Goal: Task Accomplishment & Management: Manage account settings

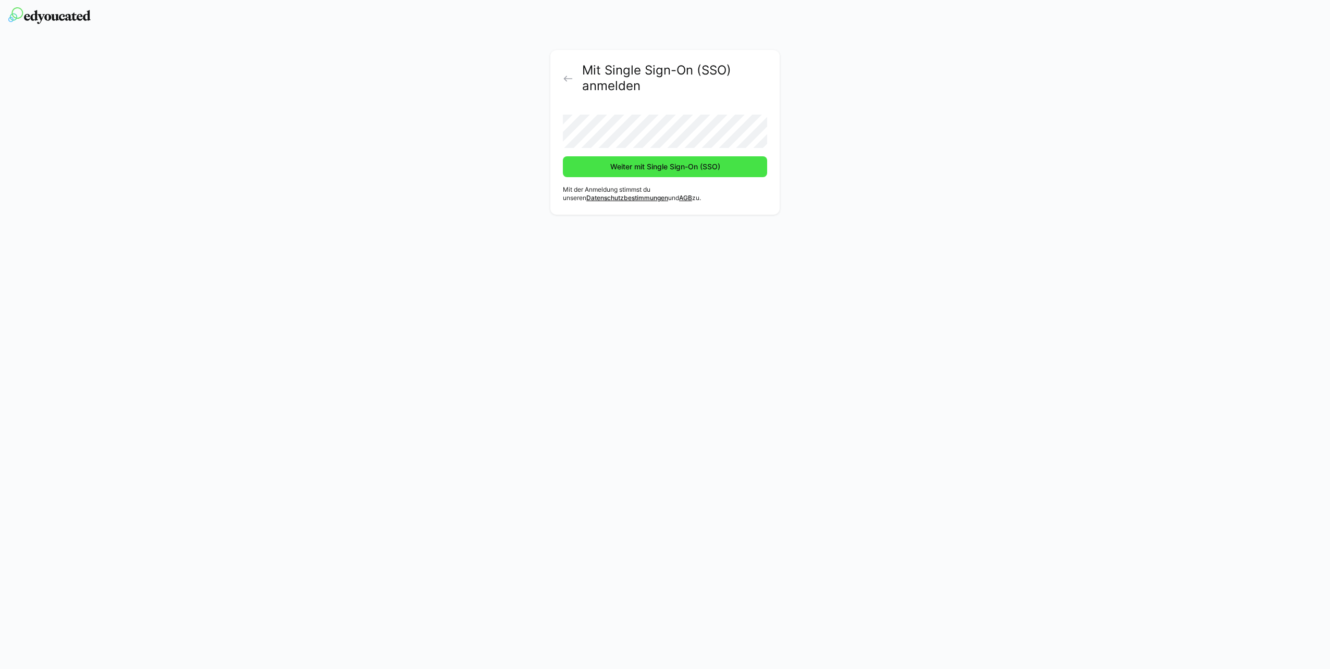
click at [617, 168] on span "Weiter mit Single Sign-On (SSO)" at bounding box center [665, 167] width 113 height 10
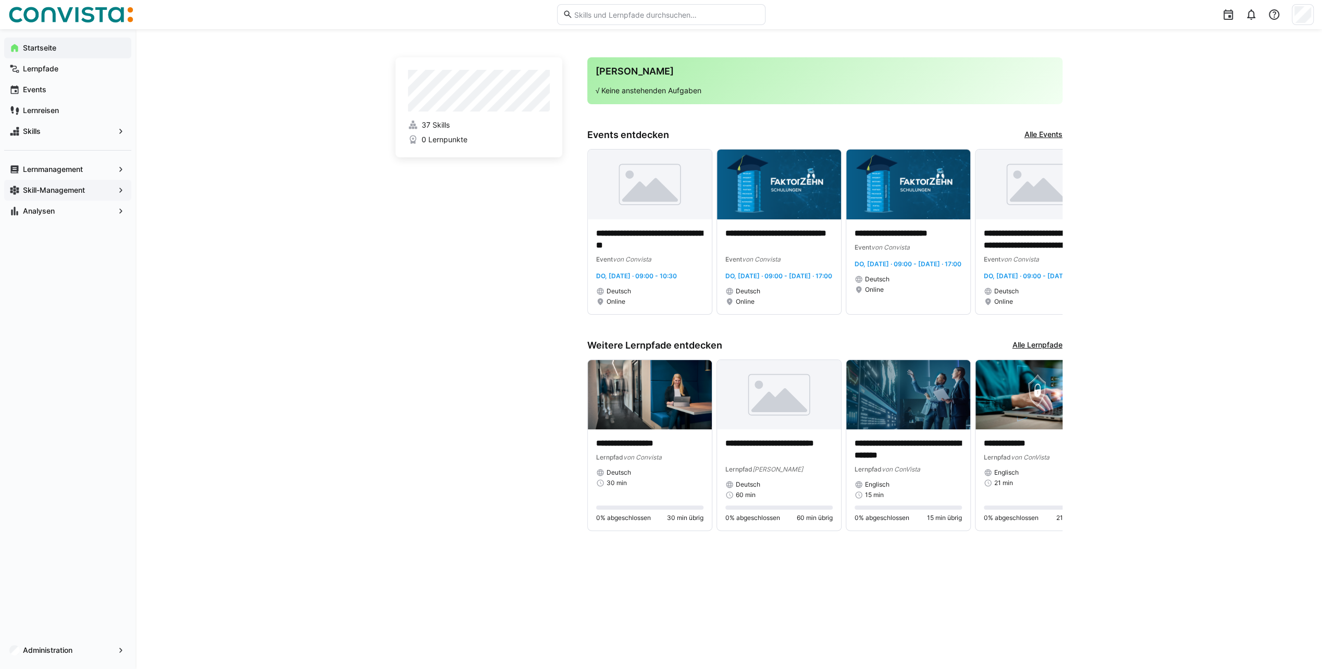
click at [0, 0] on app-navigation-label "Skill-Management" at bounding box center [0, 0] width 0 height 0
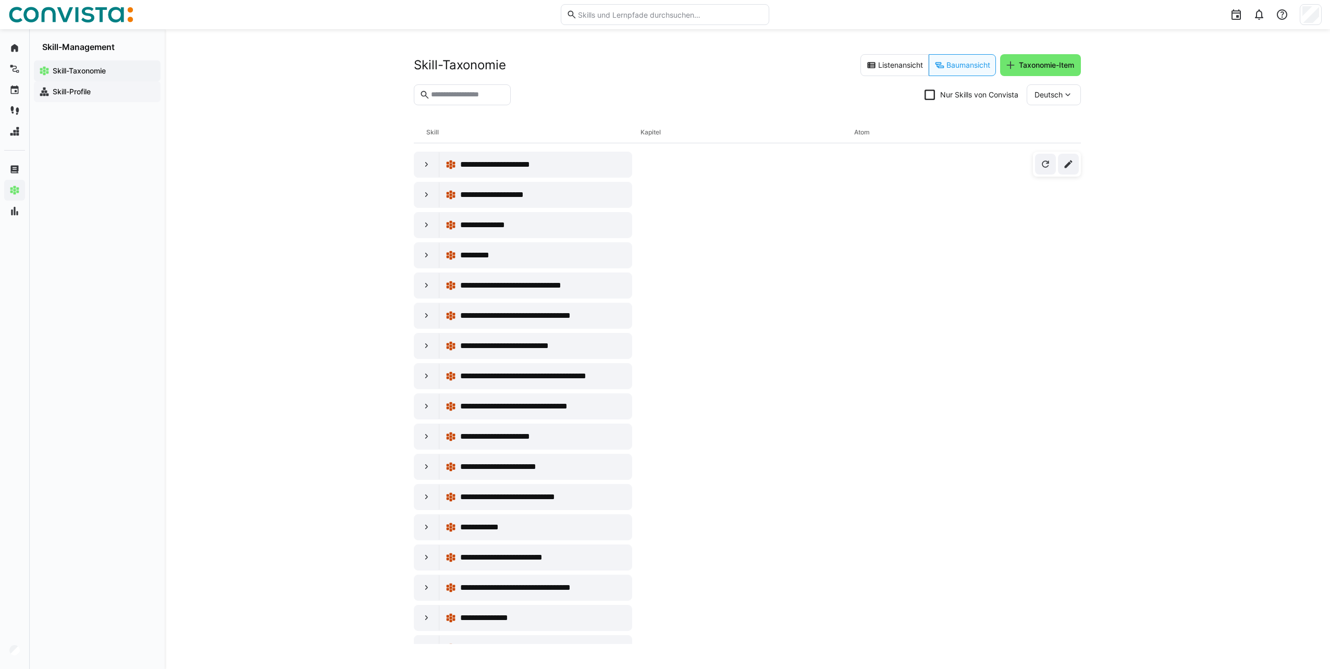
click at [0, 0] on app-navigation-label "Skill-Profile" at bounding box center [0, 0] width 0 height 0
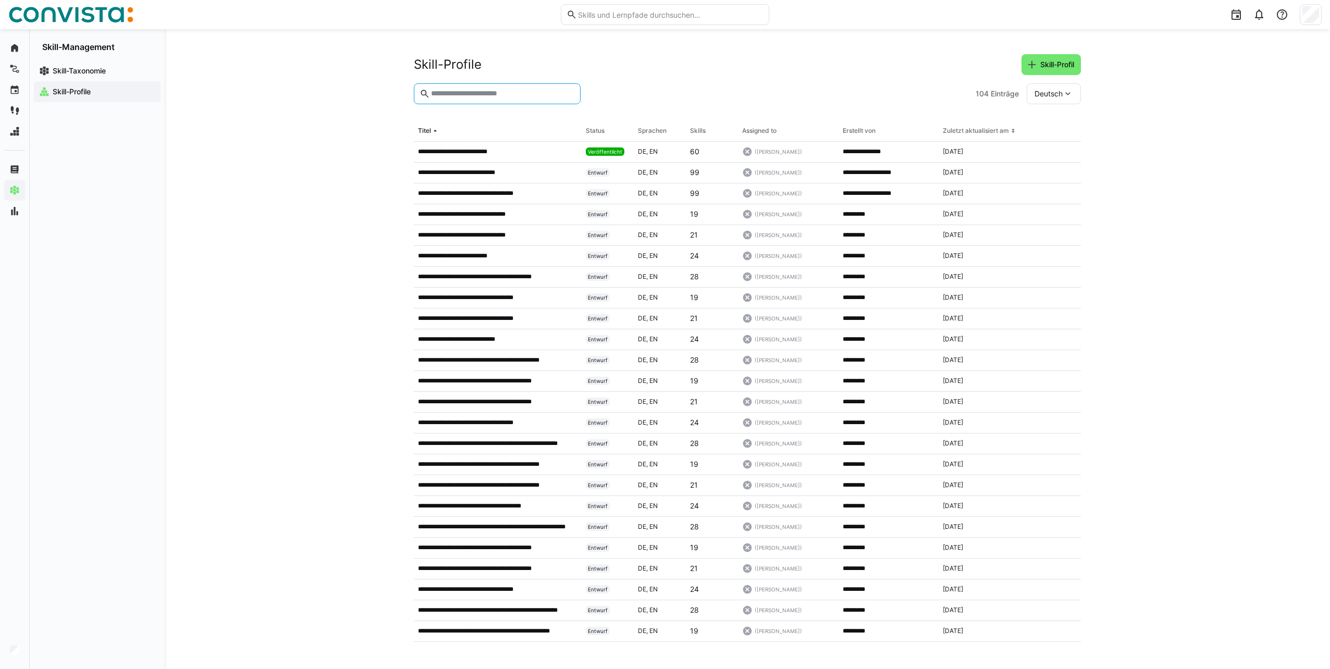
click at [486, 89] on input "text" at bounding box center [502, 93] width 145 height 9
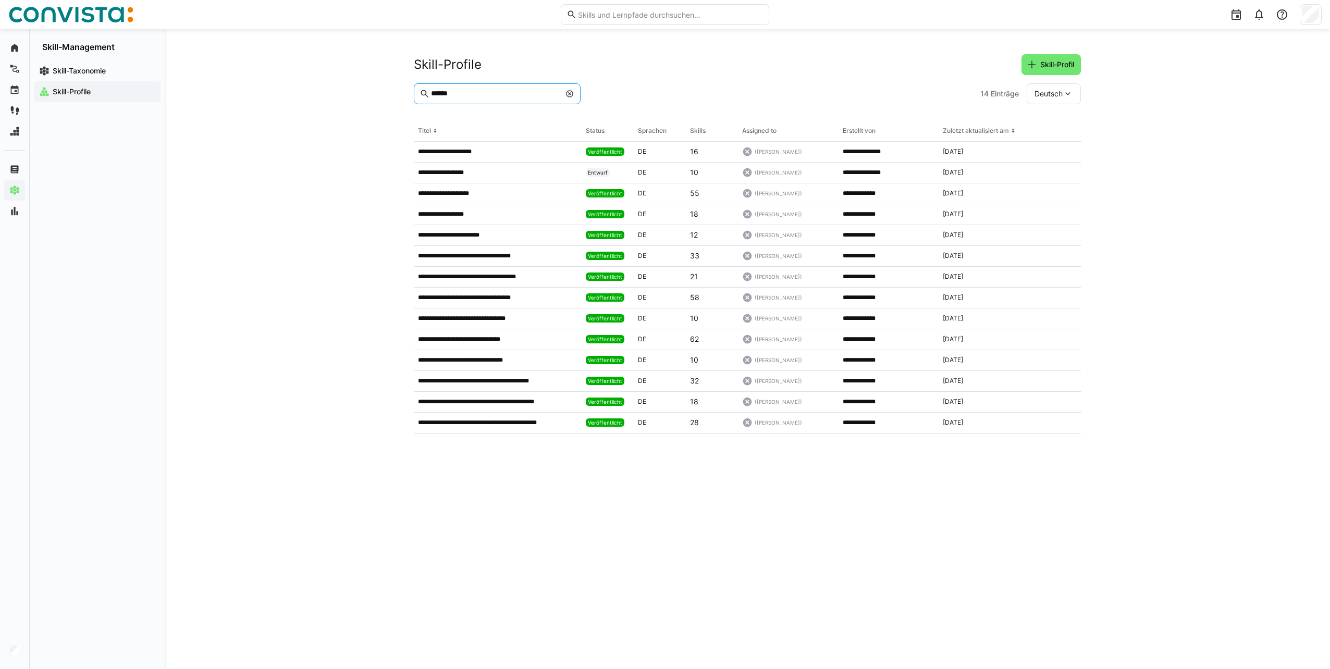
type input "******"
click at [1041, 67] on span "Skill-Profil" at bounding box center [1057, 64] width 37 height 10
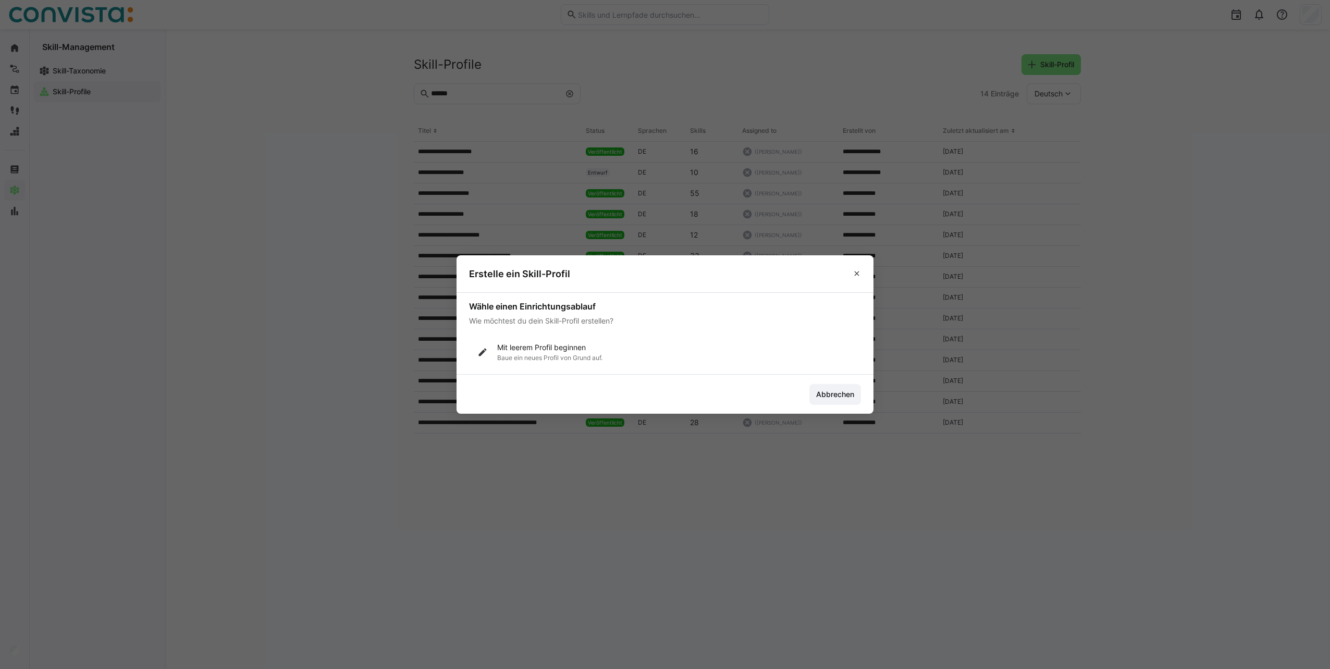
click at [541, 354] on p "Baue ein neues Profil von Grund auf." at bounding box center [549, 358] width 105 height 8
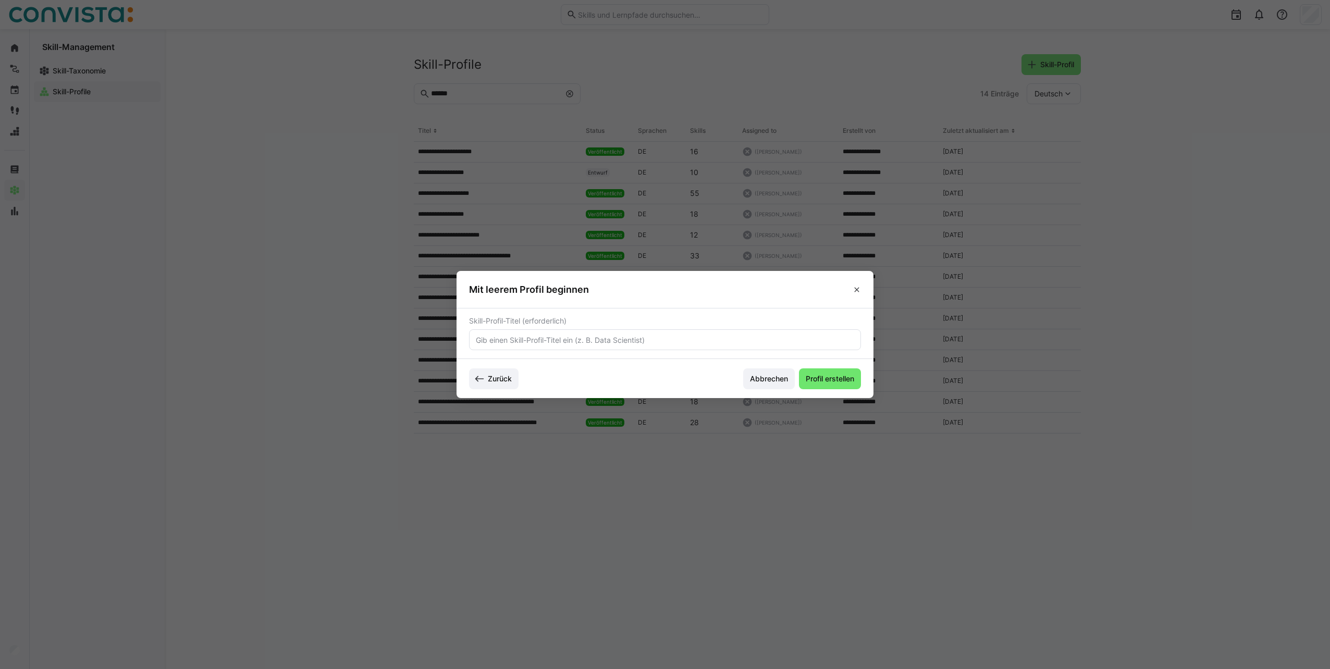
click at [541, 337] on input "text" at bounding box center [665, 339] width 380 height 9
paste input "SAP Security GRC"
type input "Suche: SAP Security (GRC)"
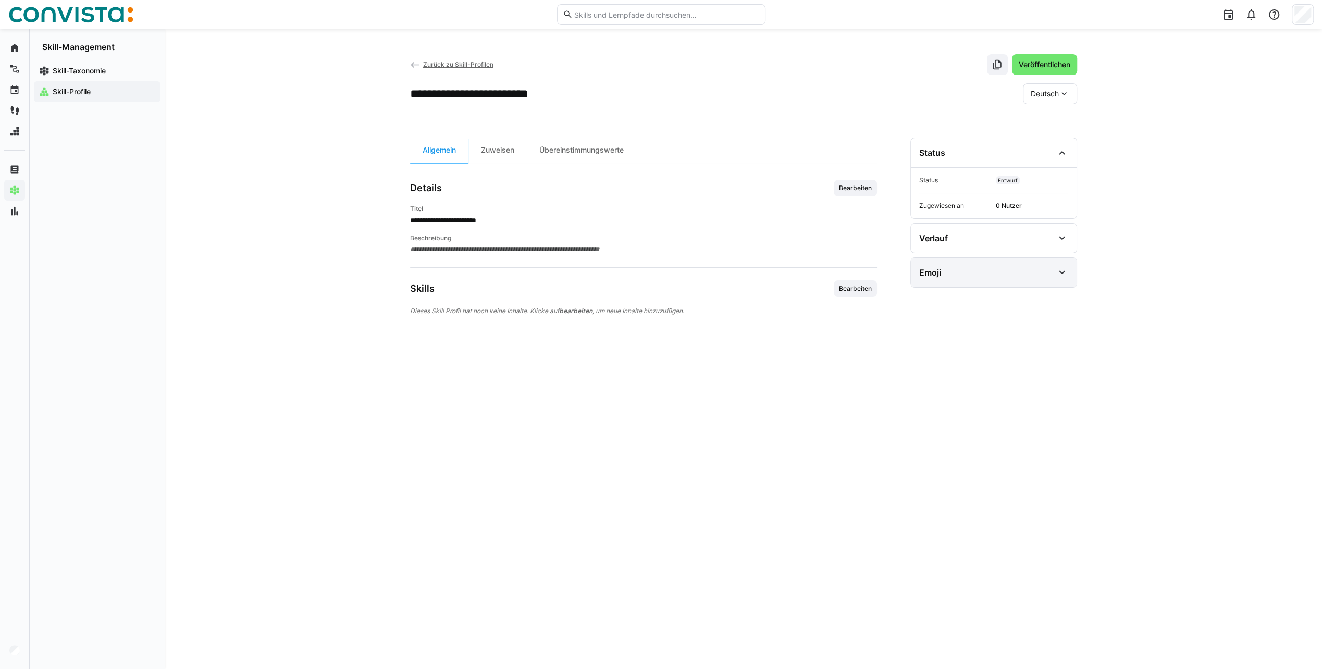
click at [1067, 273] on eds-icon at bounding box center [1062, 272] width 13 height 13
click at [945, 340] on span "Emoji bearbeiten" at bounding box center [950, 340] width 53 height 8
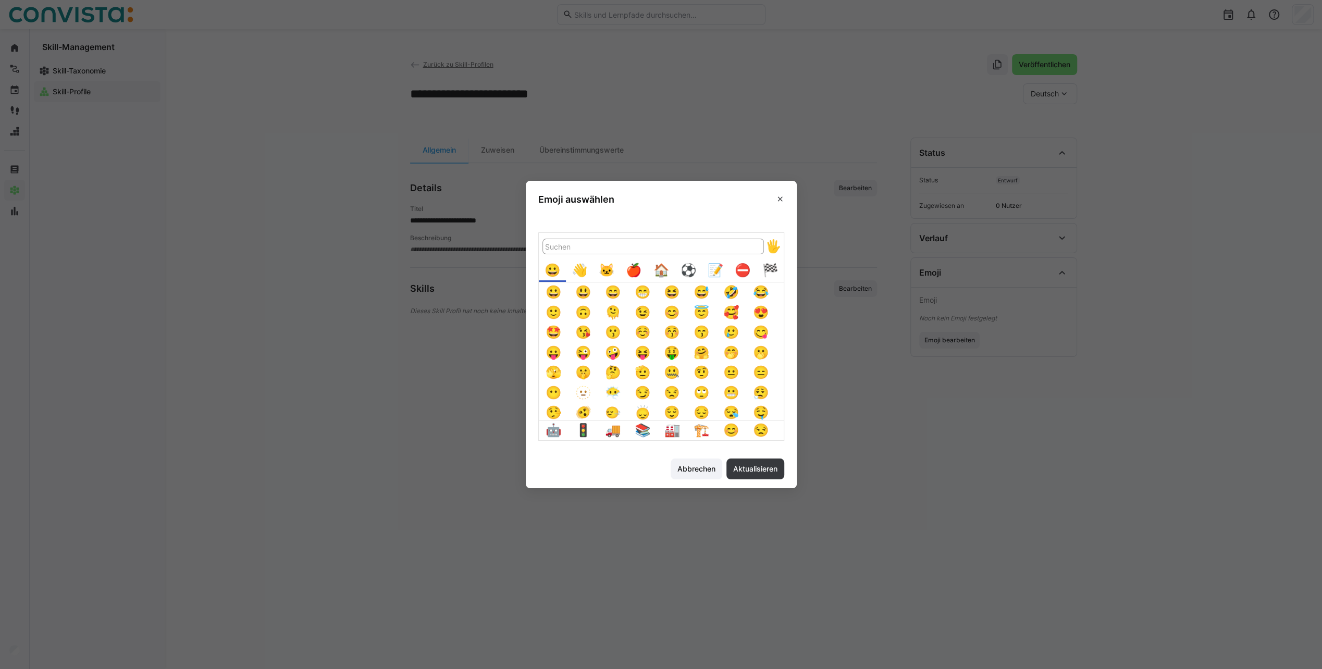
click at [665, 270] on div "🏠️" at bounding box center [661, 271] width 20 height 20
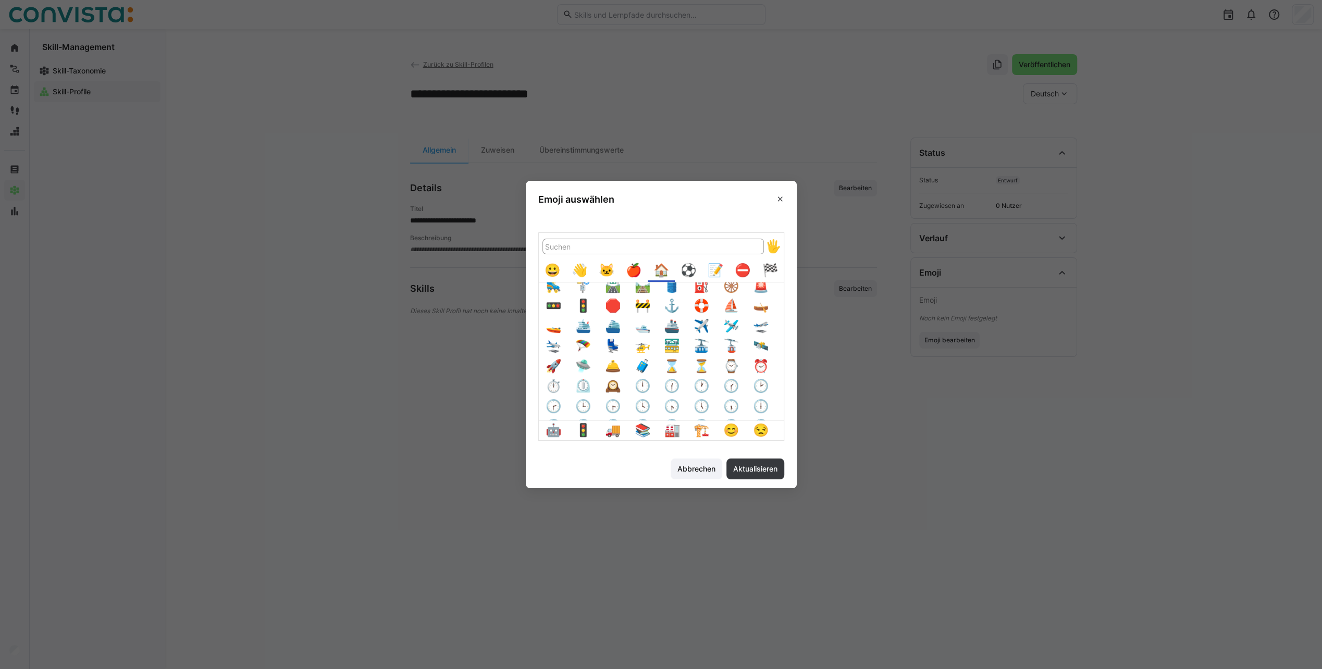
scroll to position [215, 0]
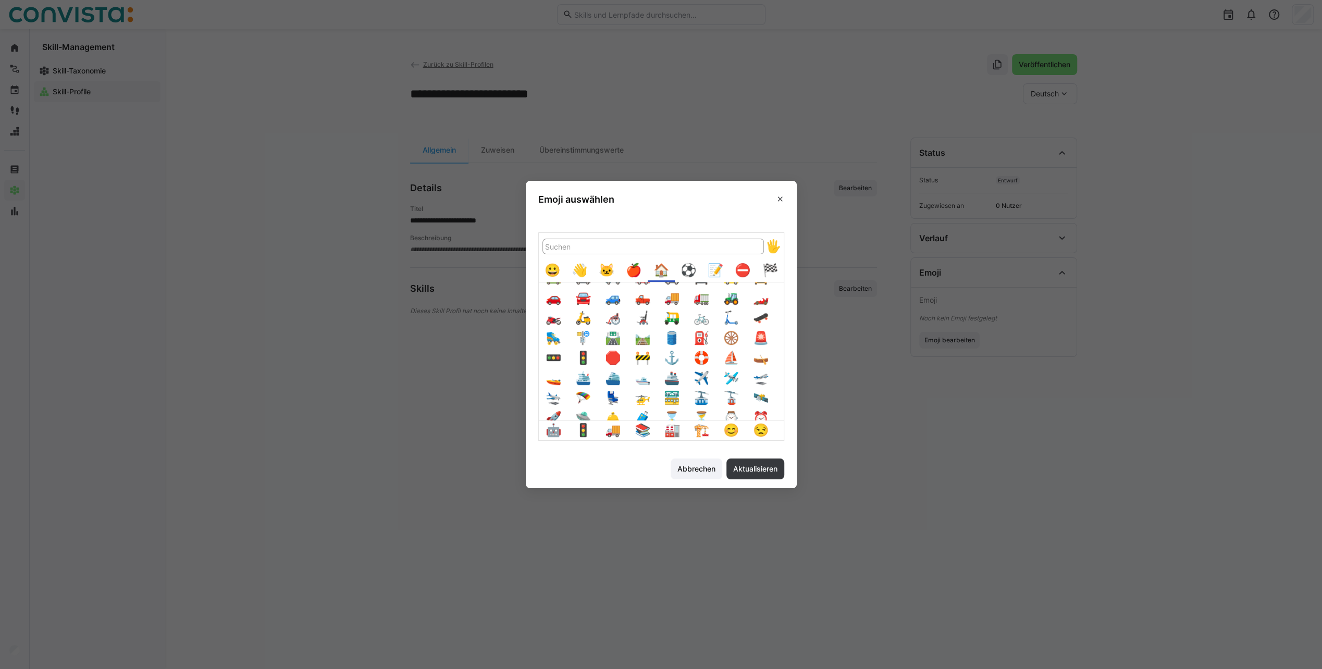
click at [762, 336] on button "🚨" at bounding box center [761, 338] width 20 height 20
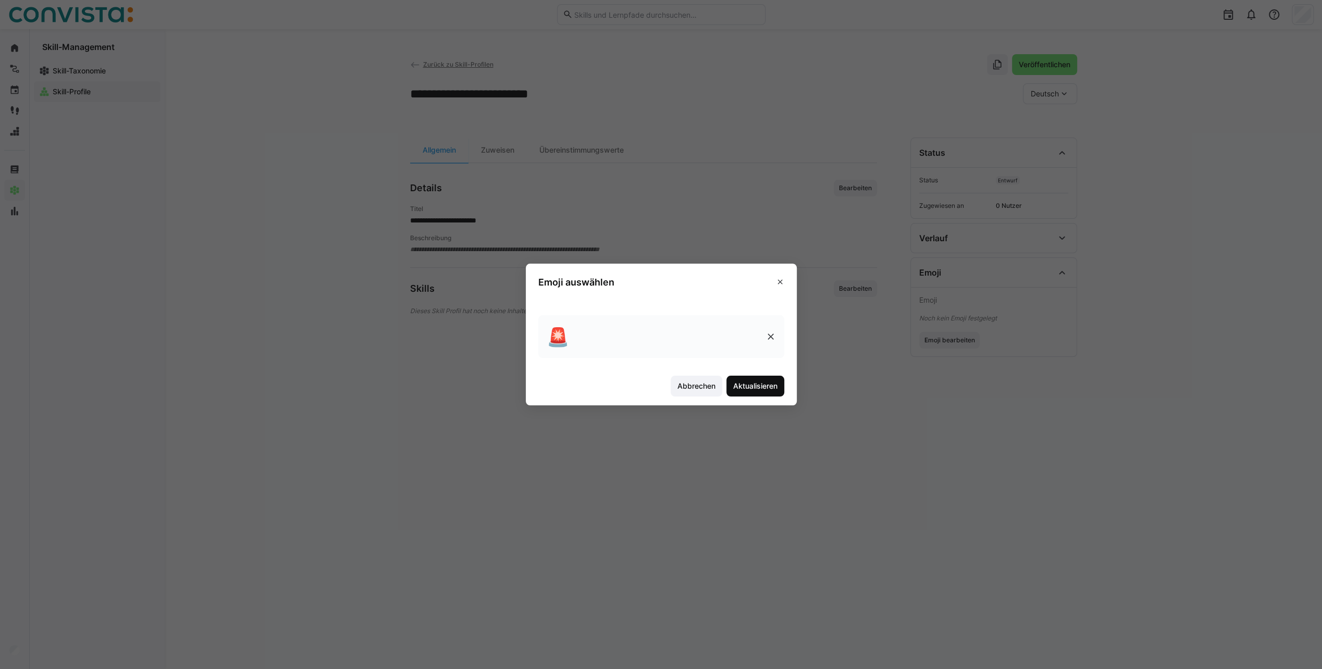
click at [754, 383] on span "Aktualisieren" at bounding box center [755, 386] width 47 height 10
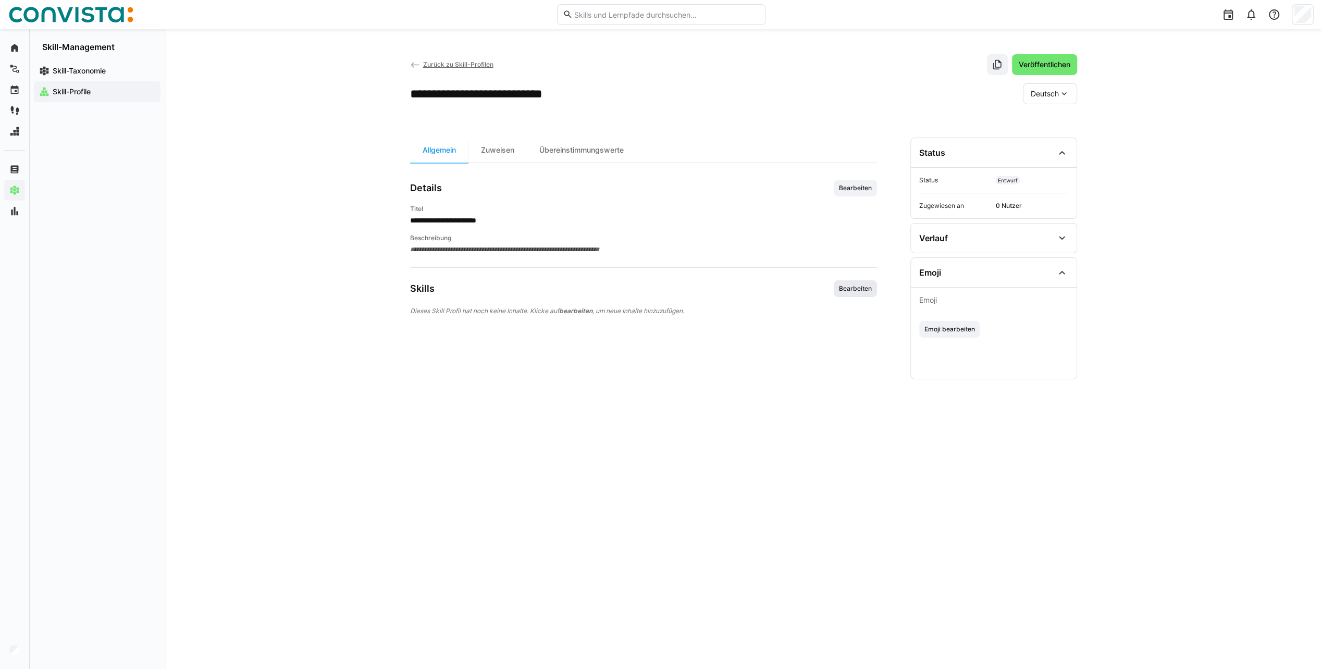
click at [859, 291] on span "Bearbeiten" at bounding box center [855, 289] width 35 height 8
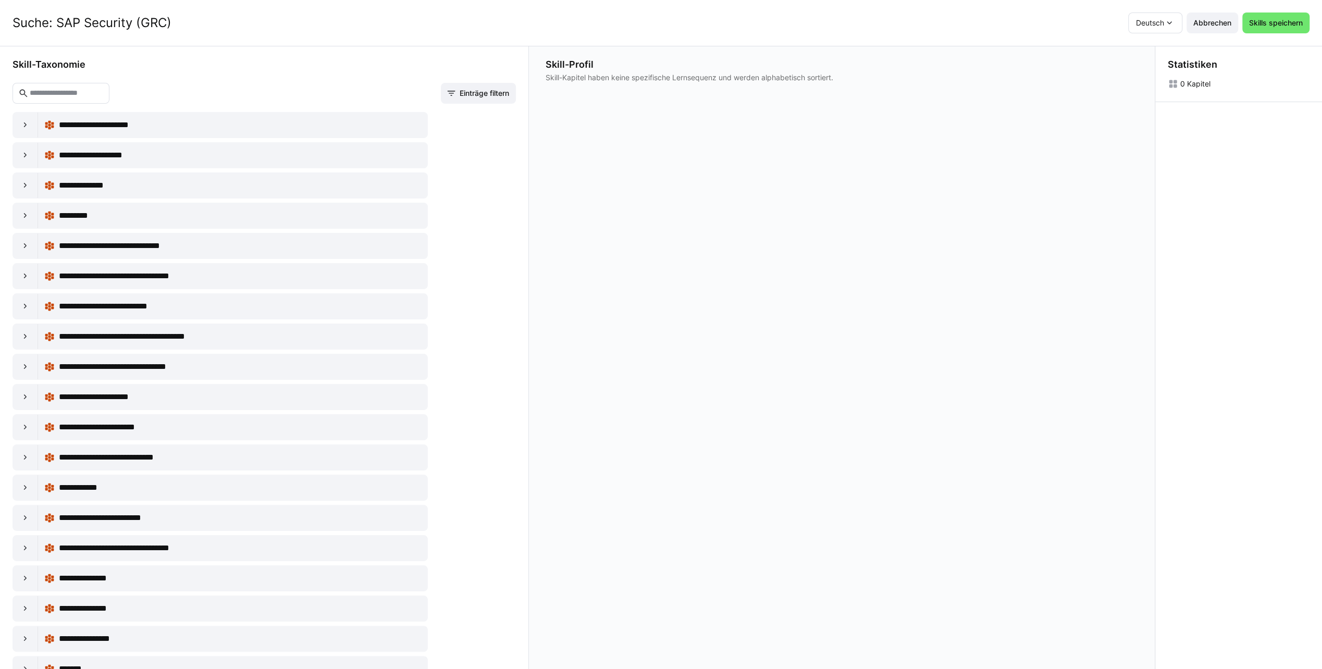
click at [104, 93] on input "text" at bounding box center [66, 93] width 75 height 9
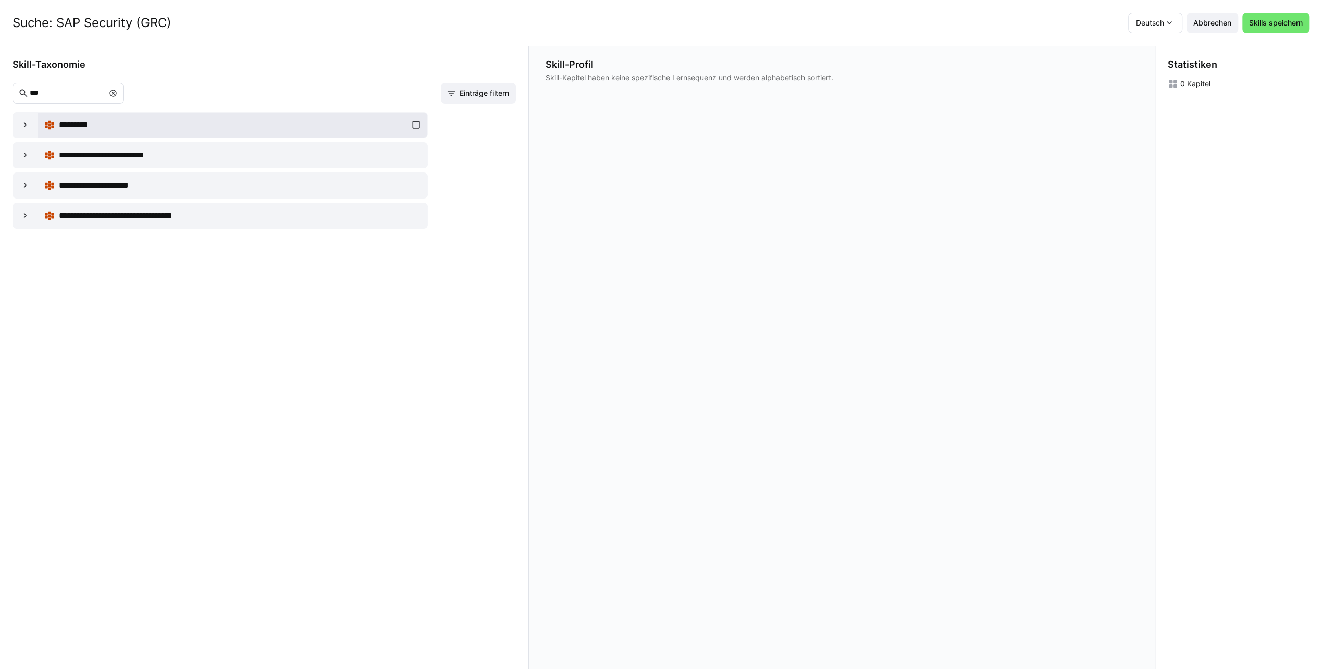
click at [413, 125] on div "*********" at bounding box center [232, 125] width 377 height 21
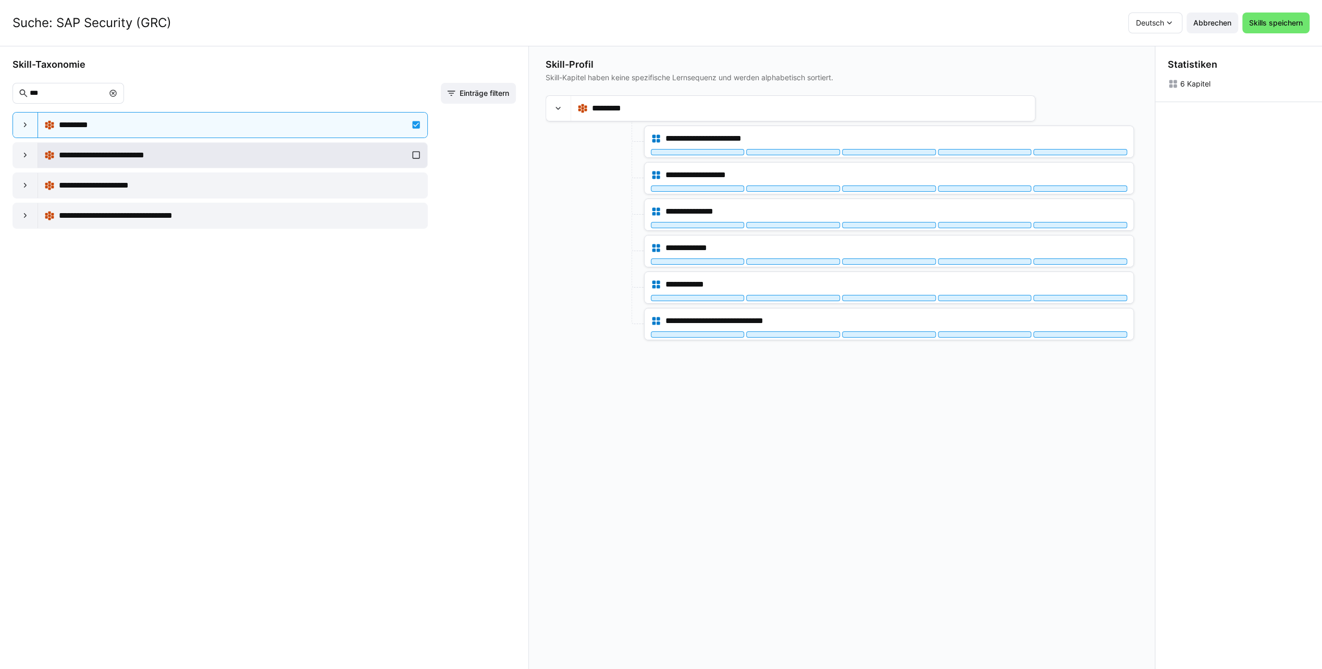
click at [416, 153] on div "**********" at bounding box center [232, 155] width 377 height 21
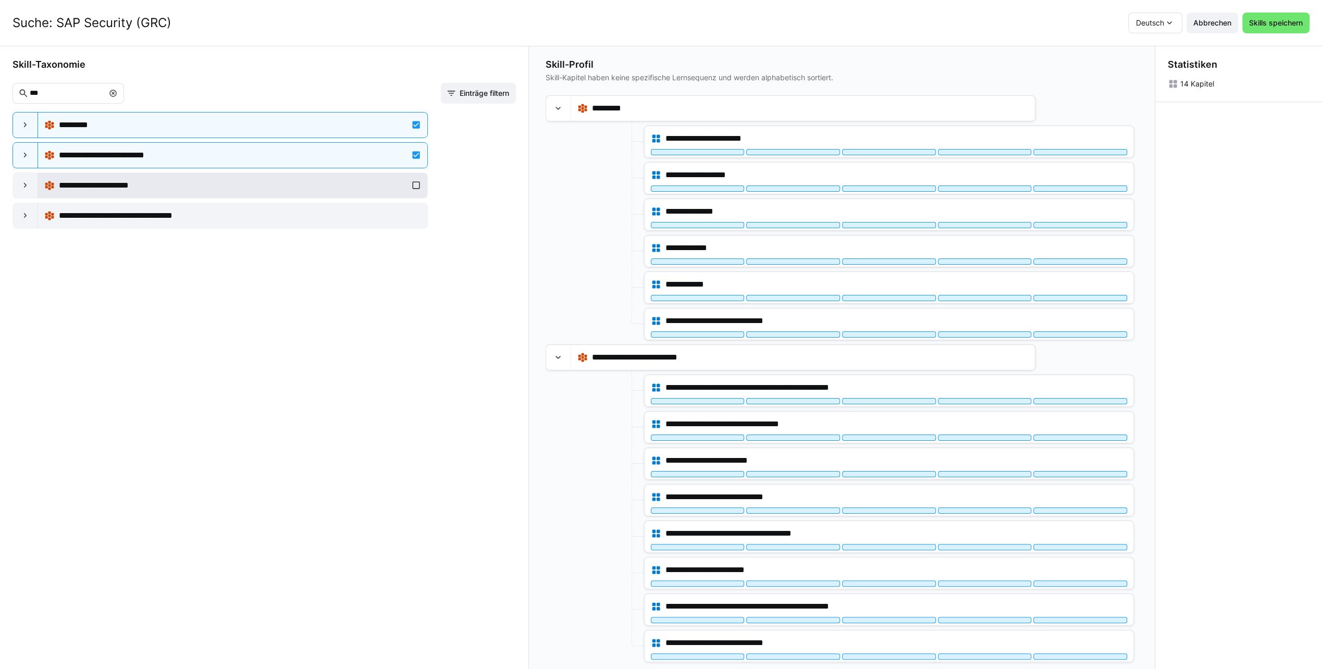
click at [418, 183] on div "**********" at bounding box center [232, 185] width 377 height 21
click at [416, 214] on div "**********" at bounding box center [232, 215] width 377 height 21
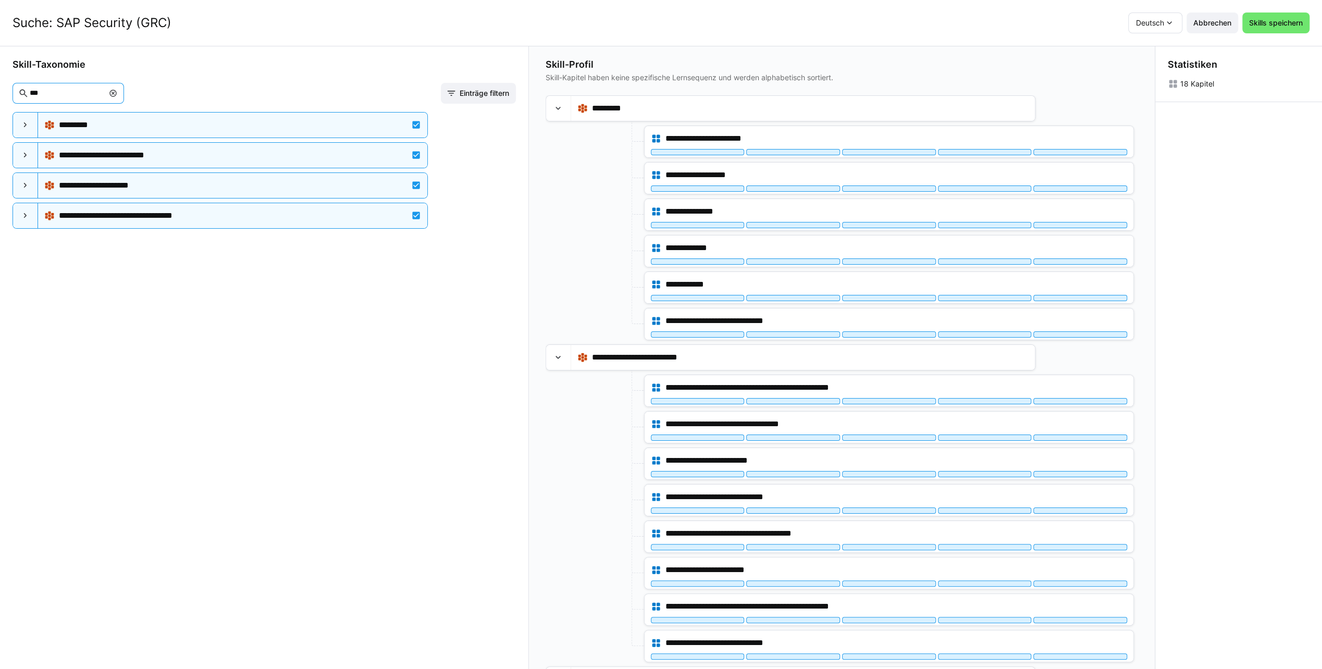
drag, startPoint x: 48, startPoint y: 94, endPoint x: 21, endPoint y: 95, distance: 27.1
click at [21, 95] on eds-input "***" at bounding box center [69, 93] width 112 height 21
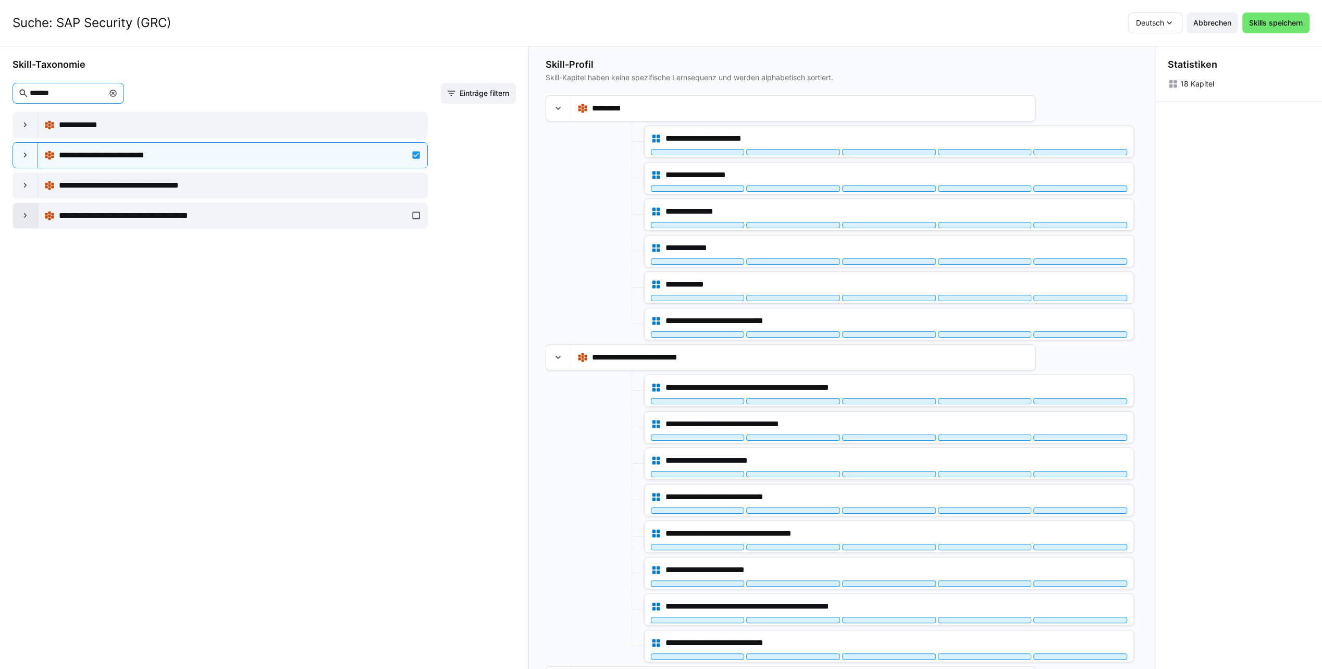
type input "*******"
click at [26, 215] on eds-icon at bounding box center [25, 216] width 10 height 10
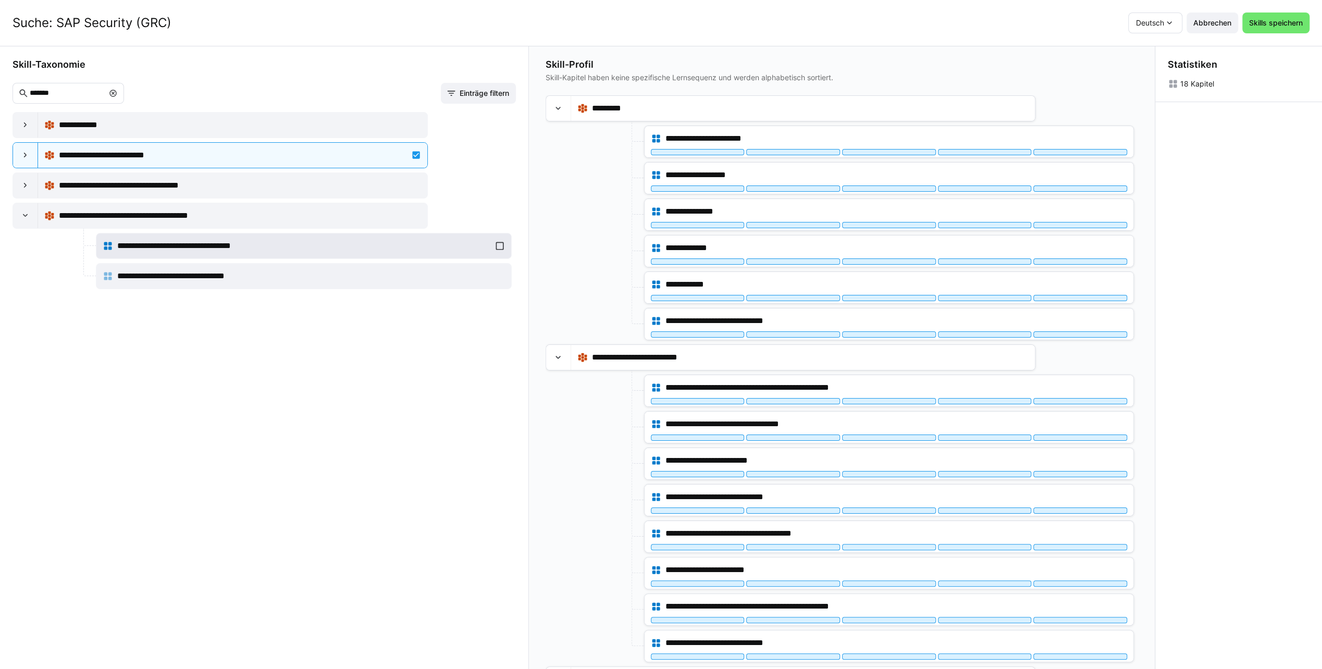
click at [500, 245] on div "**********" at bounding box center [304, 246] width 402 height 21
click at [26, 181] on eds-icon at bounding box center [25, 185] width 10 height 10
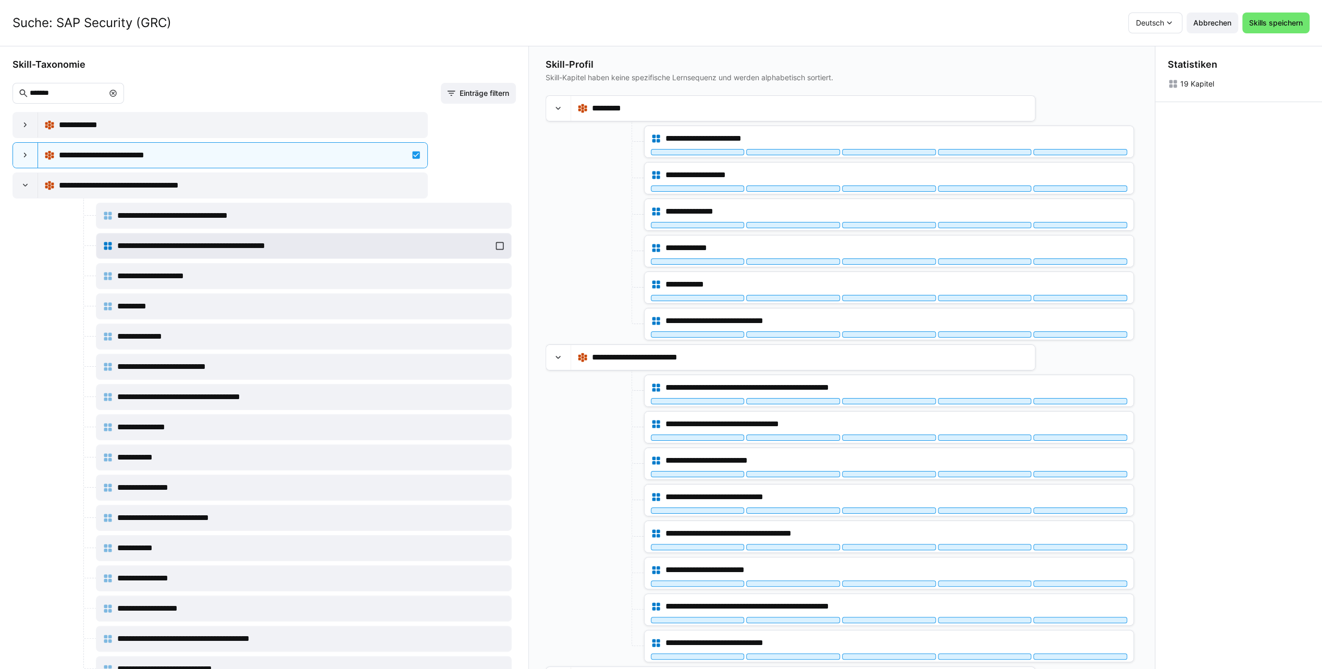
click at [495, 245] on div "**********" at bounding box center [304, 246] width 402 height 21
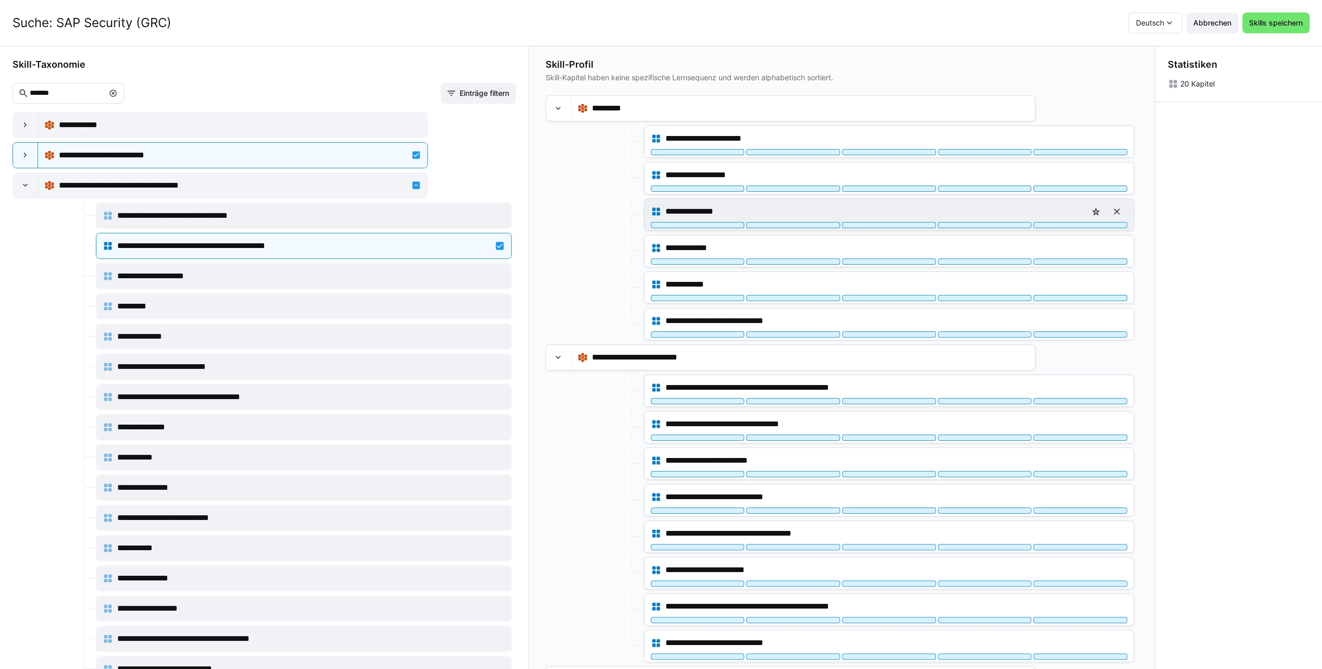
scroll to position [0, 0]
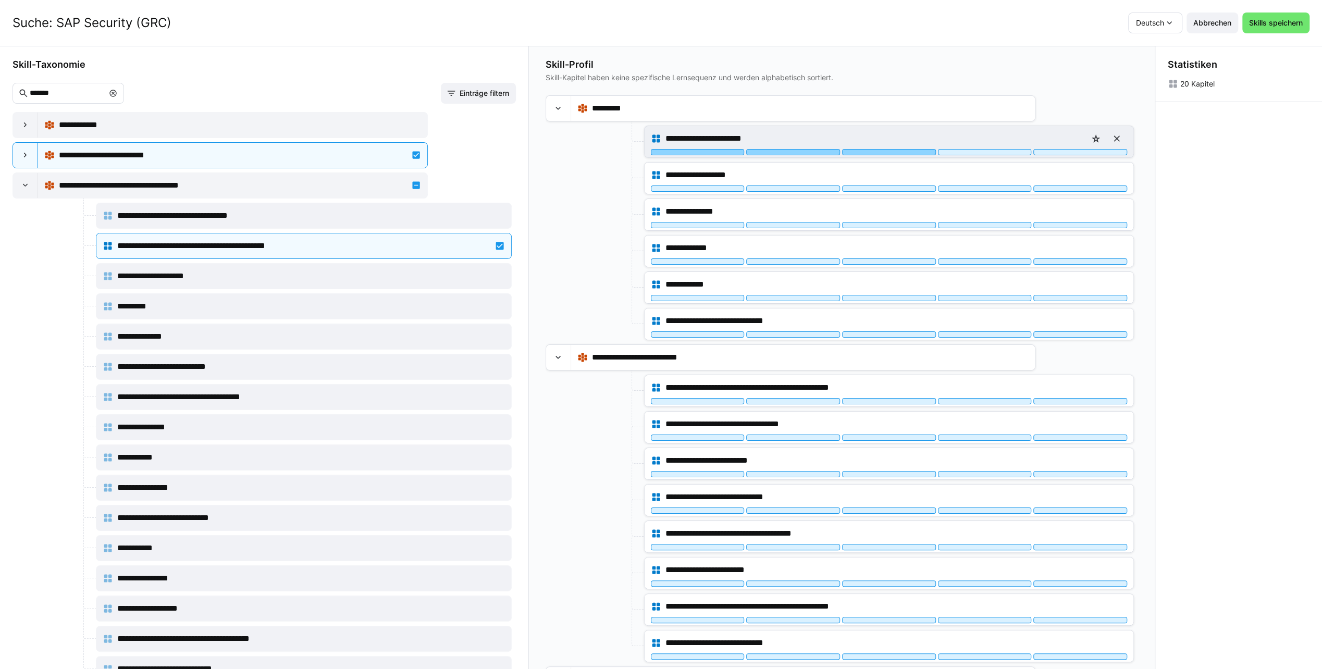
click at [880, 149] on div at bounding box center [889, 152] width 94 height 6
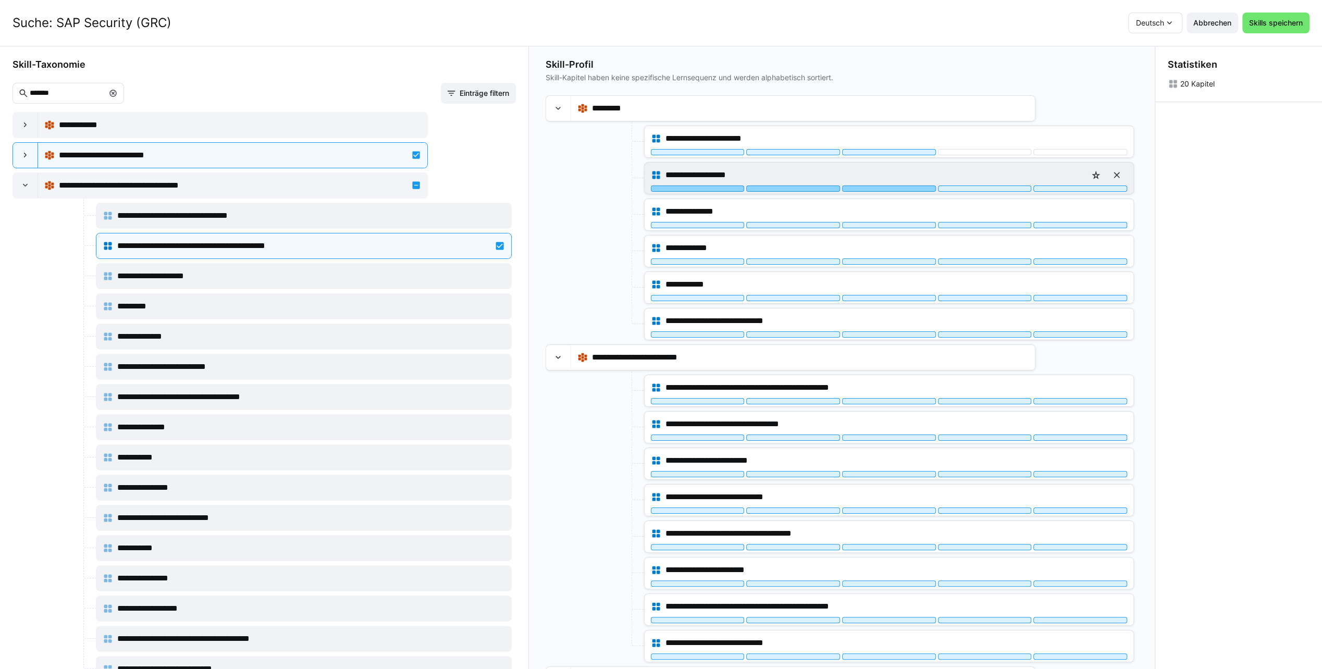
click at [877, 189] on div at bounding box center [889, 189] width 94 height 6
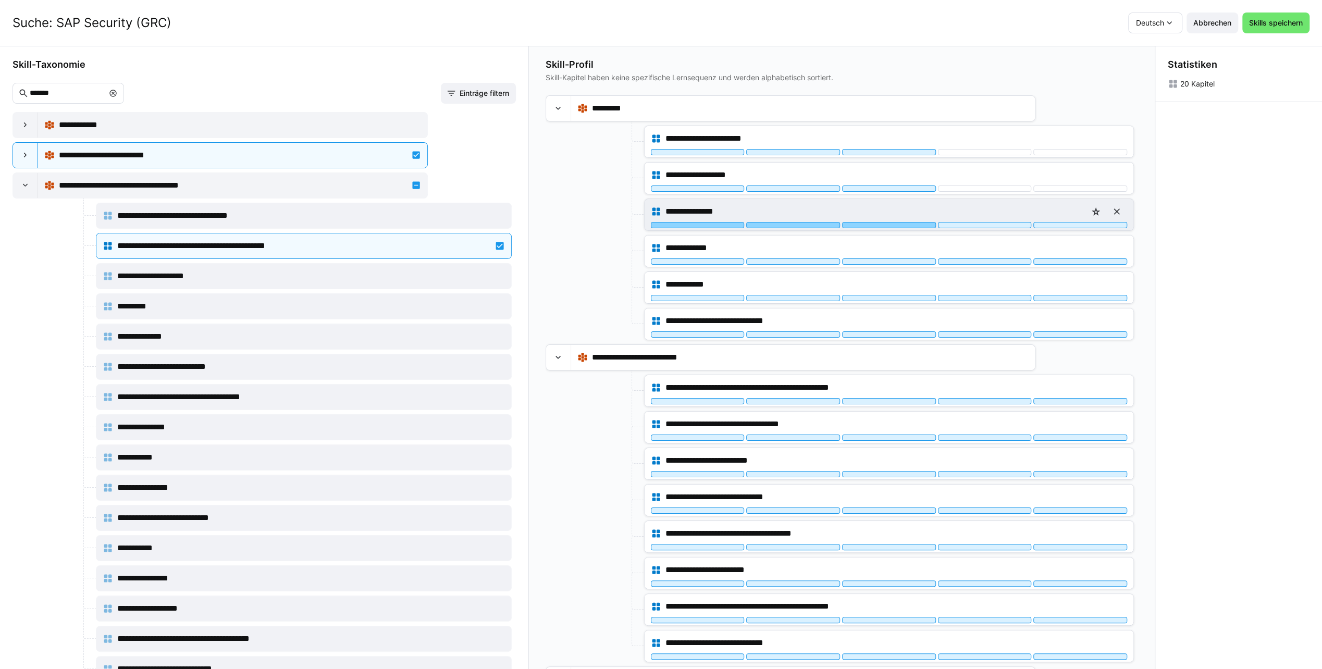
click at [877, 224] on div at bounding box center [889, 225] width 94 height 6
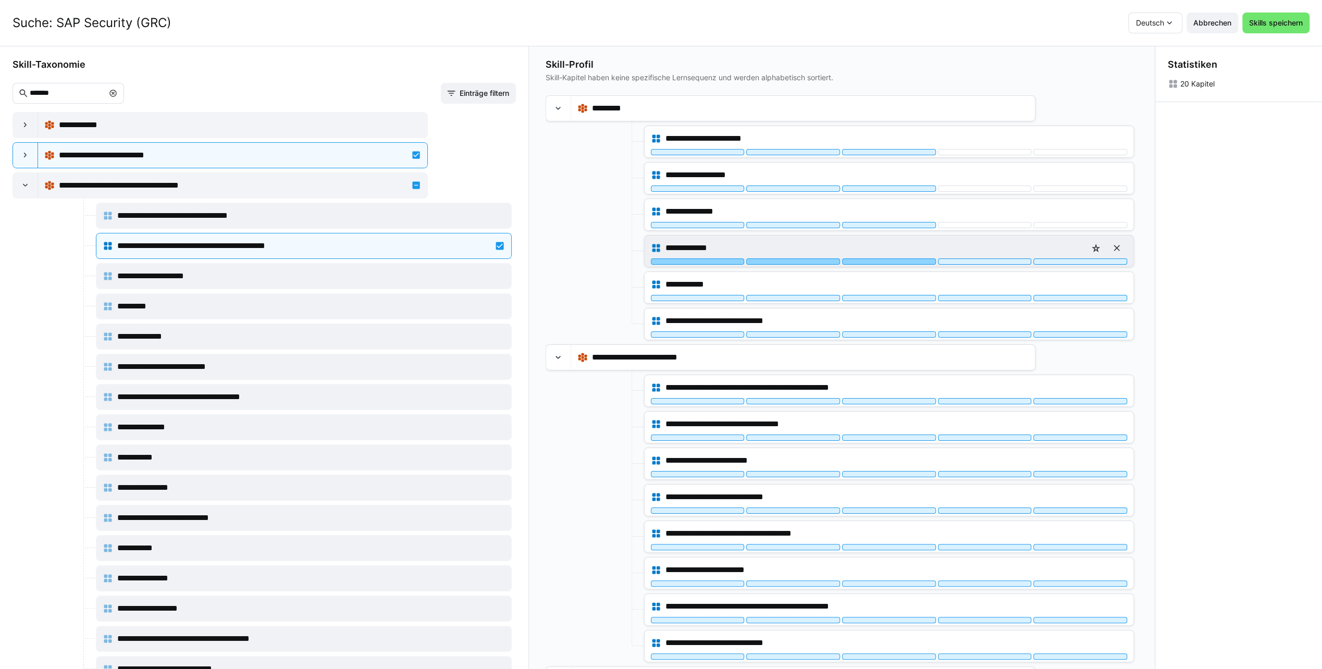
click at [878, 263] on div at bounding box center [889, 262] width 94 height 6
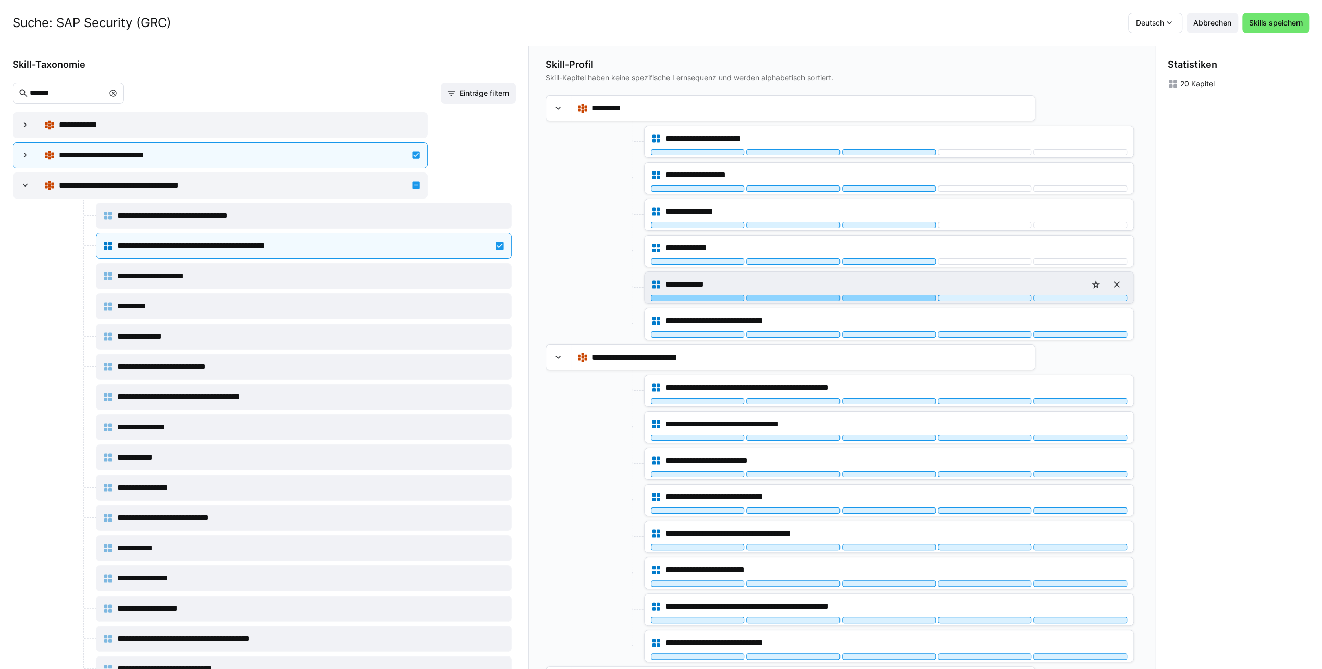
click at [877, 297] on div at bounding box center [889, 298] width 94 height 6
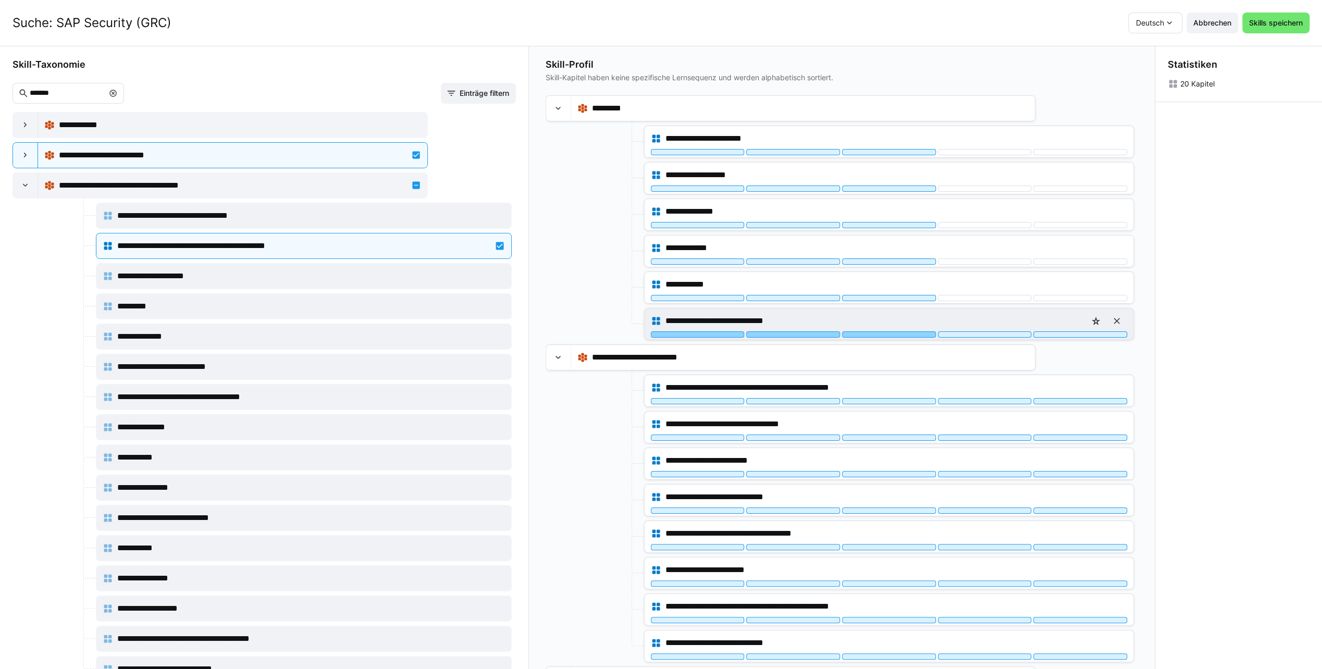
click at [878, 333] on div at bounding box center [889, 334] width 94 height 6
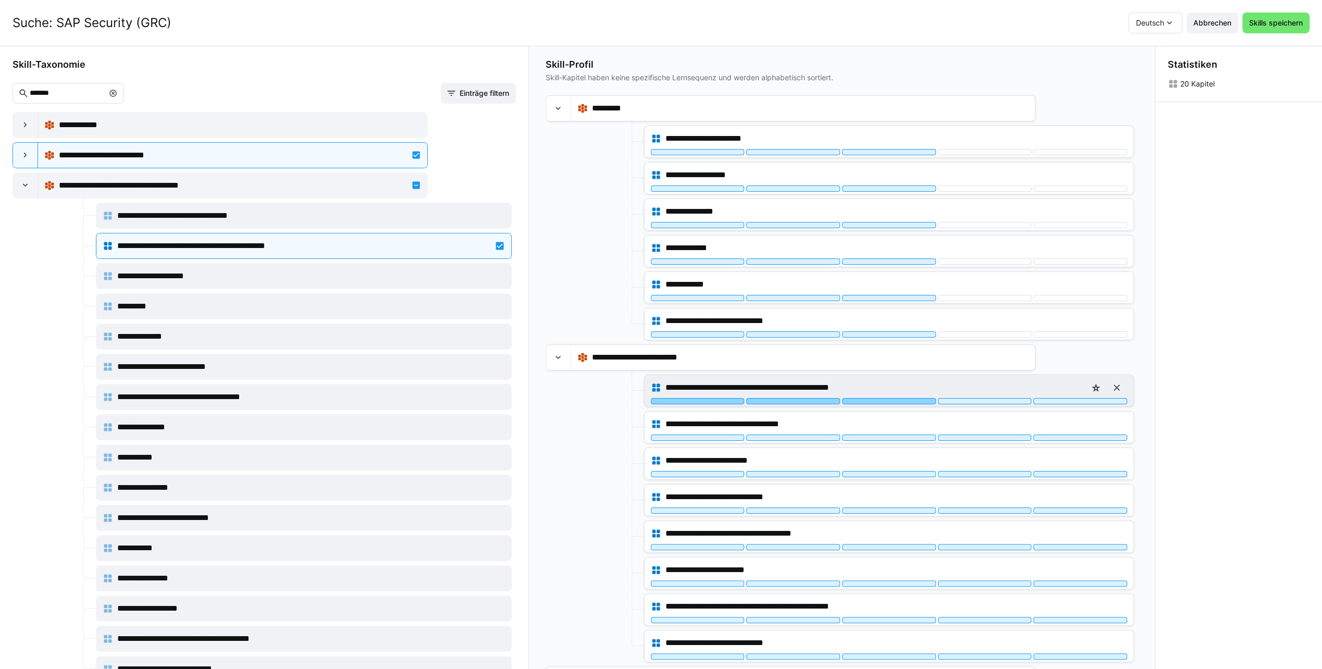
click at [883, 398] on div at bounding box center [889, 401] width 94 height 6
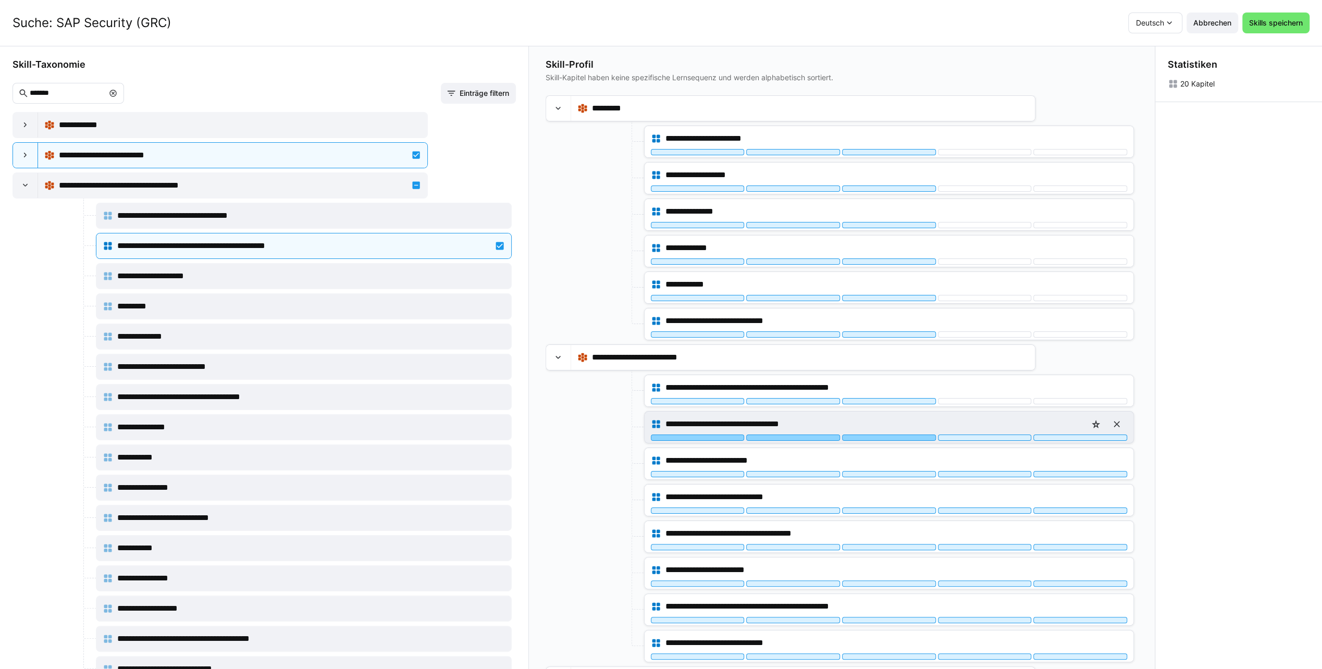
click at [882, 435] on div at bounding box center [889, 438] width 94 height 6
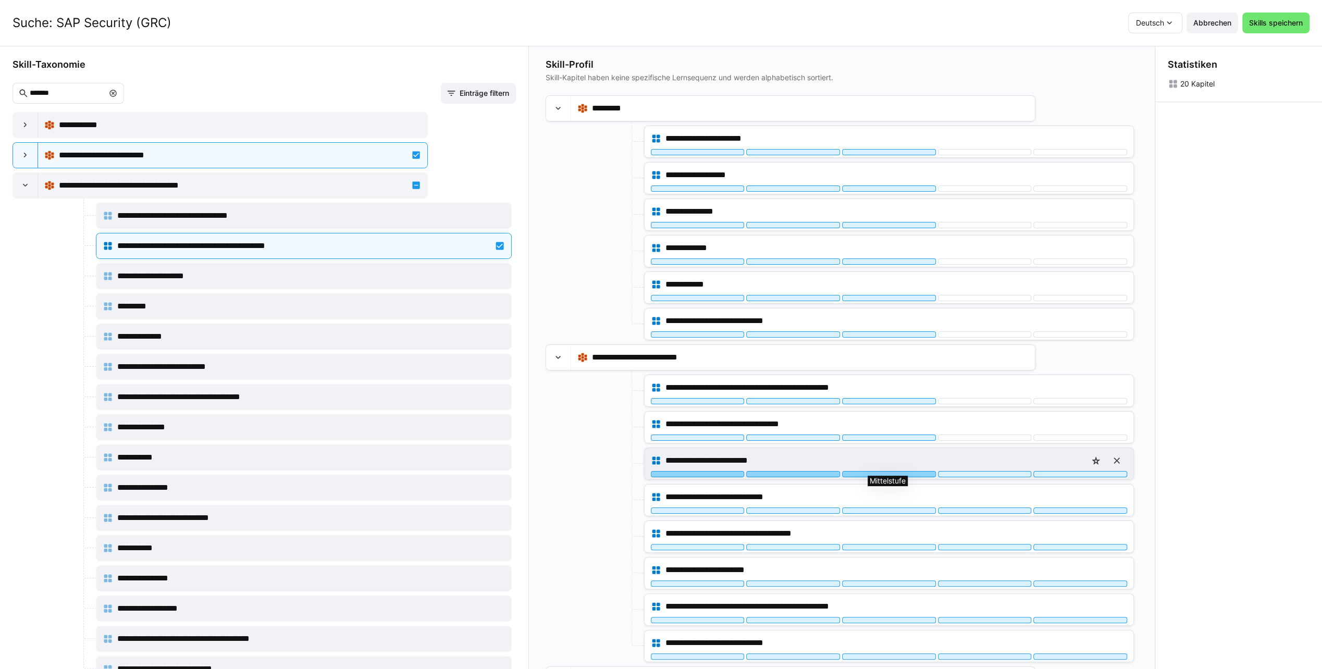
click at [881, 472] on div at bounding box center [889, 474] width 94 height 6
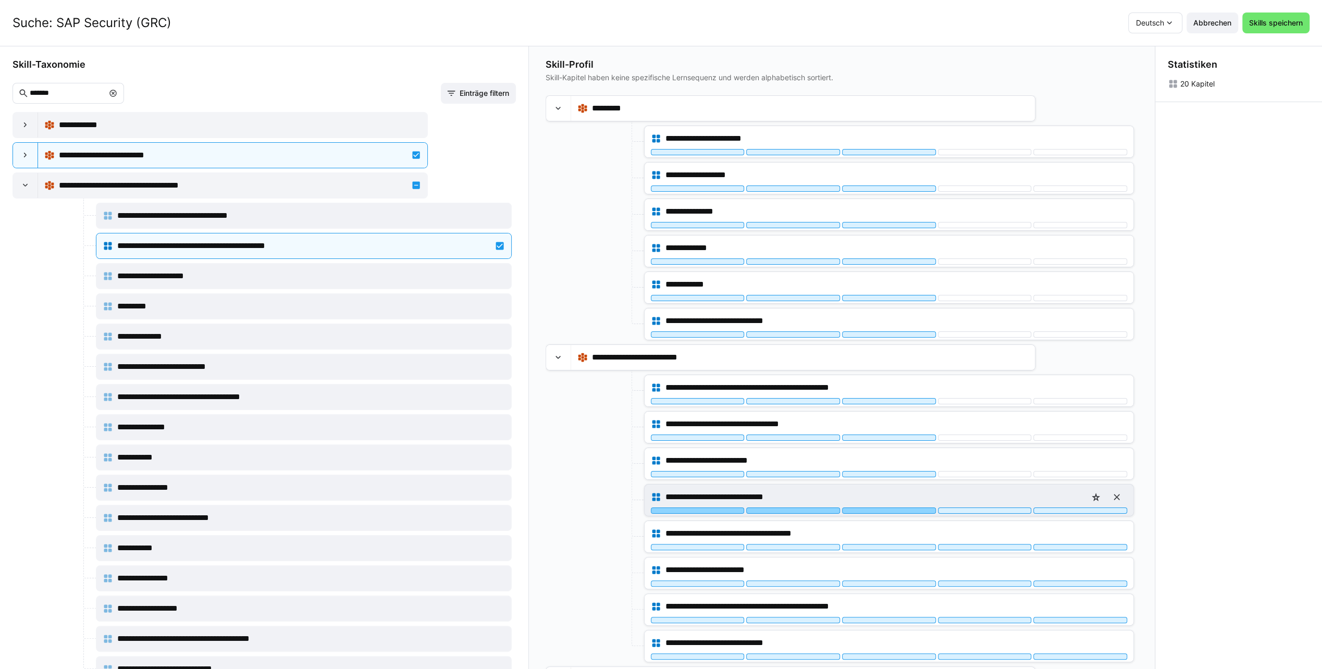
click at [879, 508] on div at bounding box center [889, 511] width 94 height 6
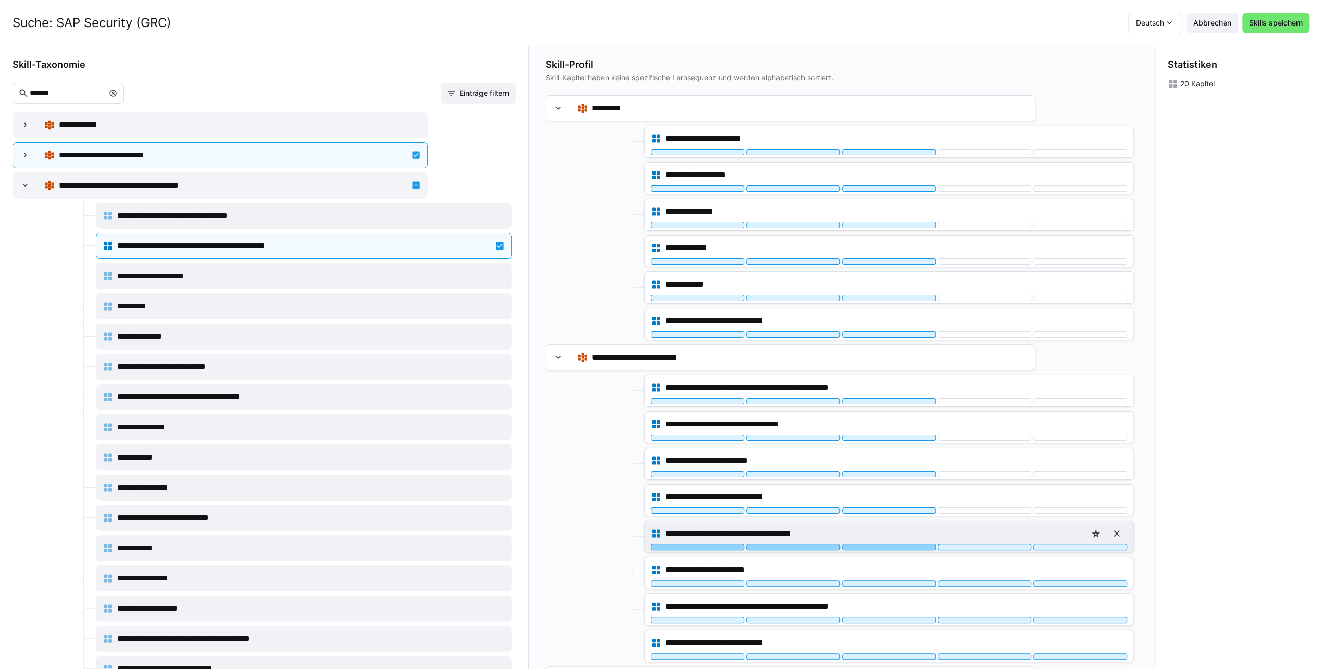
click at [879, 544] on div at bounding box center [889, 547] width 94 height 6
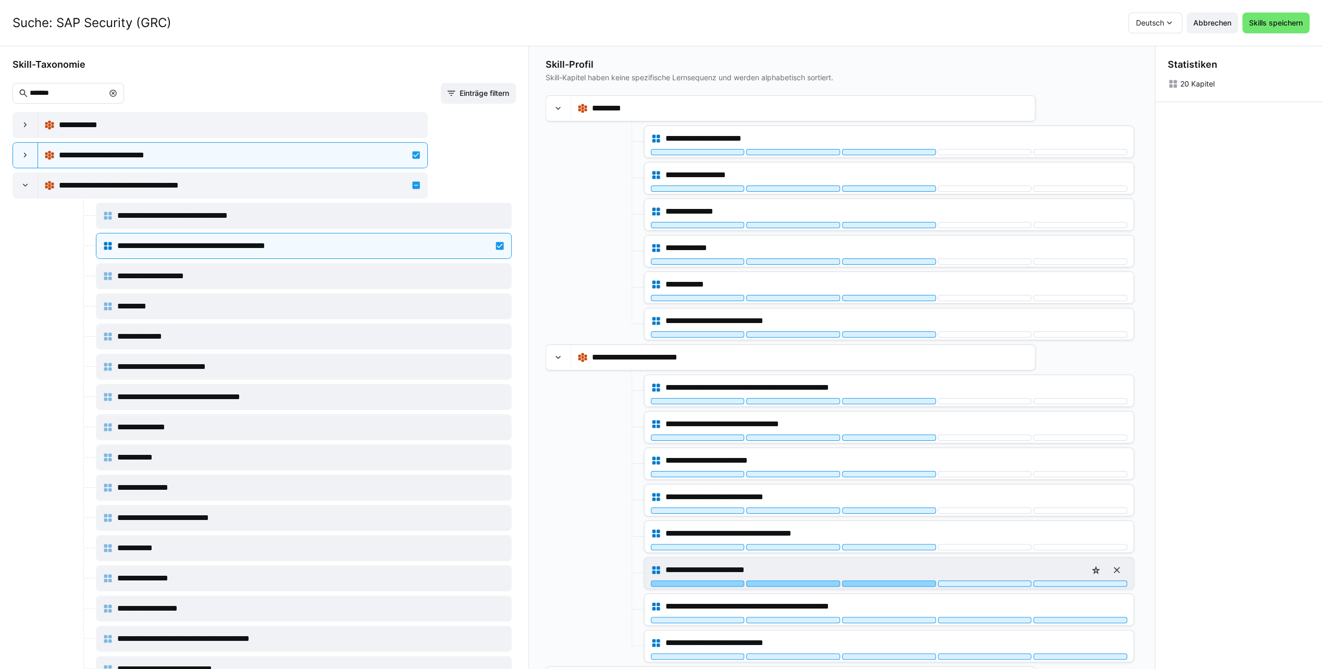
click at [881, 581] on div at bounding box center [889, 584] width 94 height 6
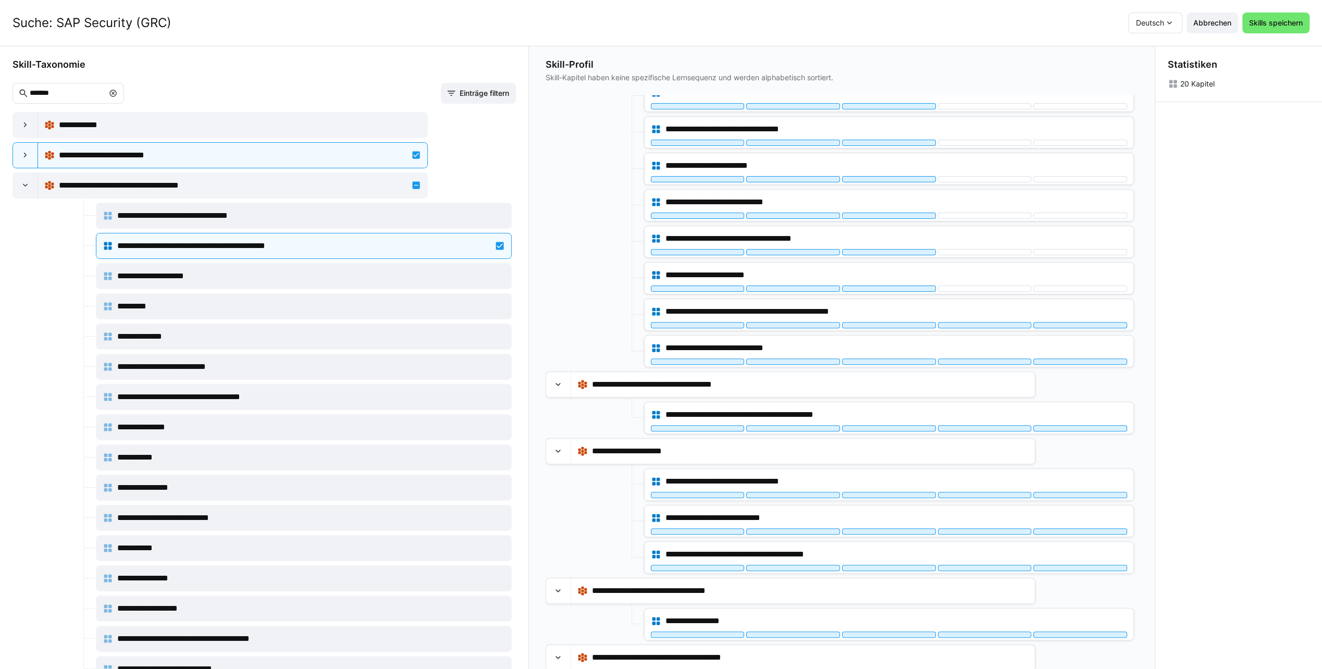
scroll to position [323, 0]
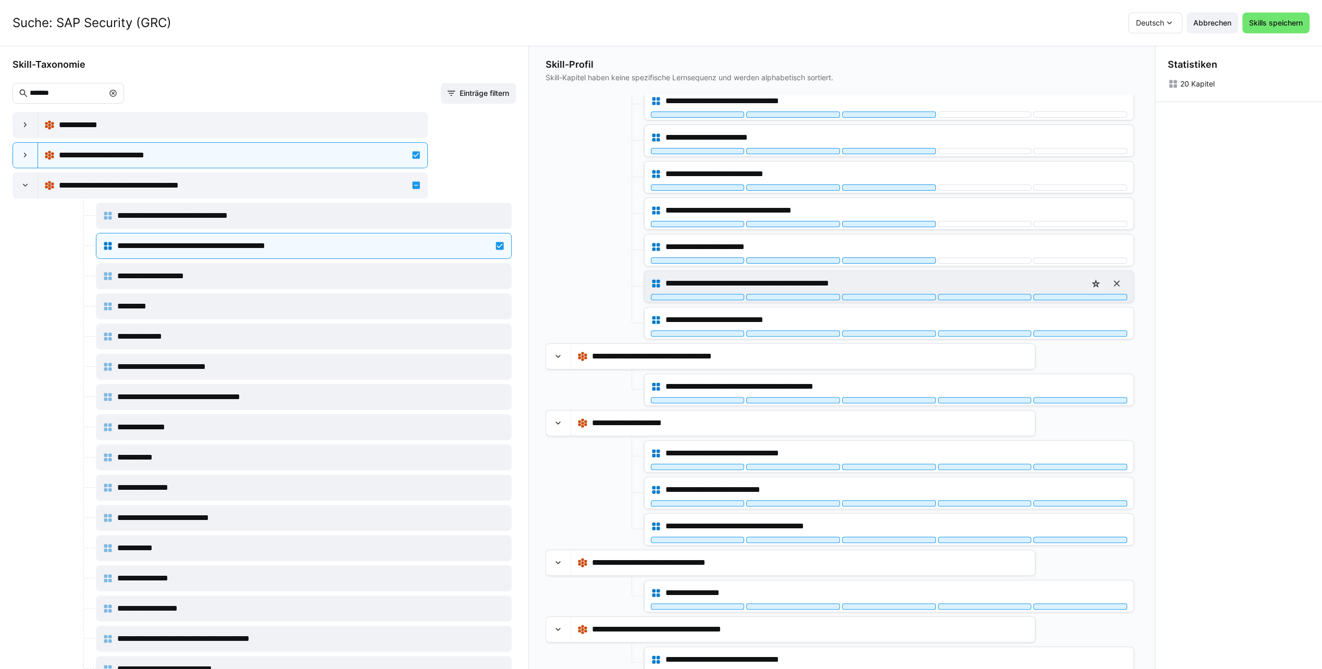
click at [891, 294] on div at bounding box center [889, 297] width 94 height 6
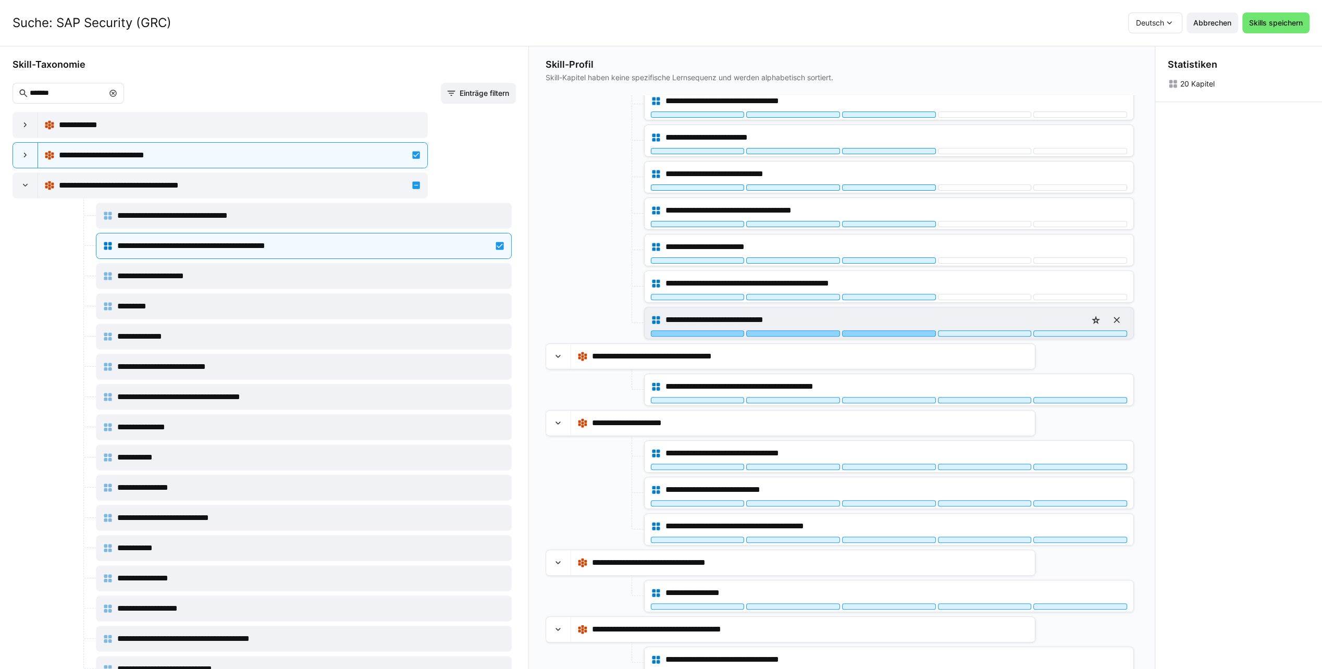
click at [893, 330] on div at bounding box center [889, 333] width 94 height 6
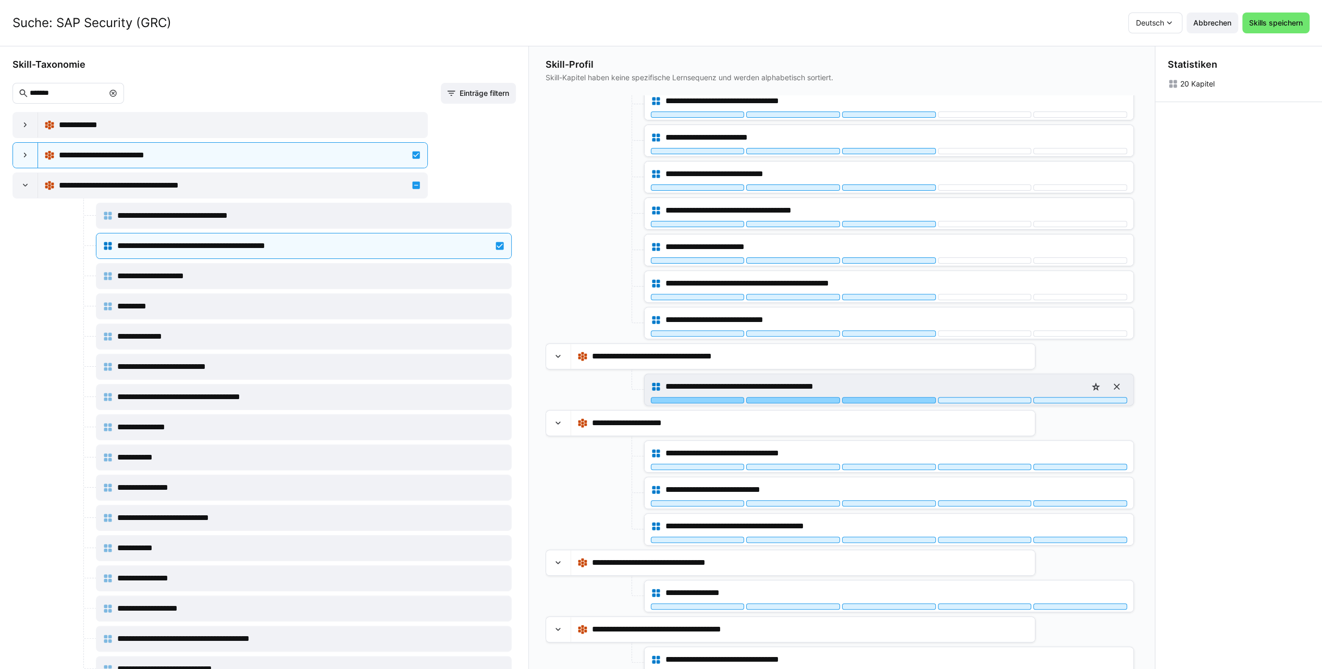
click at [892, 397] on div at bounding box center [889, 400] width 94 height 6
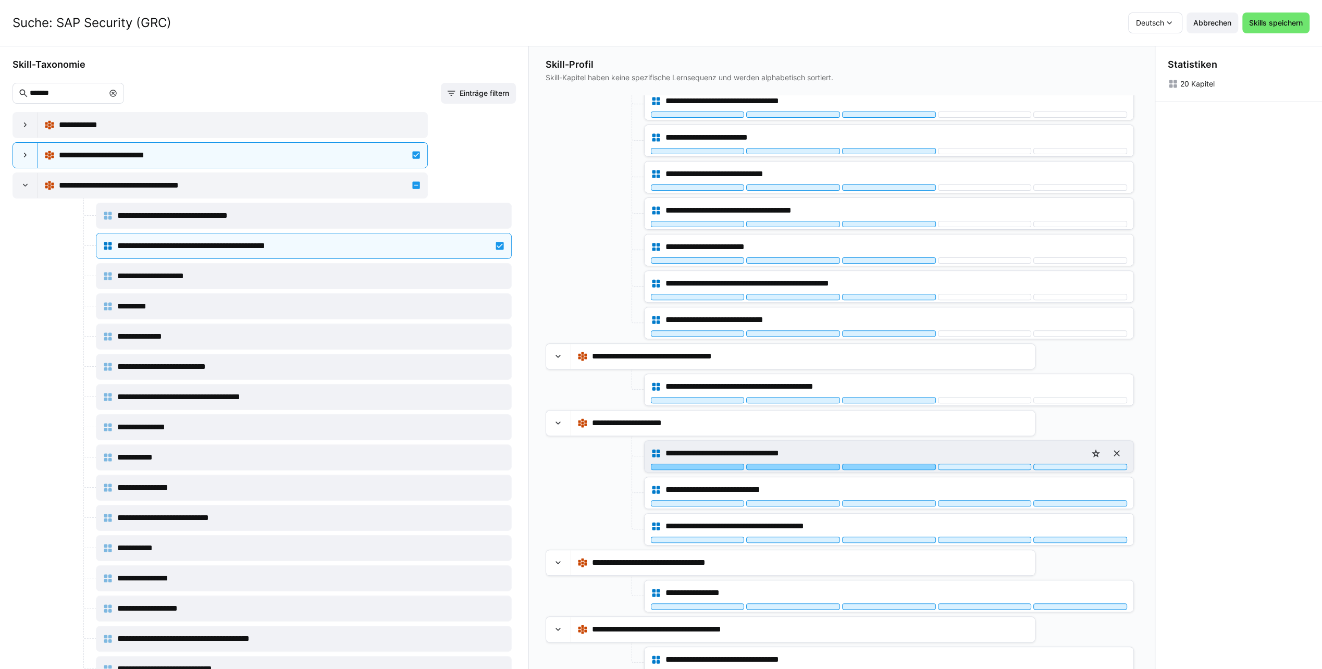
click at [875, 464] on div at bounding box center [889, 467] width 94 height 6
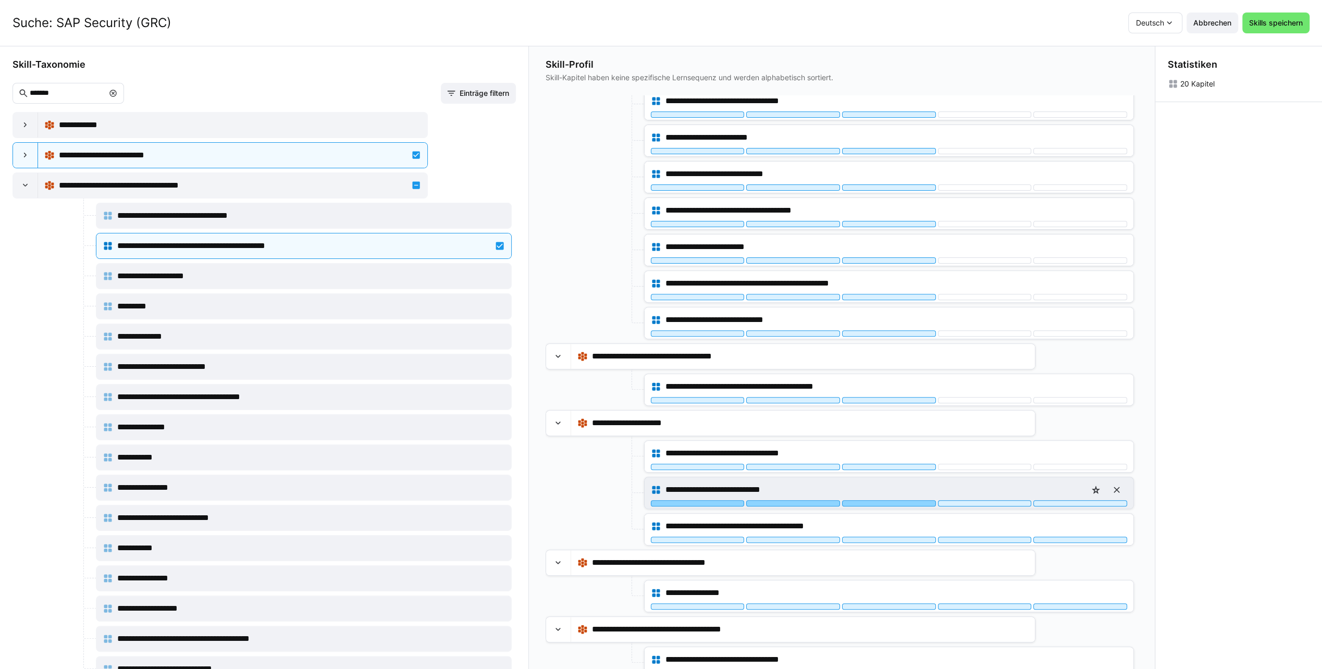
click at [877, 500] on div at bounding box center [889, 503] width 94 height 6
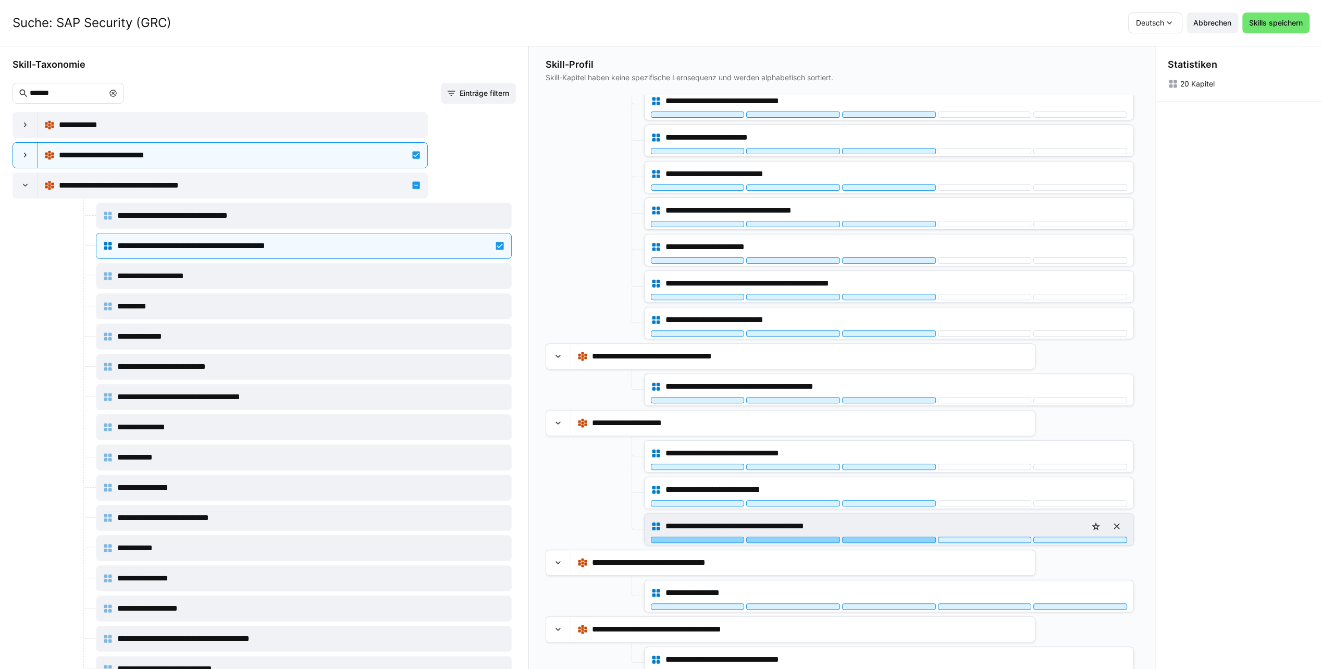
click at [882, 537] on div at bounding box center [889, 540] width 94 height 6
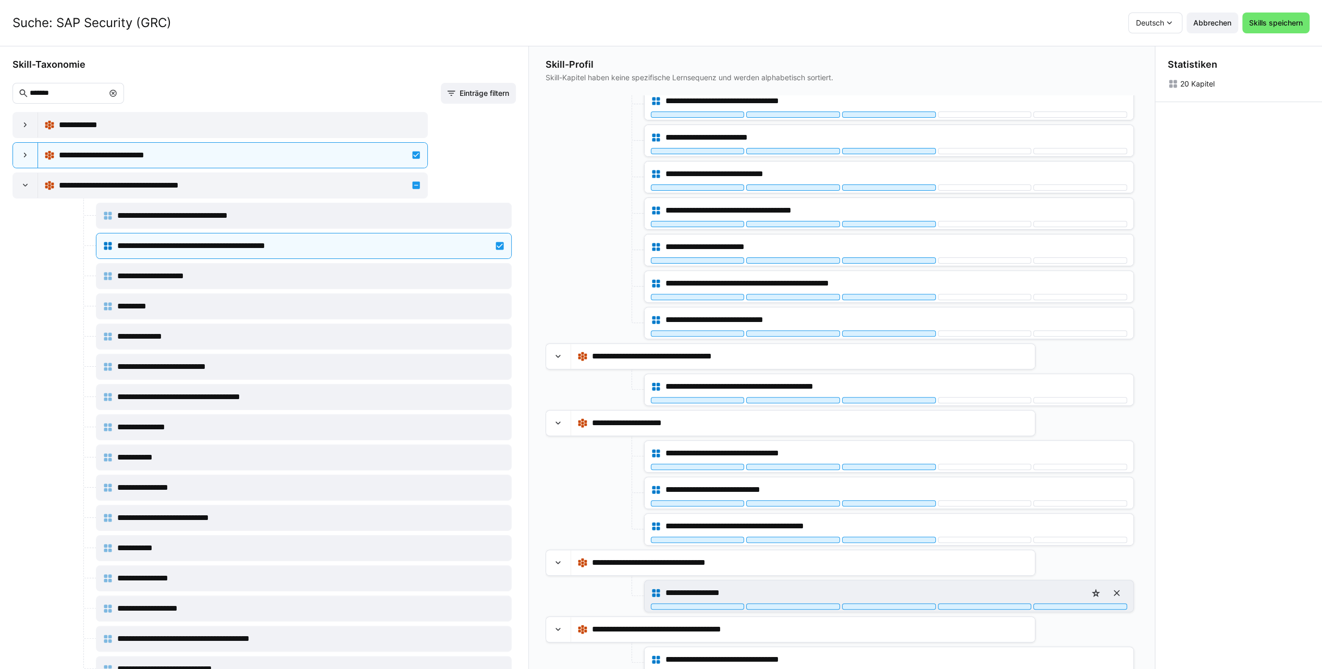
click at [877, 601] on div "**********" at bounding box center [889, 596] width 489 height 31
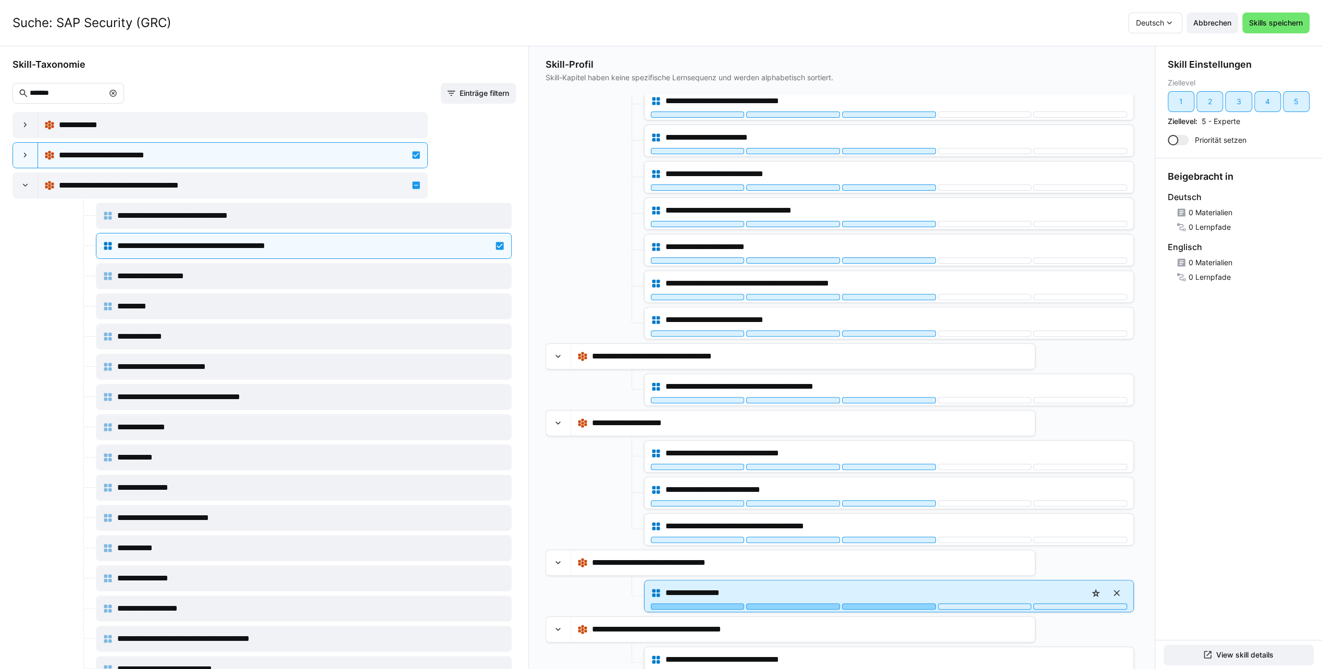
click at [888, 604] on div at bounding box center [889, 607] width 94 height 6
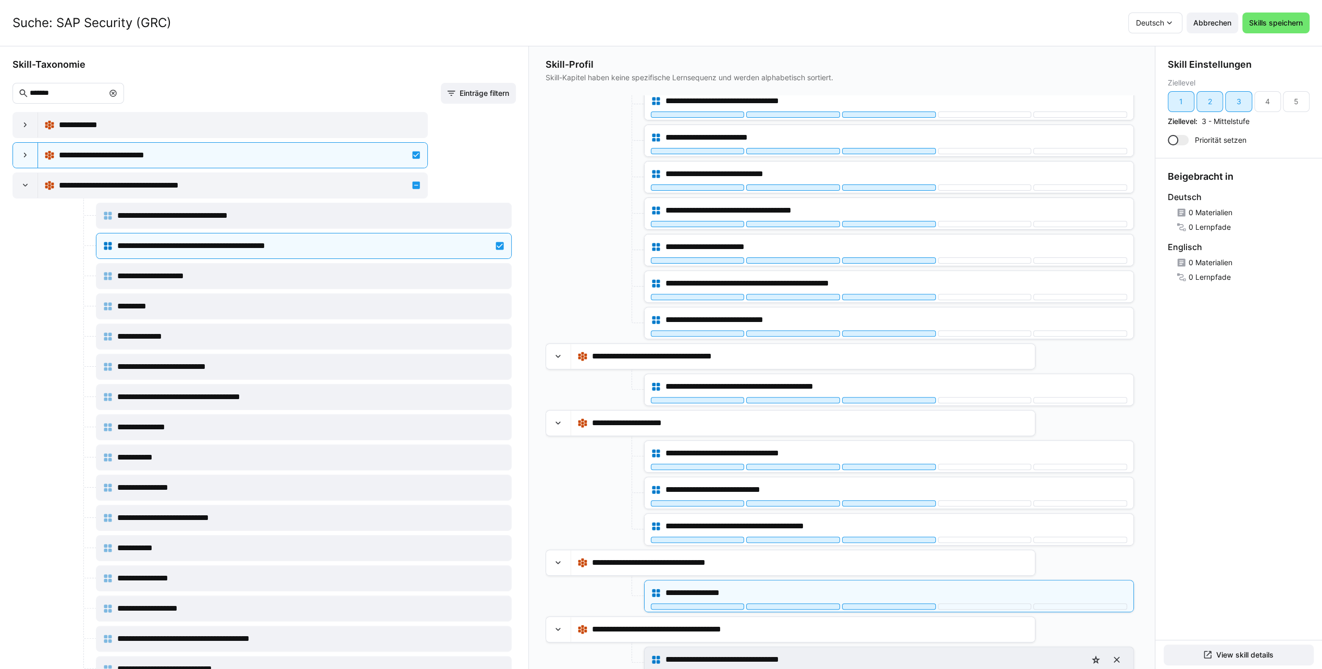
click at [883, 669] on div at bounding box center [889, 673] width 94 height 6
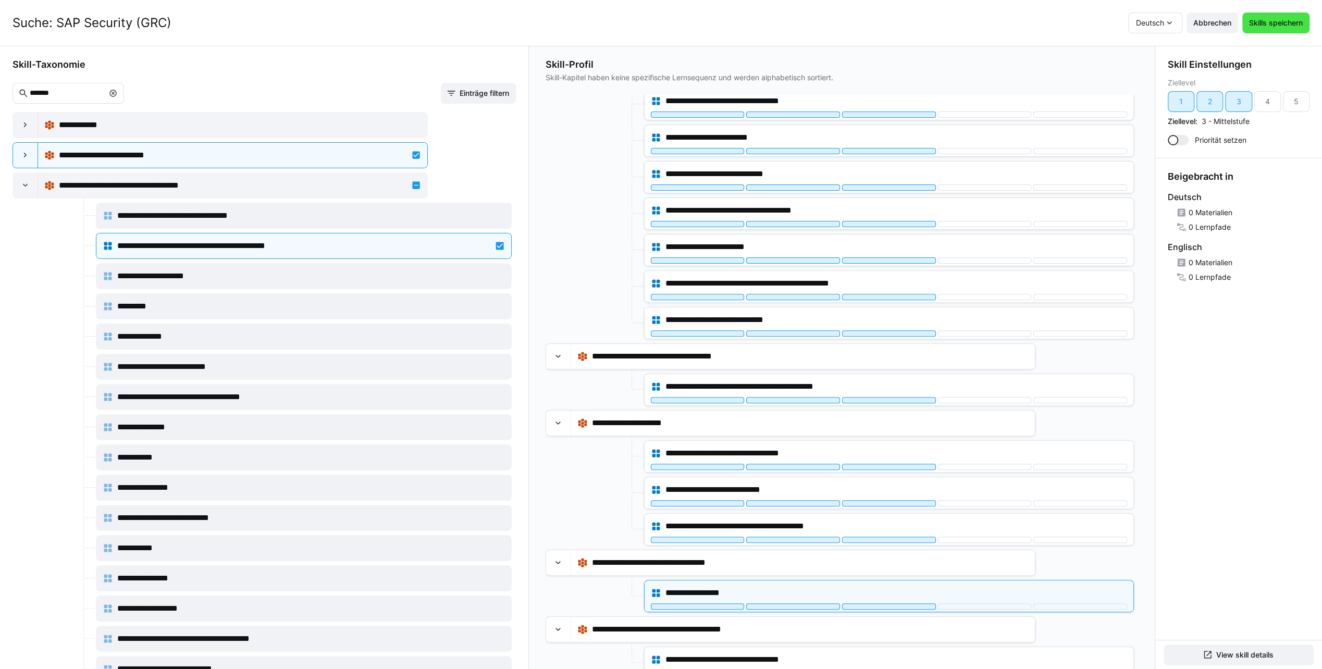
click at [1279, 22] on span "Skills speichern" at bounding box center [1276, 23] width 57 height 10
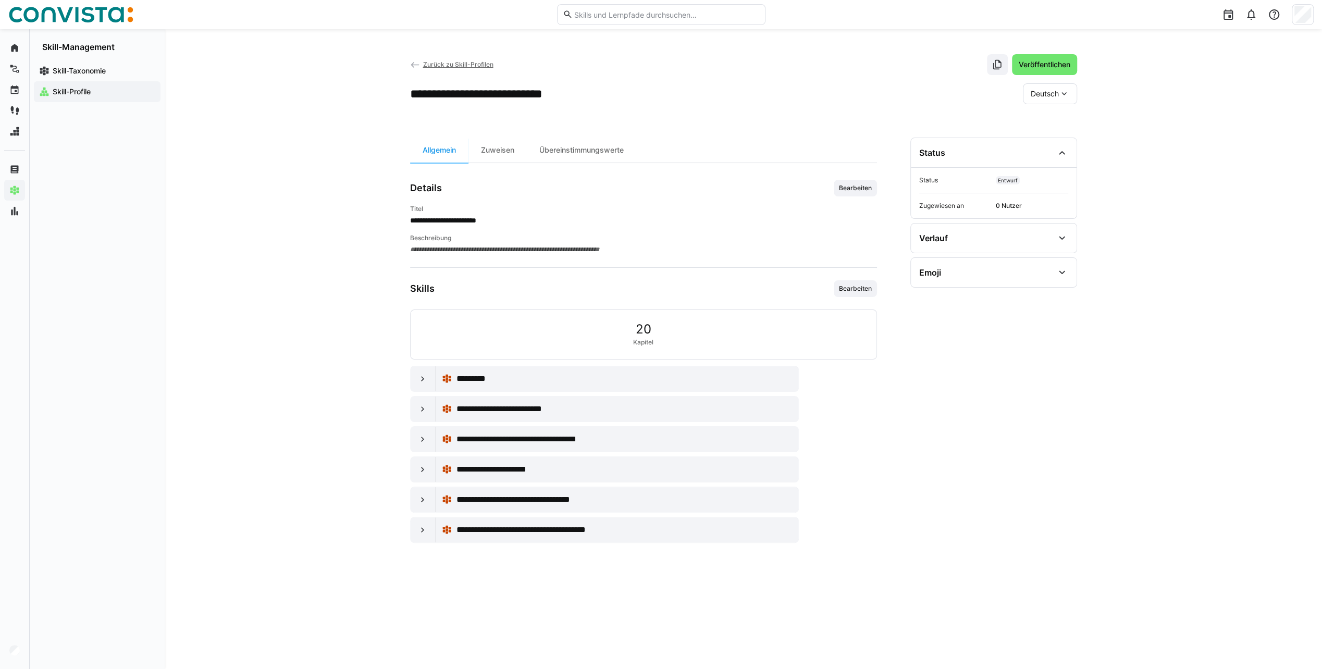
click at [454, 63] on span "Zurück zu Skill-Profilen" at bounding box center [458, 64] width 70 height 8
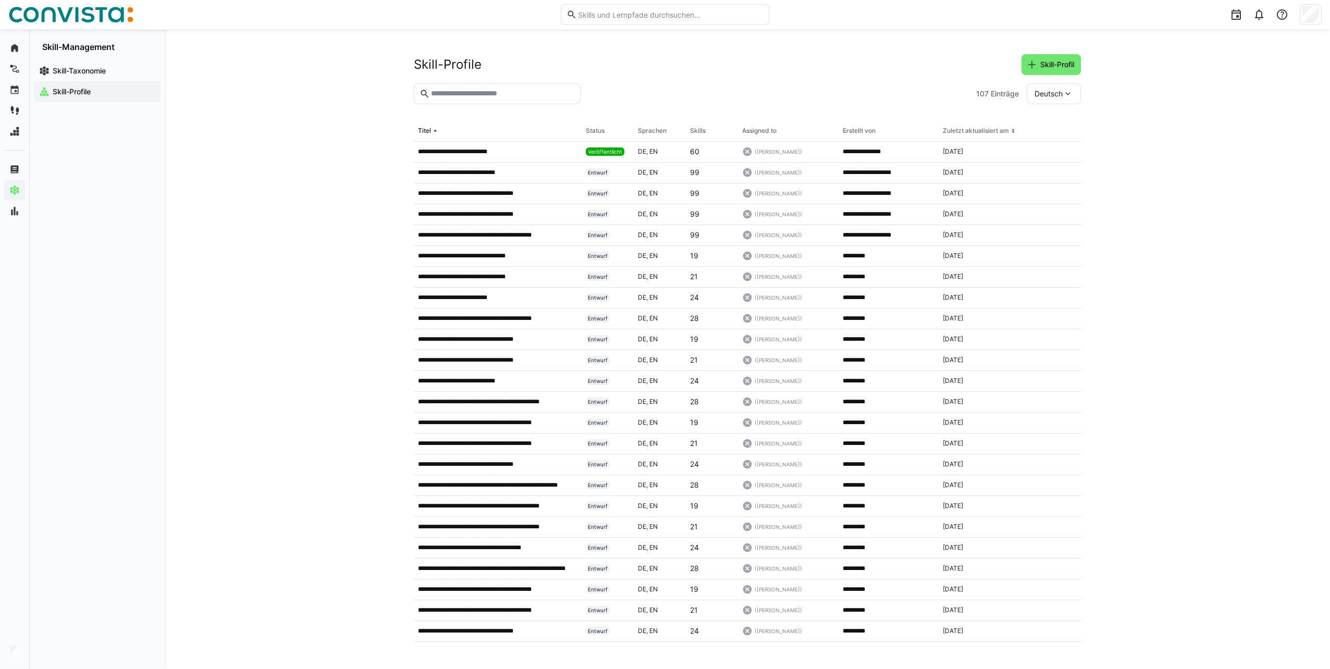
click at [464, 92] on input "text" at bounding box center [502, 93] width 145 height 9
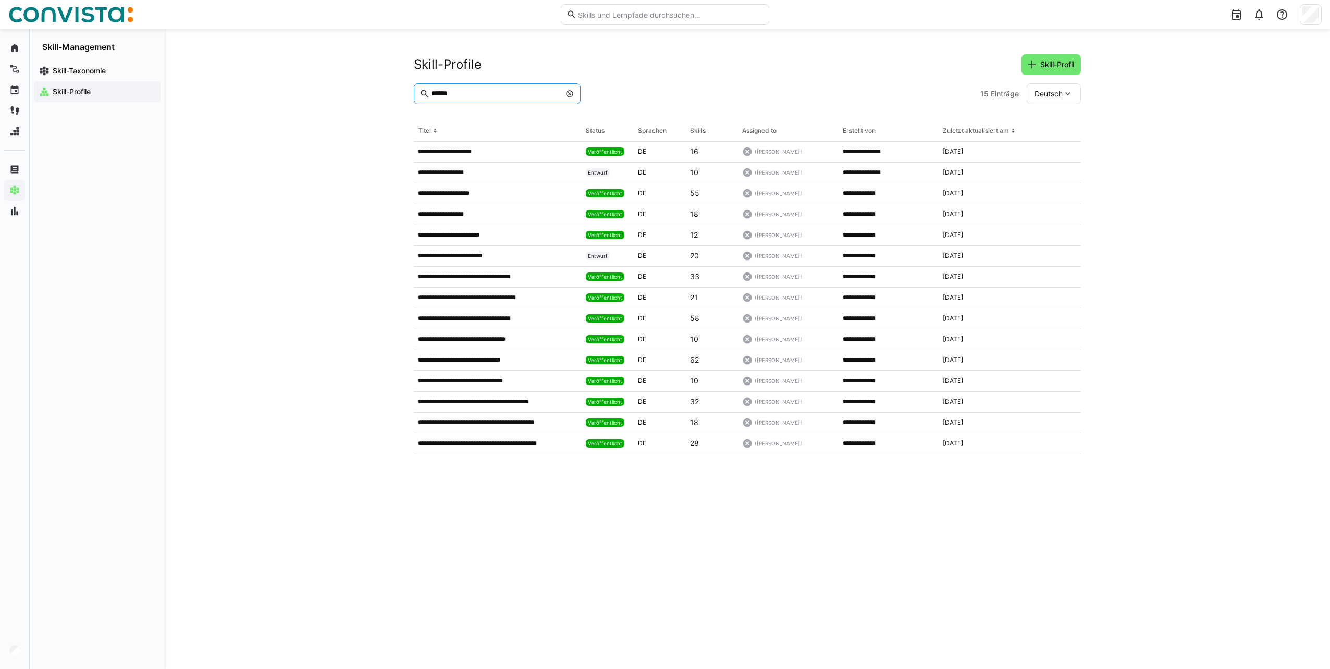
type input "******"
click at [1036, 63] on span "Skill-Profil" at bounding box center [1051, 64] width 49 height 10
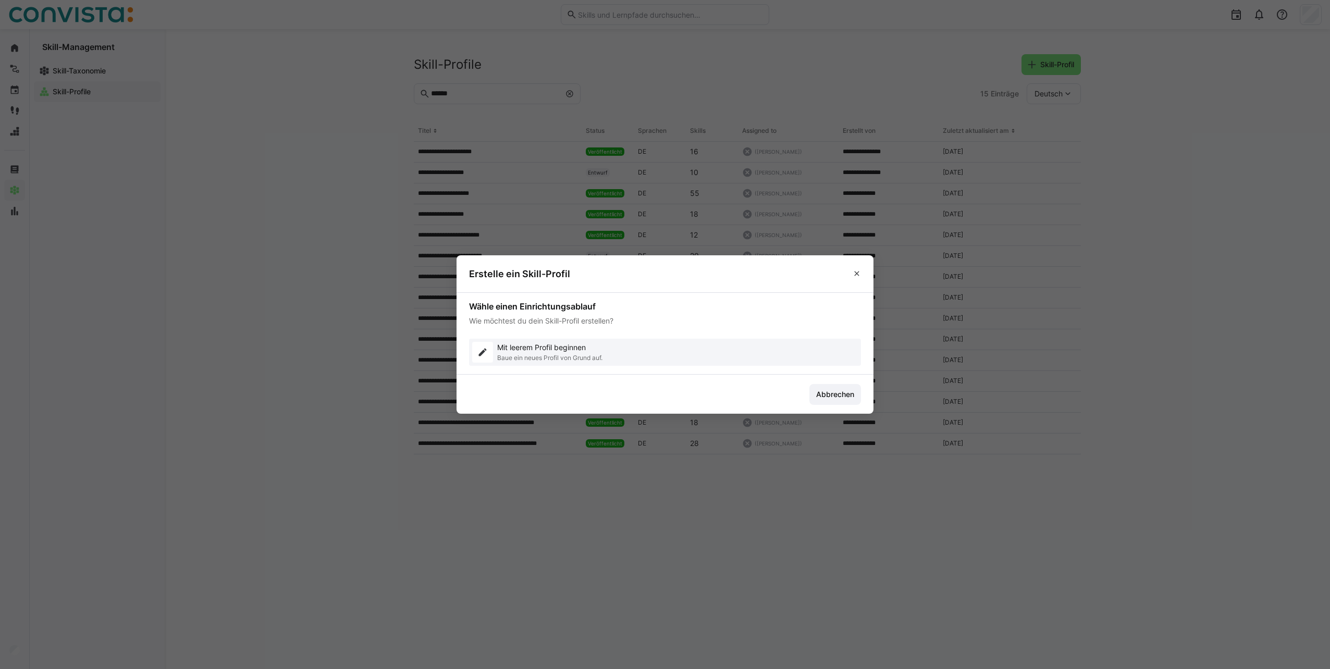
click at [538, 363] on div "Mit leerem Profil beginnen Baue ein neues Profil von Grund auf." at bounding box center [665, 352] width 392 height 27
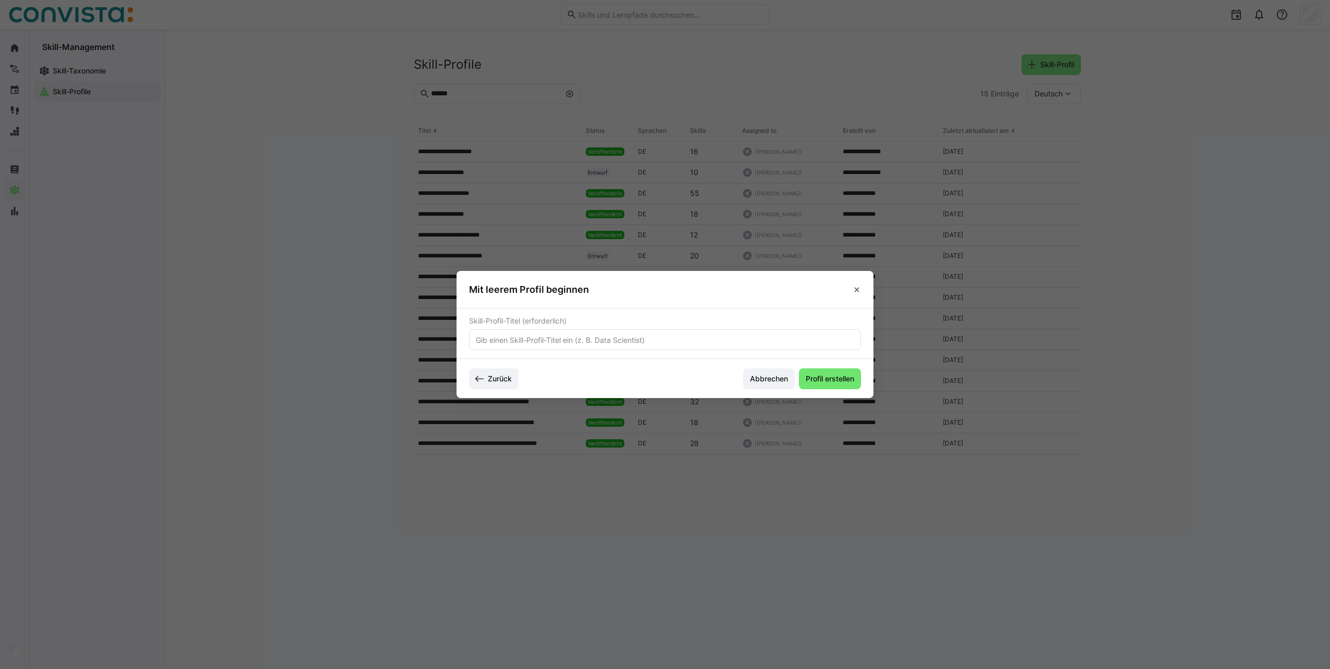
click at [536, 341] on input "text" at bounding box center [665, 339] width 380 height 9
paste input "SAP Basis und Betrieb"
type input "Suche: SAP Basis und Betrieb"
click at [846, 375] on span "Profil erstellen" at bounding box center [830, 379] width 52 height 10
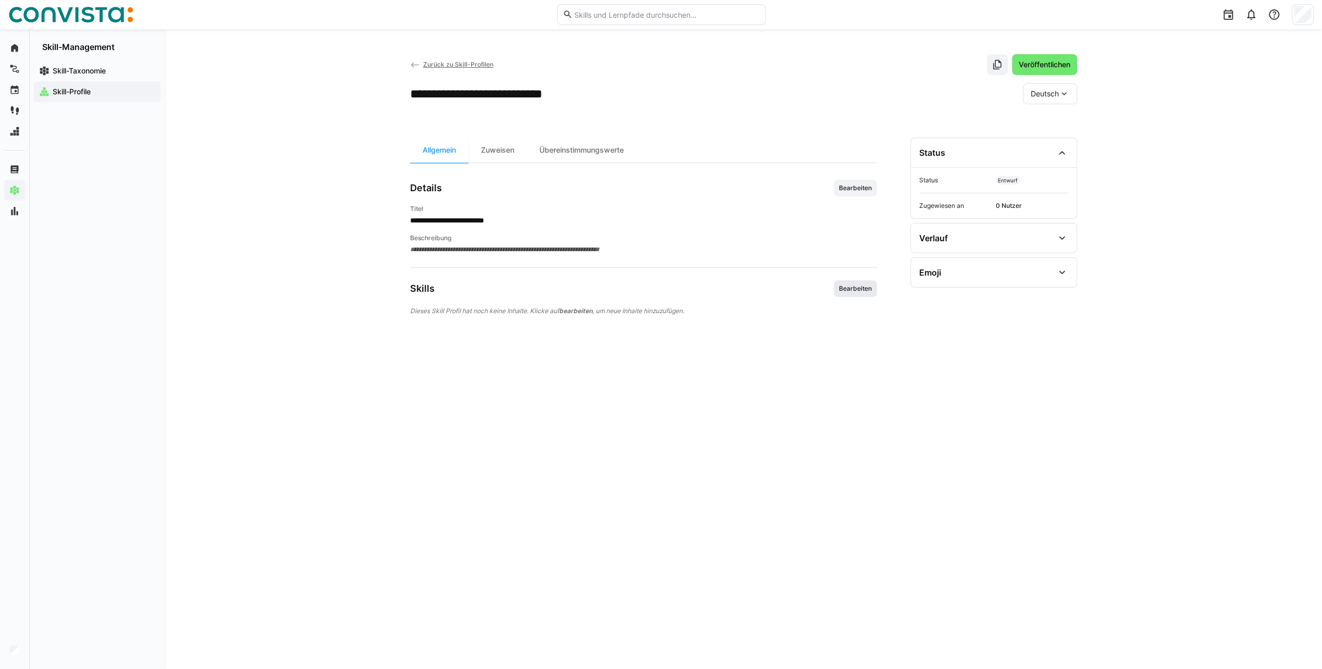
click at [854, 291] on span "Bearbeiten" at bounding box center [855, 289] width 35 height 8
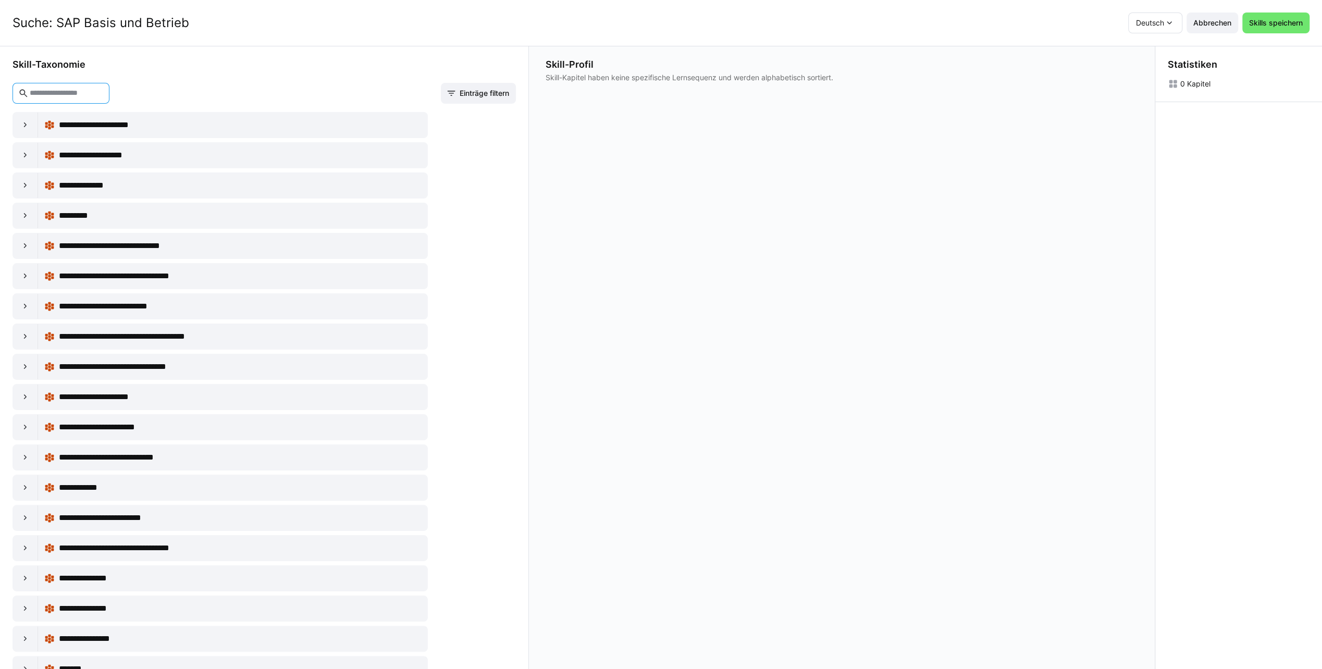
click at [76, 90] on input "text" at bounding box center [66, 93] width 75 height 9
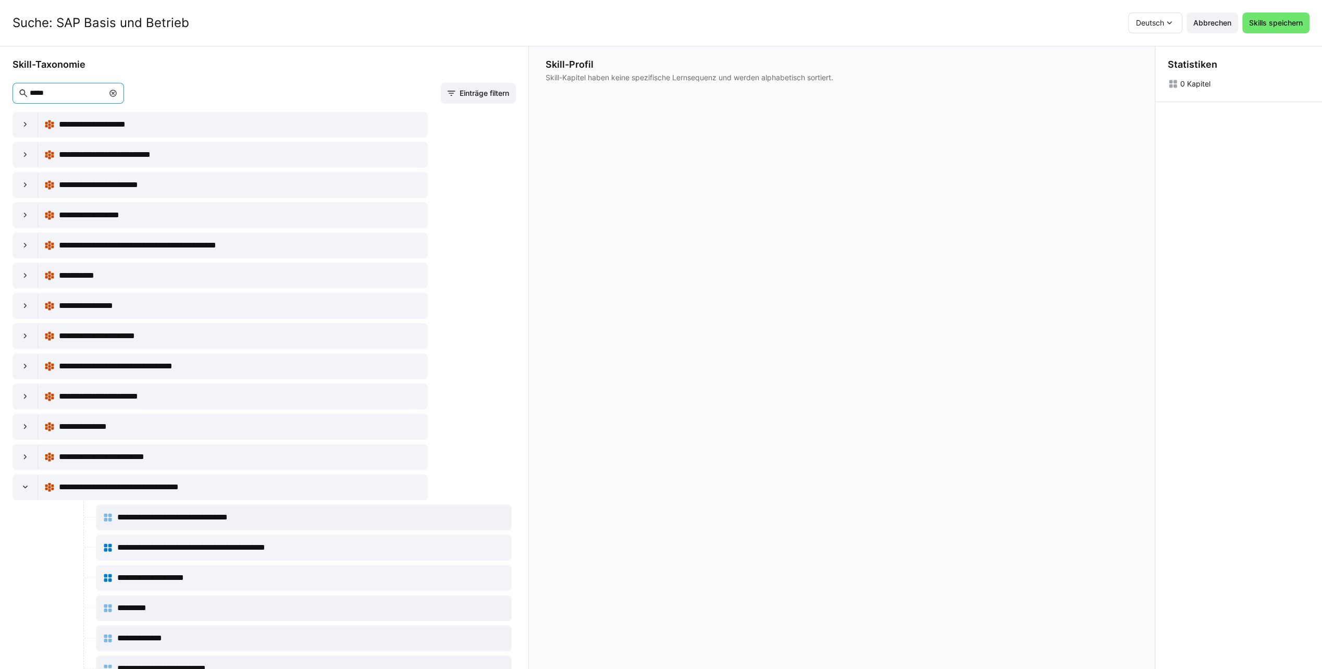
scroll to position [364, 0]
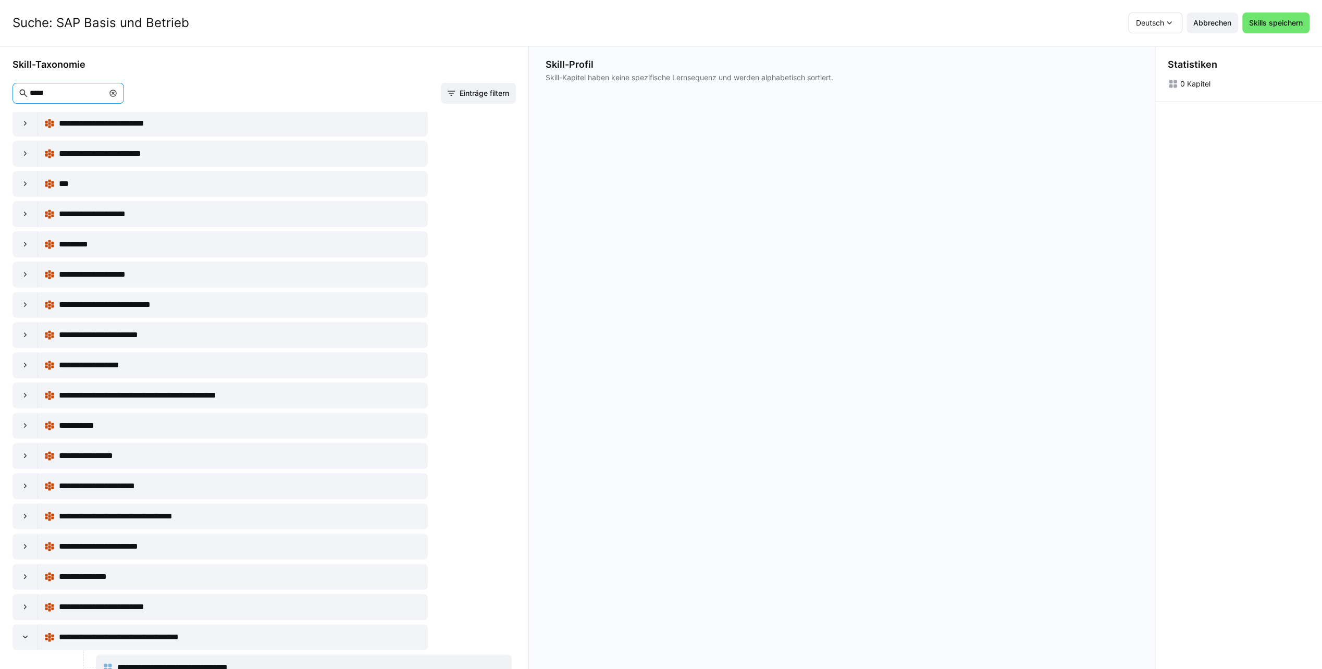
drag, startPoint x: 78, startPoint y: 94, endPoint x: 22, endPoint y: 95, distance: 55.3
click at [22, 95] on eds-input "*****" at bounding box center [69, 93] width 112 height 21
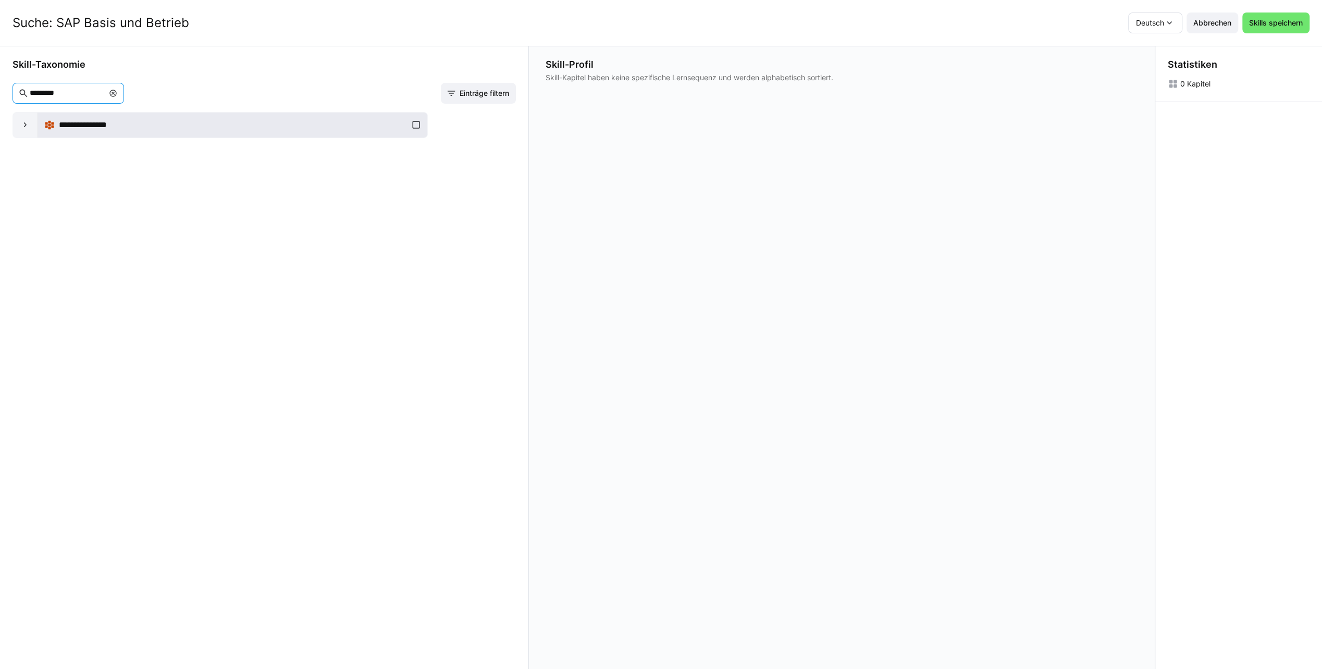
click at [415, 125] on div "**********" at bounding box center [232, 125] width 377 height 21
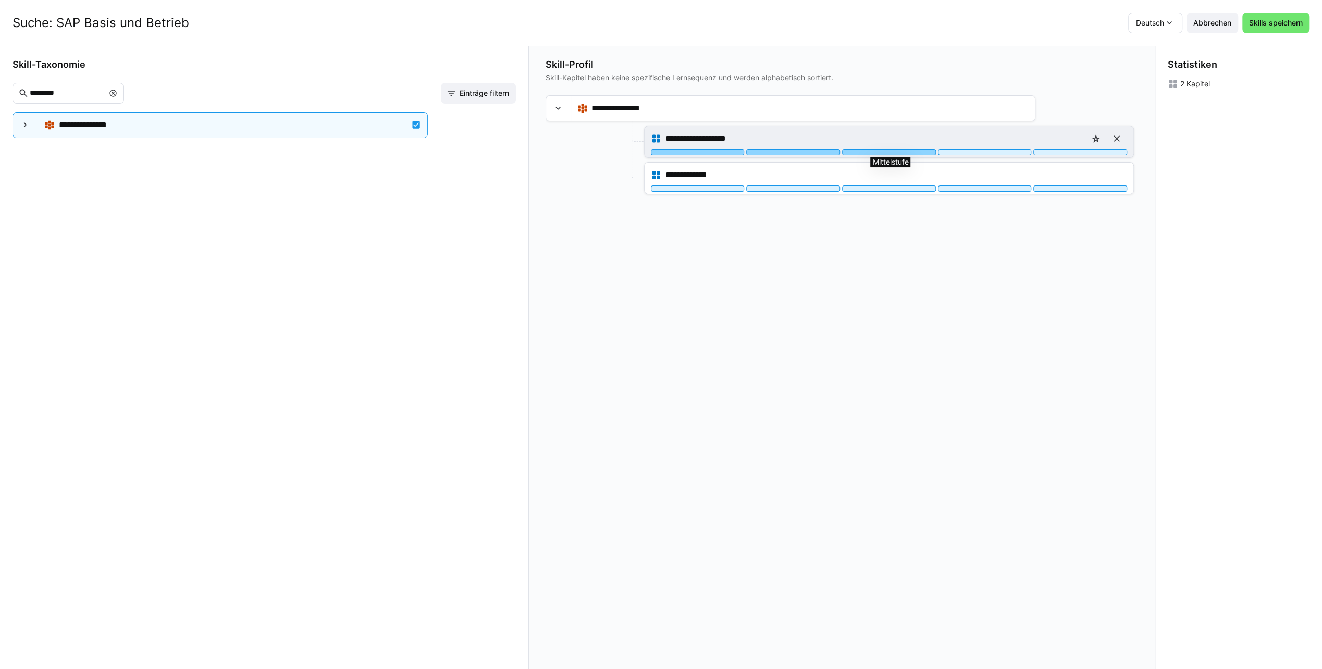
click at [869, 153] on div at bounding box center [889, 152] width 94 height 6
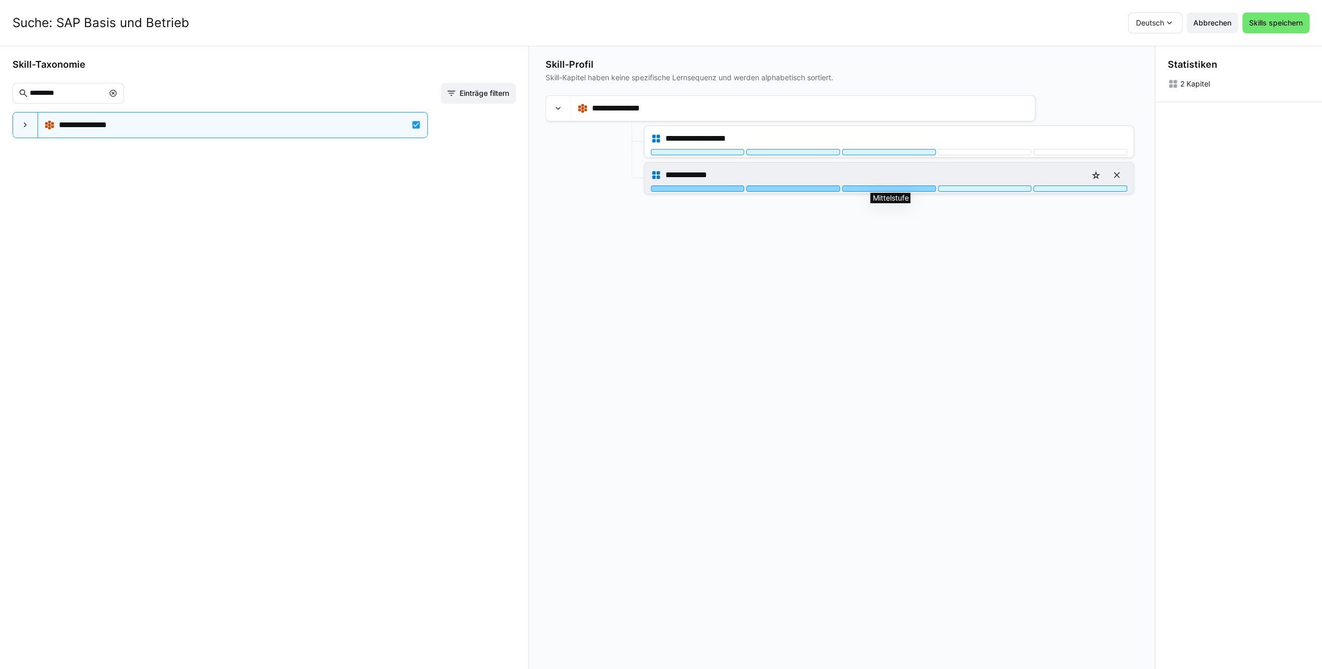
click at [870, 188] on div at bounding box center [889, 189] width 94 height 6
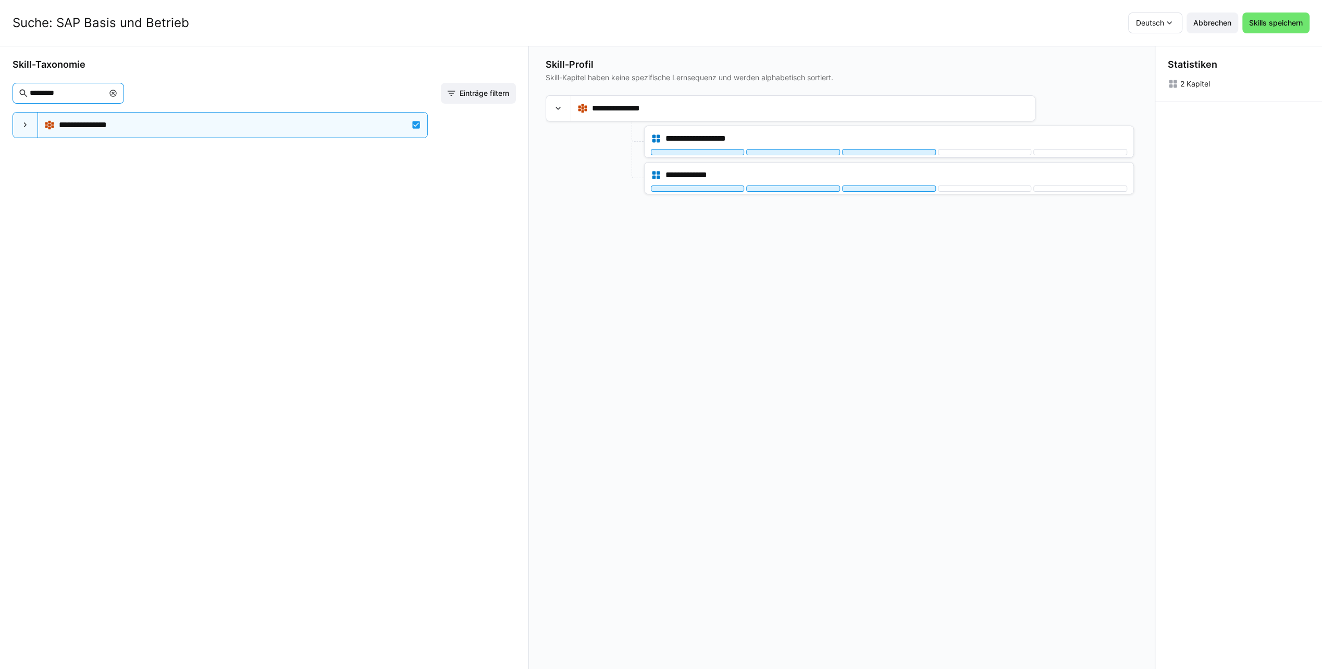
drag, startPoint x: 75, startPoint y: 96, endPoint x: 16, endPoint y: 95, distance: 58.9
click at [16, 95] on eds-input "*********" at bounding box center [69, 93] width 112 height 21
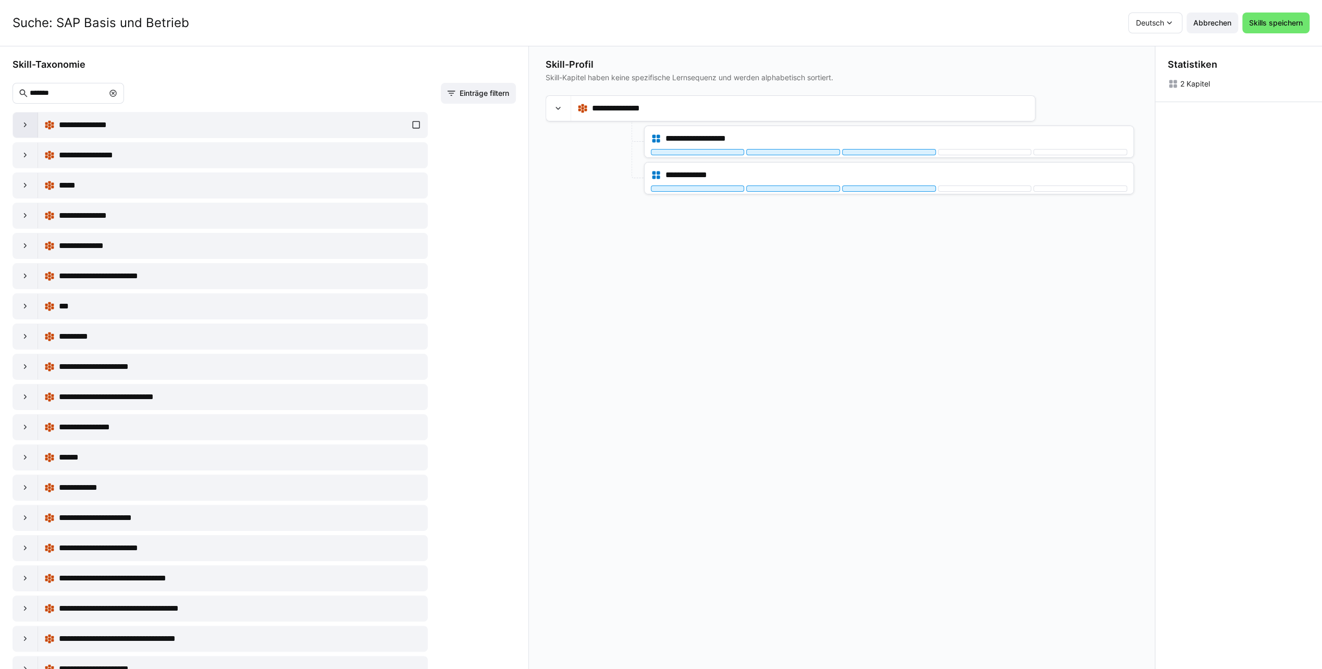
click at [30, 126] on eds-icon at bounding box center [25, 125] width 10 height 10
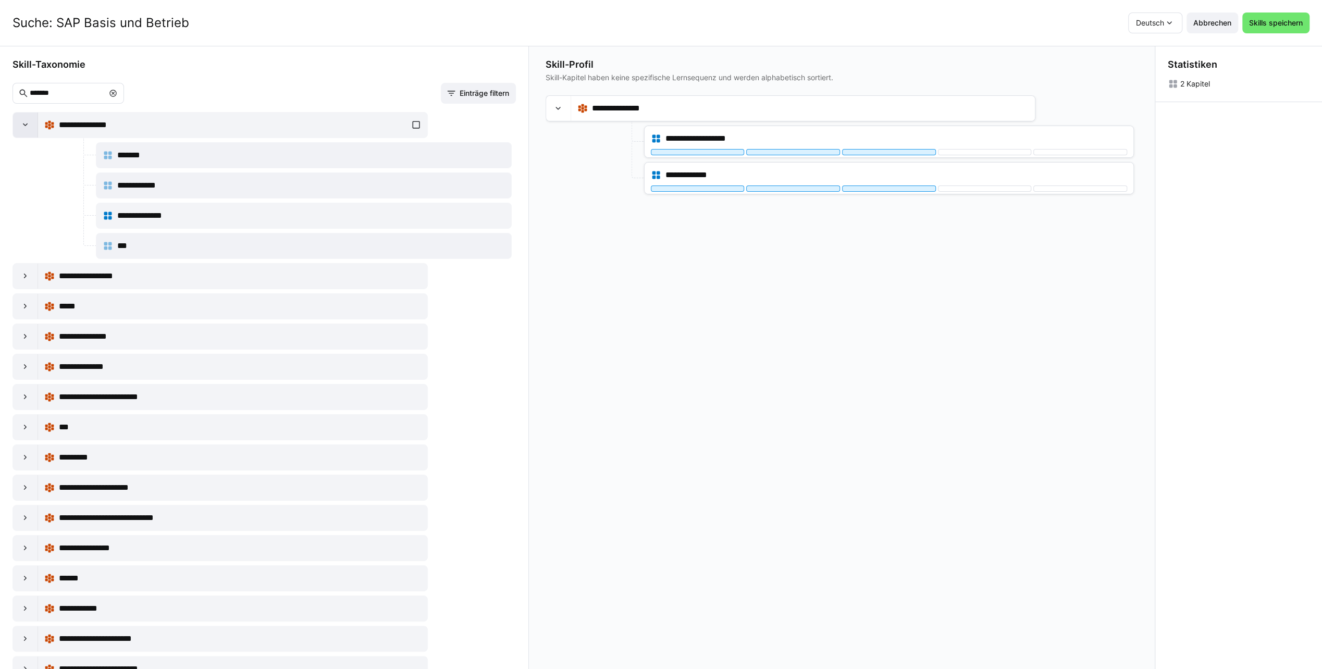
click at [30, 126] on eds-icon at bounding box center [25, 125] width 10 height 10
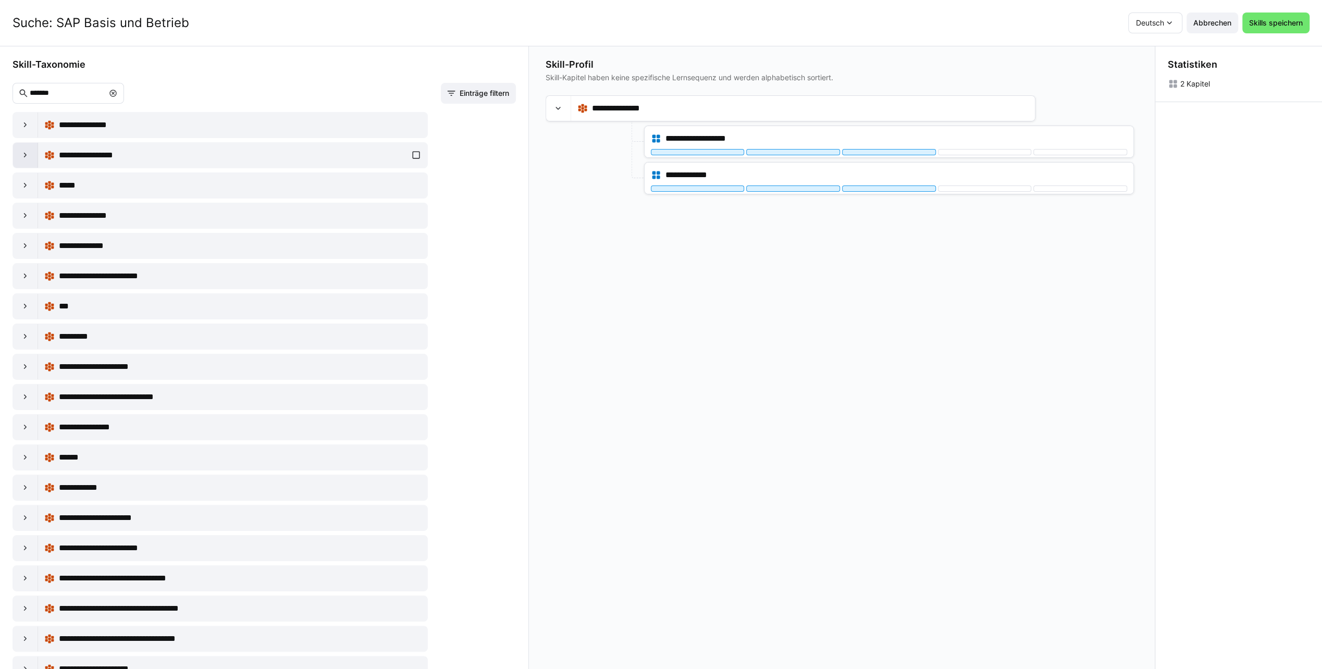
click at [21, 153] on eds-icon at bounding box center [25, 155] width 10 height 10
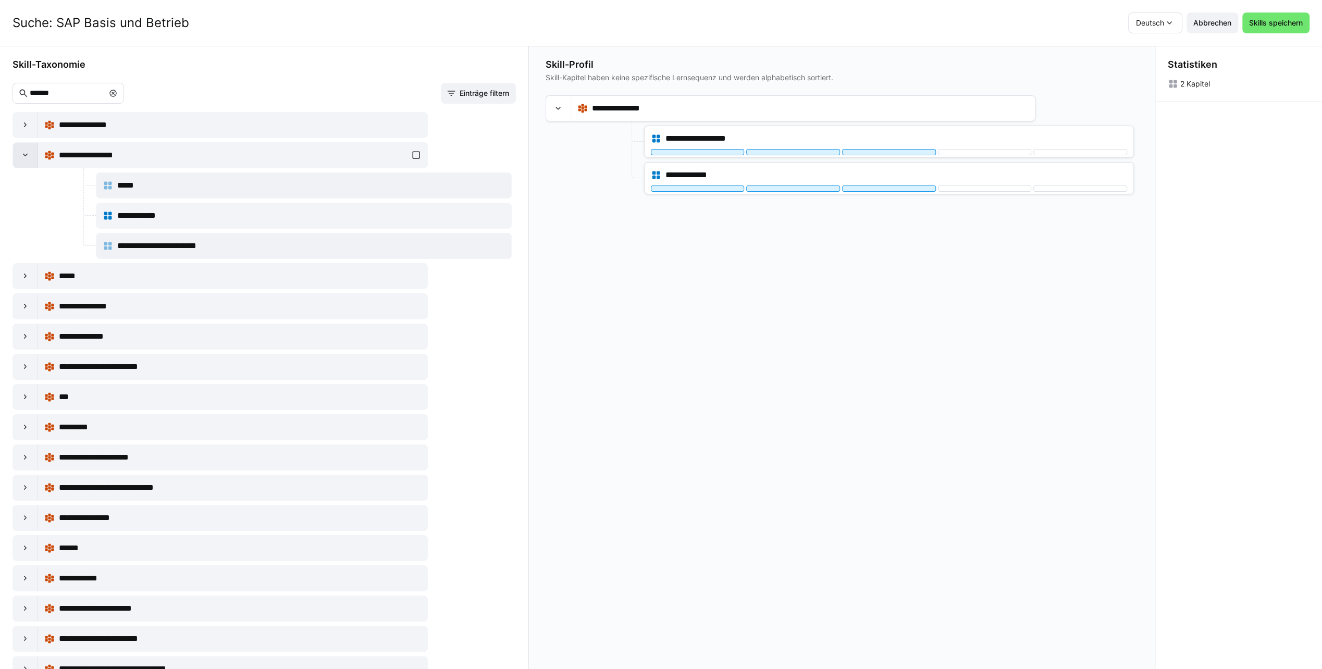
click at [21, 153] on eds-icon at bounding box center [25, 155] width 10 height 10
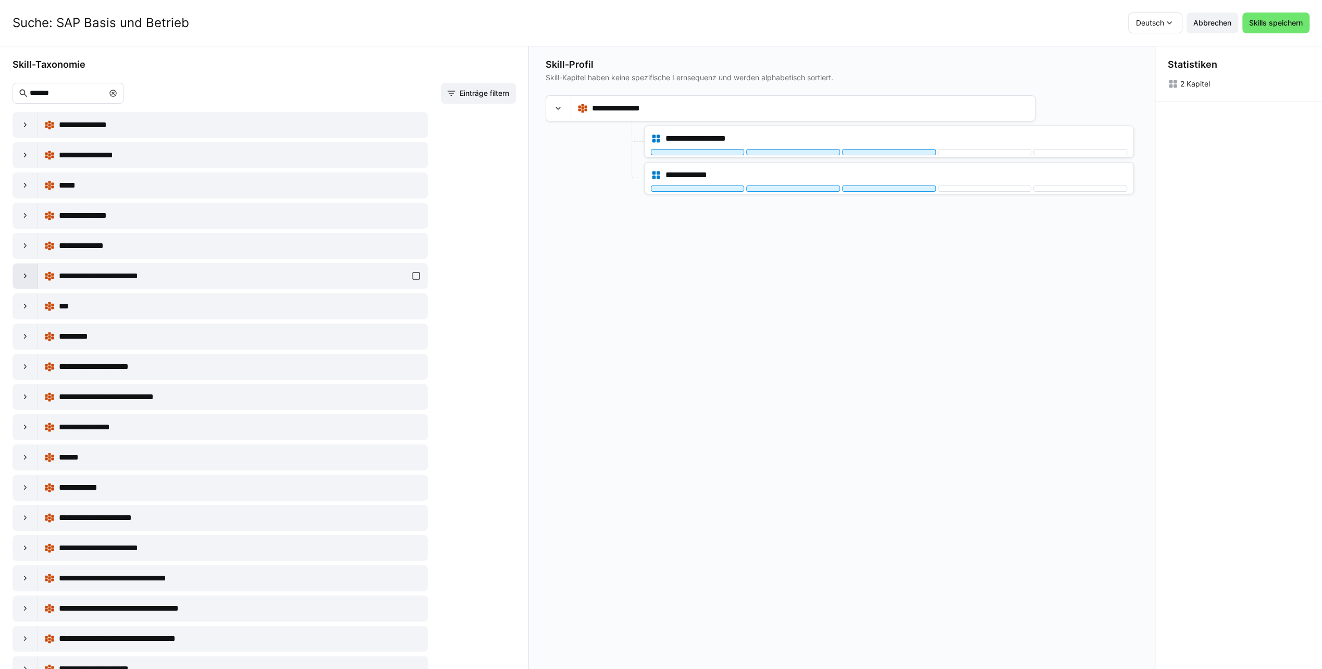
click at [28, 274] on eds-icon at bounding box center [25, 276] width 10 height 10
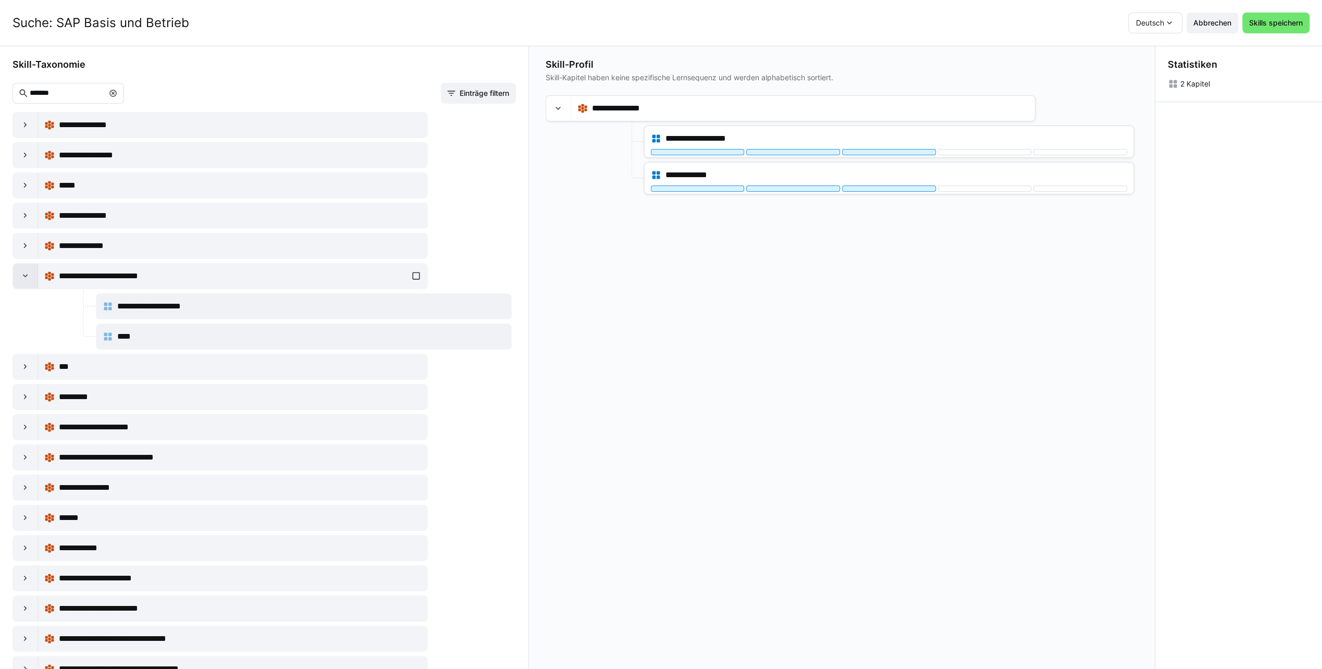
click at [28, 274] on eds-icon at bounding box center [25, 276] width 10 height 10
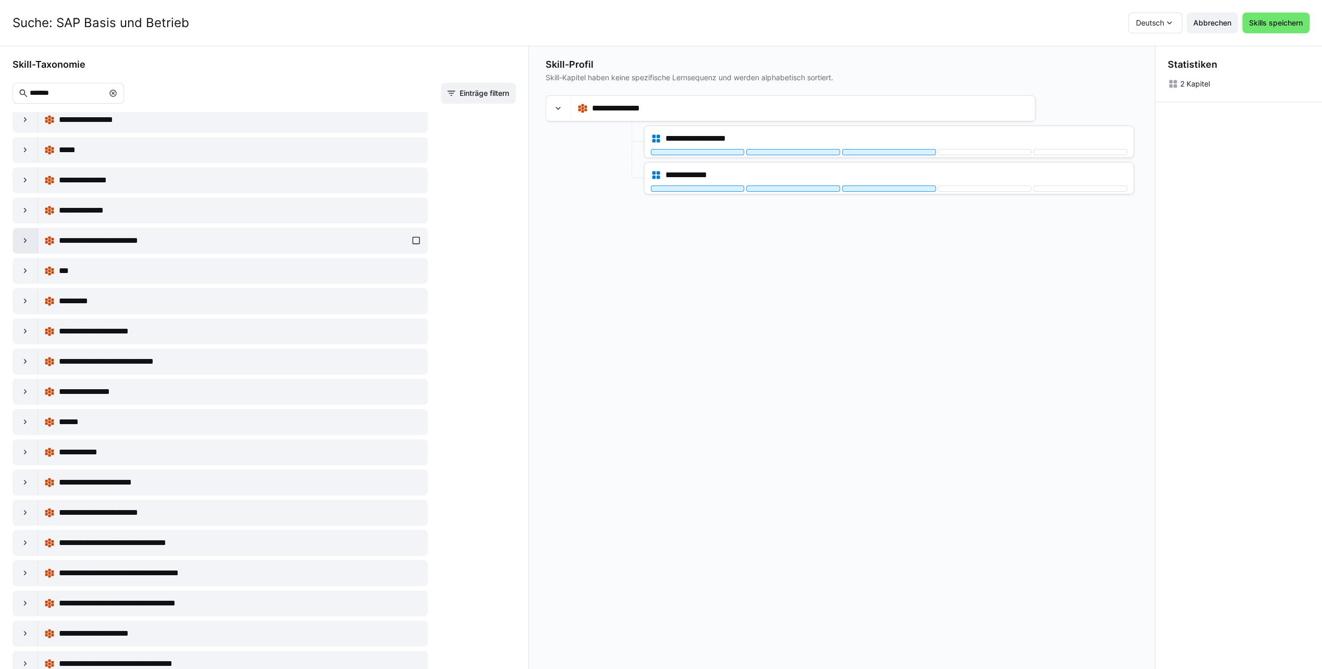
scroll to position [52, 0]
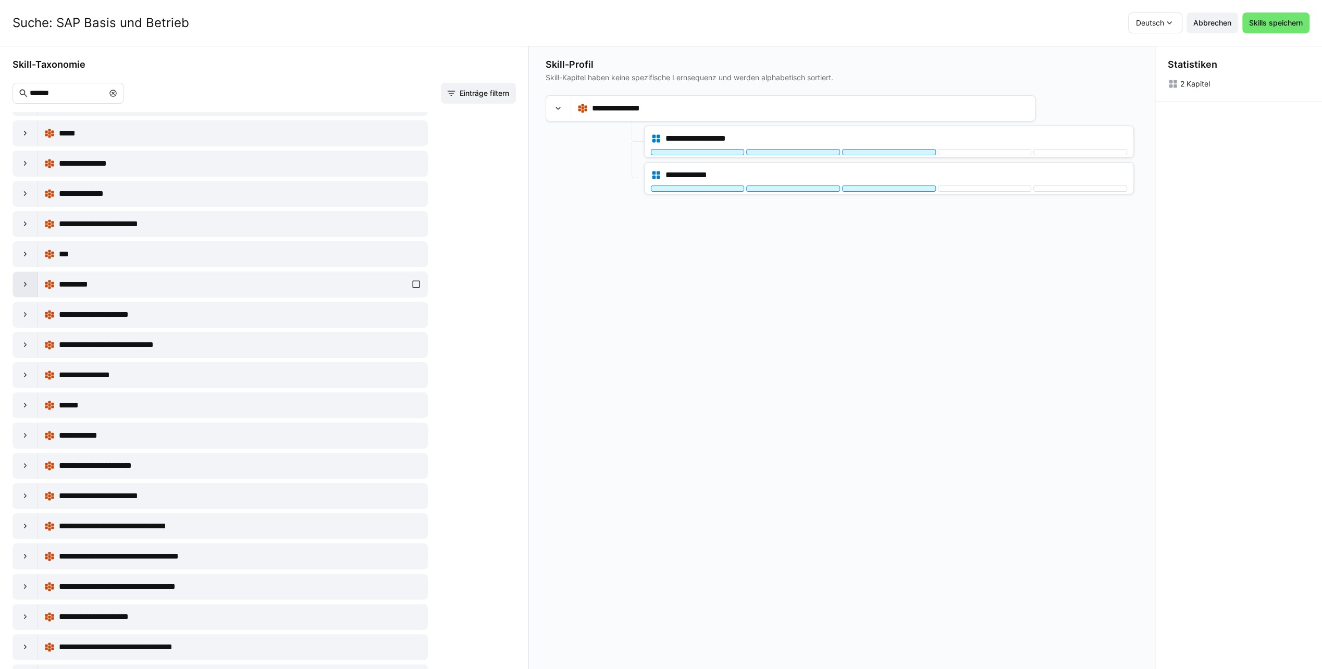
click at [27, 275] on div at bounding box center [25, 284] width 25 height 25
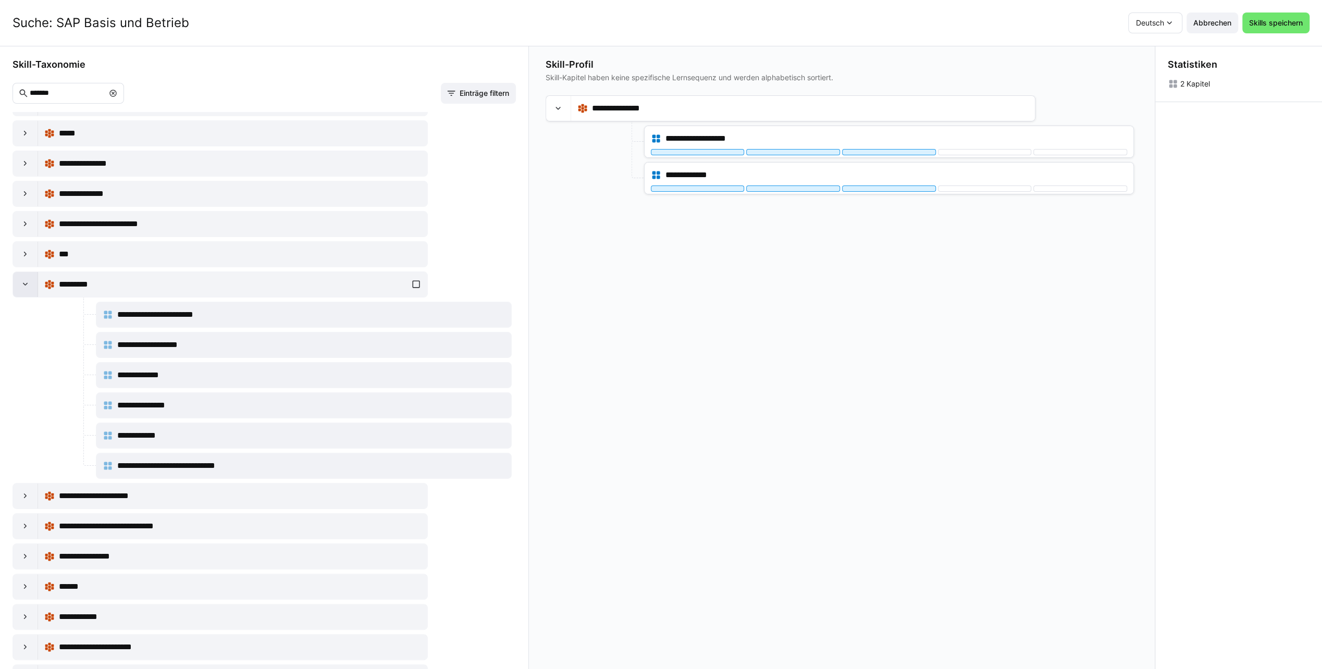
click at [27, 275] on div at bounding box center [25, 284] width 25 height 25
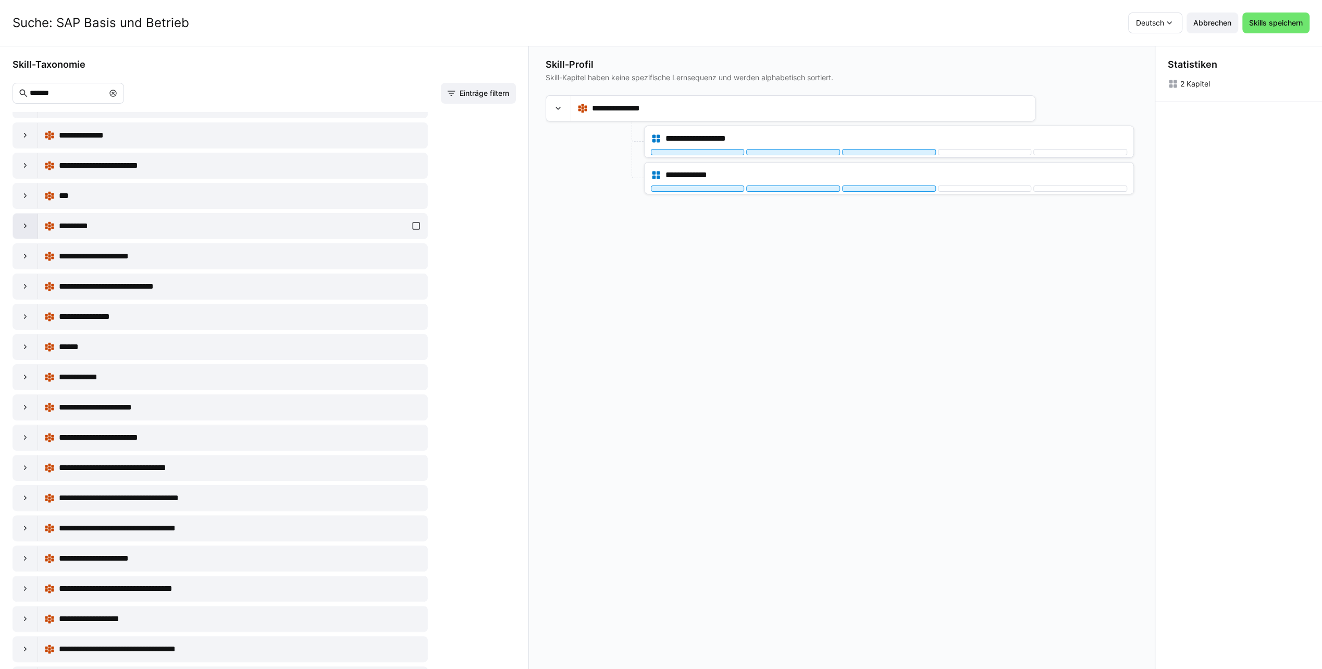
scroll to position [156, 0]
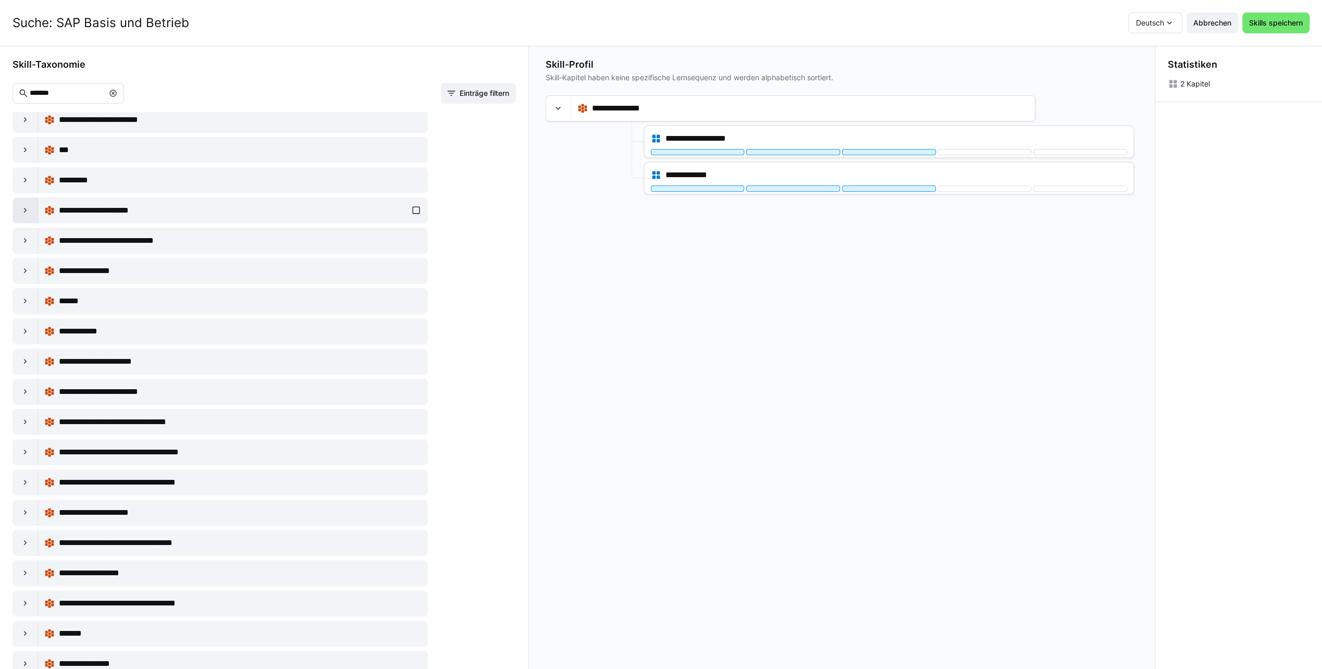
click at [22, 205] on eds-icon at bounding box center [25, 210] width 10 height 10
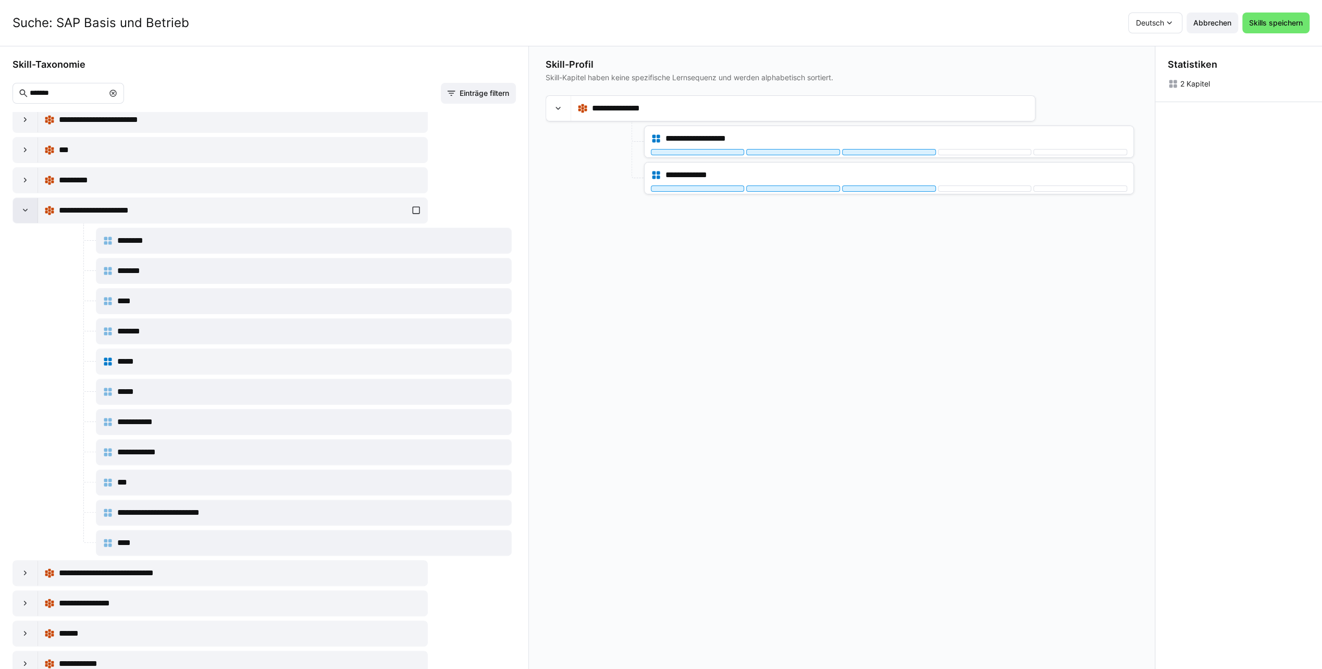
click at [22, 205] on eds-icon at bounding box center [25, 210] width 10 height 10
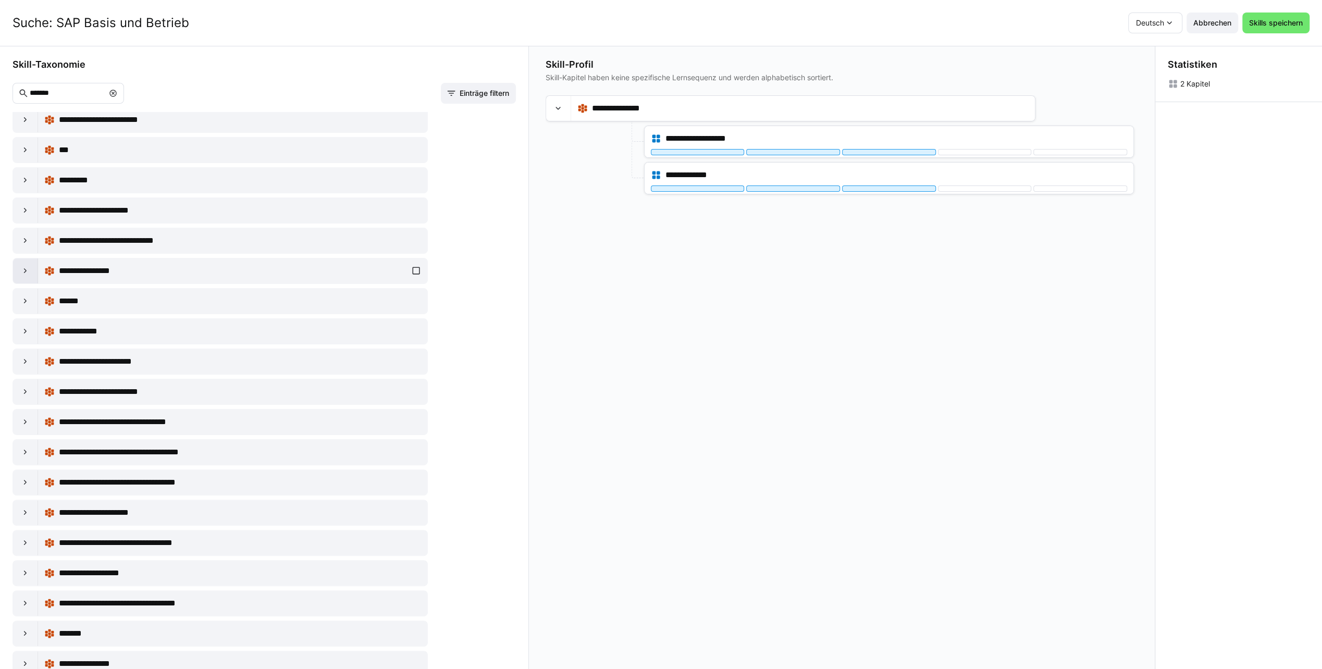
click at [26, 266] on eds-icon at bounding box center [25, 271] width 10 height 10
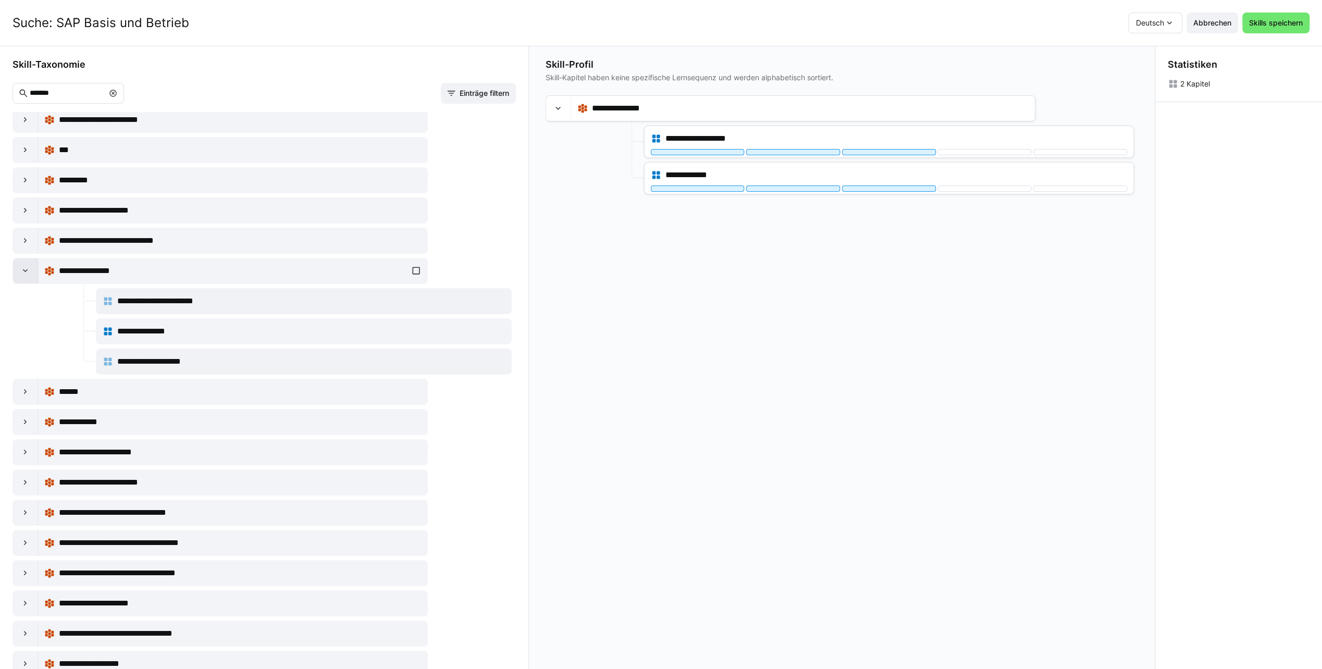
click at [26, 266] on eds-icon at bounding box center [25, 271] width 10 height 10
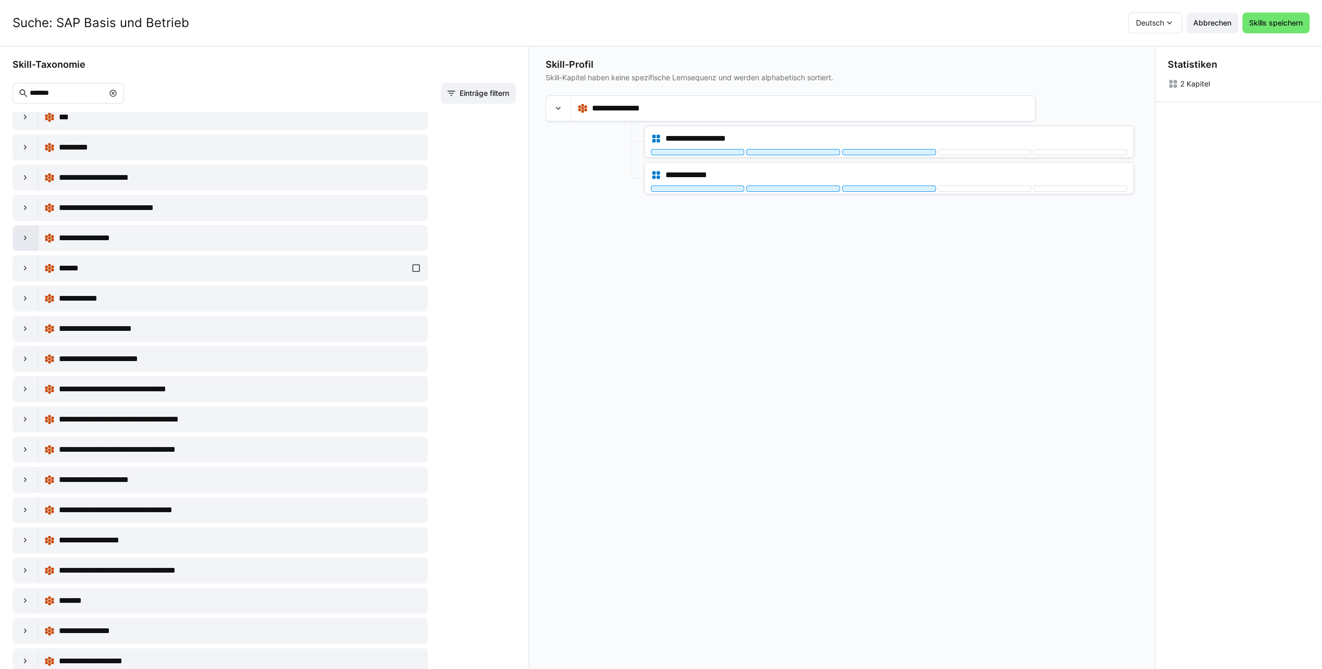
scroll to position [0, 0]
click at [26, 355] on eds-icon at bounding box center [25, 359] width 10 height 10
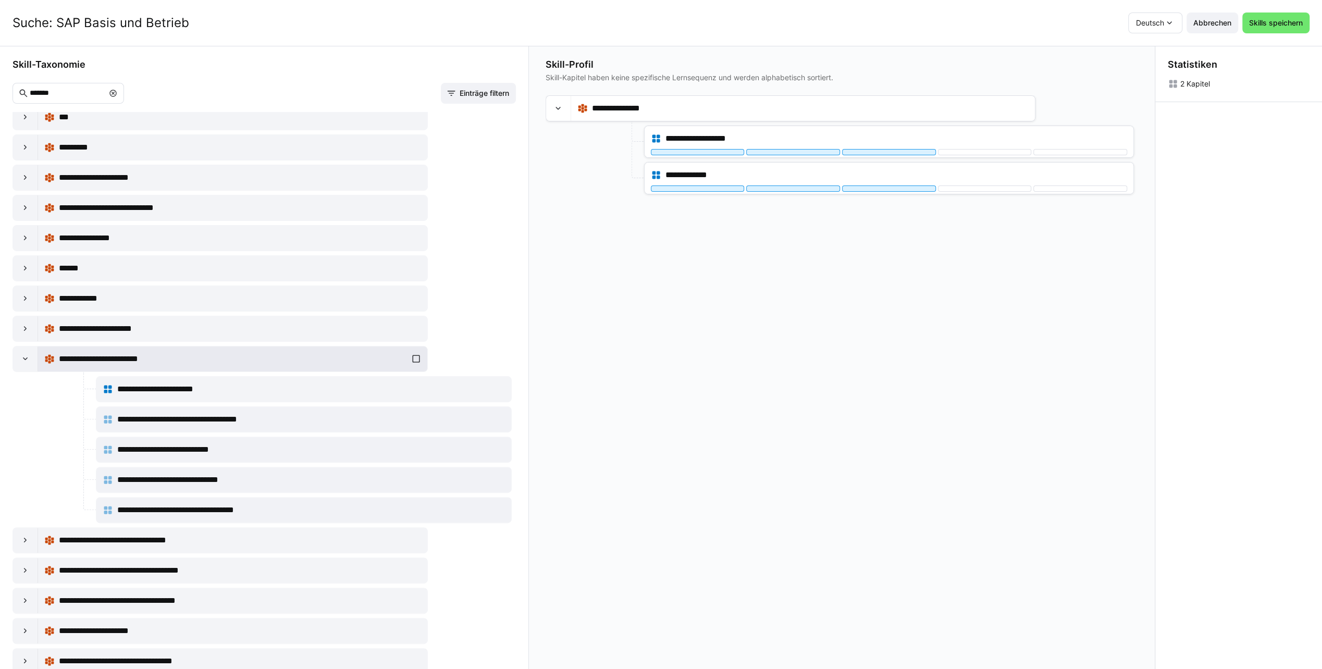
click at [413, 354] on div "**********" at bounding box center [232, 359] width 377 height 21
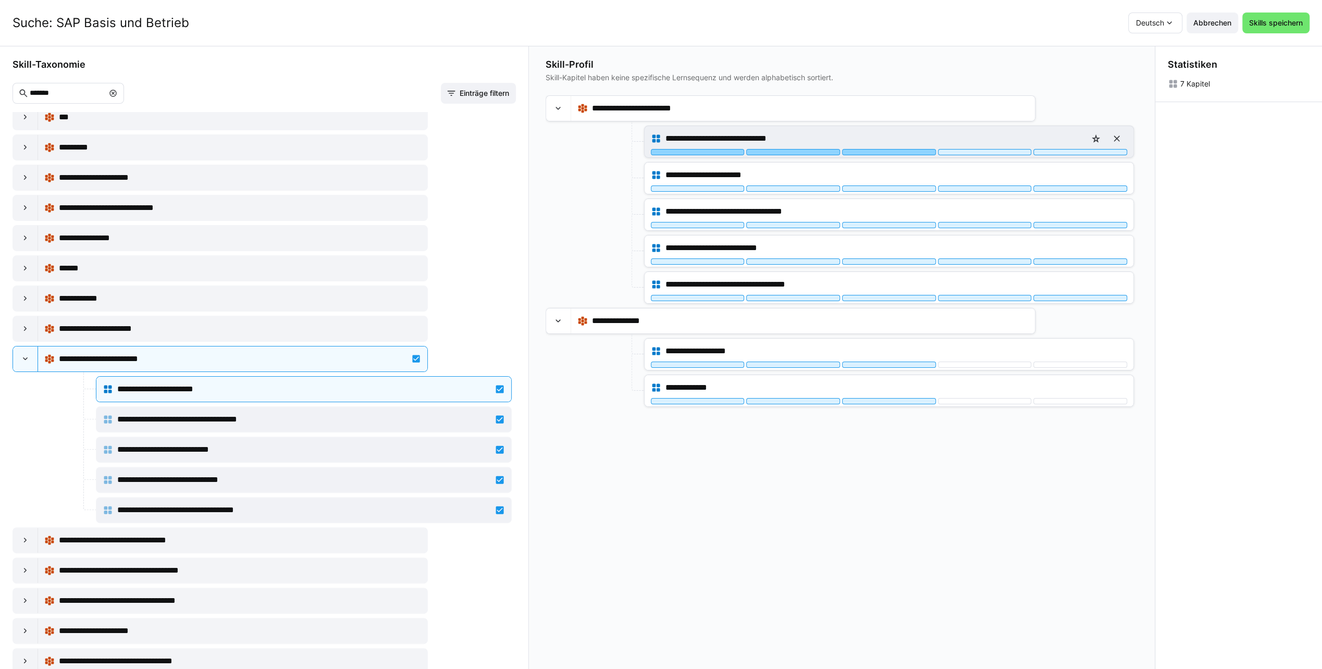
click at [868, 150] on div at bounding box center [889, 152] width 94 height 6
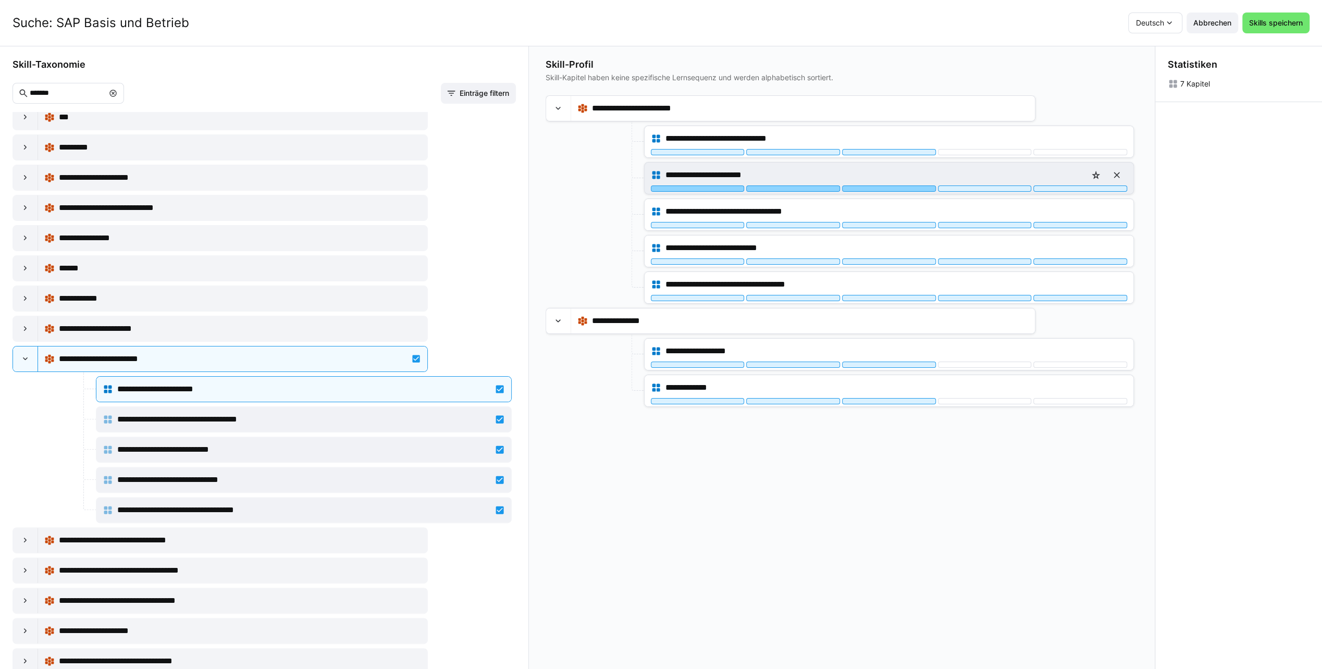
click at [866, 187] on div at bounding box center [889, 189] width 94 height 6
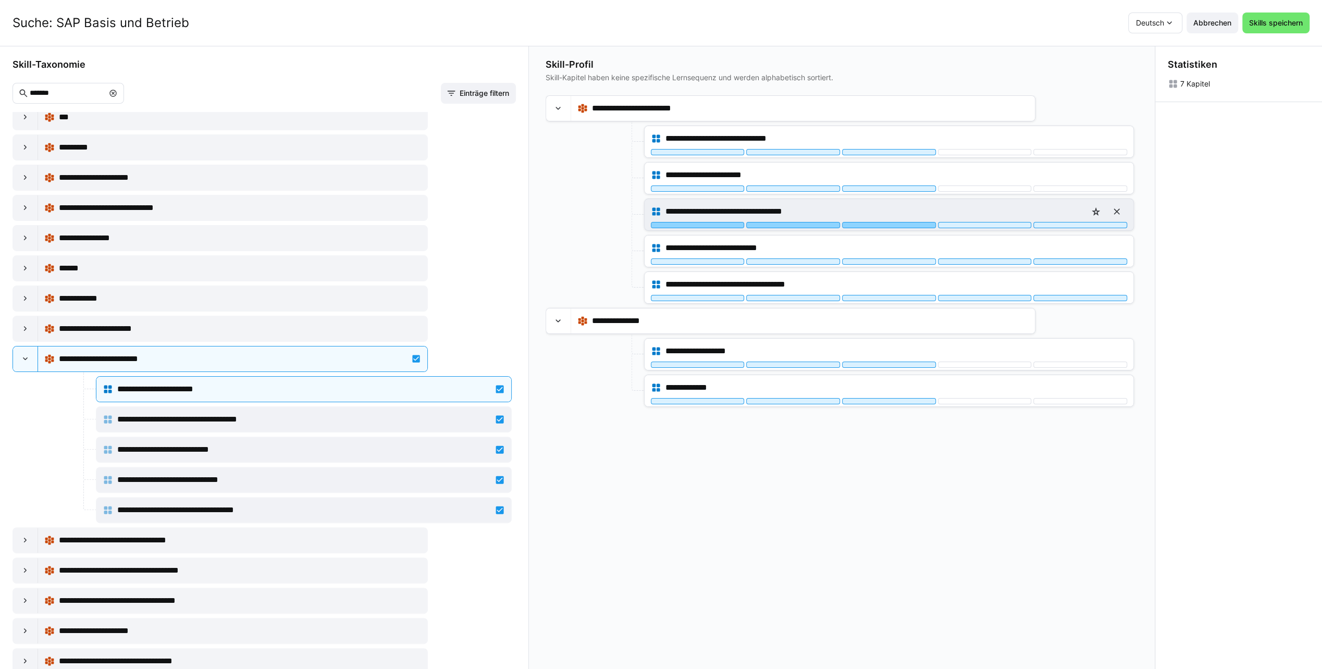
click at [860, 222] on div at bounding box center [889, 225] width 94 height 6
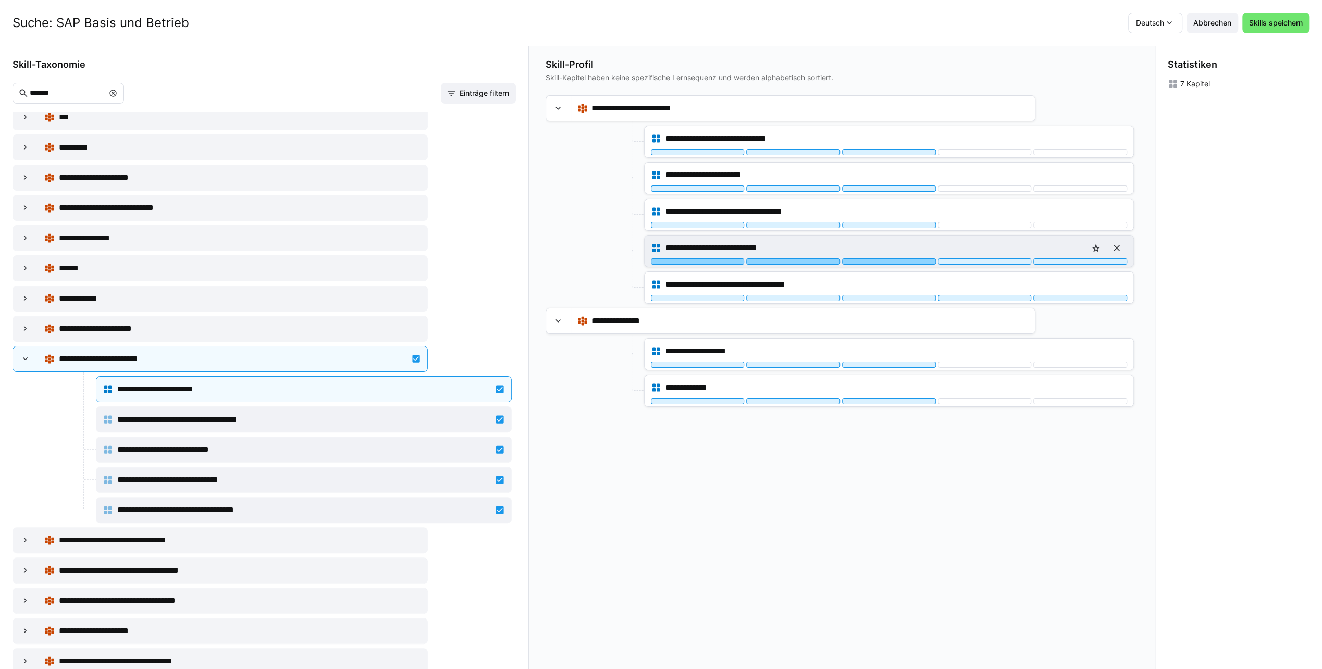
click at [866, 262] on div at bounding box center [889, 262] width 94 height 6
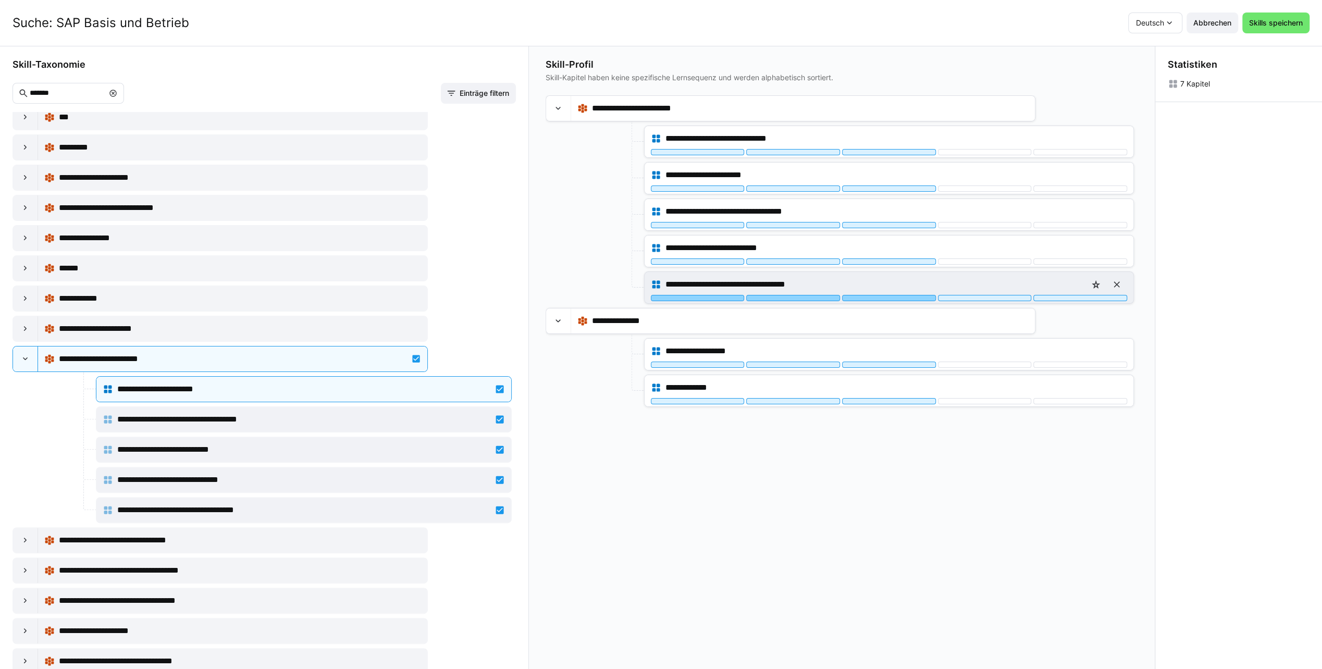
click at [872, 296] on div at bounding box center [889, 298] width 94 height 6
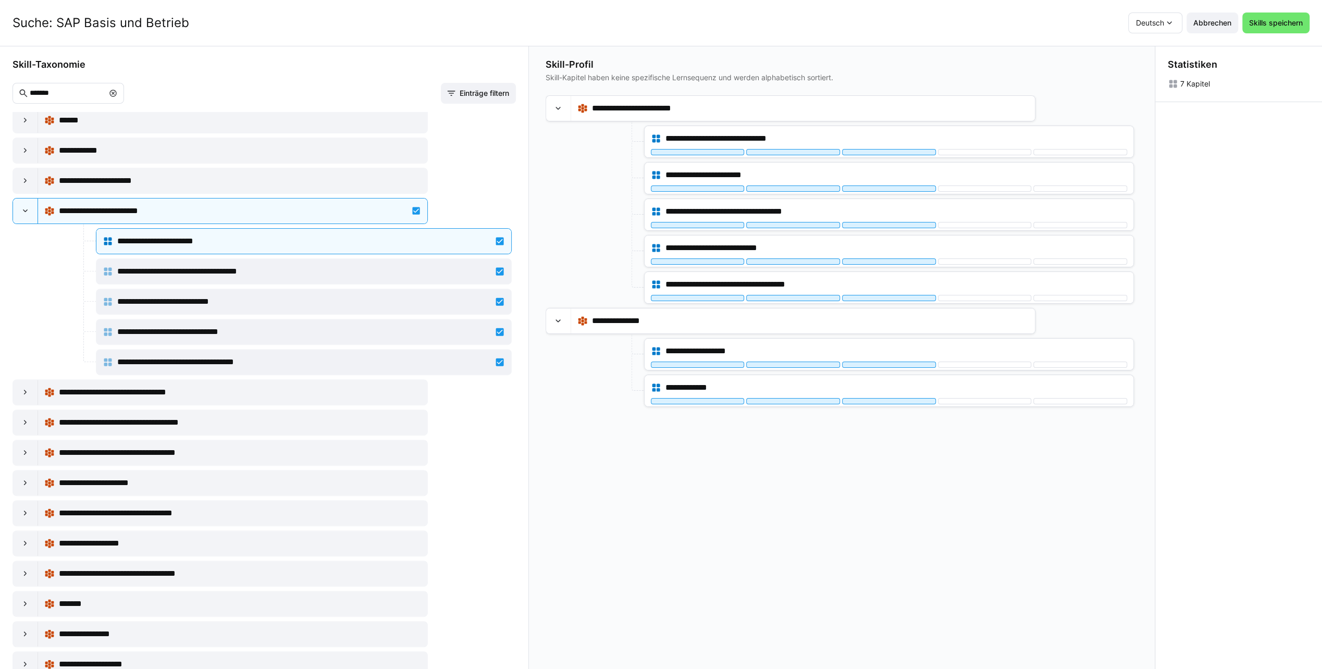
scroll to position [339, 0]
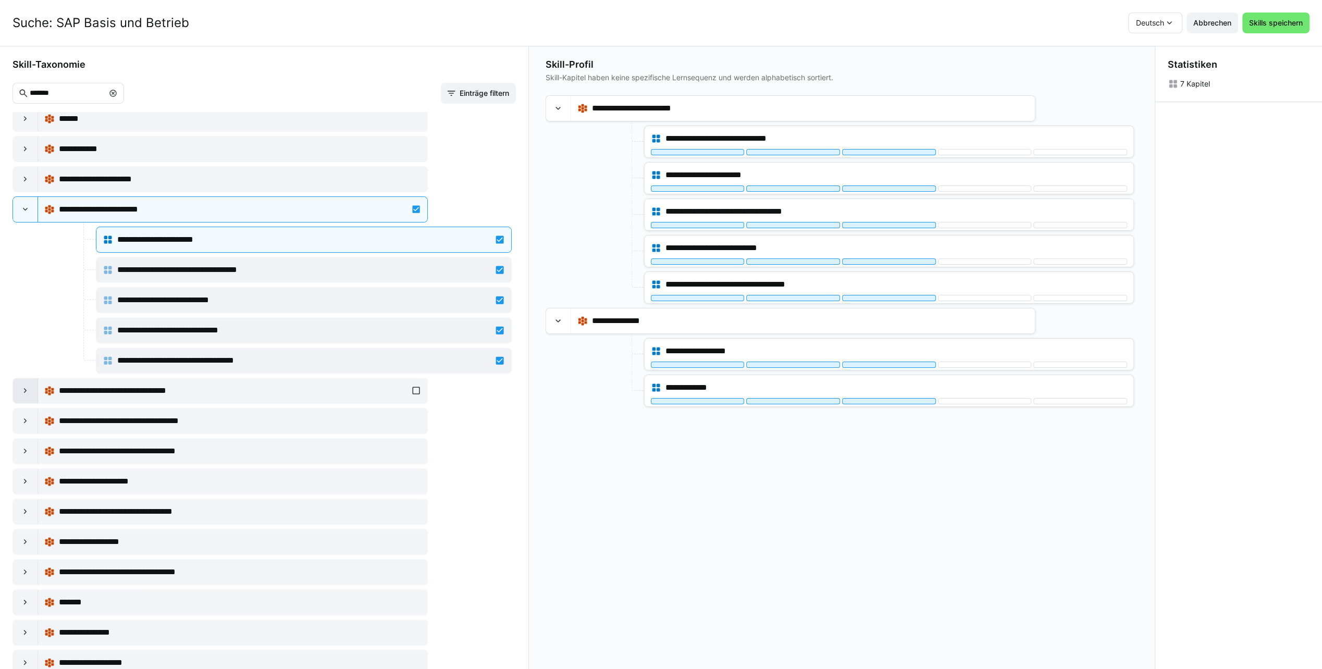
click at [29, 386] on eds-icon at bounding box center [25, 391] width 10 height 10
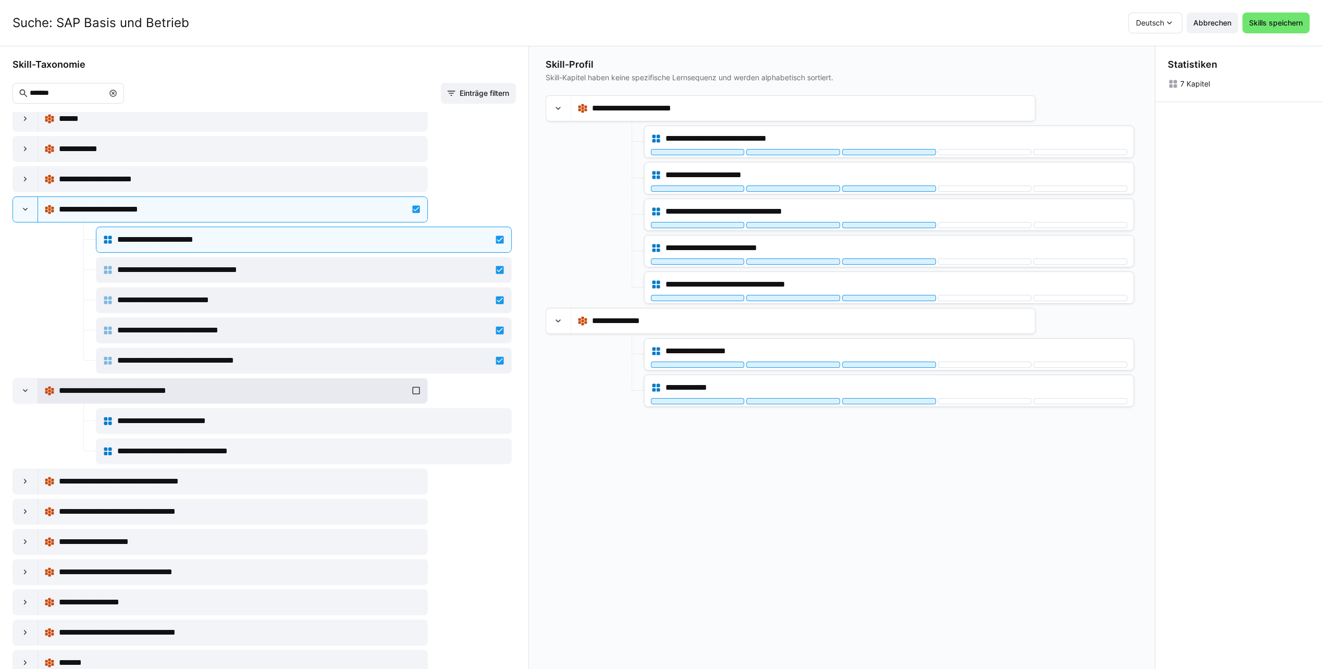
click at [412, 382] on div "**********" at bounding box center [232, 390] width 377 height 21
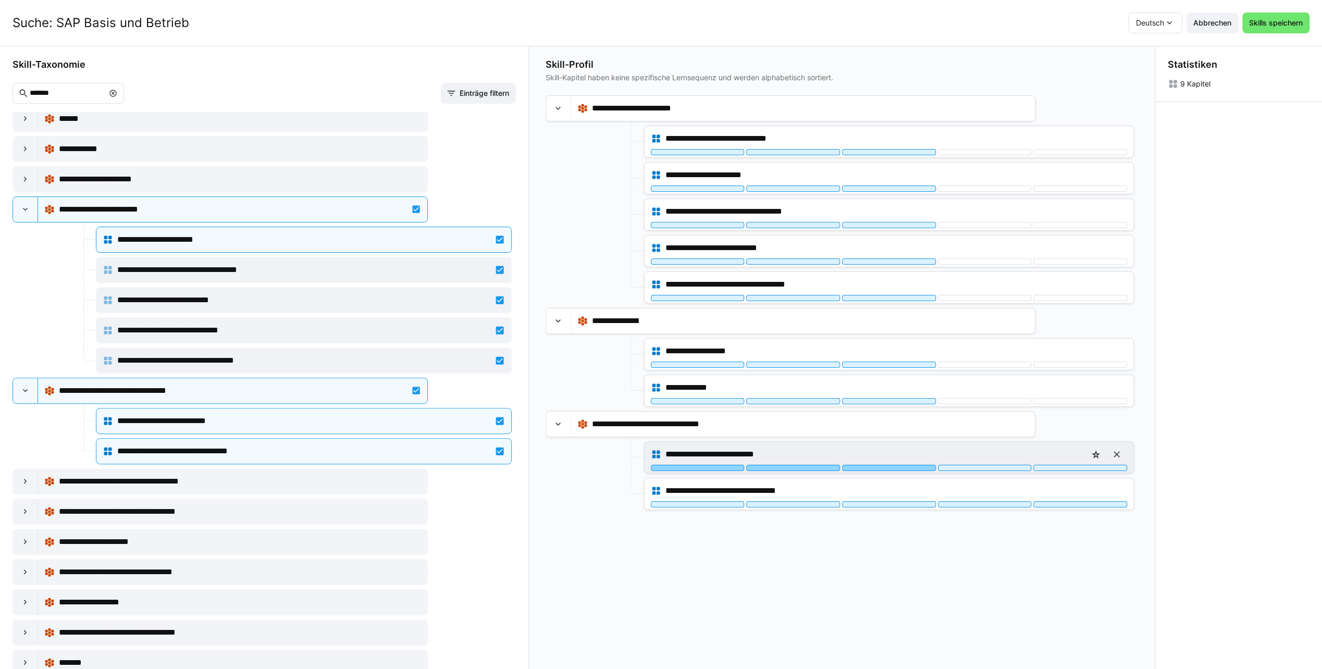
click at [915, 468] on div "**********" at bounding box center [889, 457] width 489 height 31
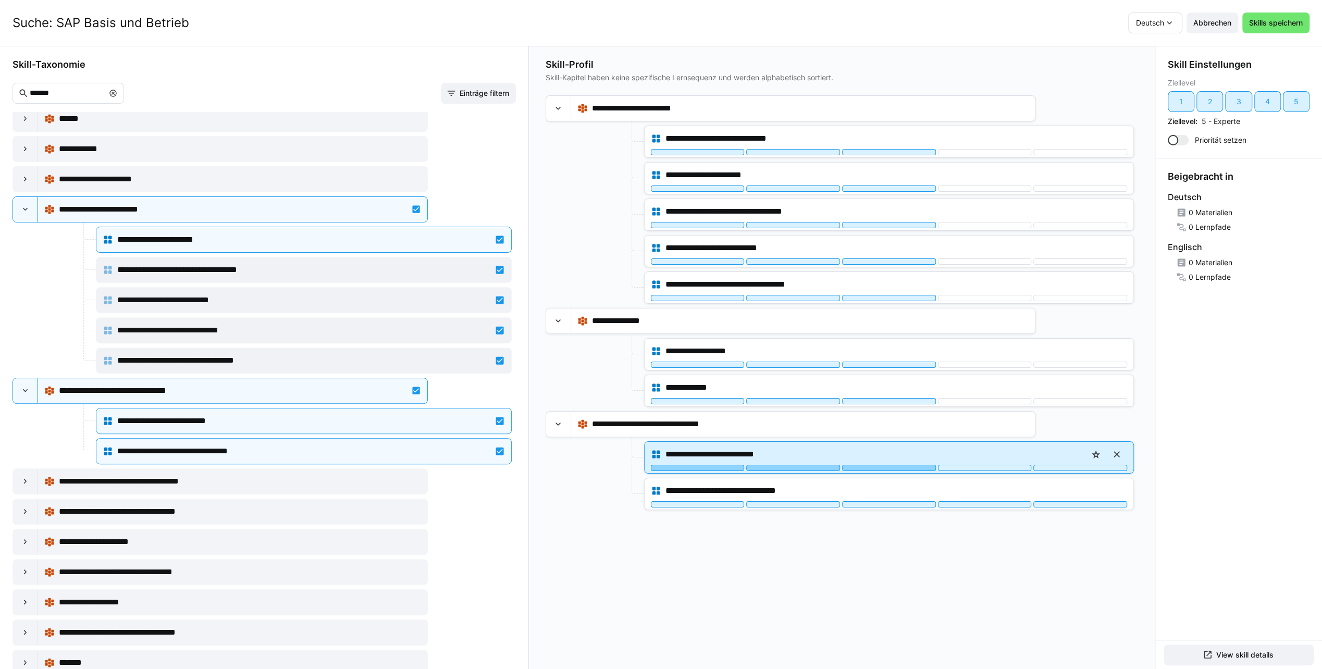
click at [912, 465] on div at bounding box center [889, 468] width 94 height 6
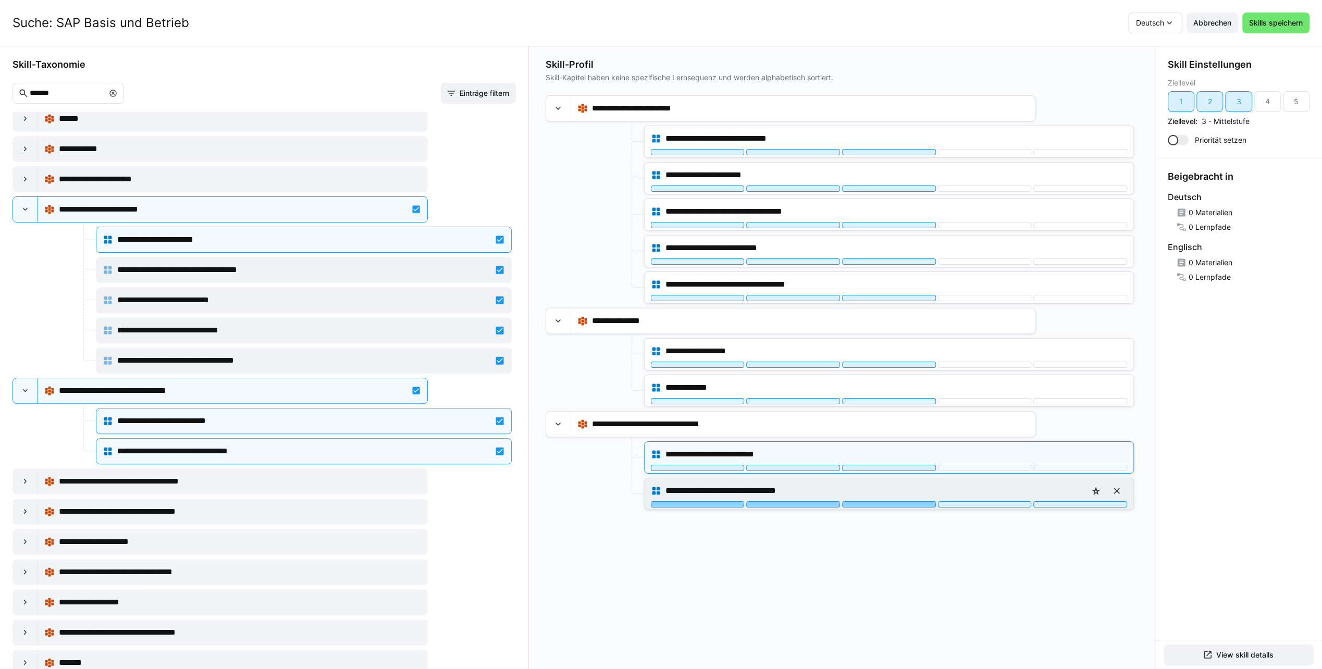
click at [903, 501] on div at bounding box center [889, 504] width 94 height 6
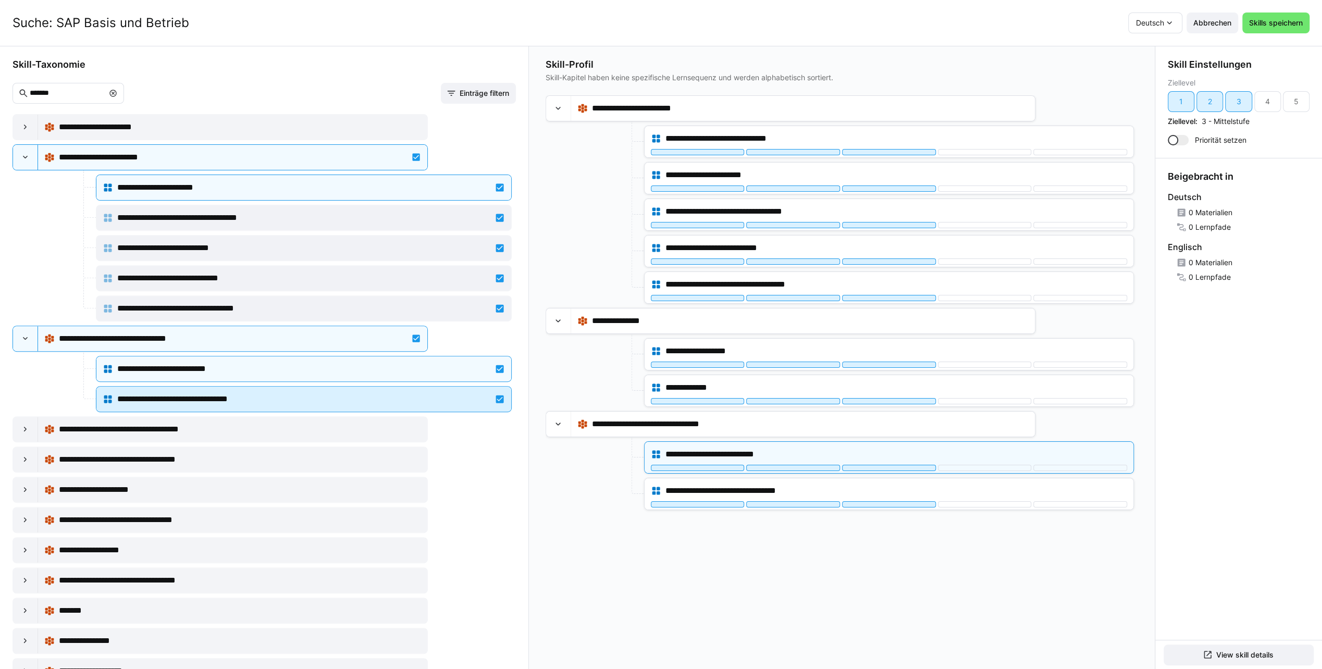
scroll to position [398, 0]
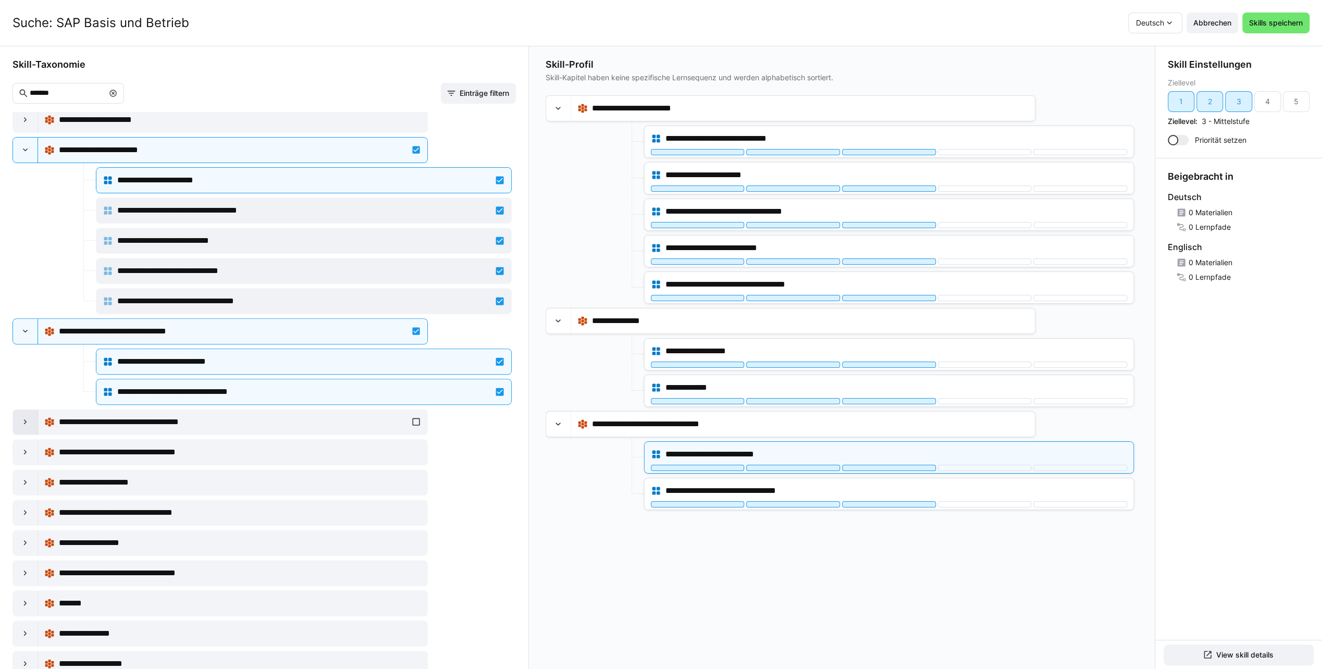
click at [28, 417] on eds-icon at bounding box center [25, 422] width 10 height 10
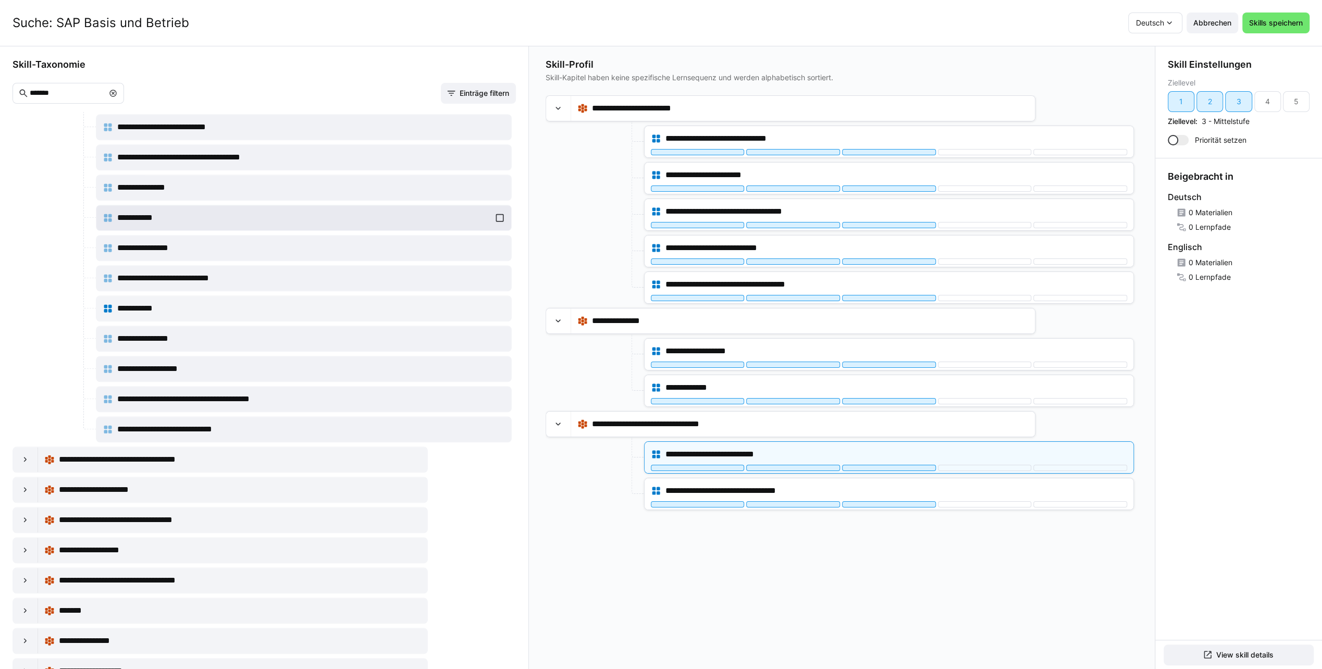
scroll to position [877, 0]
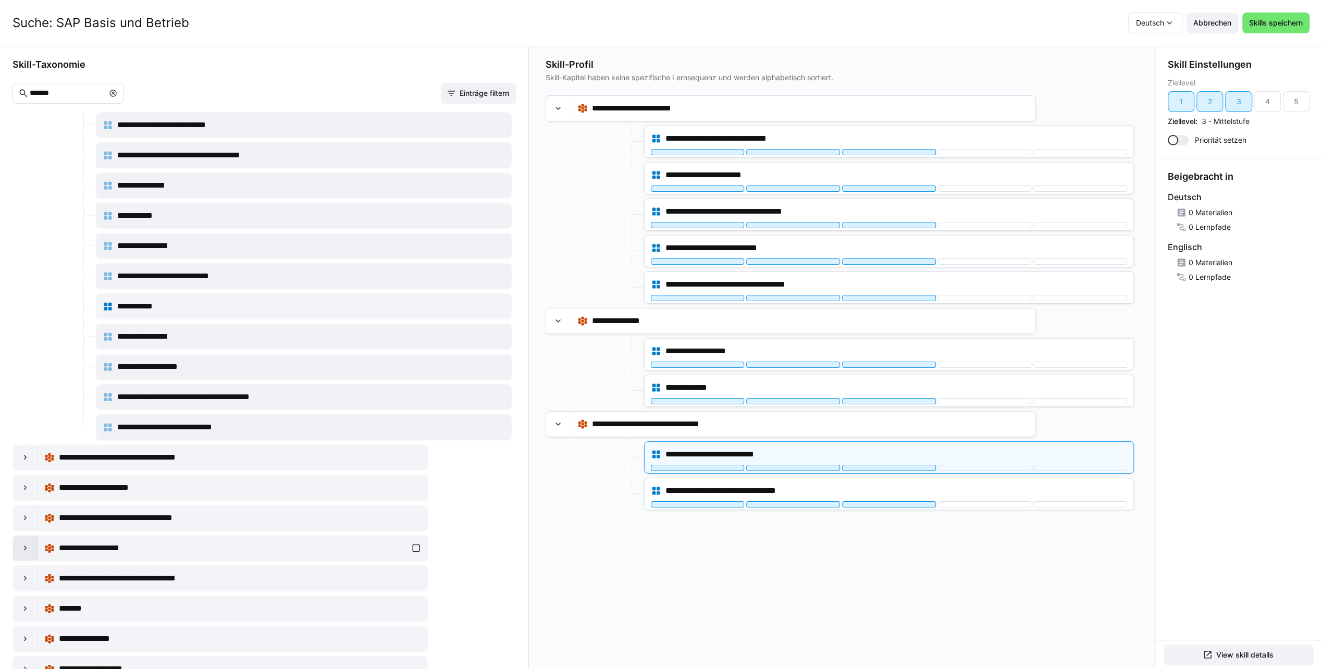
click at [20, 543] on eds-icon at bounding box center [25, 548] width 10 height 10
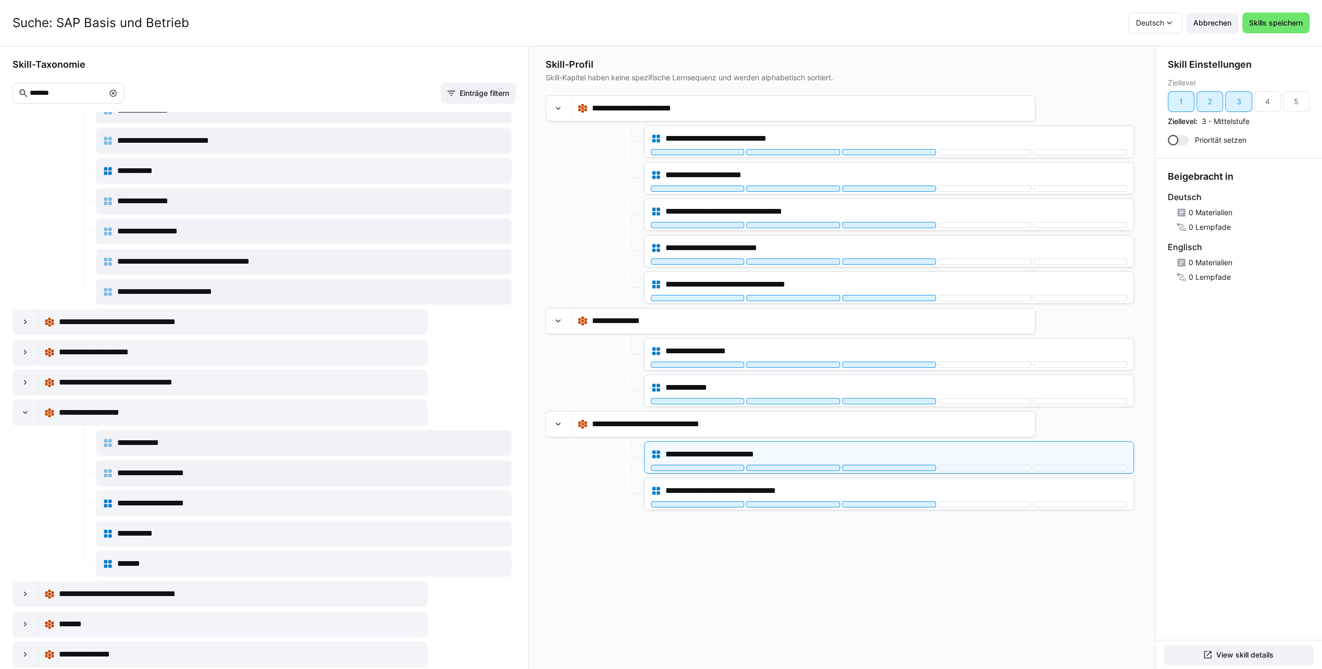
scroll to position [1026, 0]
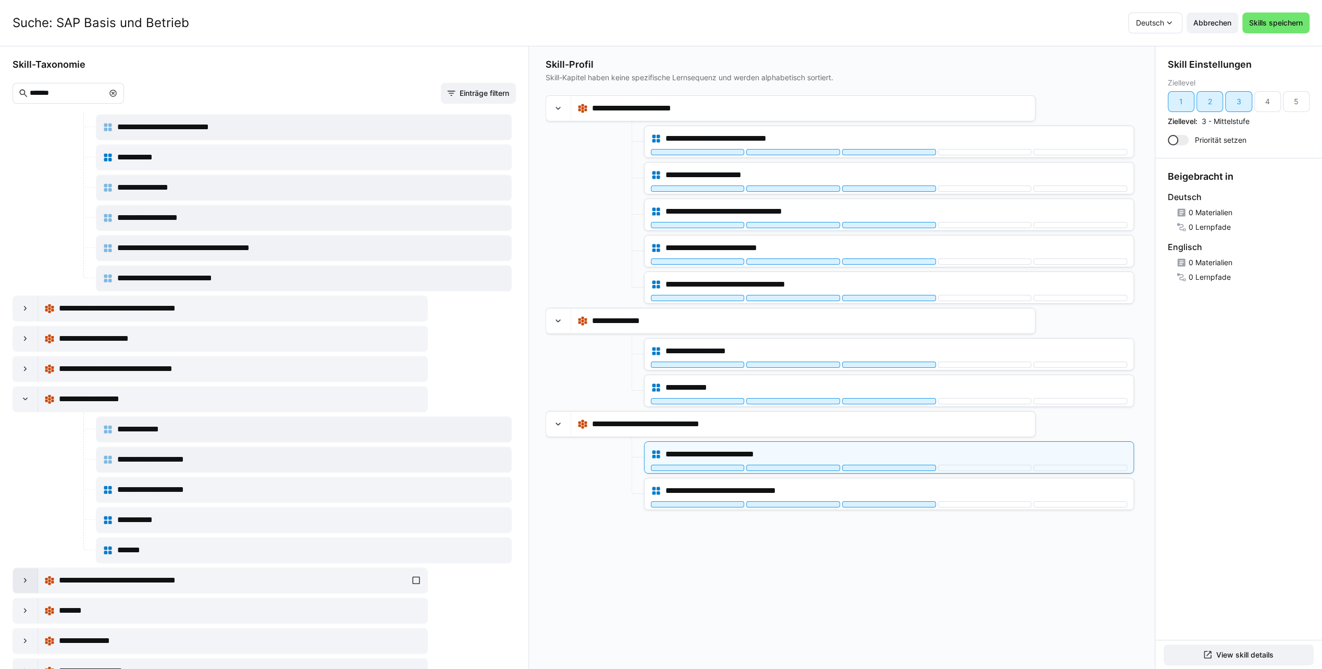
click at [33, 568] on div at bounding box center [25, 580] width 25 height 25
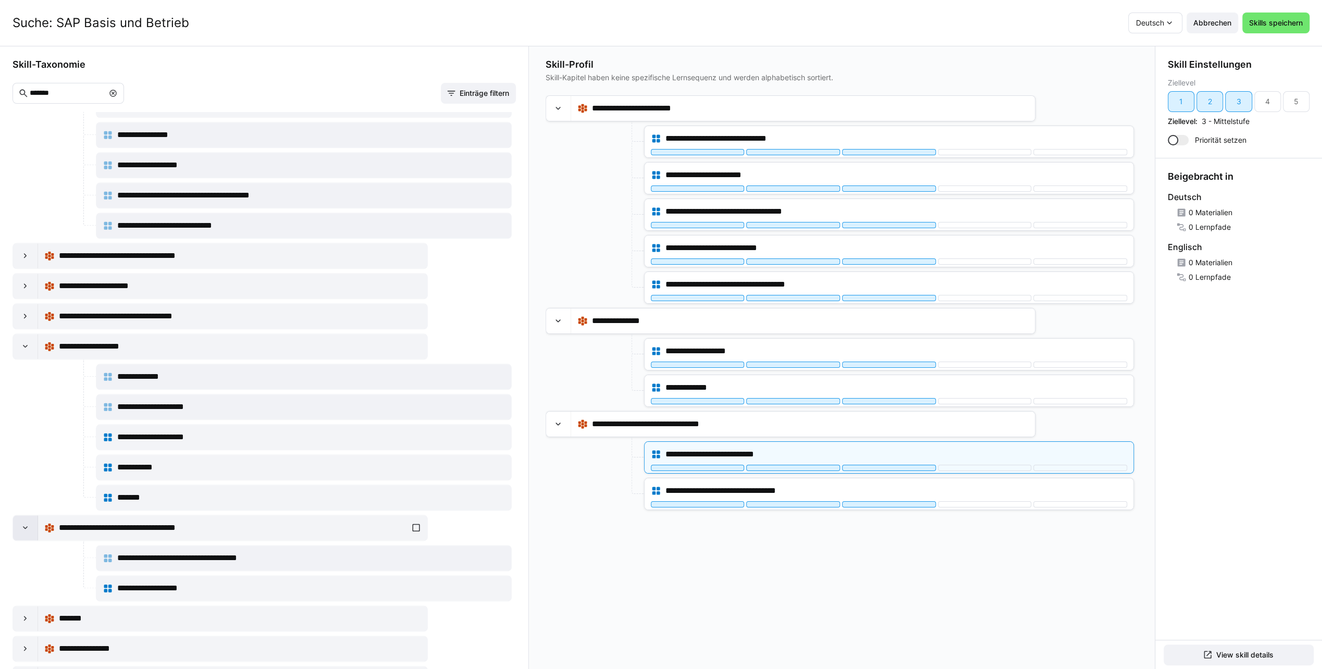
scroll to position [1086, 0]
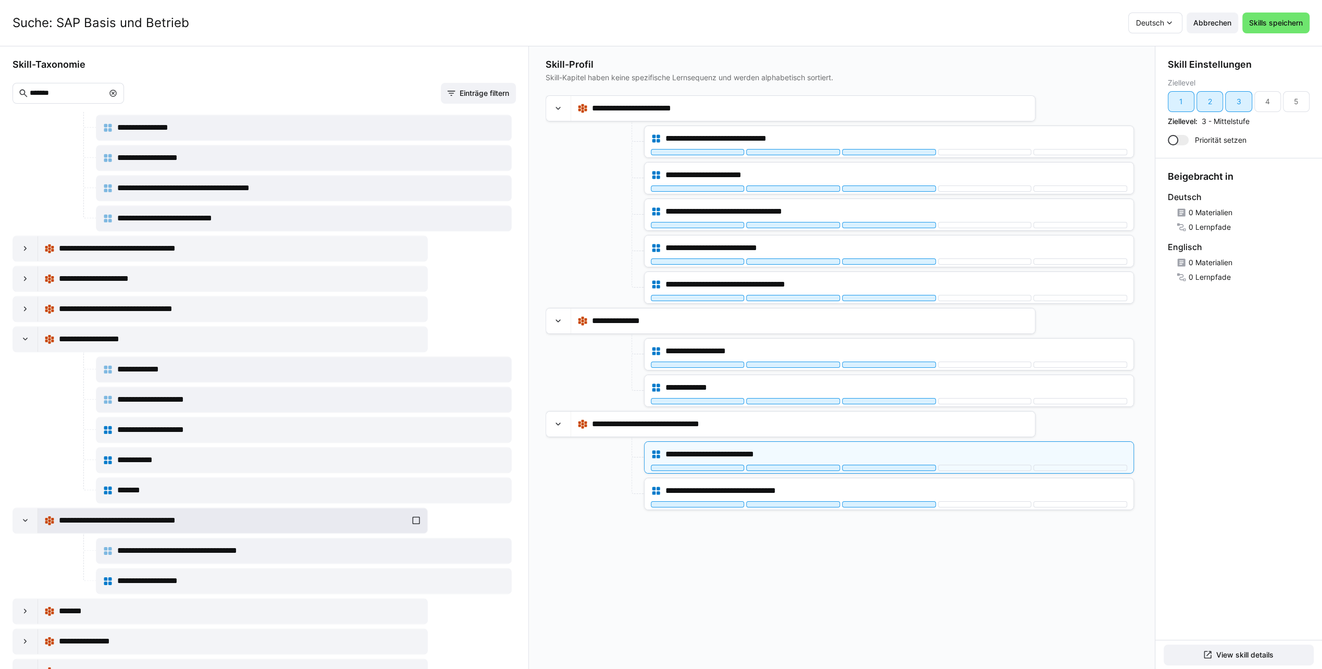
click at [414, 510] on div "**********" at bounding box center [232, 520] width 377 height 21
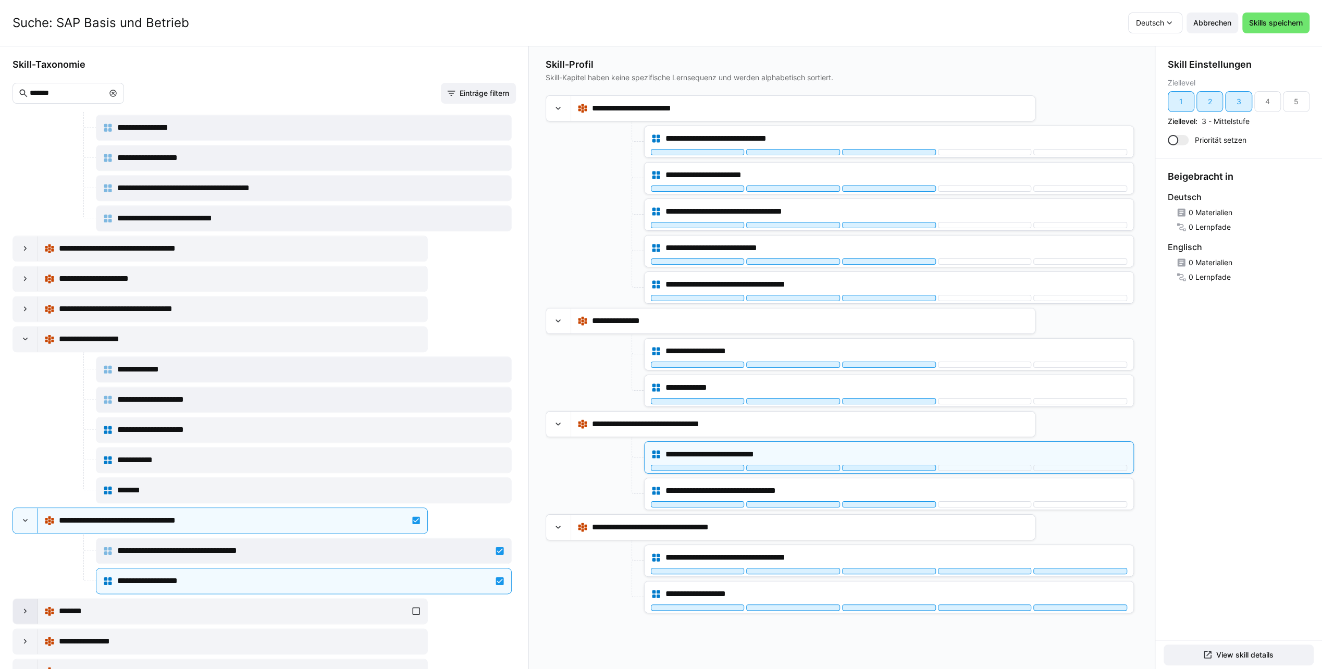
click at [30, 599] on div at bounding box center [25, 611] width 25 height 25
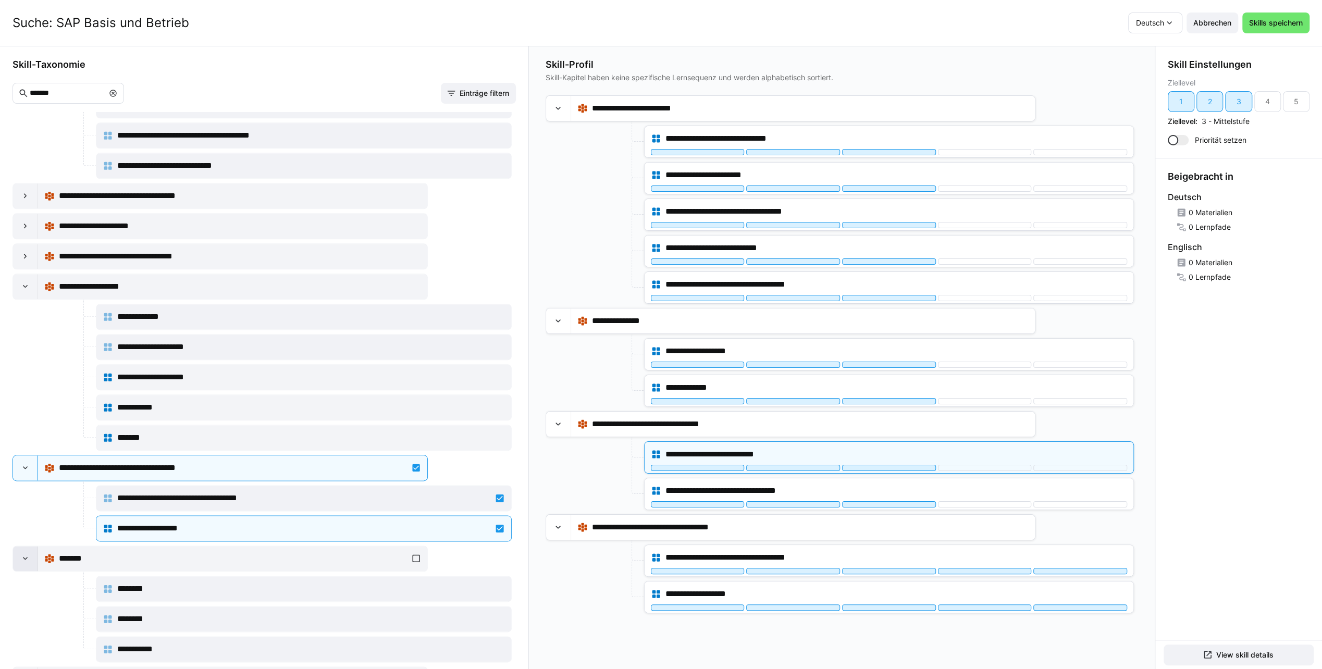
scroll to position [1175, 0]
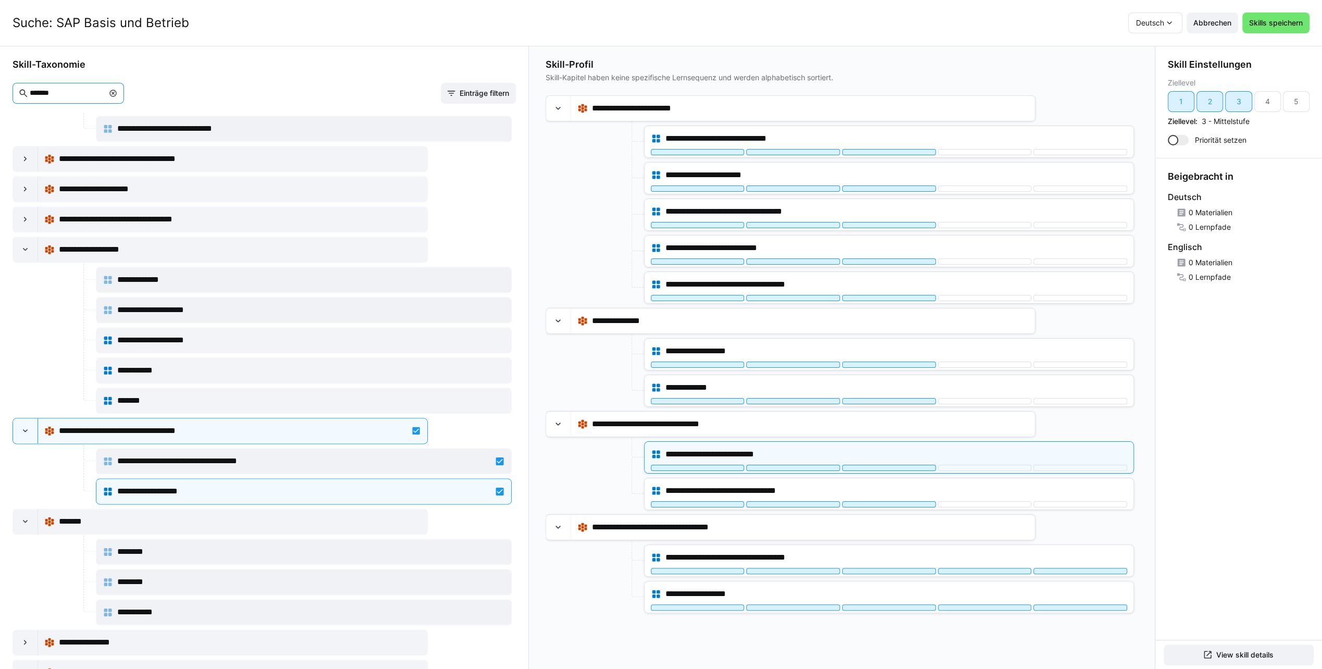
drag, startPoint x: 62, startPoint y: 92, endPoint x: 16, endPoint y: 95, distance: 46.5
click at [16, 95] on eds-input "*******" at bounding box center [69, 93] width 112 height 21
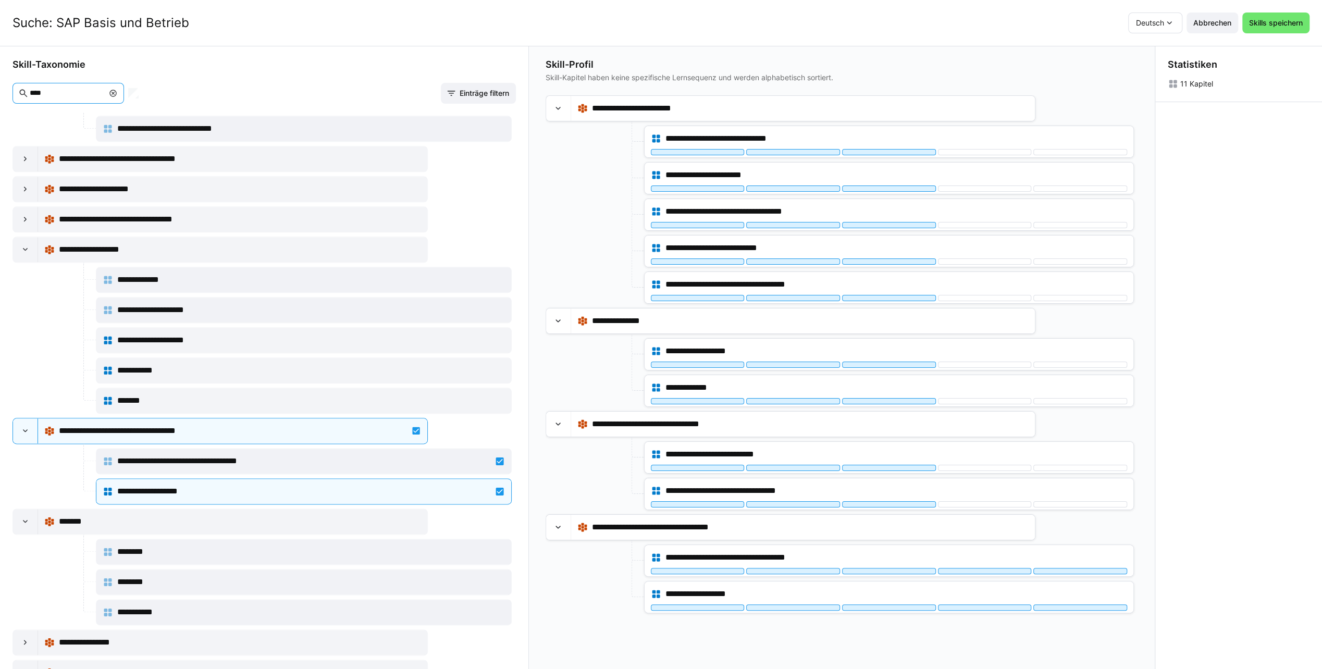
scroll to position [0, 0]
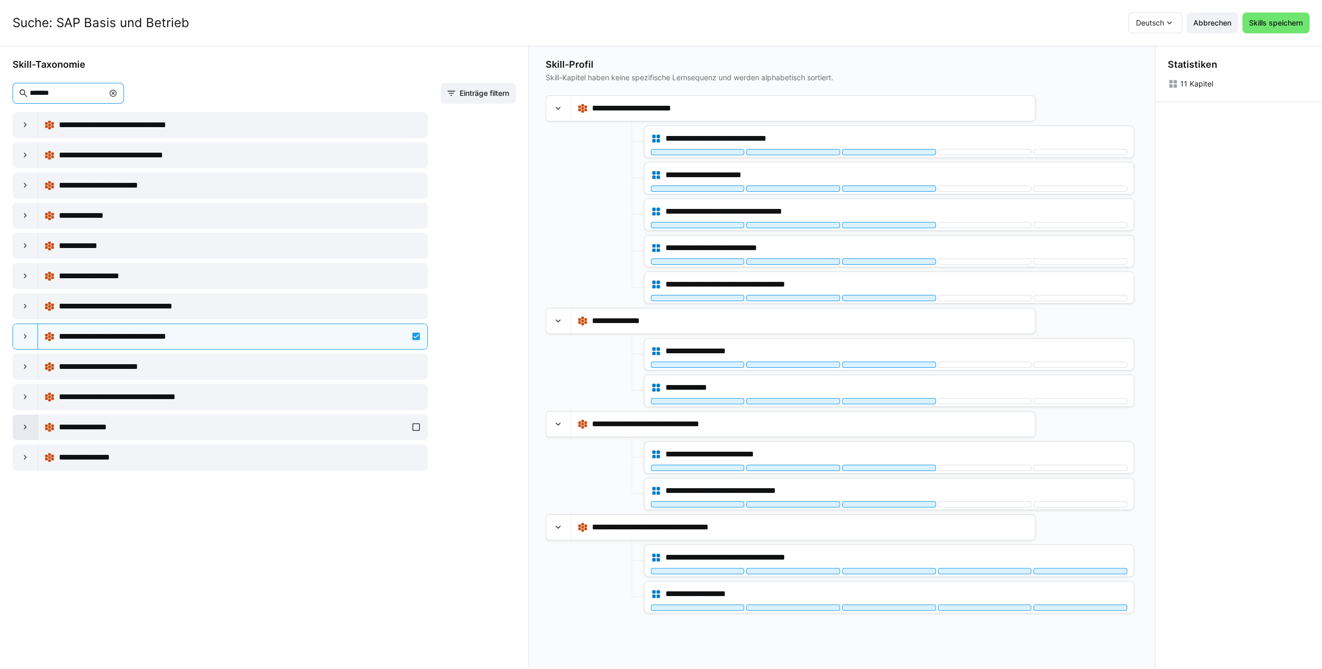
click at [26, 428] on div at bounding box center [25, 427] width 25 height 25
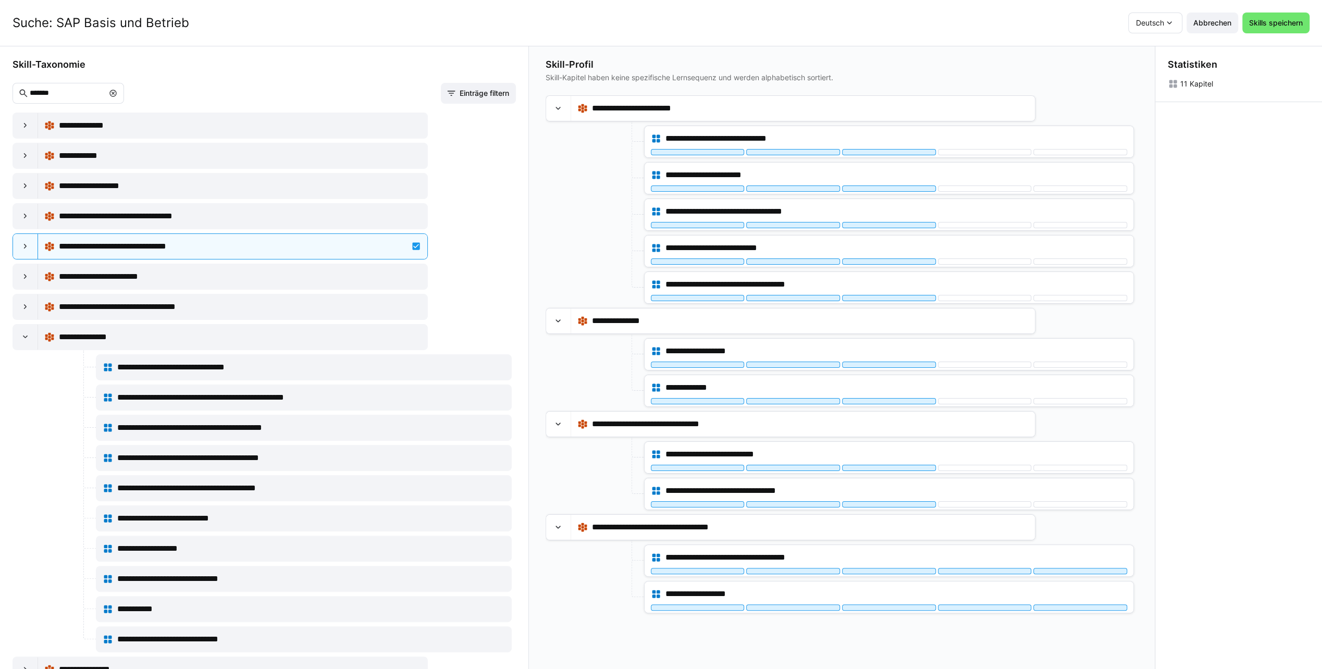
scroll to position [100, 0]
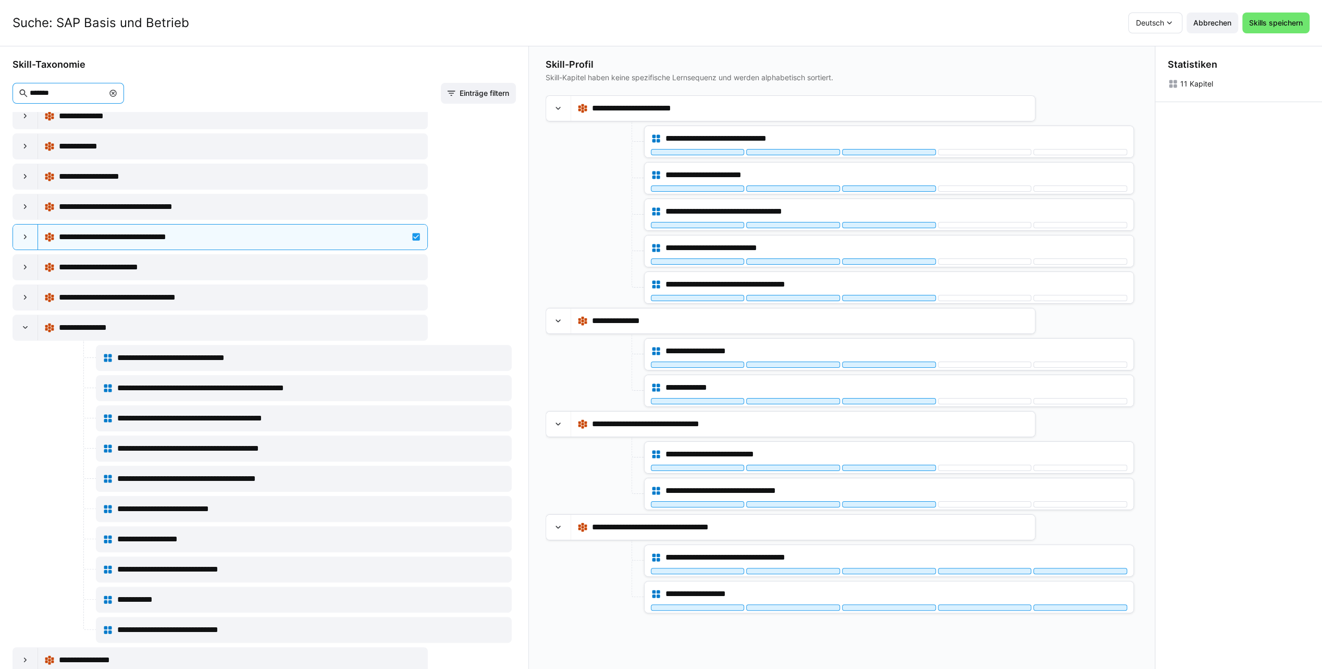
drag, startPoint x: 72, startPoint y: 92, endPoint x: 16, endPoint y: 96, distance: 55.9
click at [16, 96] on eds-input "*******" at bounding box center [69, 93] width 112 height 21
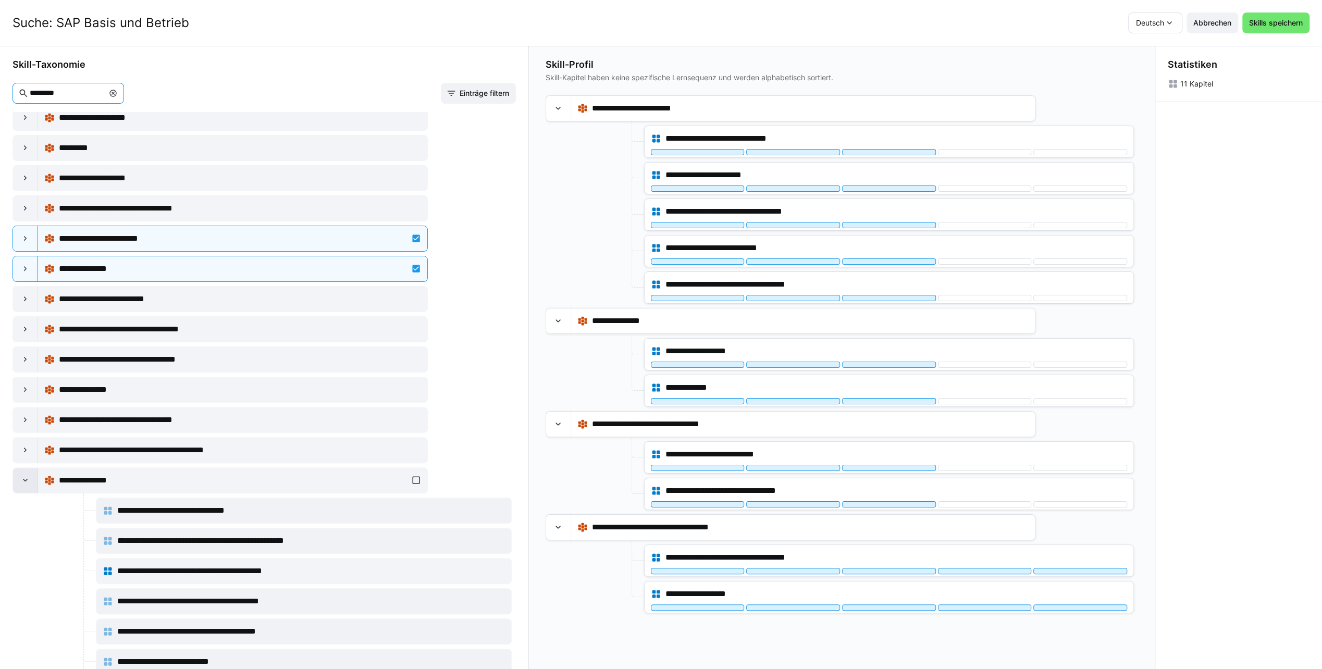
click at [19, 475] on div at bounding box center [25, 480] width 25 height 25
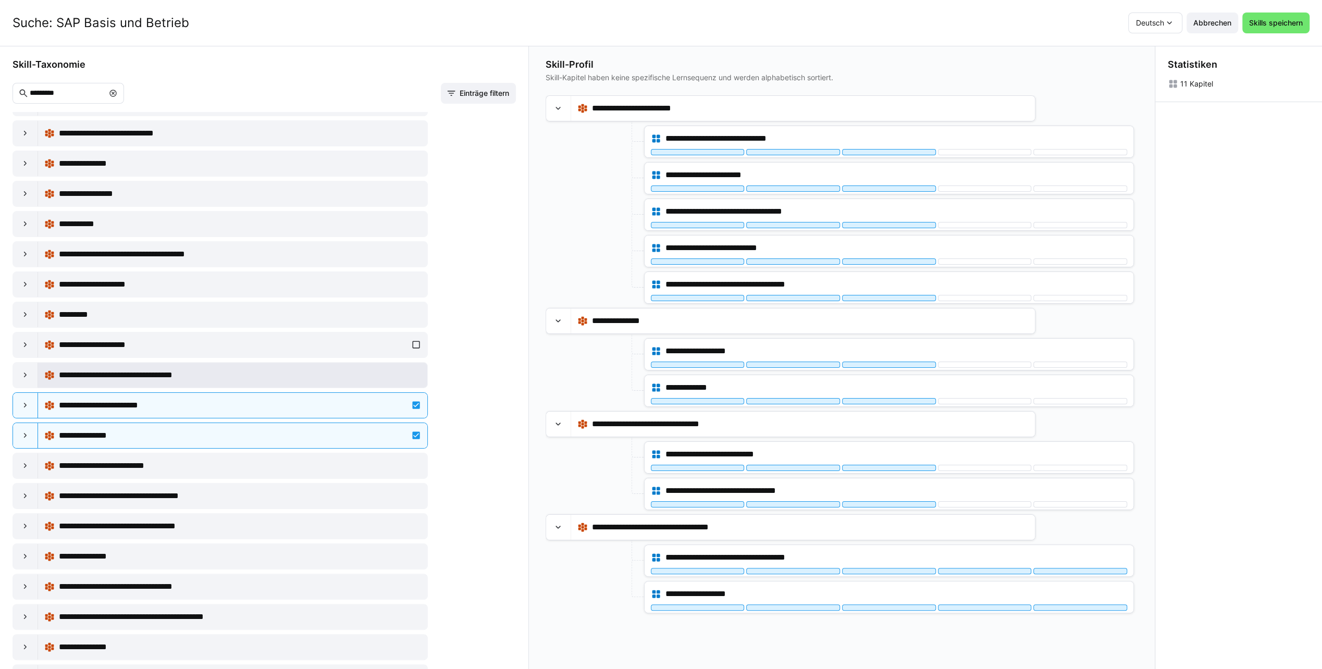
scroll to position [0, 0]
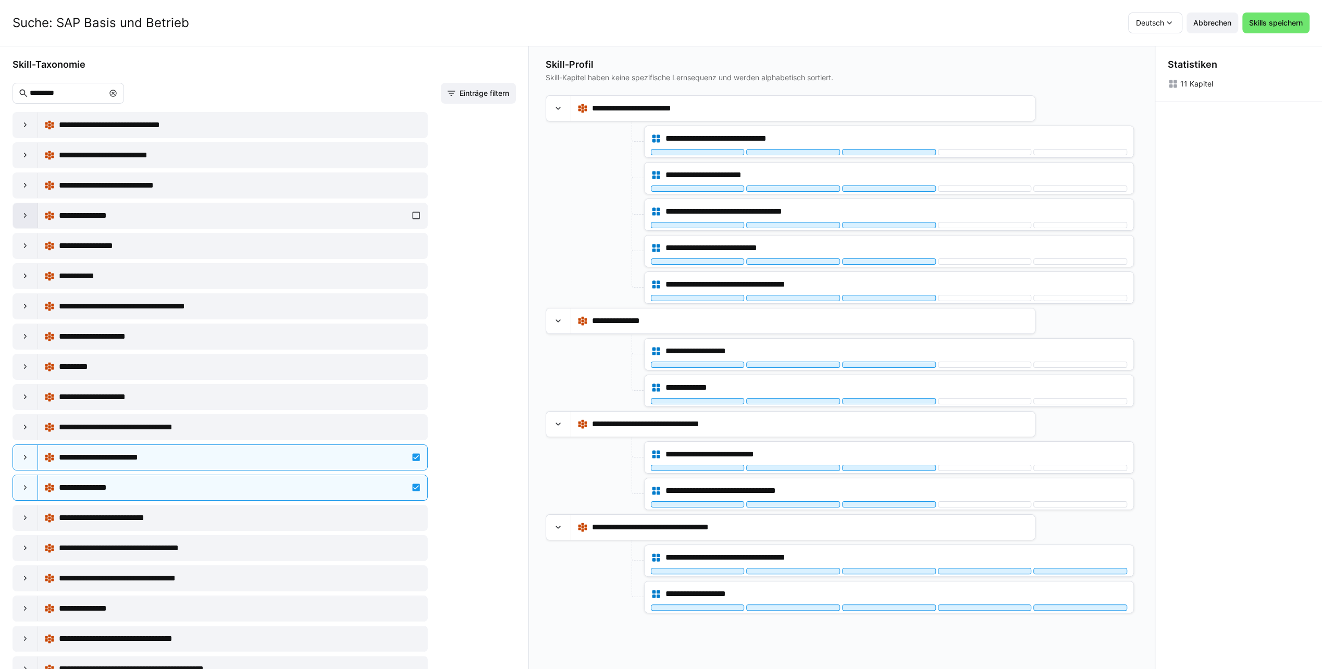
click at [27, 216] on eds-icon at bounding box center [25, 216] width 10 height 10
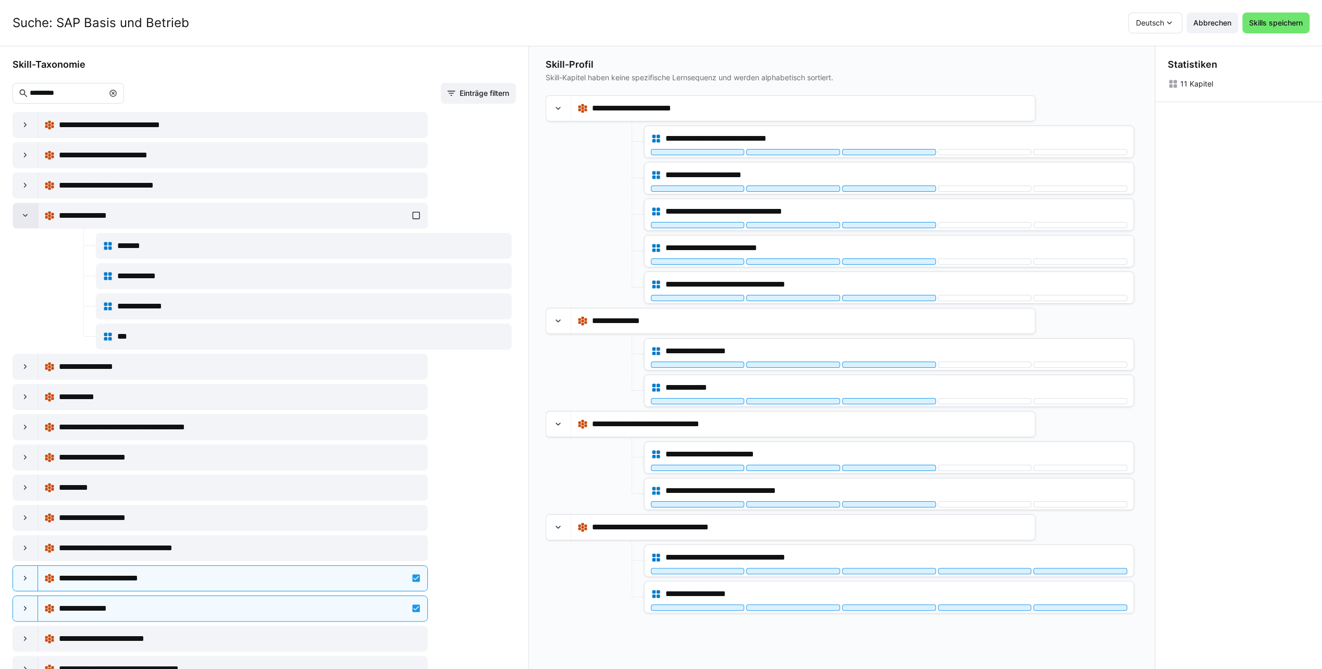
click at [27, 216] on eds-icon at bounding box center [25, 216] width 10 height 10
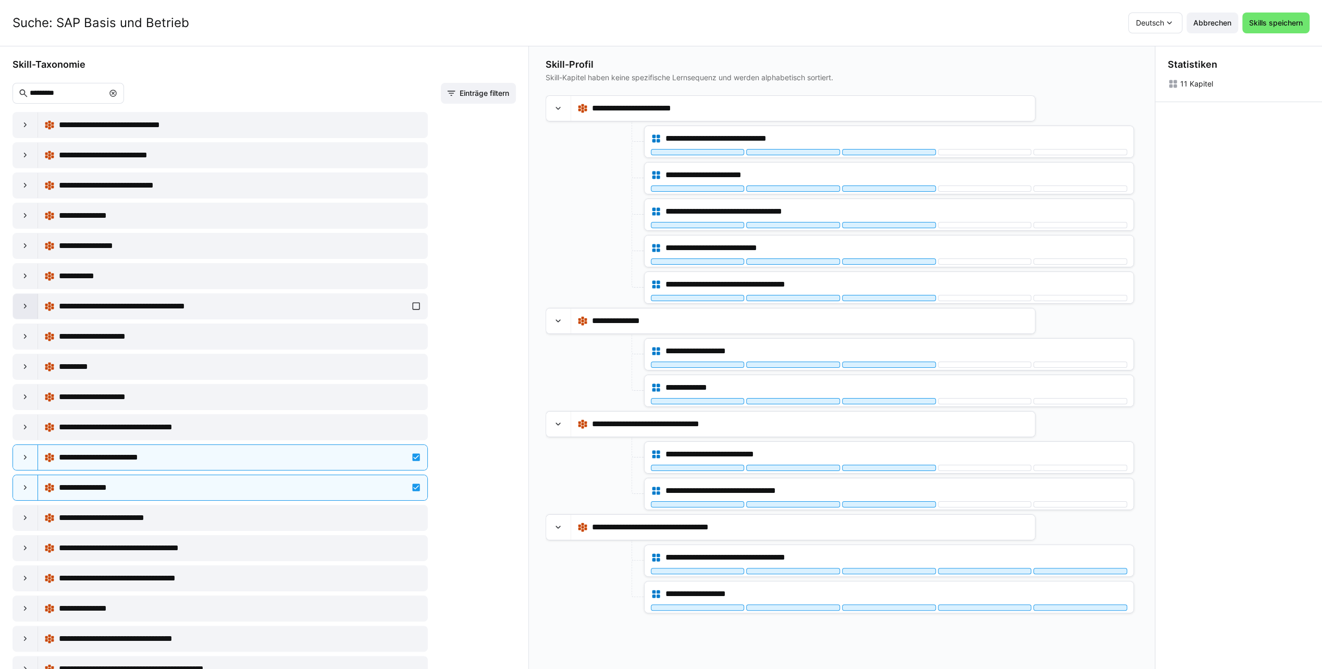
click at [27, 303] on eds-icon at bounding box center [25, 306] width 10 height 10
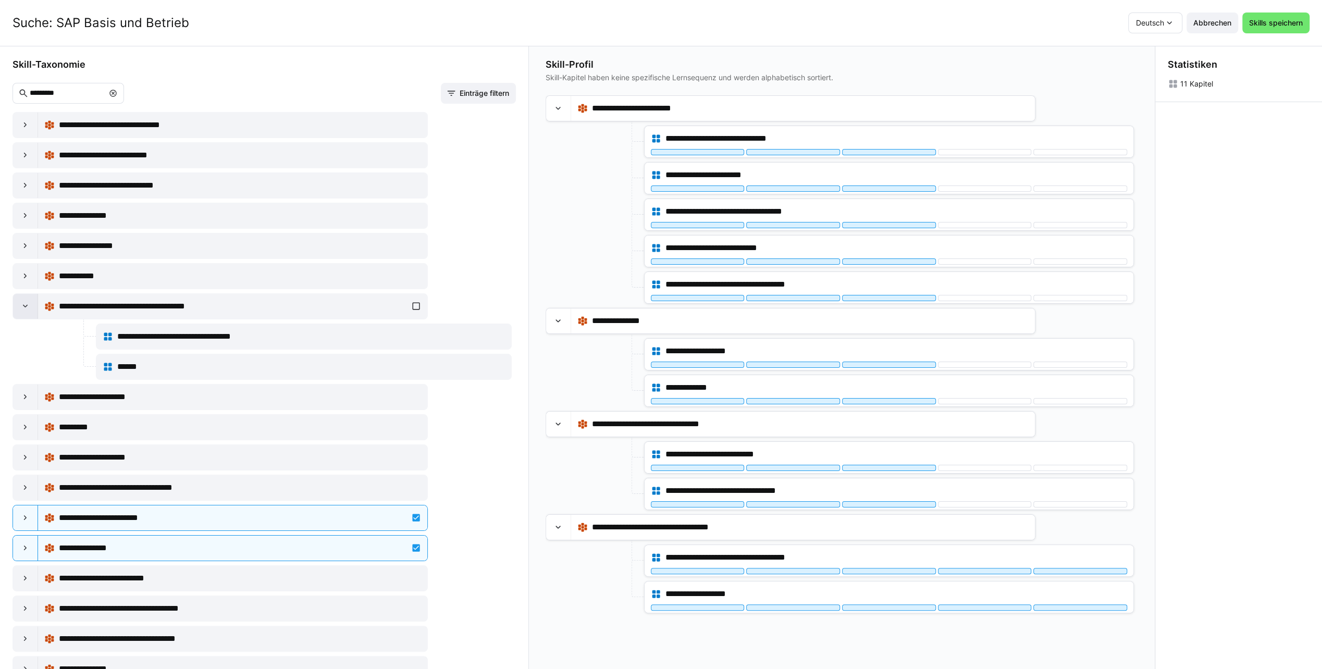
click at [25, 301] on eds-icon at bounding box center [25, 306] width 10 height 10
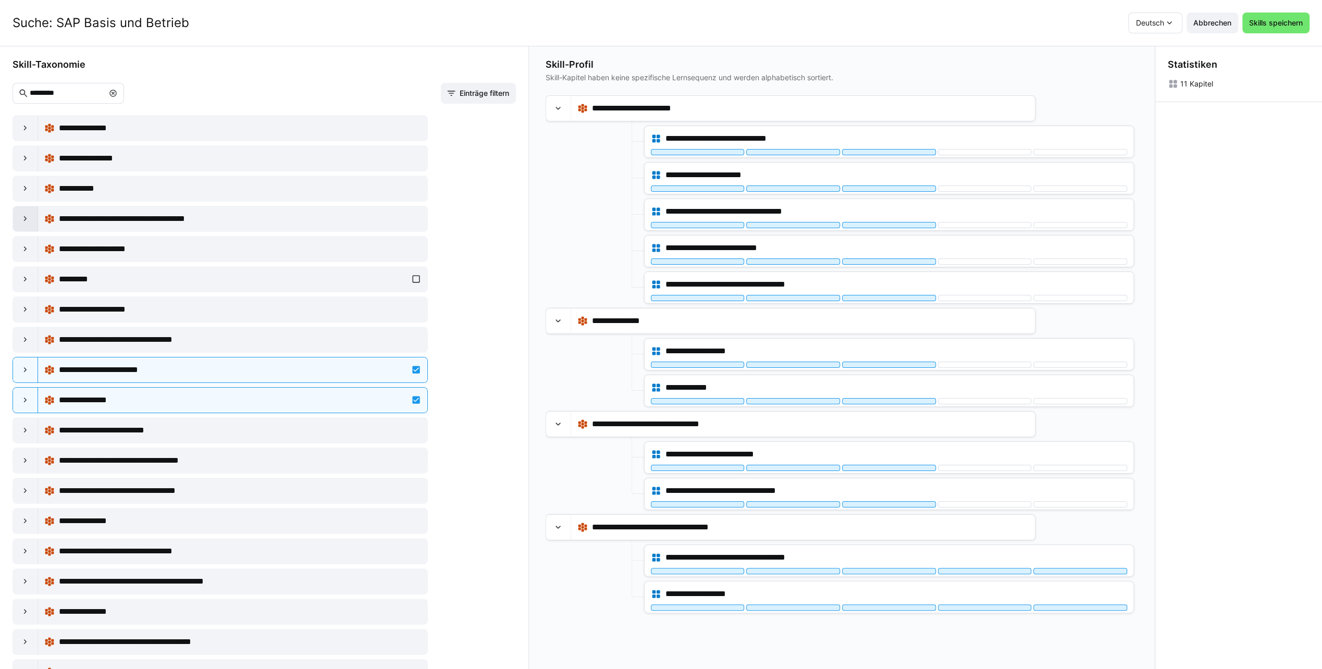
scroll to position [104, 0]
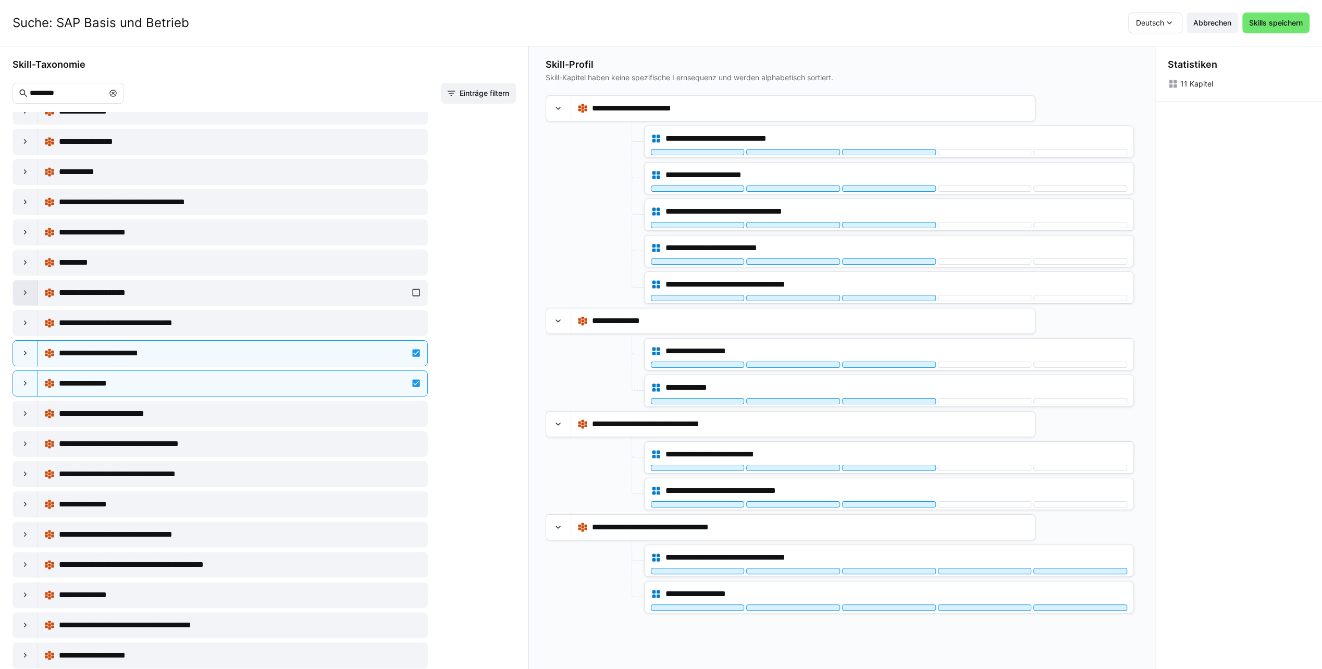
click at [23, 293] on eds-icon at bounding box center [25, 293] width 10 height 10
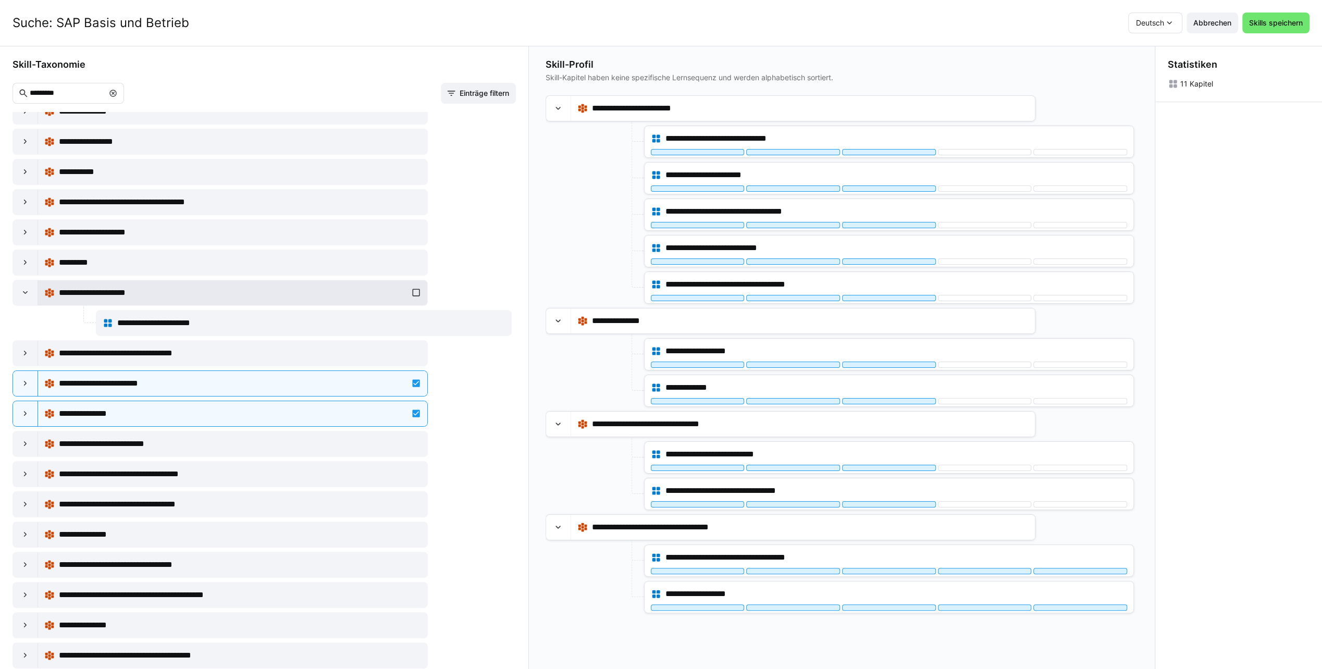
click at [416, 291] on div "**********" at bounding box center [232, 292] width 377 height 21
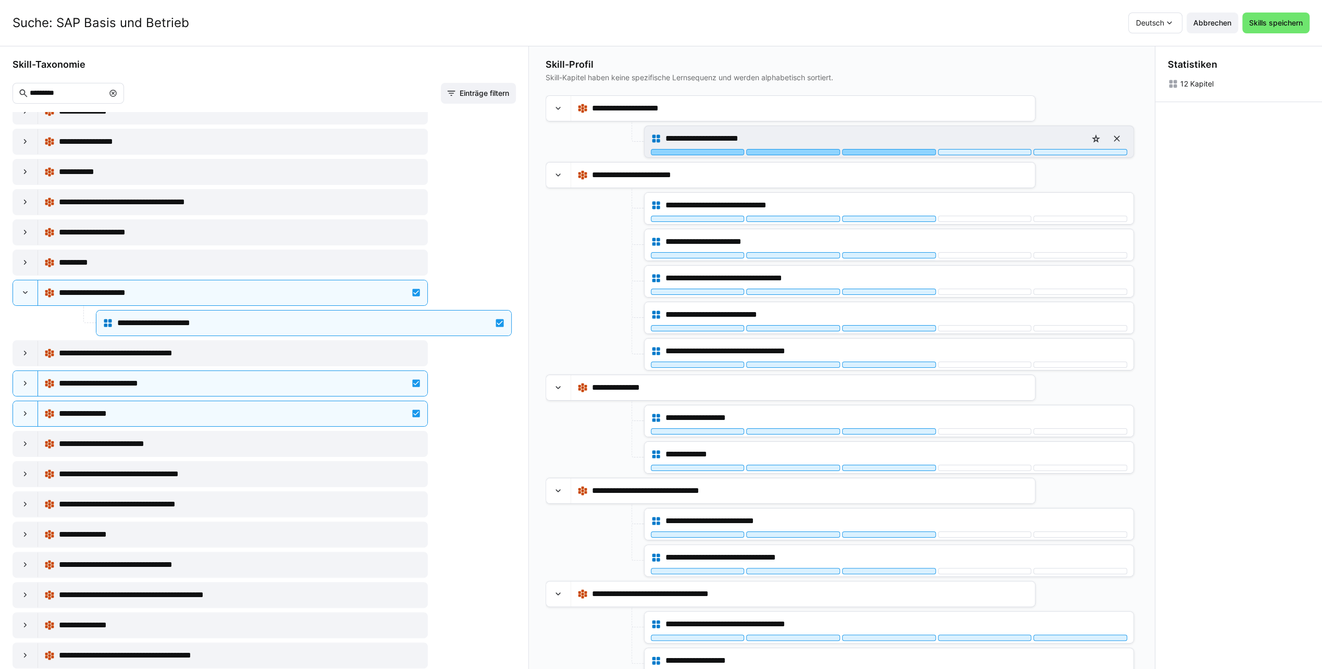
click at [903, 150] on div at bounding box center [889, 152] width 94 height 6
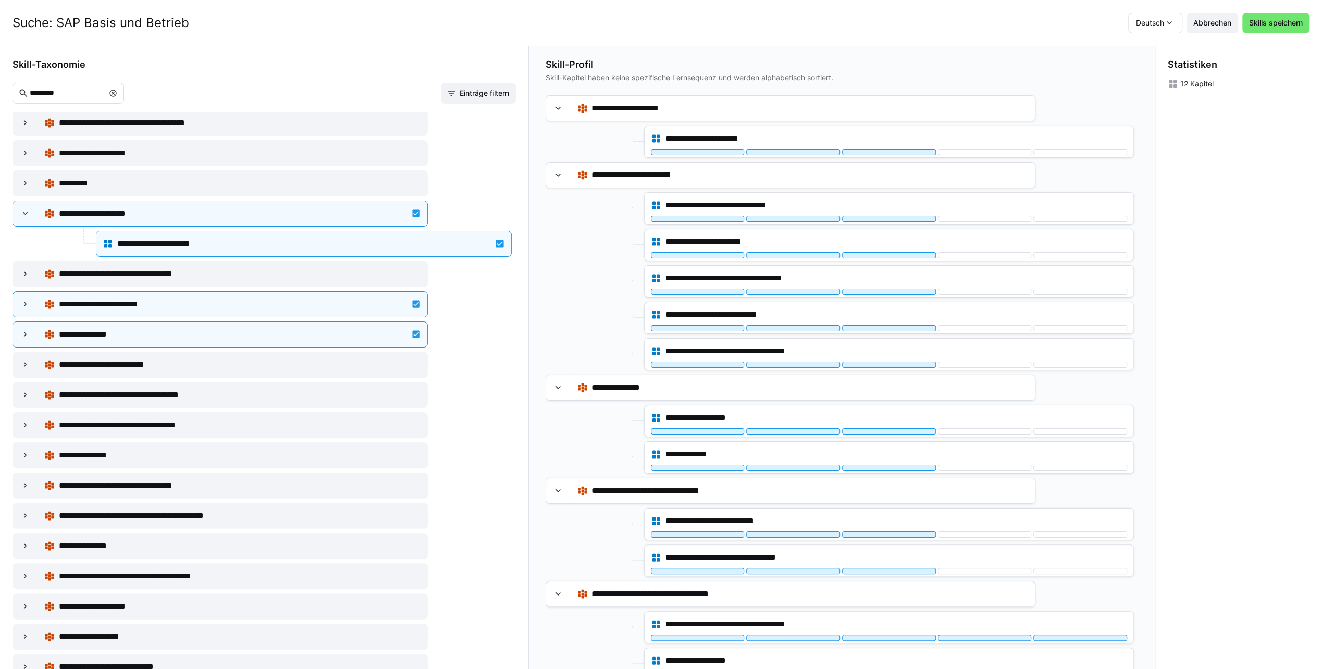
scroll to position [219, 0]
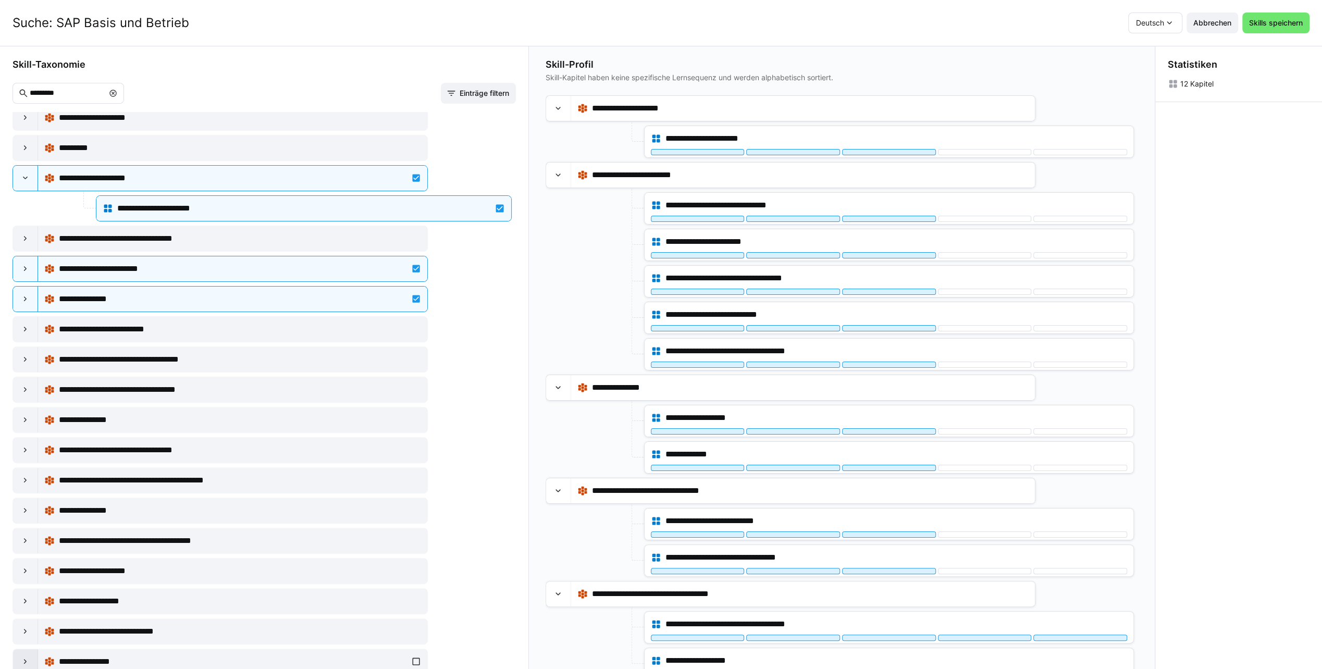
click at [28, 657] on eds-icon at bounding box center [25, 662] width 10 height 10
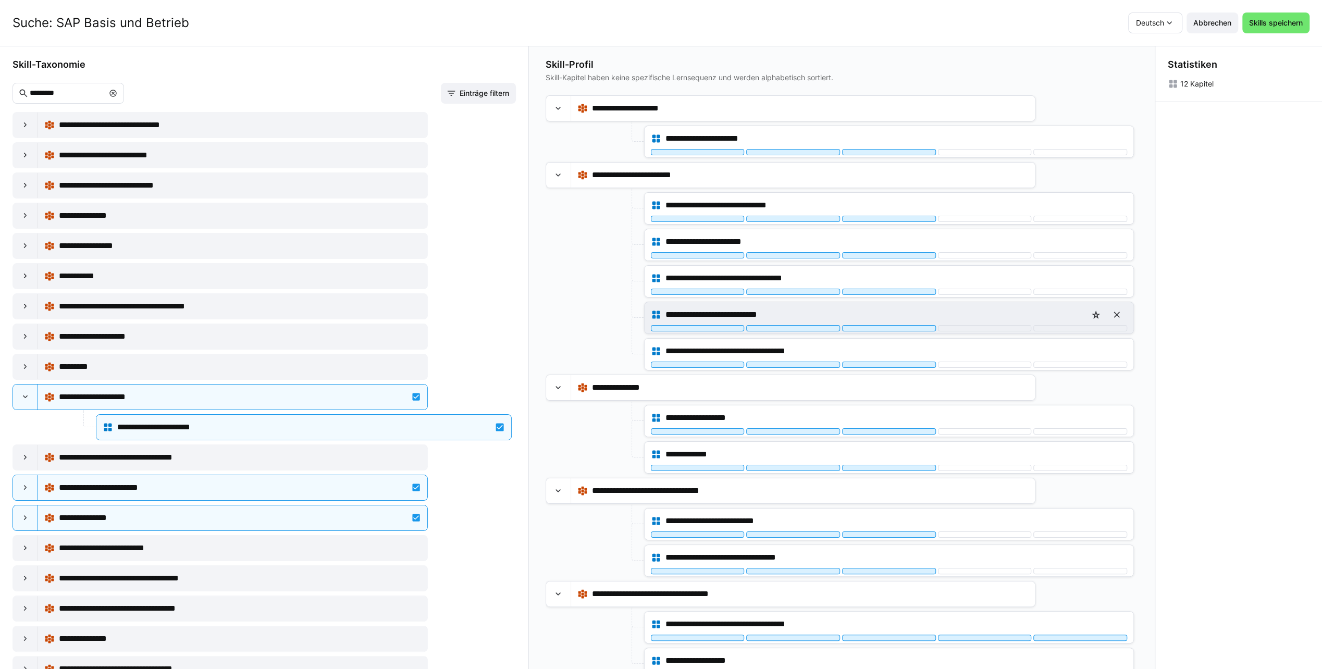
scroll to position [4, 0]
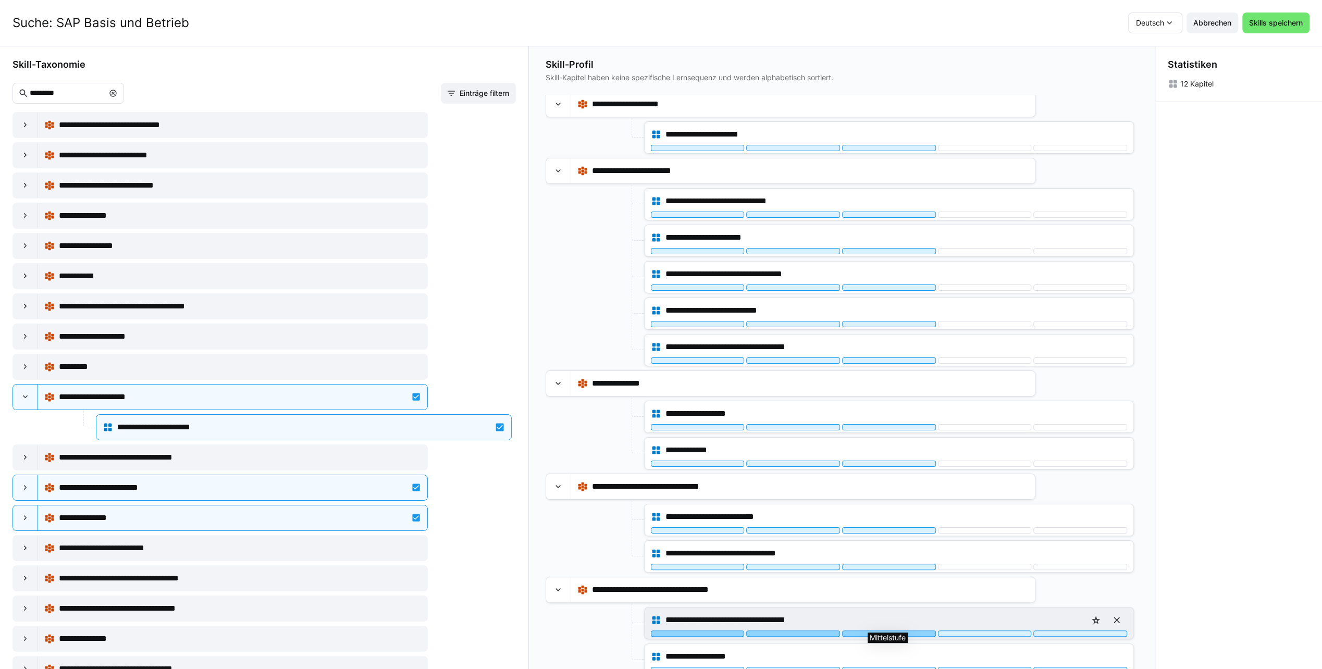
click at [883, 631] on div at bounding box center [889, 634] width 94 height 6
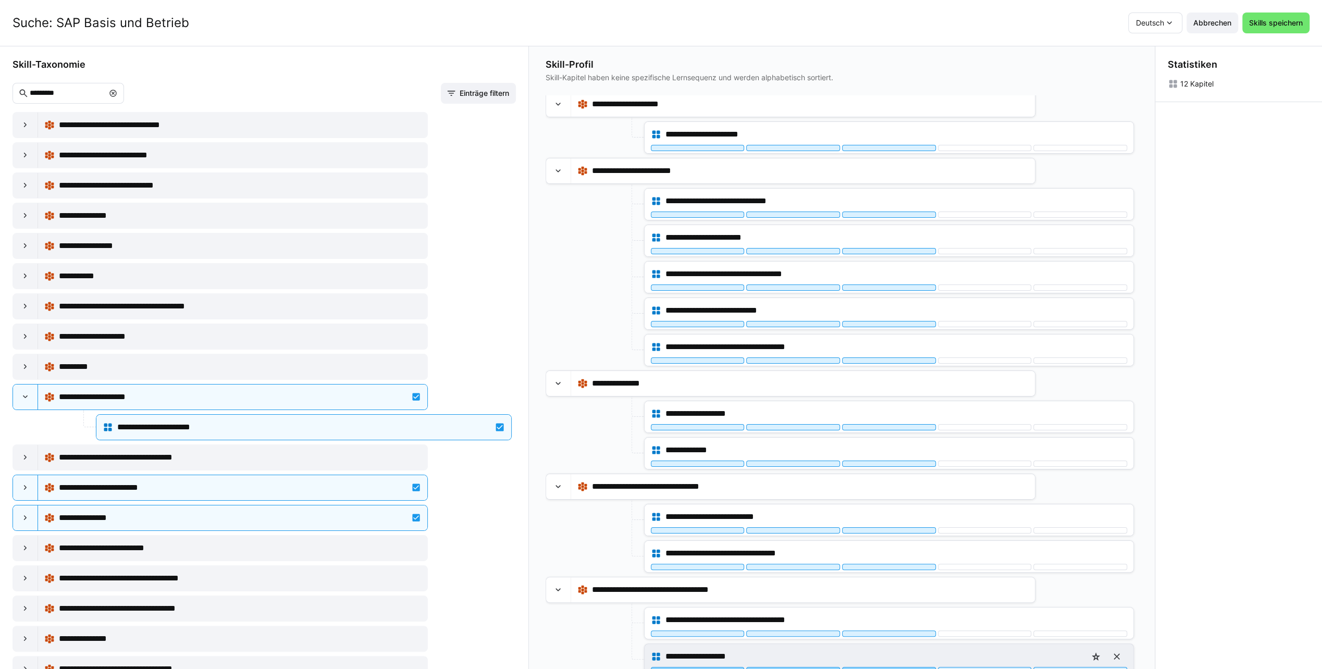
click at [884, 667] on div at bounding box center [889, 670] width 94 height 6
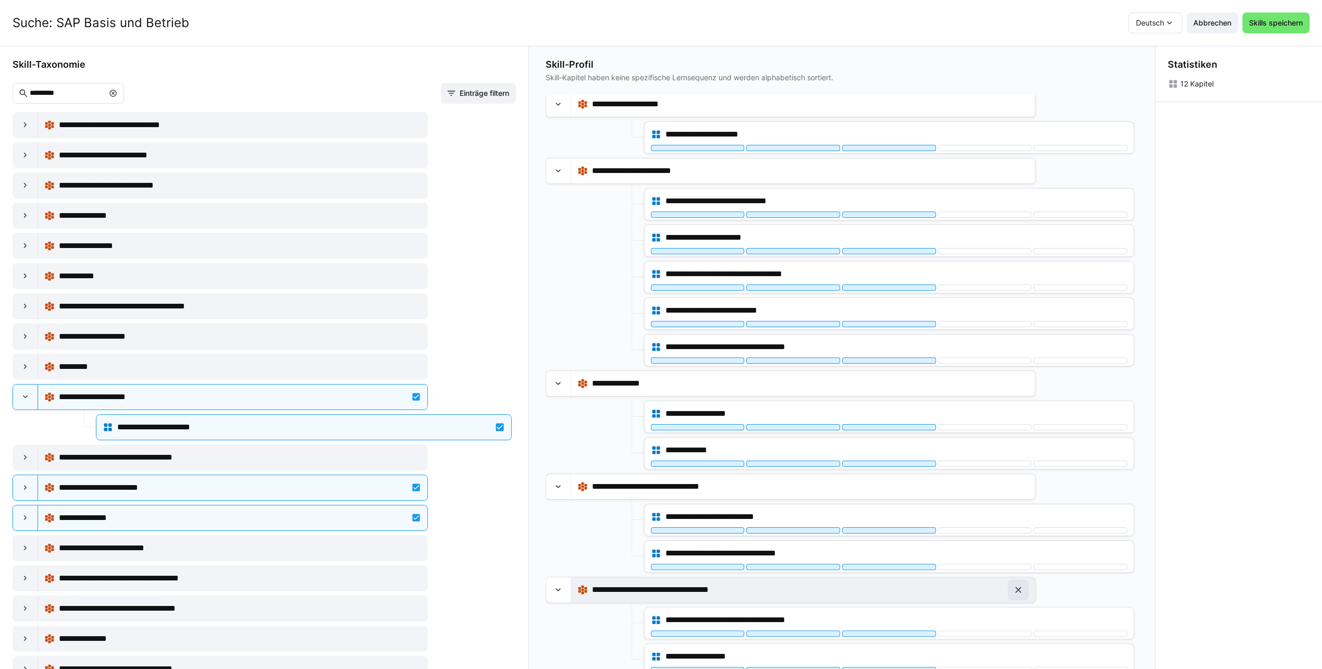
click at [1013, 585] on eds-icon at bounding box center [1018, 590] width 10 height 10
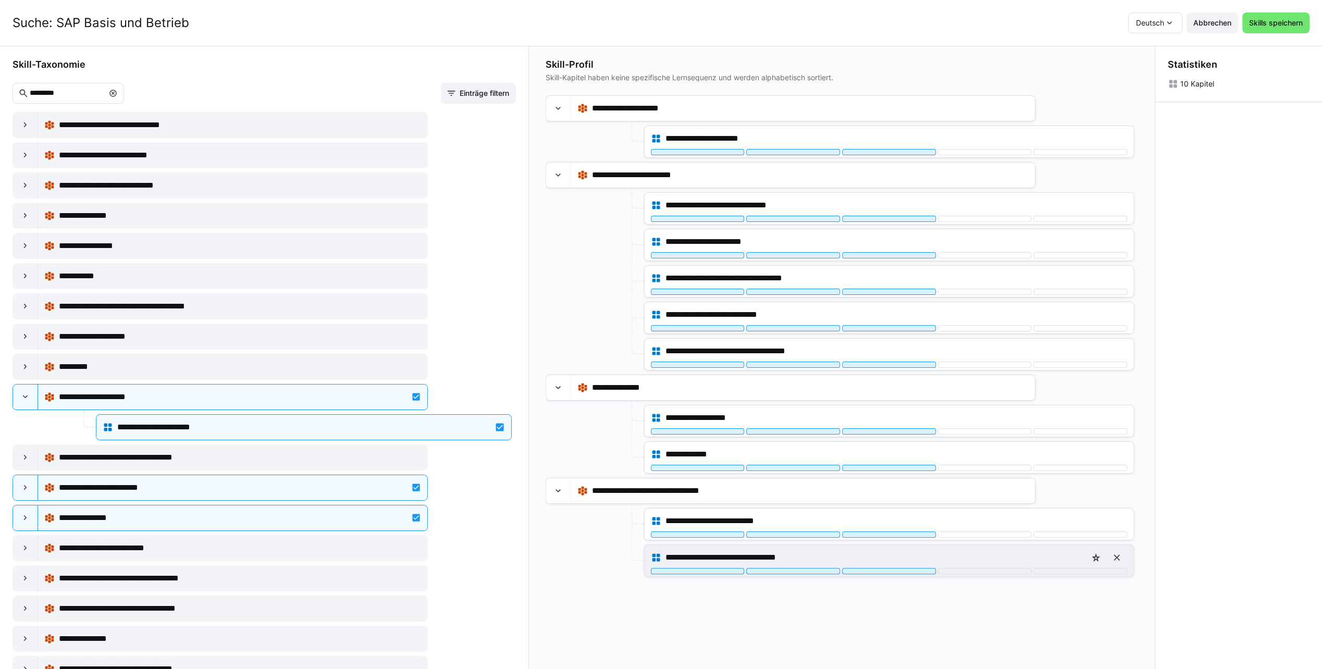
scroll to position [0, 0]
drag, startPoint x: 84, startPoint y: 92, endPoint x: -5, endPoint y: 94, distance: 89.1
click at [0, 94] on html "**********" at bounding box center [661, 334] width 1322 height 669
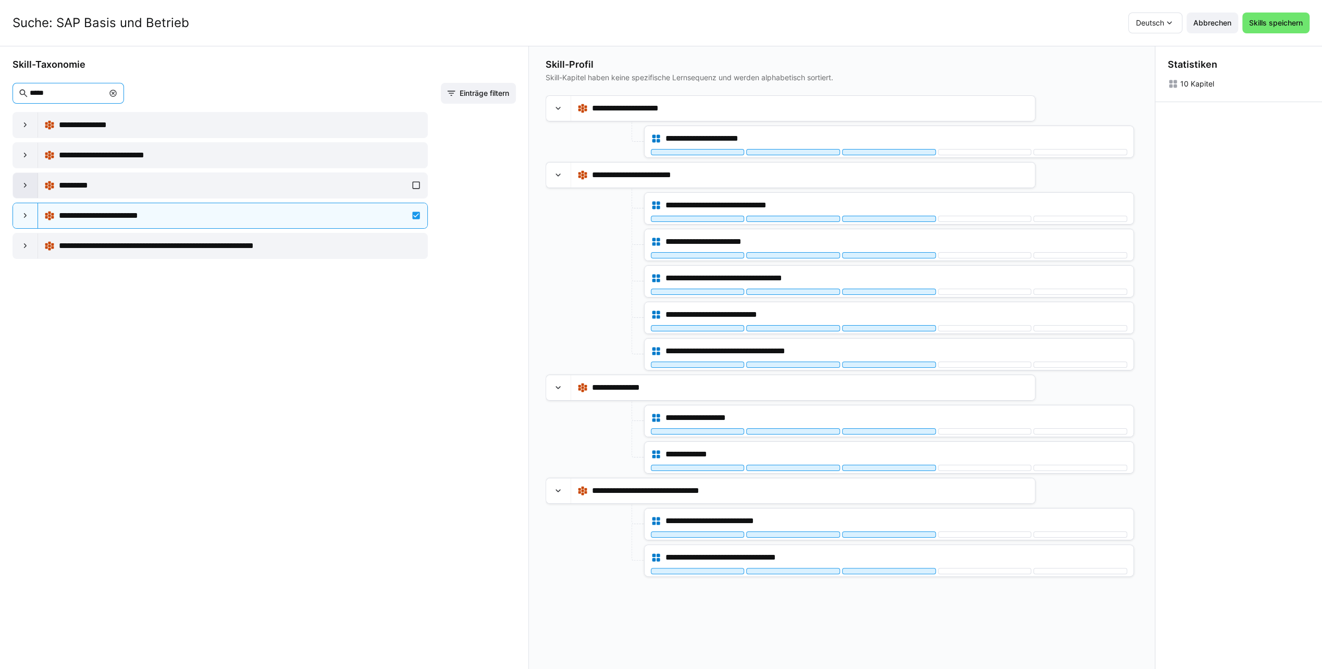
type input "*****"
click at [24, 182] on eds-icon at bounding box center [25, 185] width 10 height 10
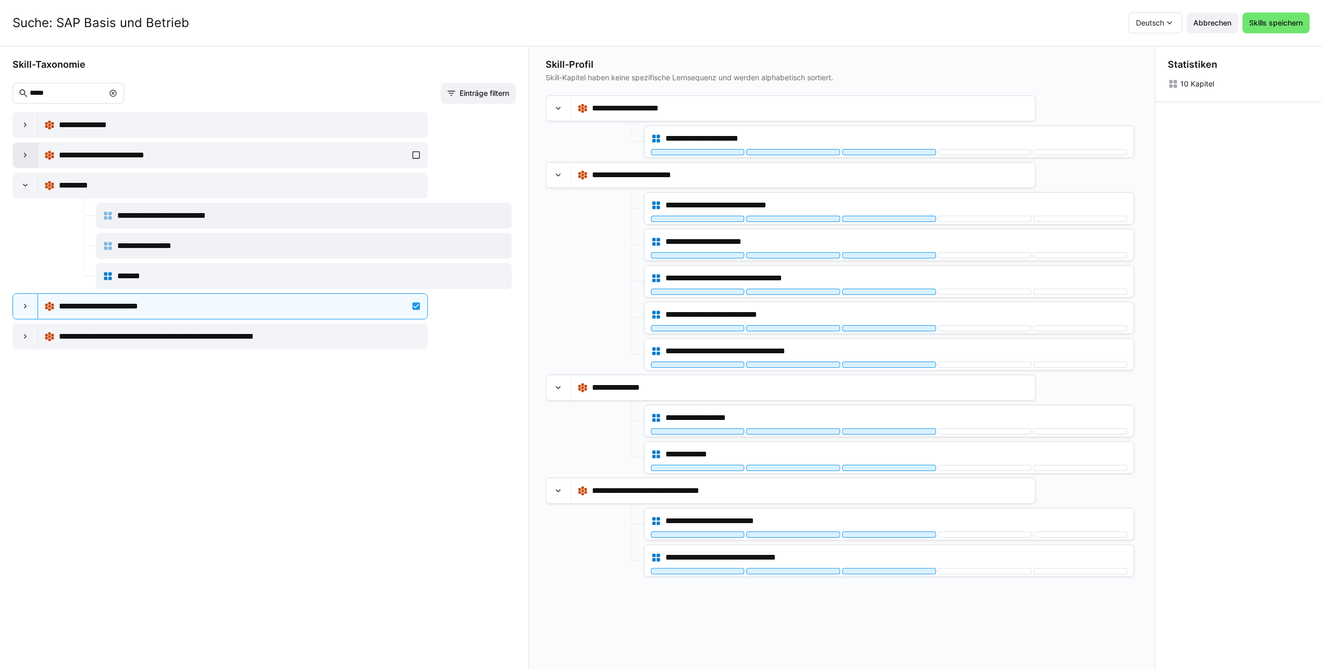
click at [22, 161] on div at bounding box center [25, 155] width 25 height 25
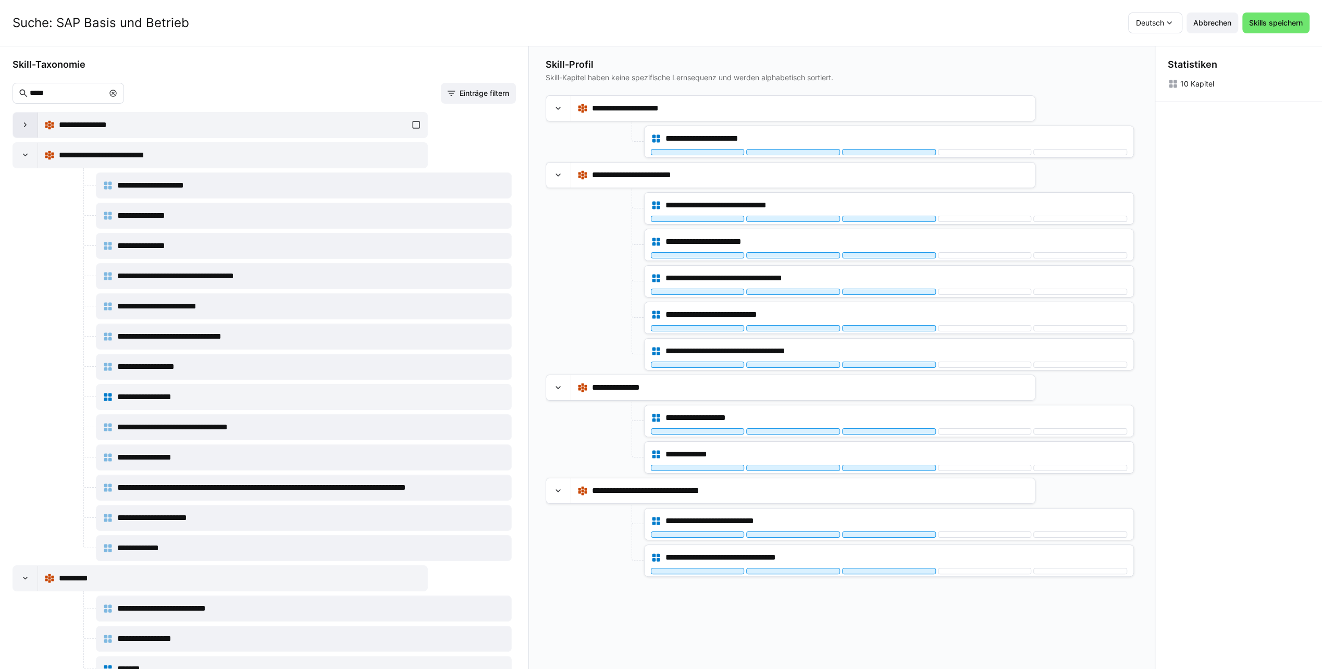
click at [26, 126] on eds-icon at bounding box center [25, 125] width 10 height 10
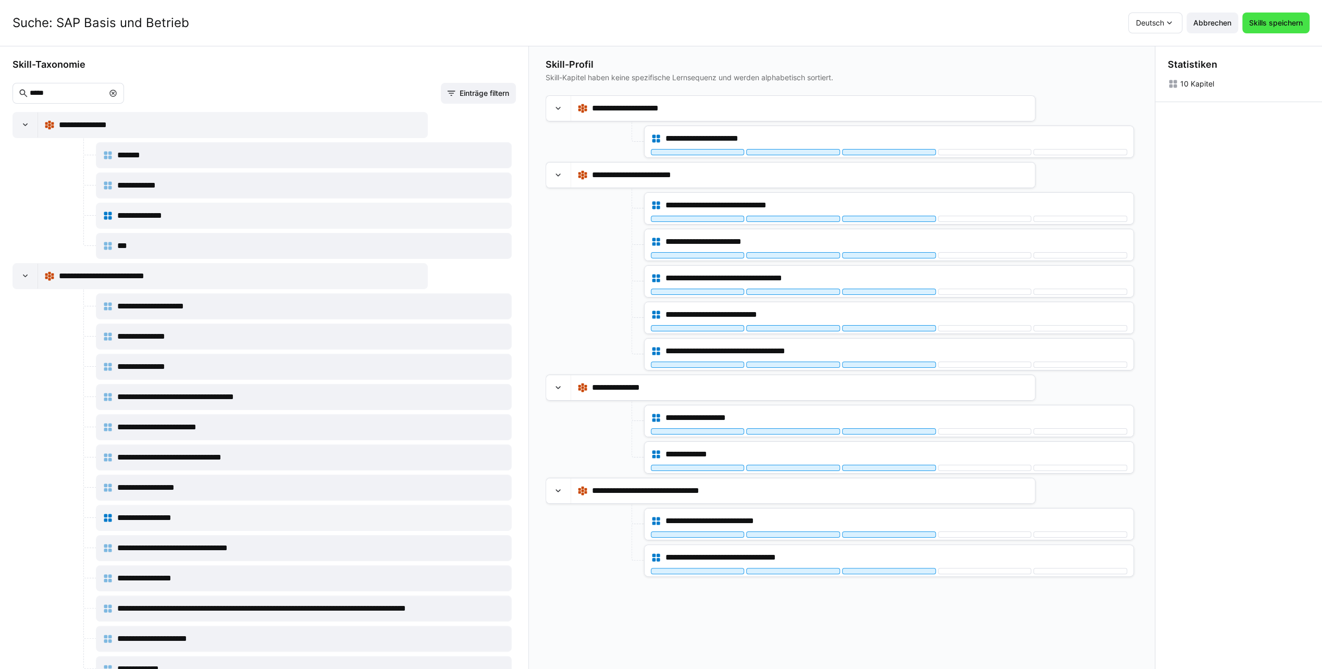
click at [1267, 22] on span "Skills speichern" at bounding box center [1276, 23] width 57 height 10
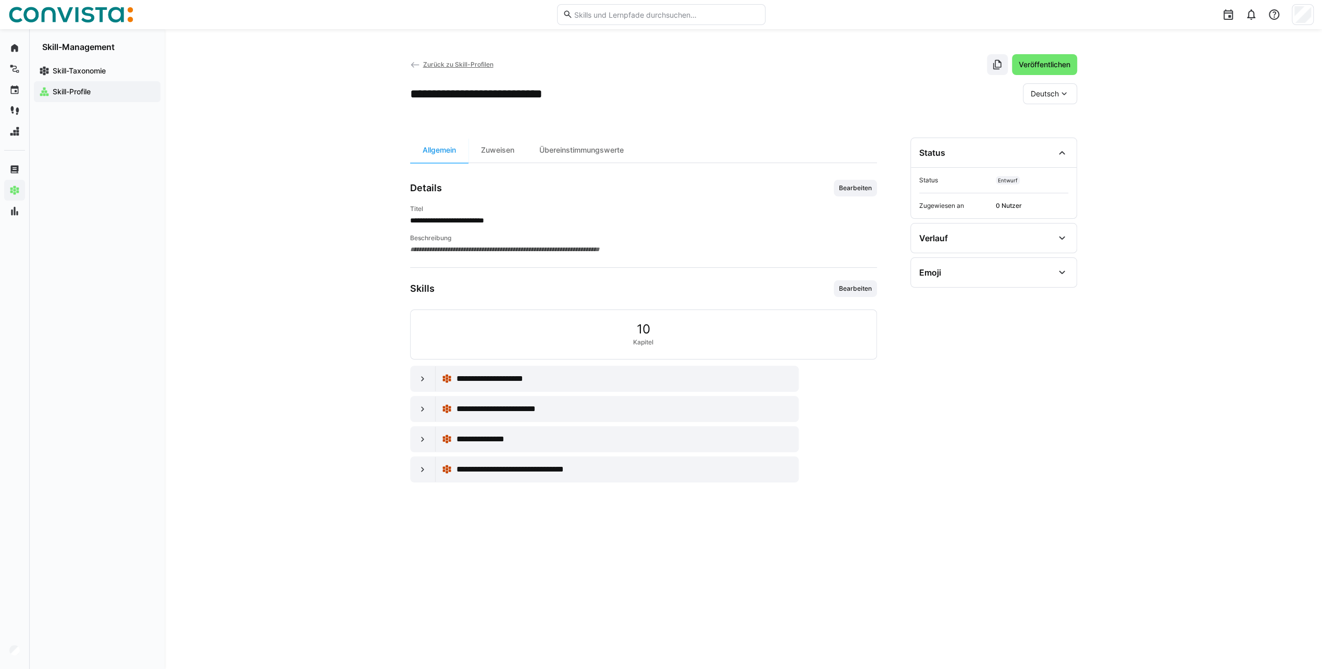
click at [436, 64] on span "Zurück zu Skill-Profilen" at bounding box center [458, 64] width 70 height 8
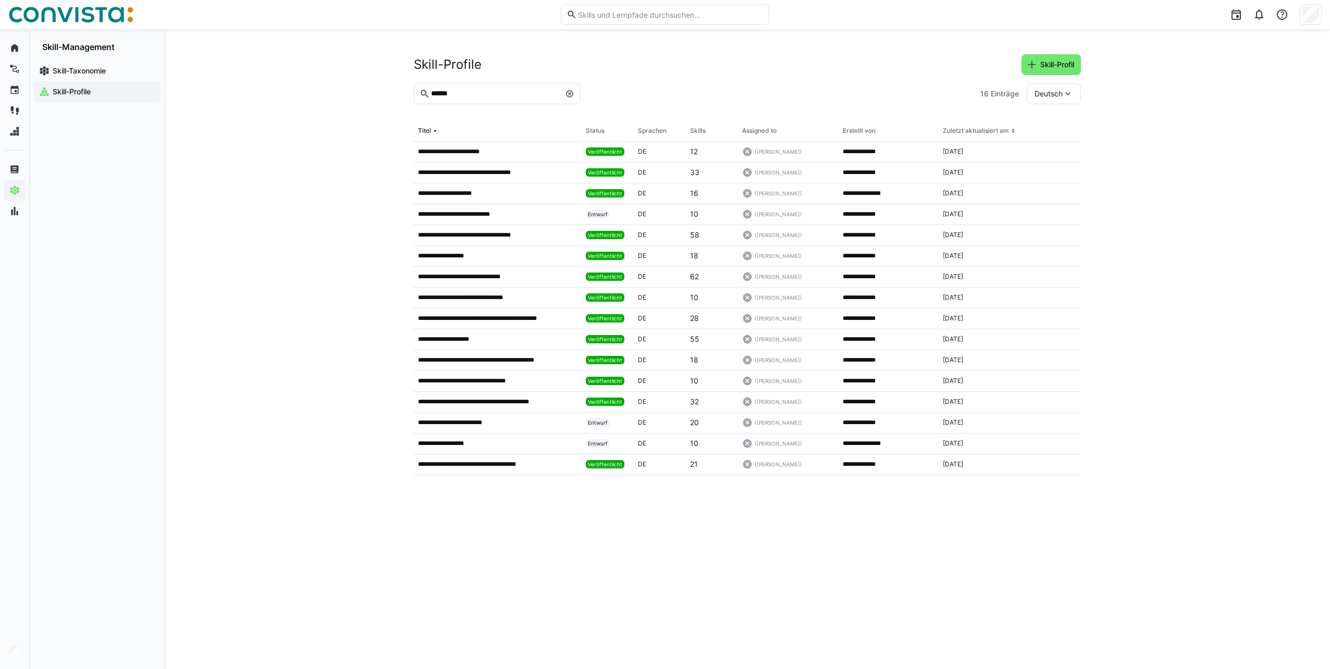
click at [450, 92] on input "******" at bounding box center [495, 93] width 130 height 9
click at [1066, 63] on span "Skill-Profil" at bounding box center [1057, 64] width 37 height 10
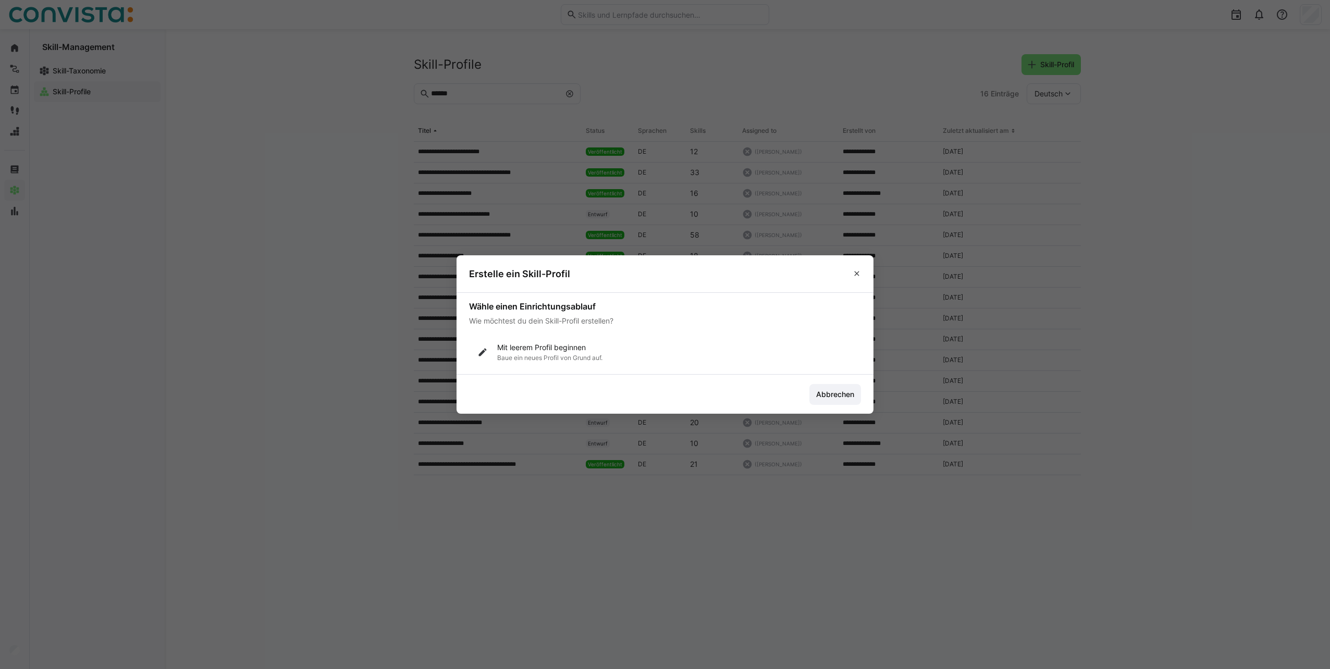
click at [553, 354] on p "Baue ein neues Profil von Grund auf." at bounding box center [549, 358] width 105 height 8
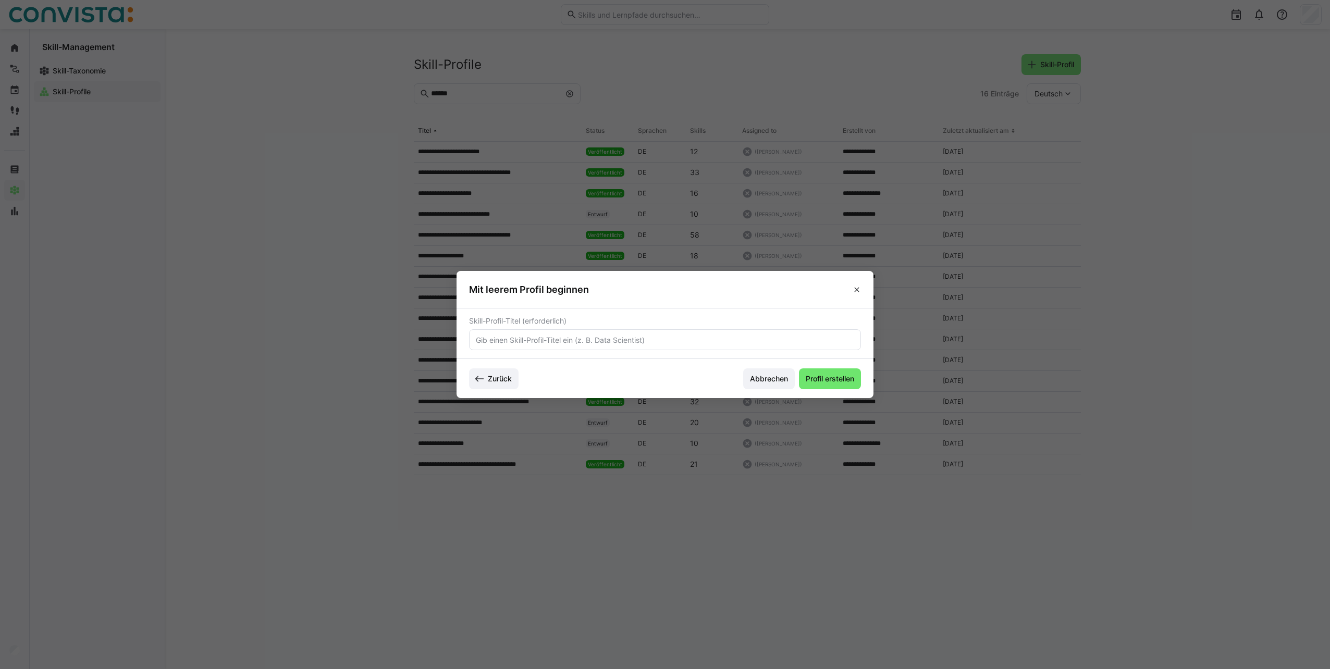
click at [552, 339] on input "text" at bounding box center [665, 339] width 380 height 9
paste input "SAP I2O (Inbound-to-Outbound)"
click at [664, 339] on input "Suche: SAP Warehouse Management (WM, EWM, SAP I2O (Inbound-to-Outbound)" at bounding box center [665, 339] width 380 height 9
click at [757, 338] on input "Suche: SAP Warehouse Management (WM, EWM, I2O (Inbound-to-Outbound)" at bounding box center [665, 339] width 380 height 9
type input "Suche: SAP Warehouse Management (WM, EWM, I2O (Inbound-to-Outbound))"
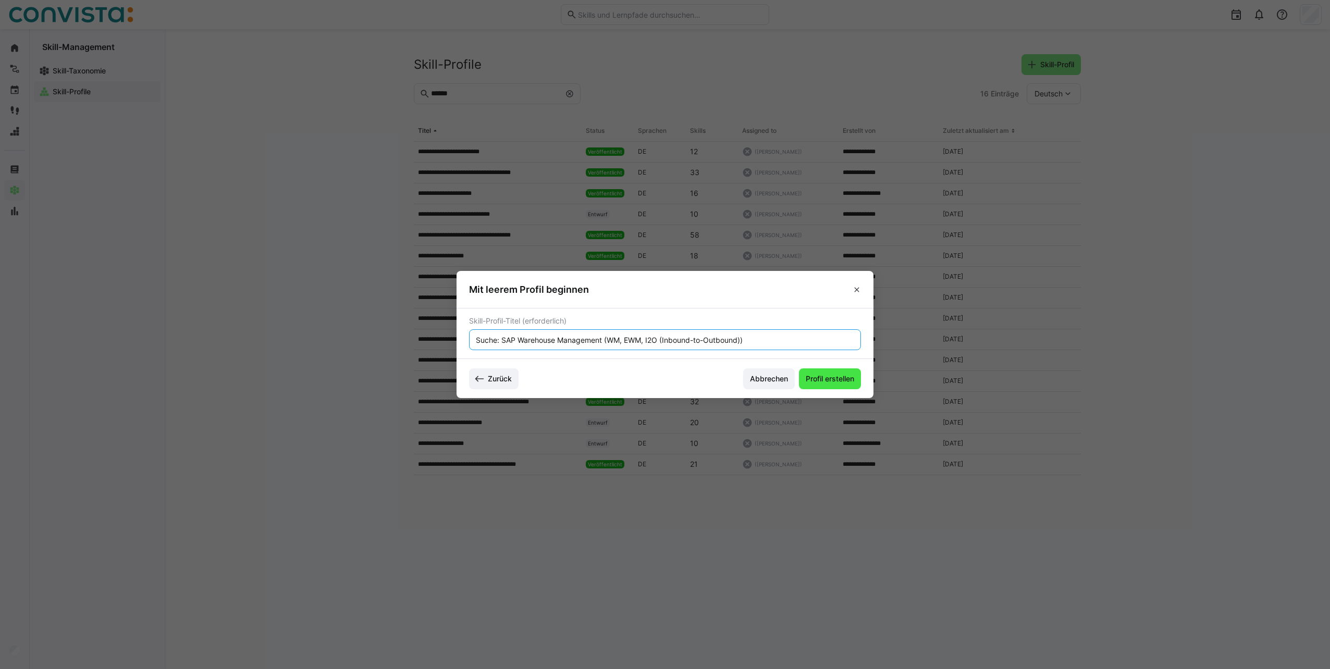
click at [839, 380] on span "Profil erstellen" at bounding box center [830, 379] width 52 height 10
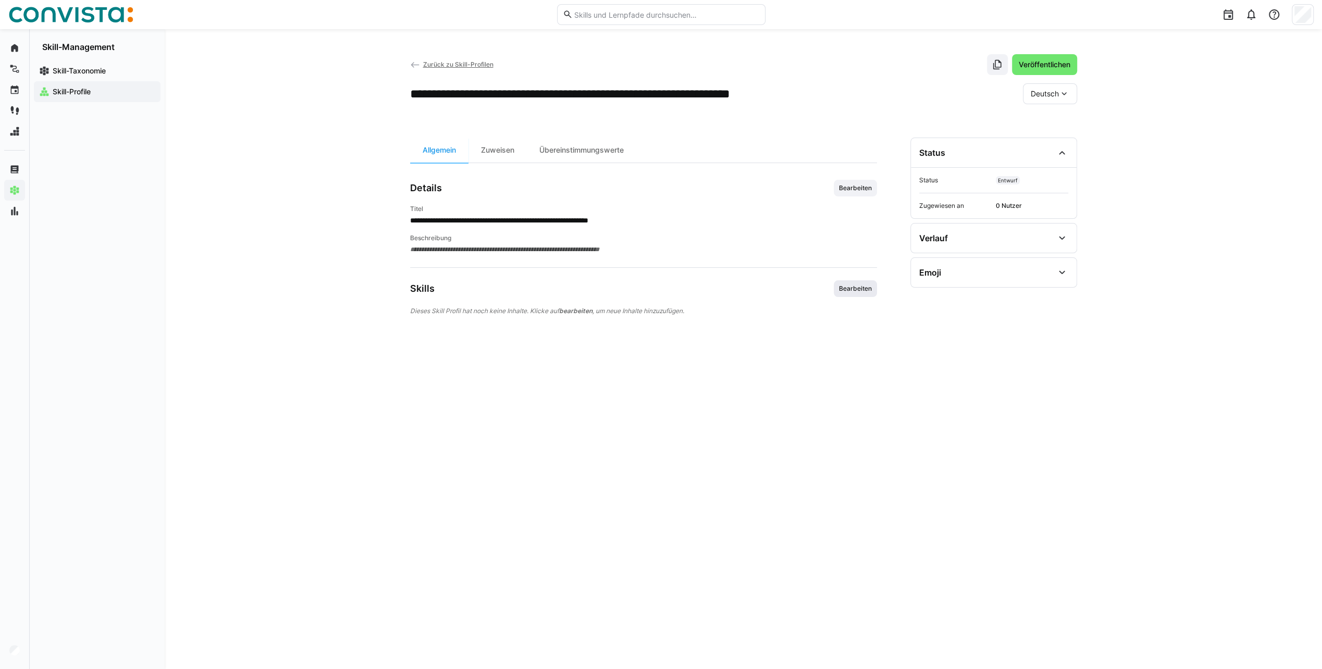
click at [848, 291] on span "Bearbeiten" at bounding box center [855, 289] width 35 height 8
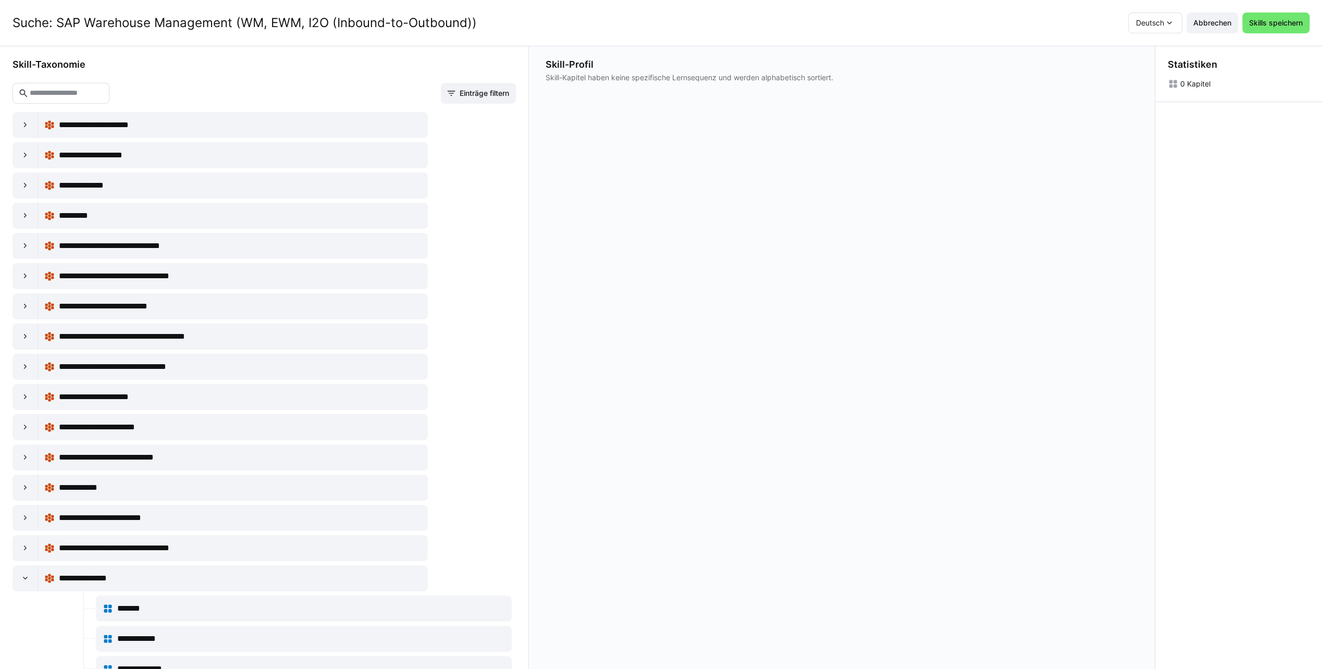
click at [104, 92] on input "text" at bounding box center [66, 93] width 75 height 9
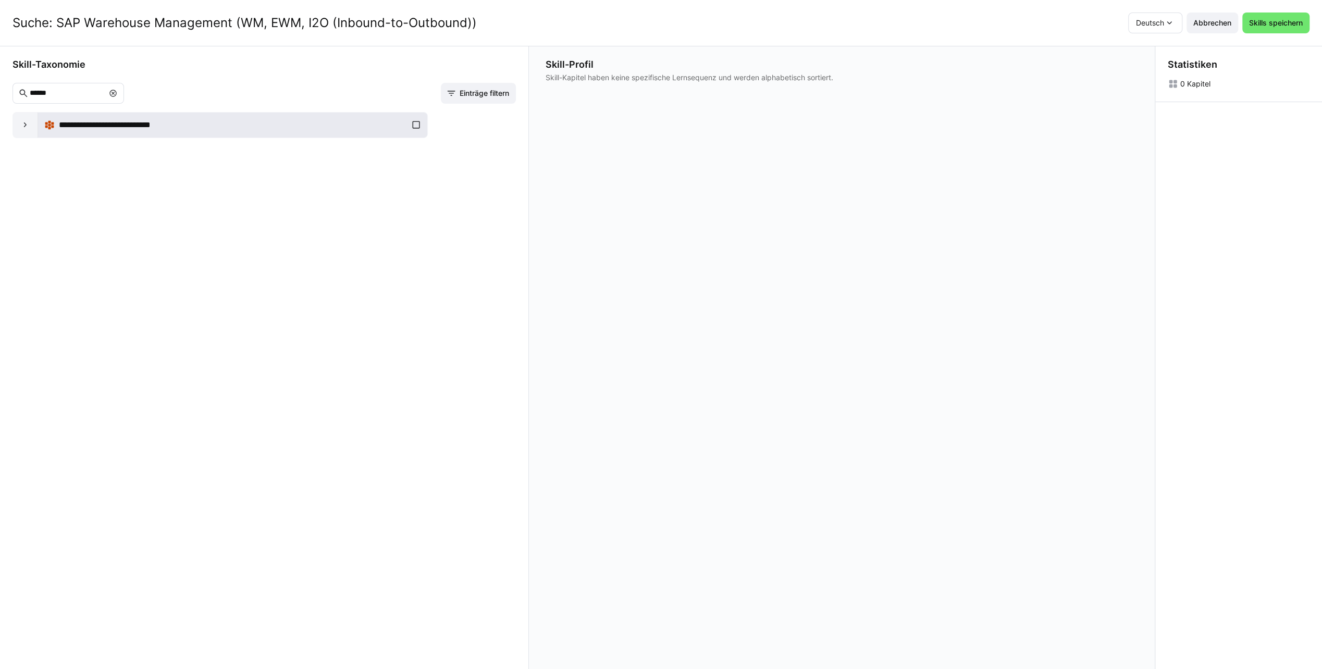
click at [415, 126] on div "**********" at bounding box center [232, 125] width 377 height 21
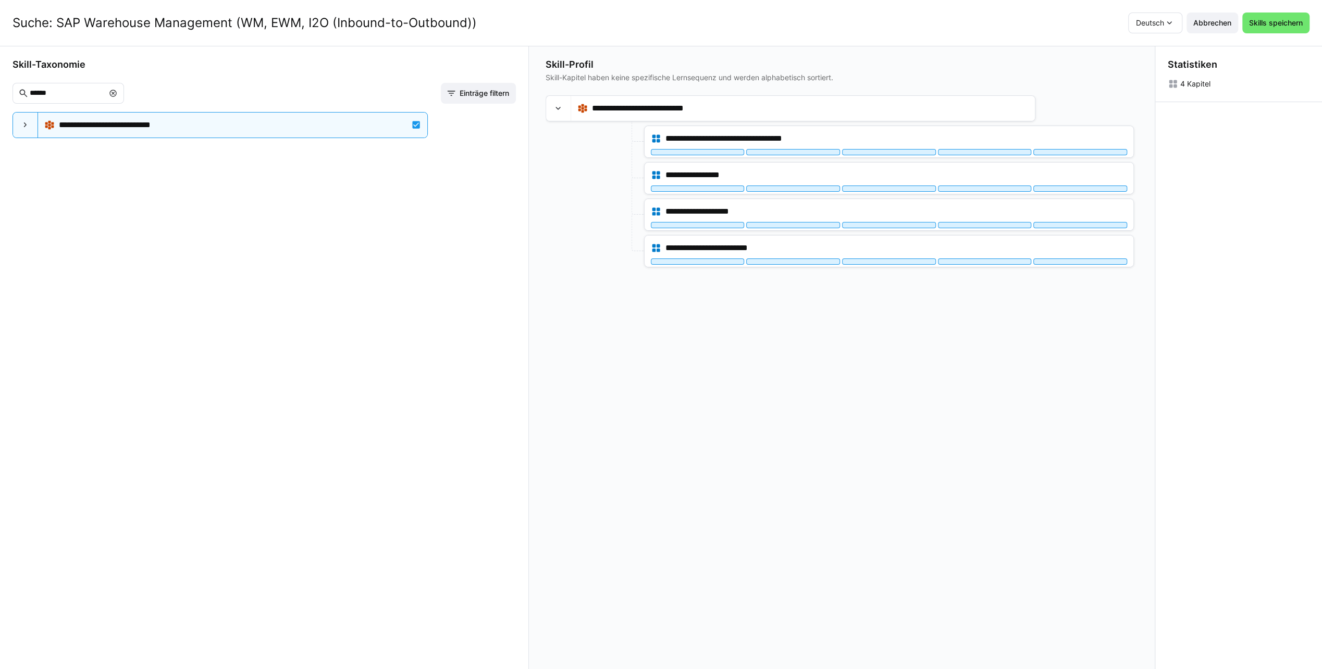
click at [46, 92] on input "******" at bounding box center [66, 93] width 75 height 9
click at [415, 124] on div "**********" at bounding box center [232, 125] width 377 height 21
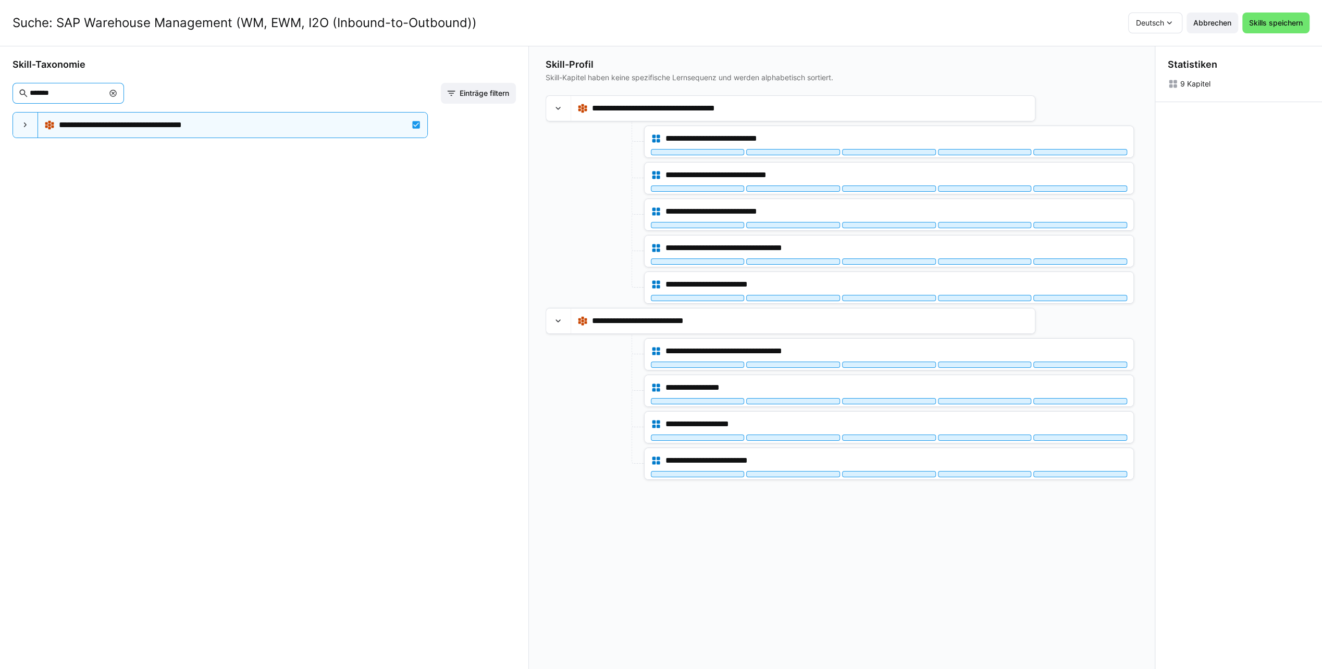
drag, startPoint x: 85, startPoint y: 91, endPoint x: 6, endPoint y: 95, distance: 79.3
click at [6, 95] on div "**********" at bounding box center [264, 357] width 529 height 623
click at [26, 128] on eds-icon at bounding box center [25, 125] width 10 height 10
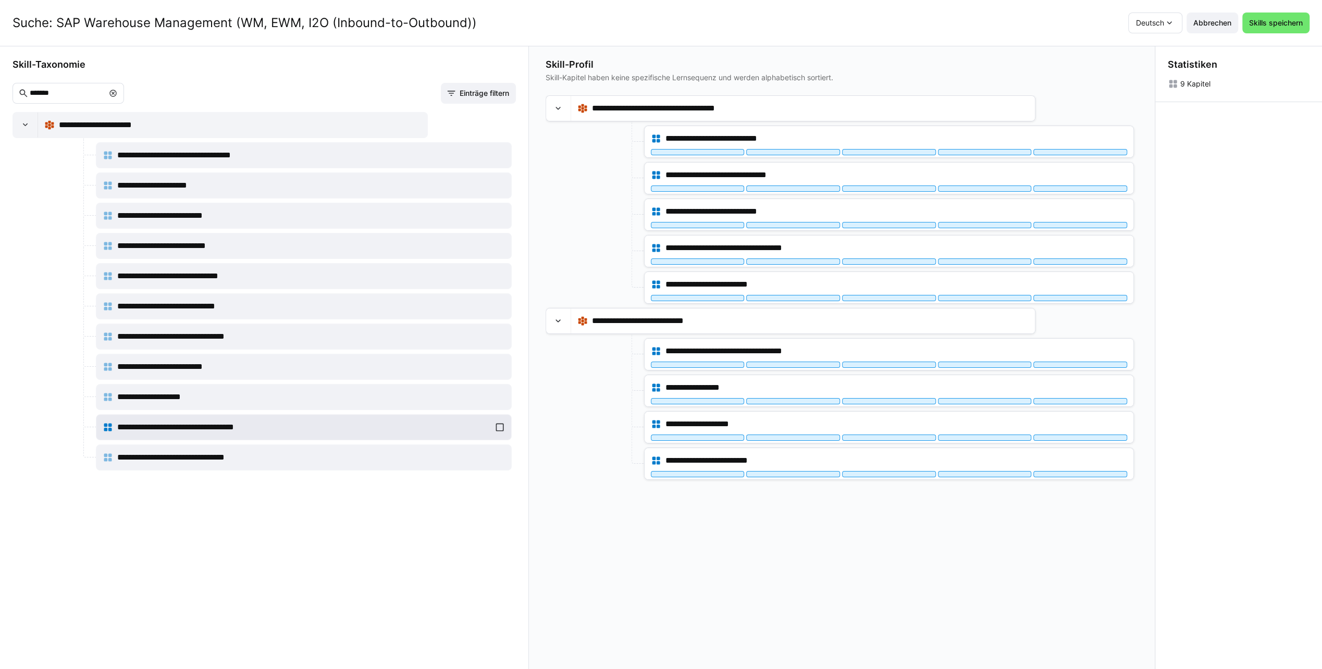
click at [499, 423] on div "**********" at bounding box center [304, 427] width 402 height 21
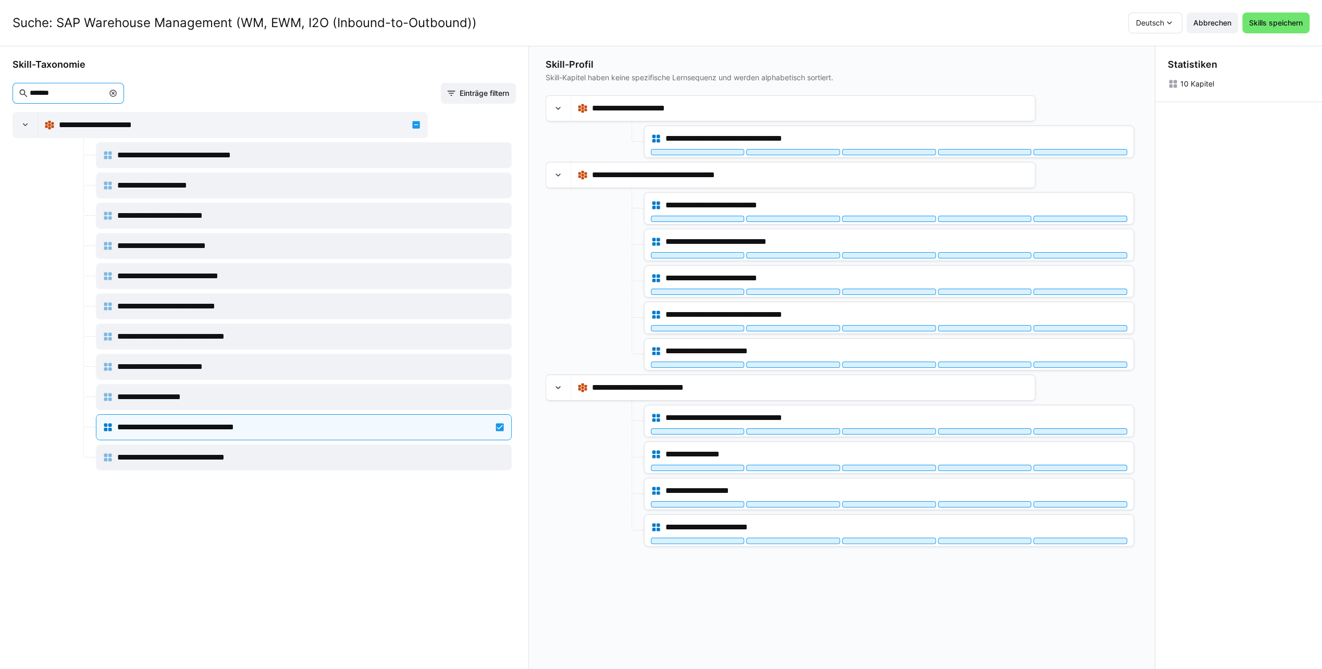
drag, startPoint x: 82, startPoint y: 90, endPoint x: -13, endPoint y: 96, distance: 95.6
click at [0, 96] on html "**********" at bounding box center [661, 334] width 1322 height 669
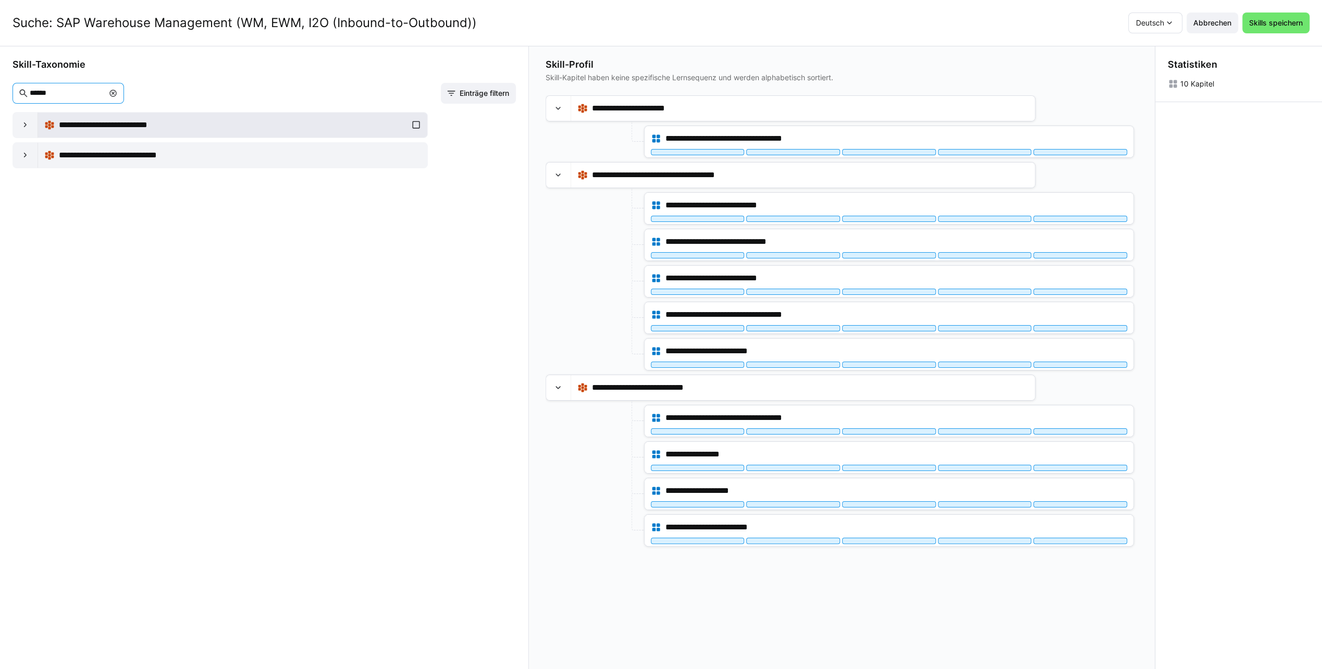
click at [416, 125] on div "**********" at bounding box center [232, 125] width 377 height 21
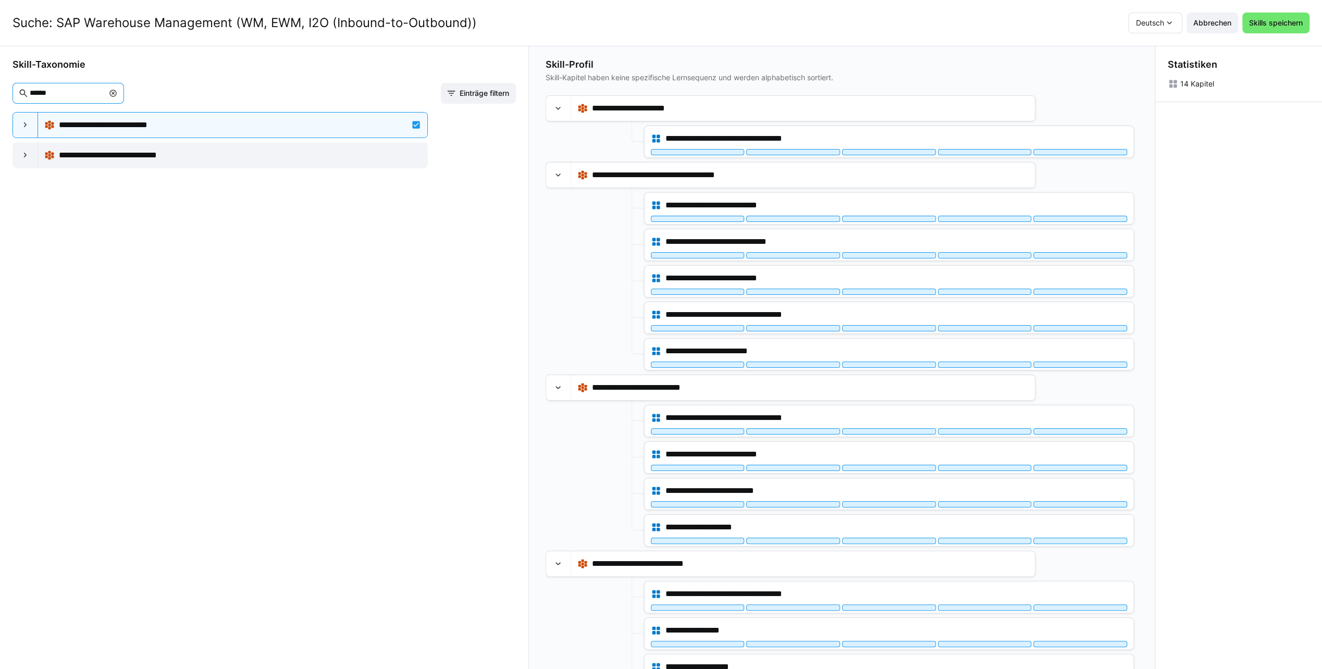
drag, startPoint x: 70, startPoint y: 96, endPoint x: -24, endPoint y: 95, distance: 93.8
click at [0, 95] on html "**********" at bounding box center [661, 334] width 1322 height 669
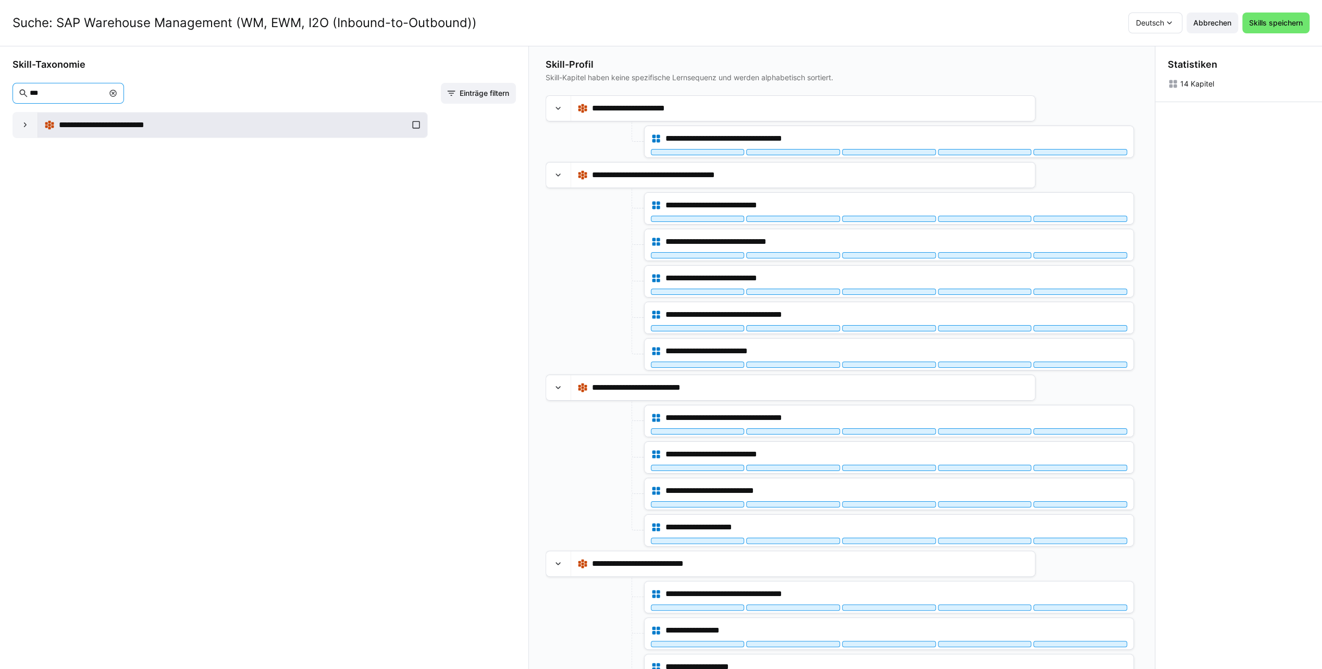
click at [417, 122] on div "**********" at bounding box center [232, 125] width 377 height 21
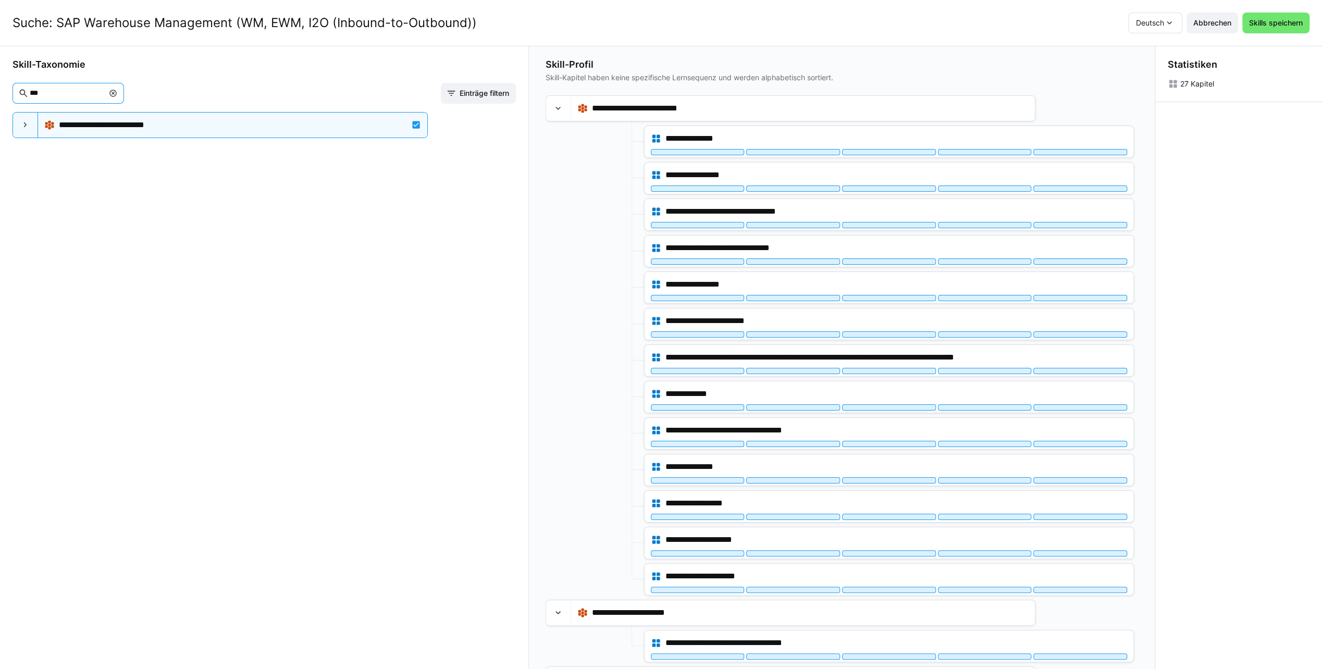
drag, startPoint x: 41, startPoint y: 93, endPoint x: -3, endPoint y: 93, distance: 43.8
click at [0, 93] on html "**********" at bounding box center [661, 334] width 1322 height 669
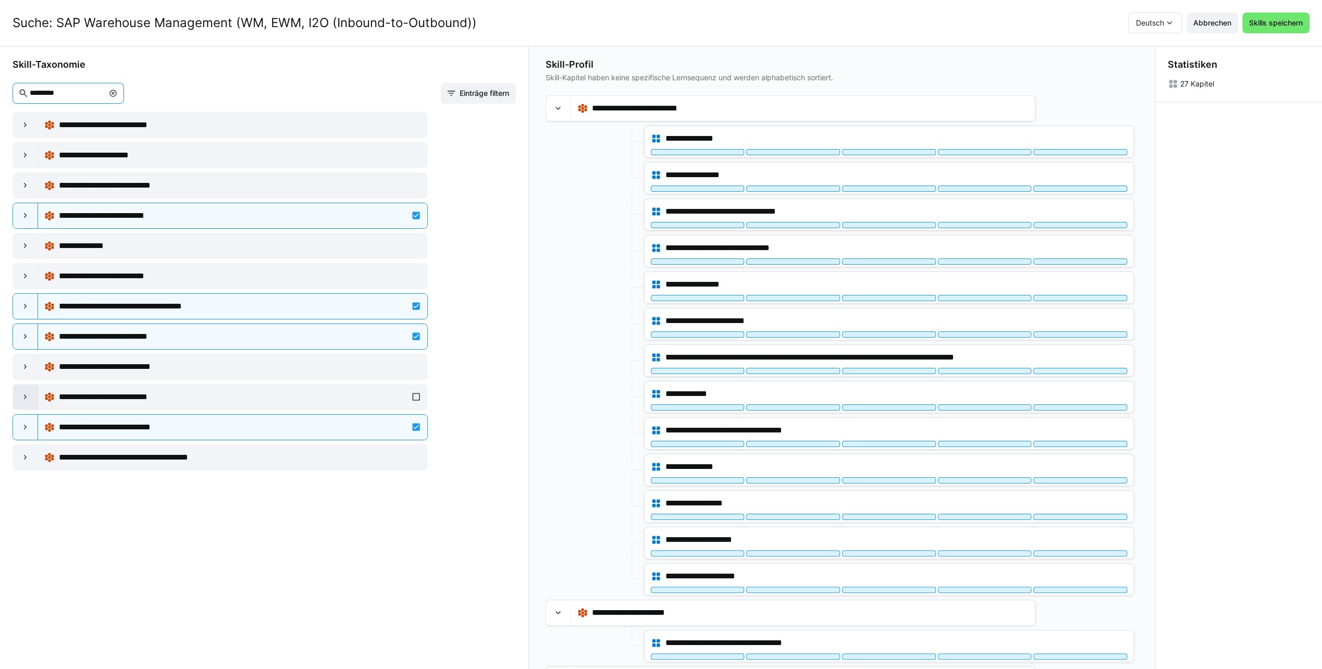
type input "*********"
click at [27, 393] on eds-icon at bounding box center [25, 397] width 10 height 10
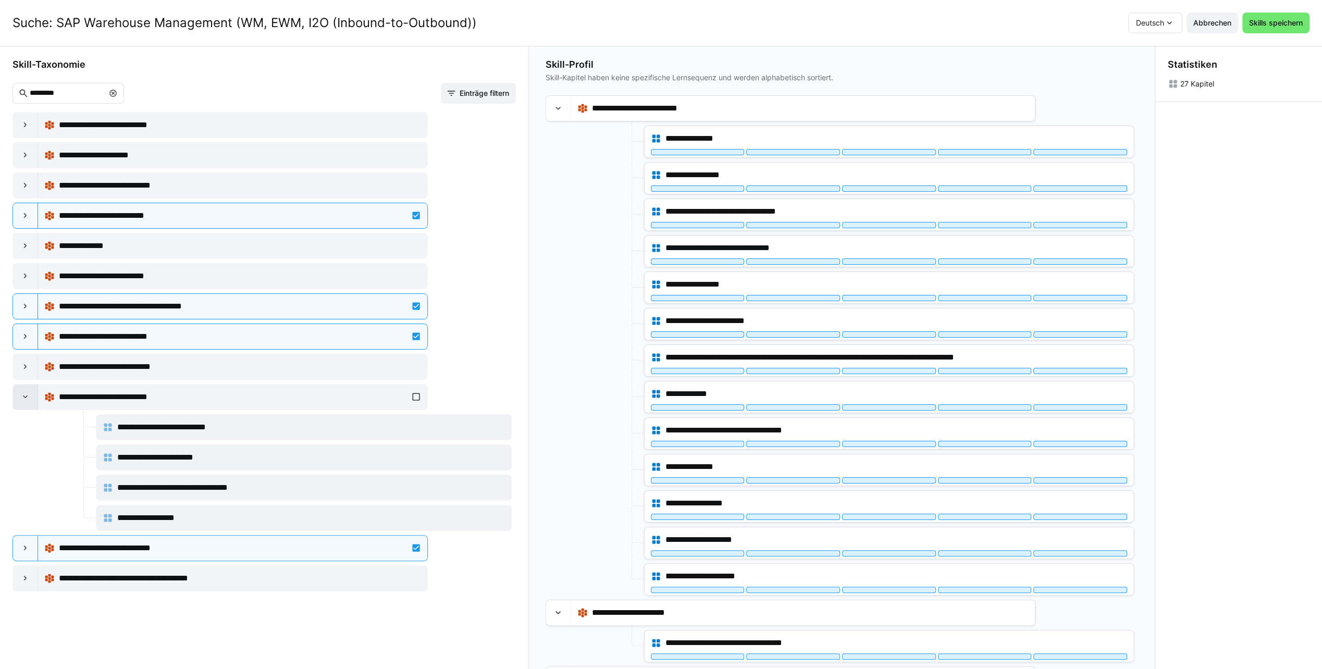
click at [26, 392] on eds-icon at bounding box center [25, 397] width 10 height 10
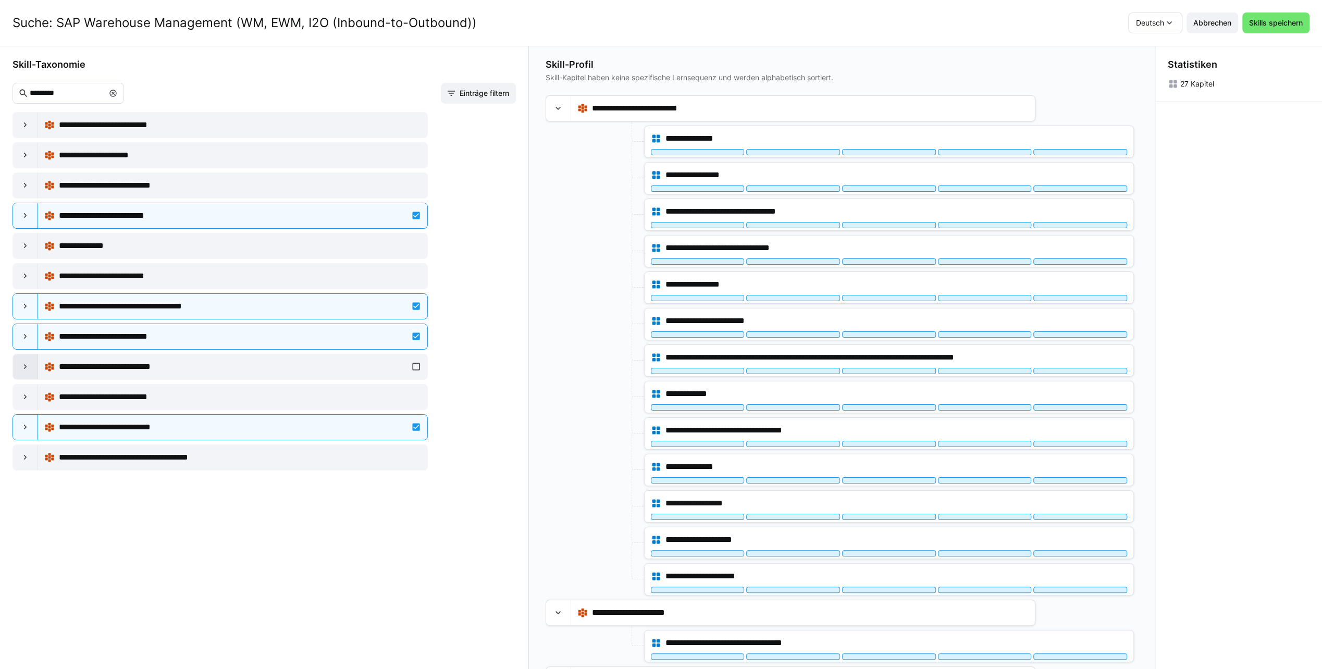
click at [25, 363] on eds-icon at bounding box center [25, 367] width 10 height 10
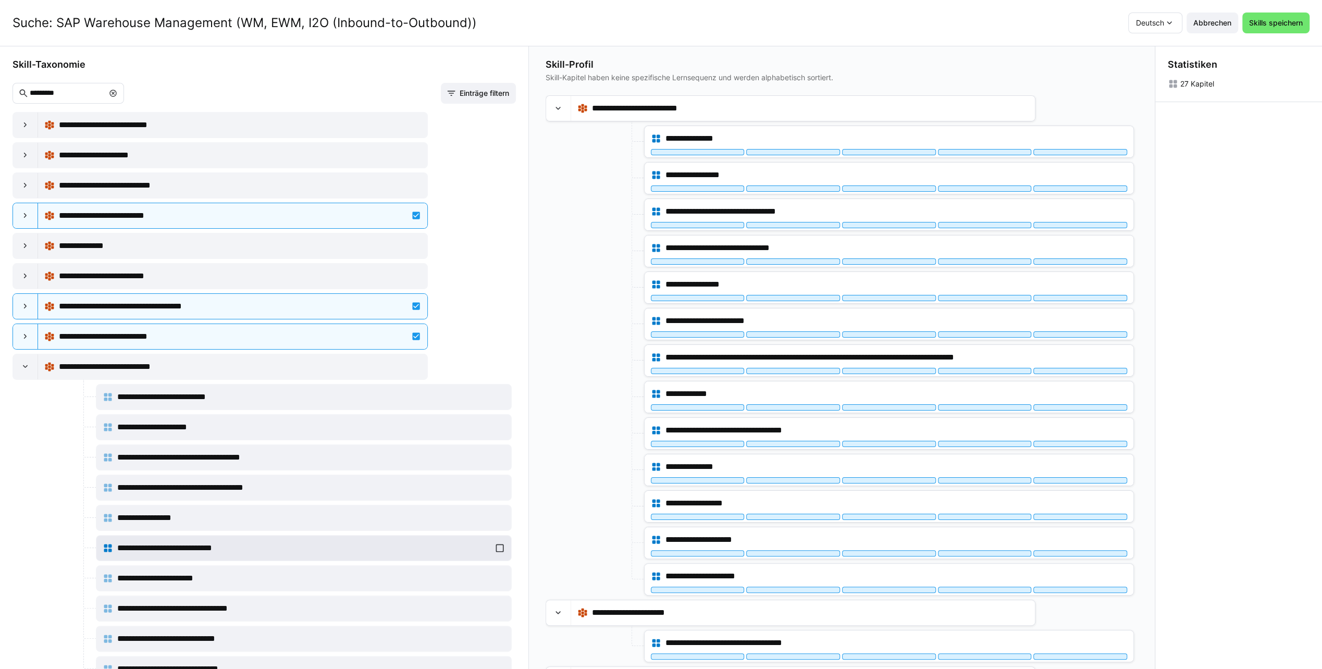
scroll to position [52, 0]
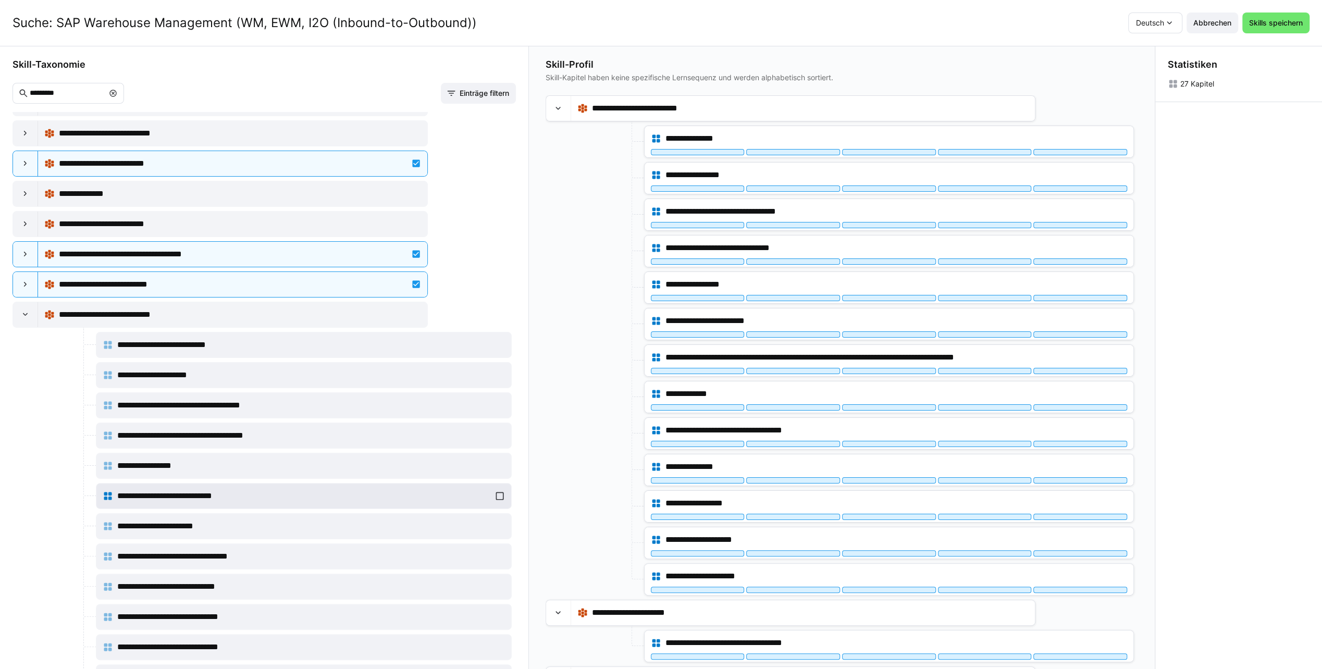
click at [496, 493] on div "**********" at bounding box center [304, 496] width 402 height 21
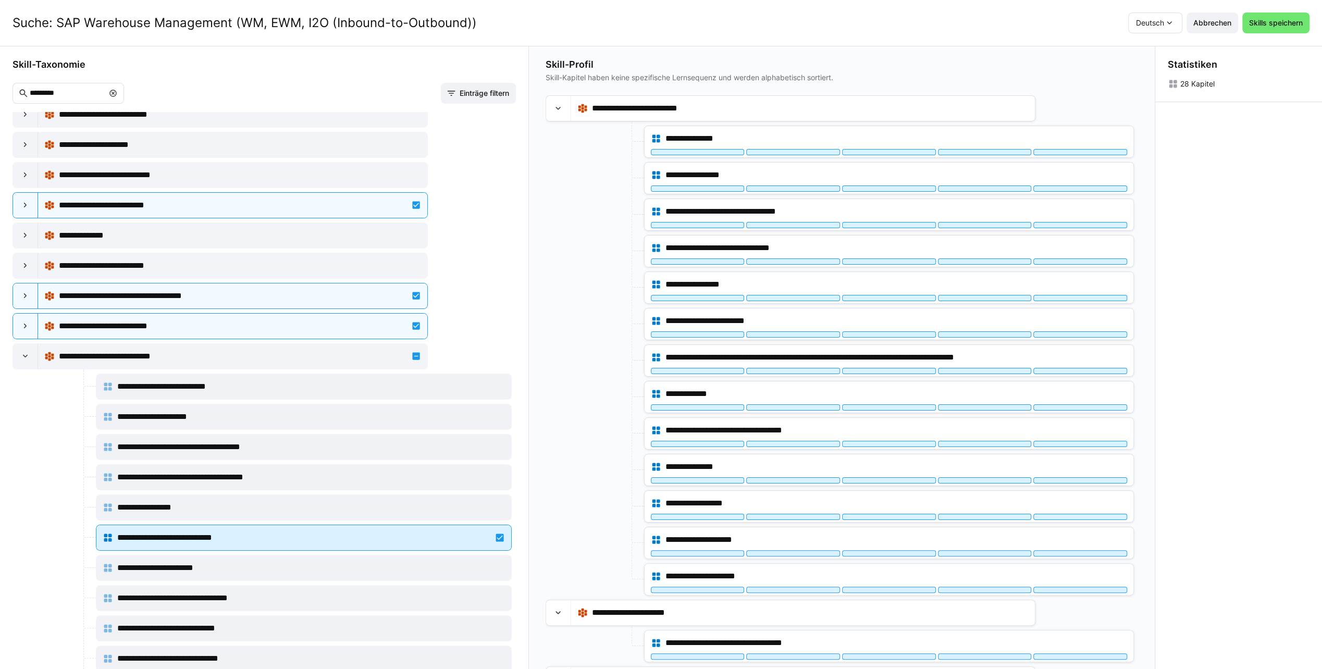
scroll to position [0, 0]
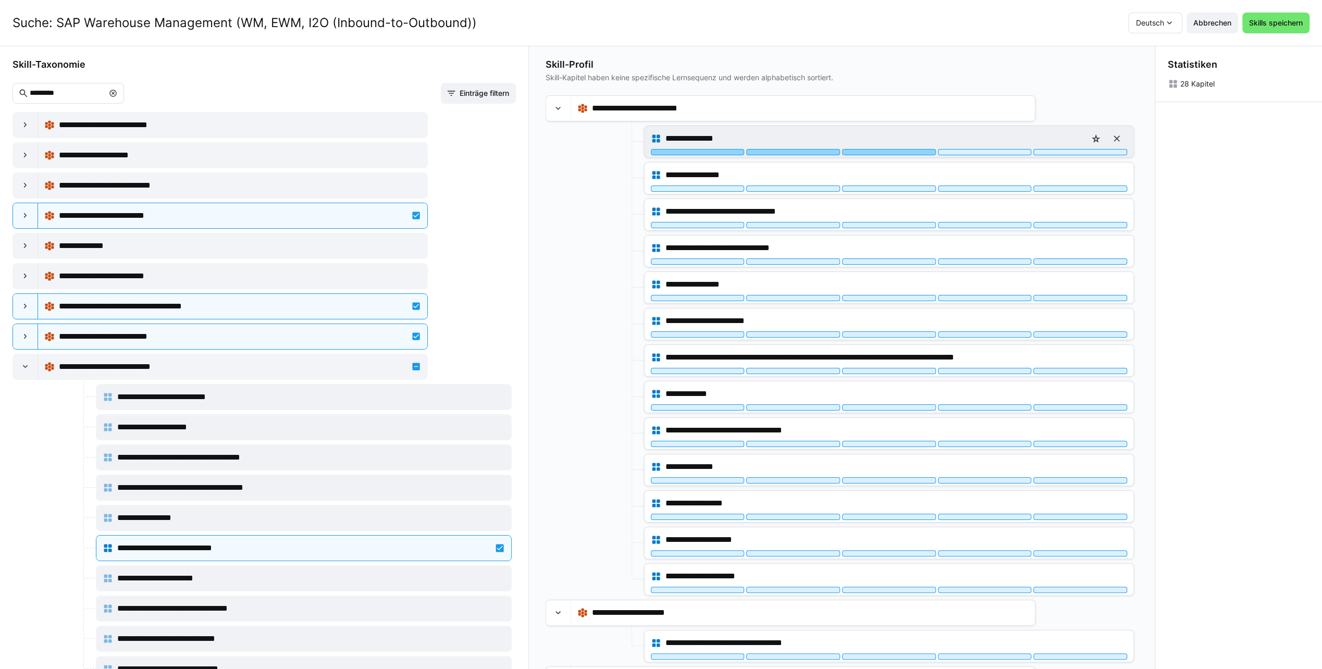
click at [887, 151] on div at bounding box center [889, 152] width 94 height 6
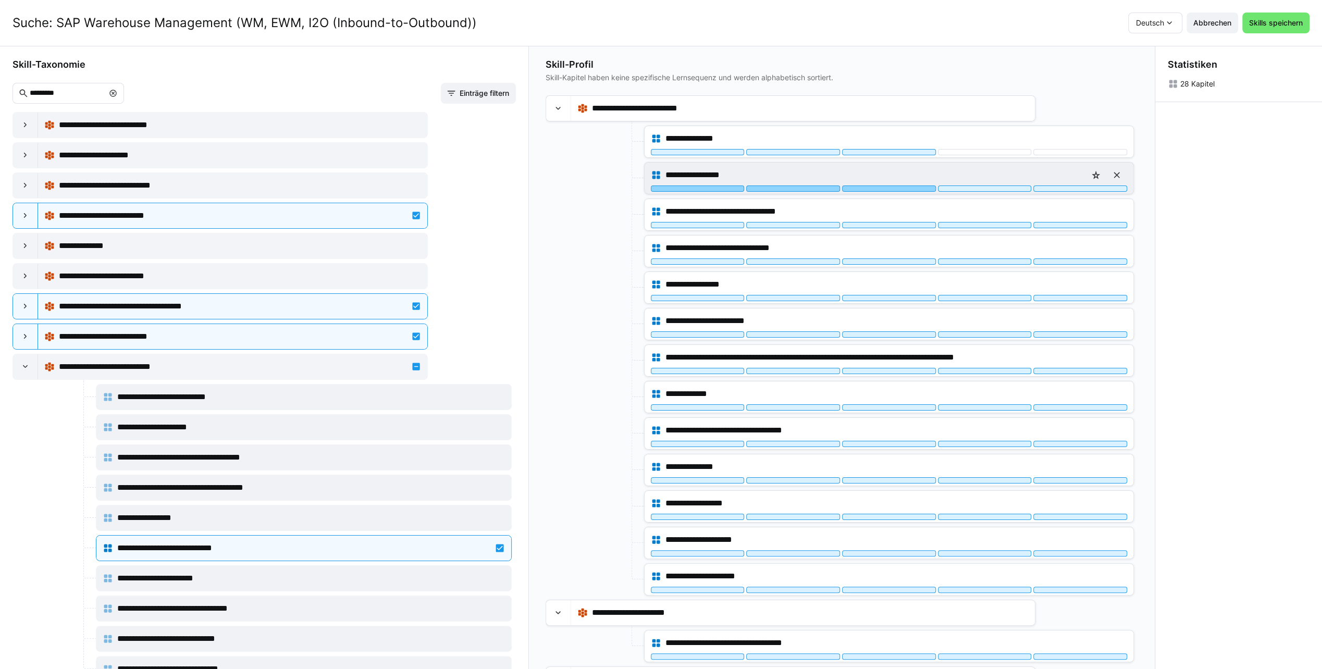
click at [882, 186] on div at bounding box center [889, 189] width 94 height 6
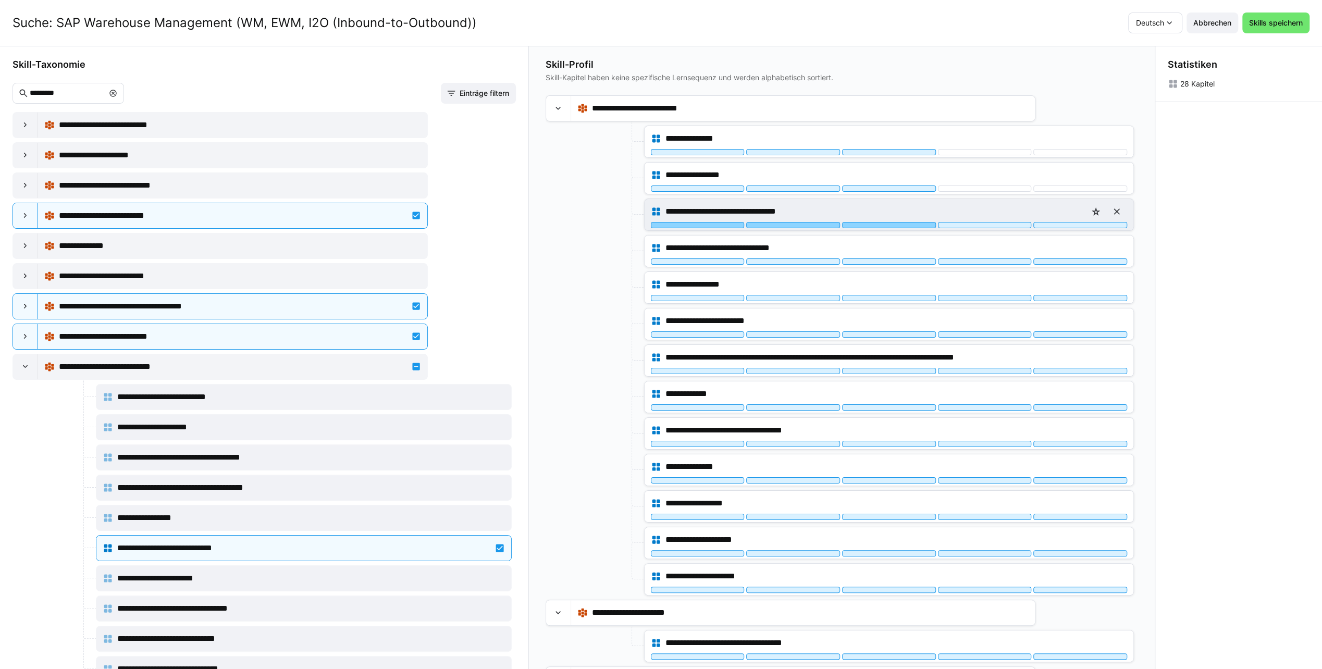
click at [880, 223] on div at bounding box center [889, 225] width 94 height 6
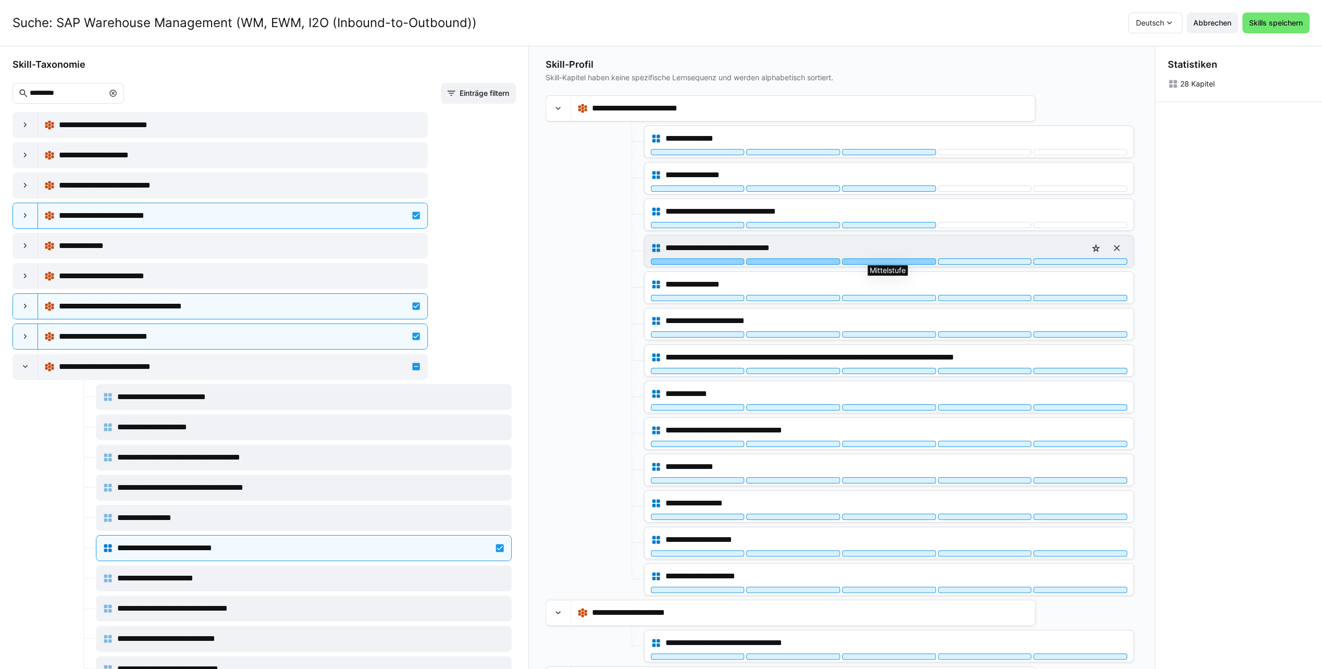
click at [878, 259] on div at bounding box center [889, 262] width 94 height 6
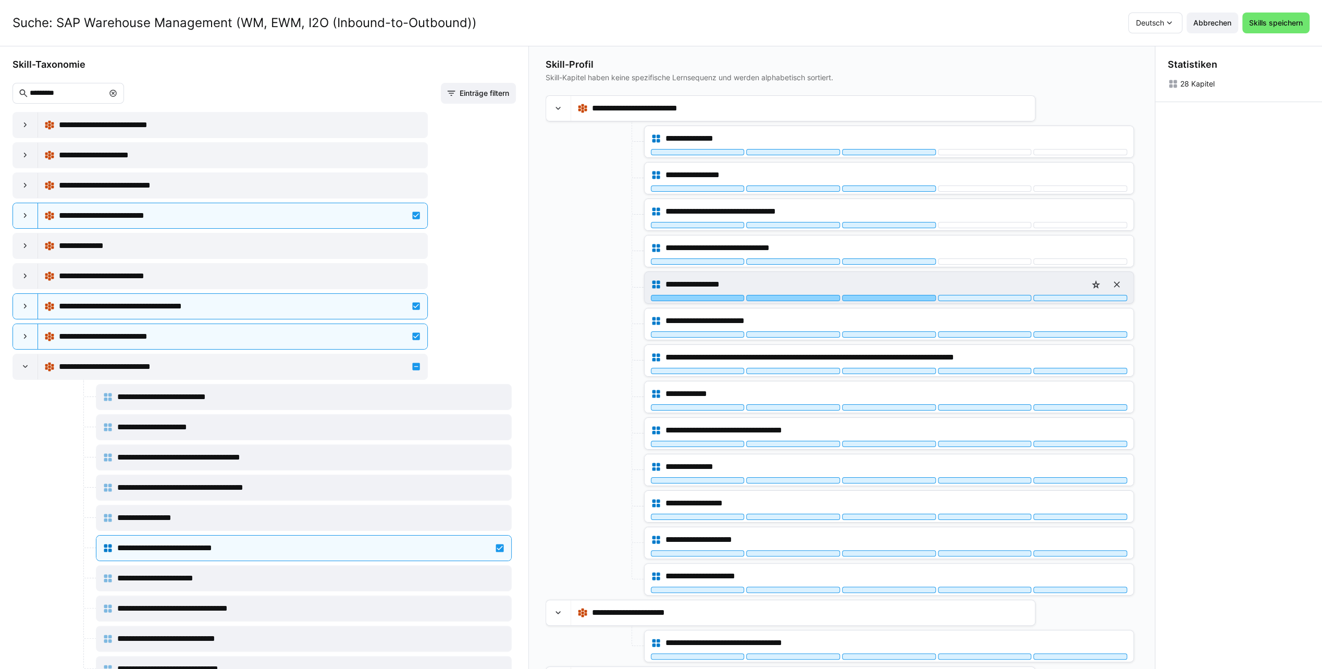
click at [879, 295] on div at bounding box center [889, 298] width 94 height 6
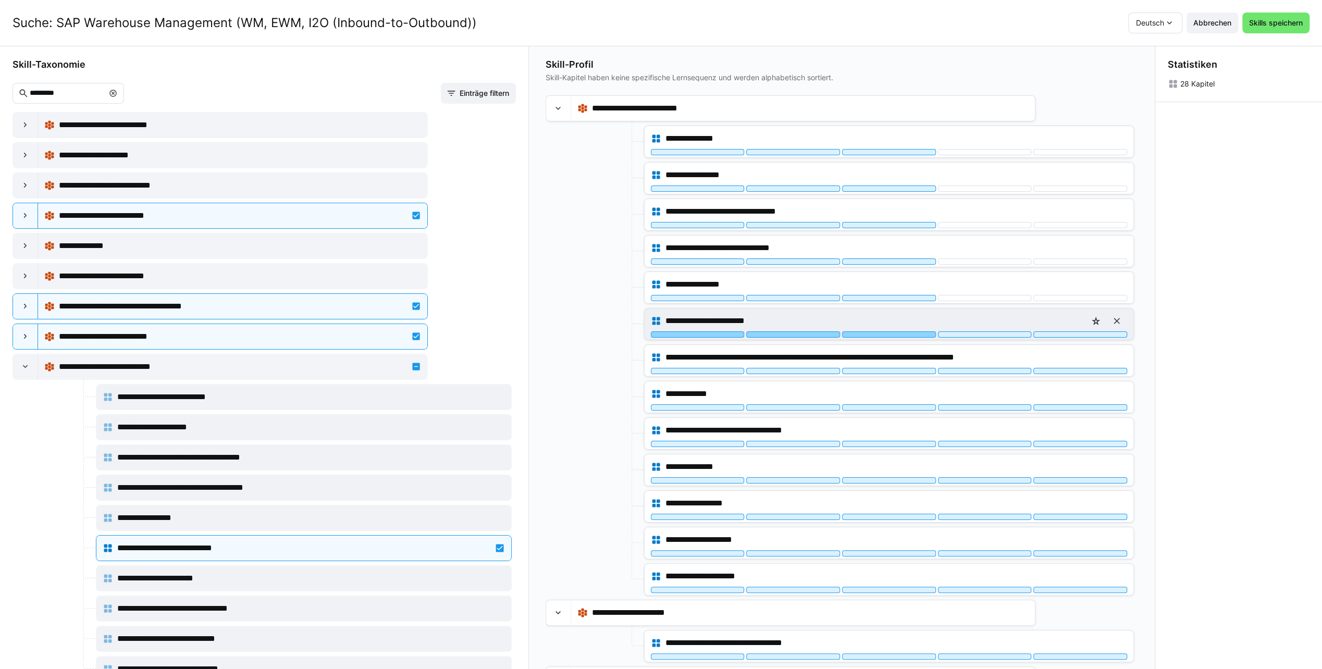
click at [877, 333] on div at bounding box center [889, 334] width 94 height 6
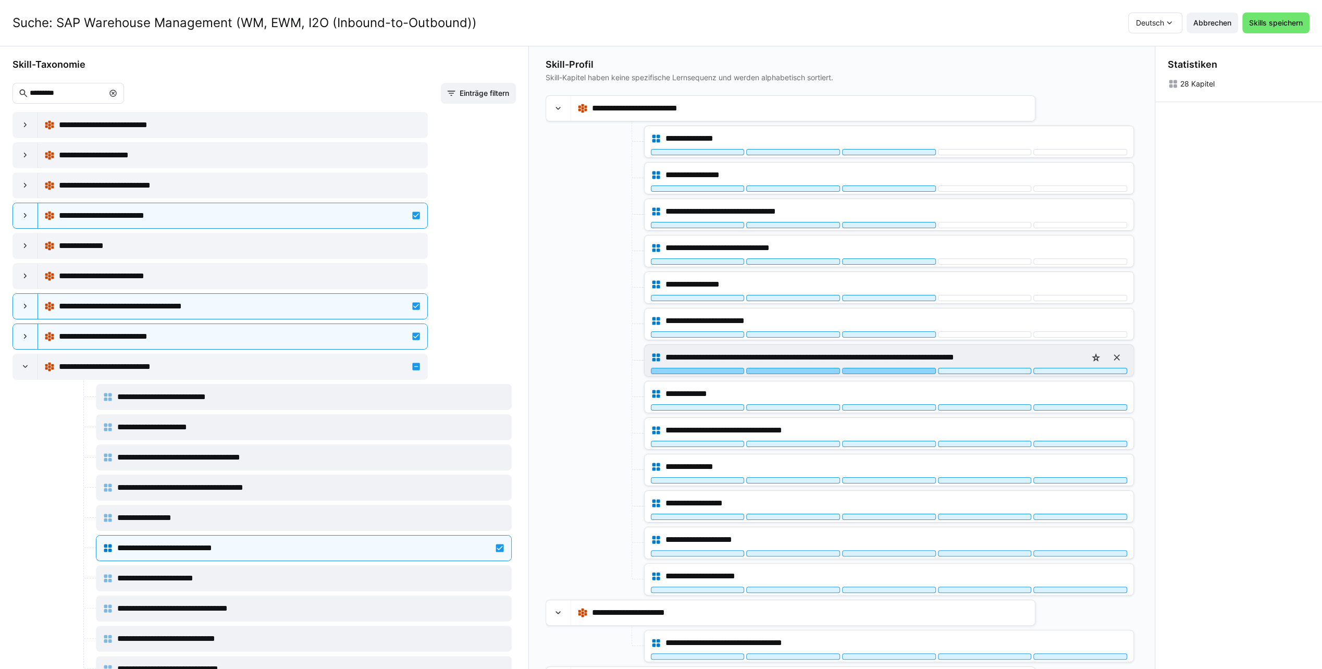
click at [871, 371] on div at bounding box center [889, 371] width 94 height 6
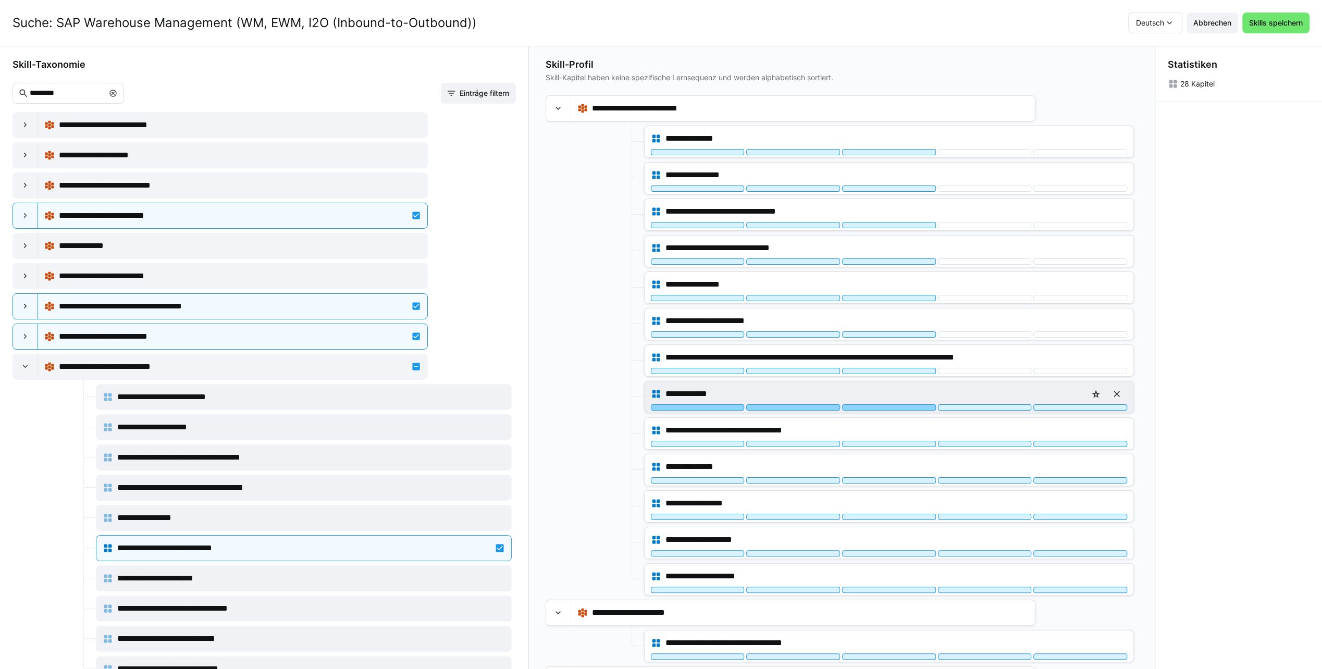
click at [872, 405] on div at bounding box center [889, 407] width 94 height 6
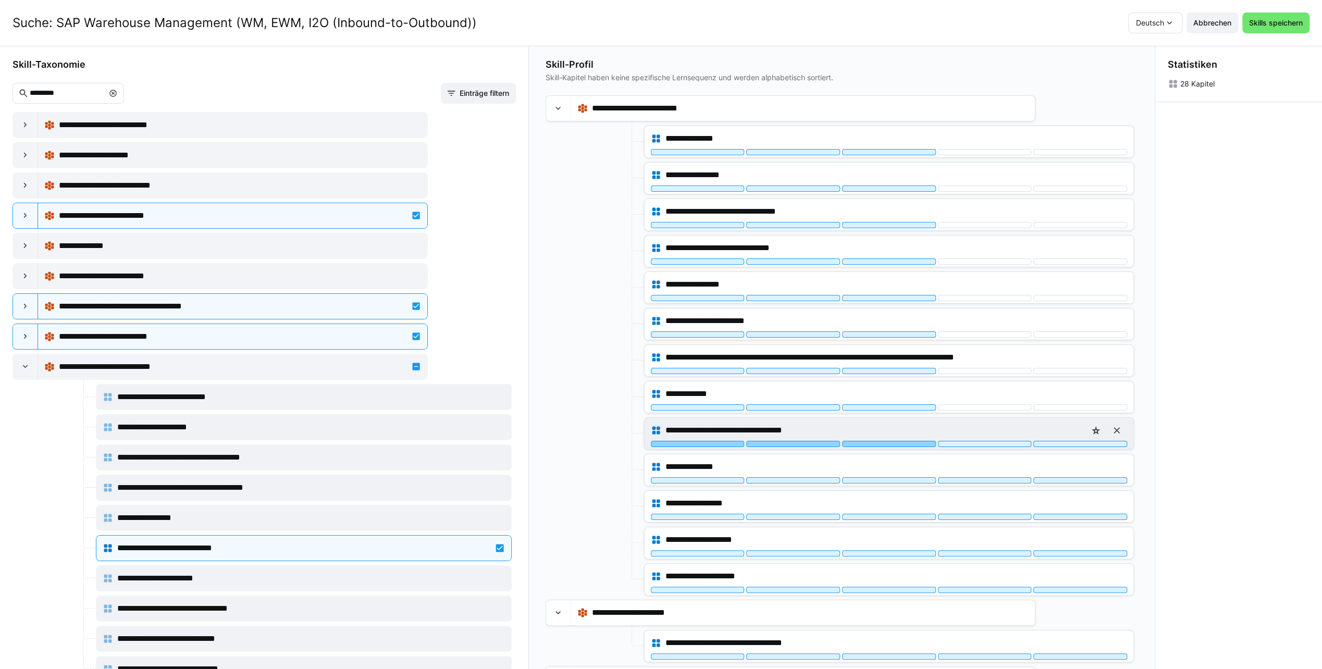
click at [869, 441] on div at bounding box center [889, 444] width 94 height 6
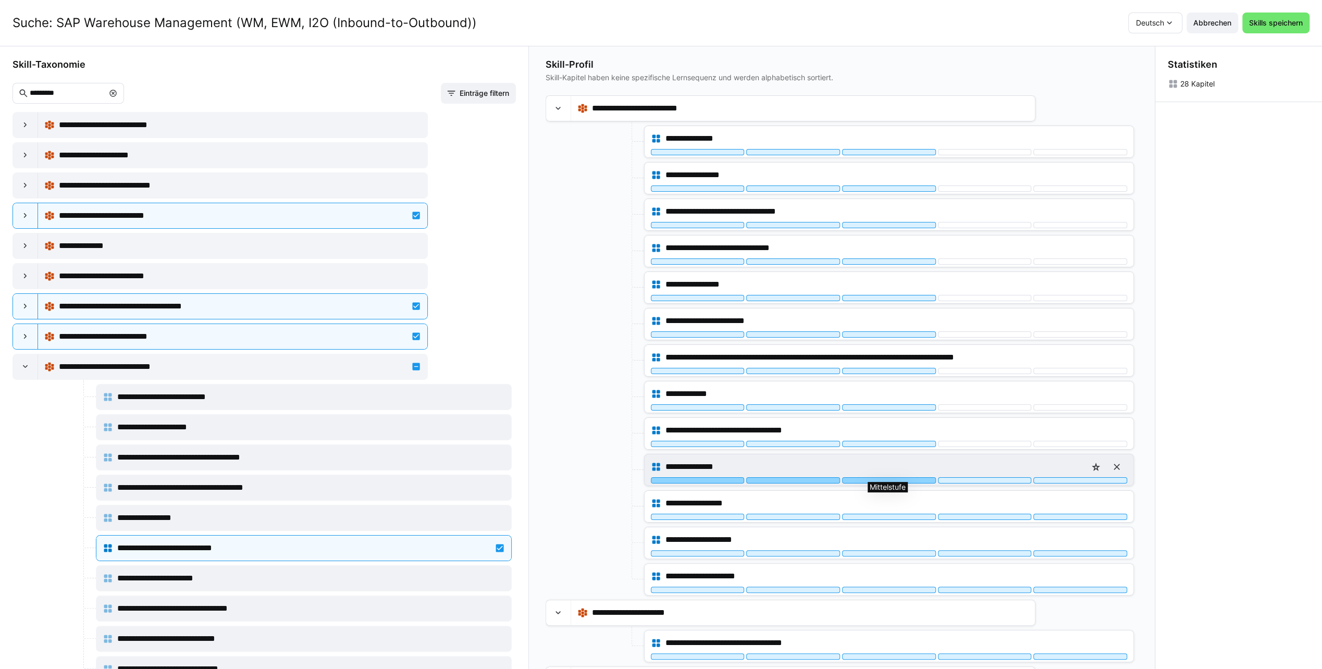
click at [879, 477] on div at bounding box center [889, 480] width 94 height 6
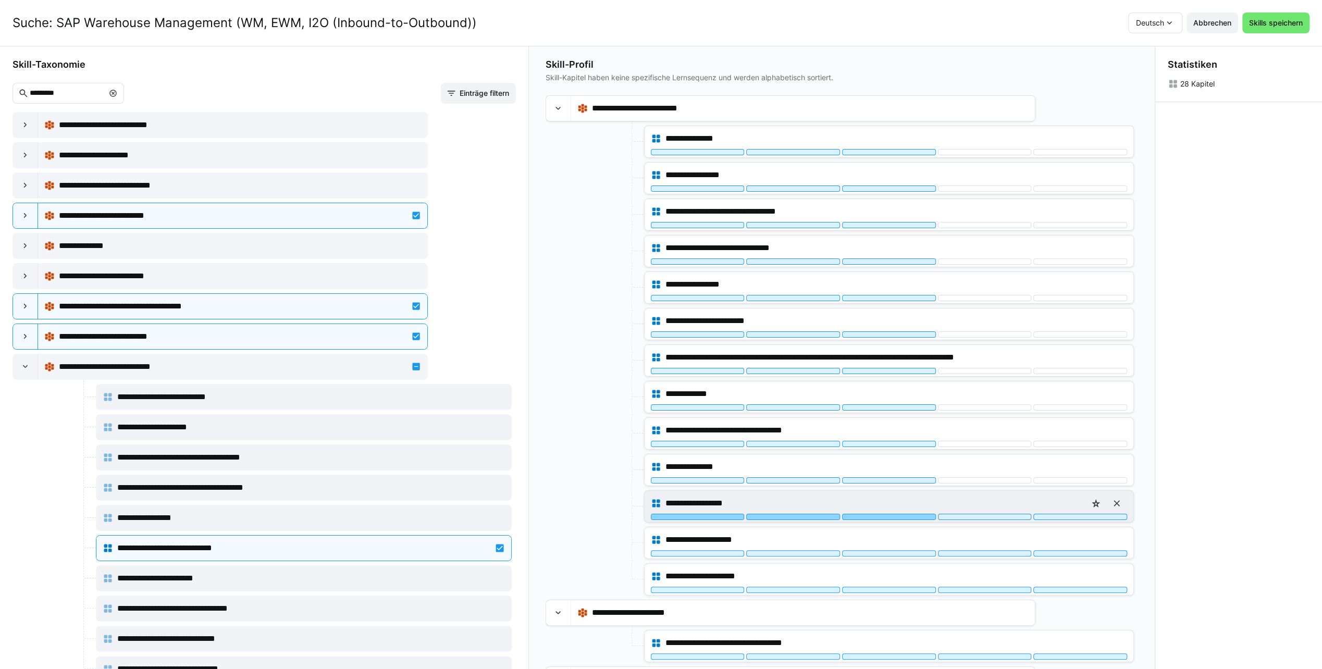
click at [880, 514] on div at bounding box center [889, 517] width 94 height 6
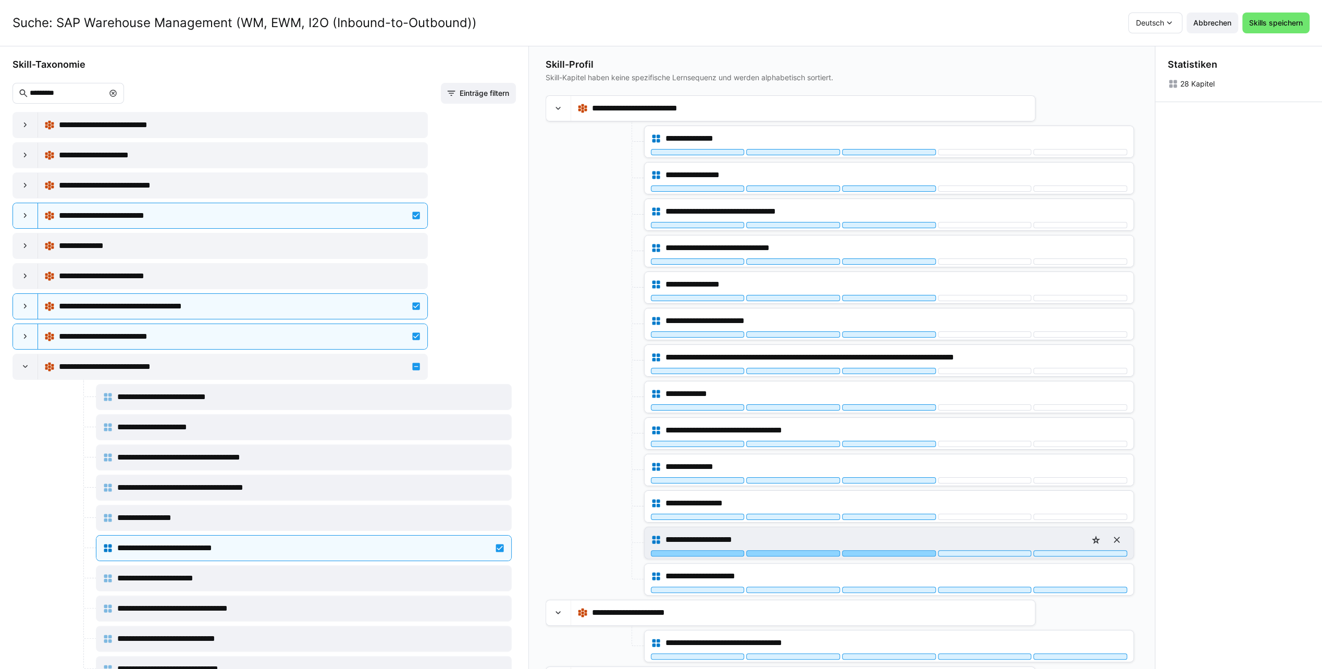
click at [880, 550] on div at bounding box center [889, 553] width 94 height 6
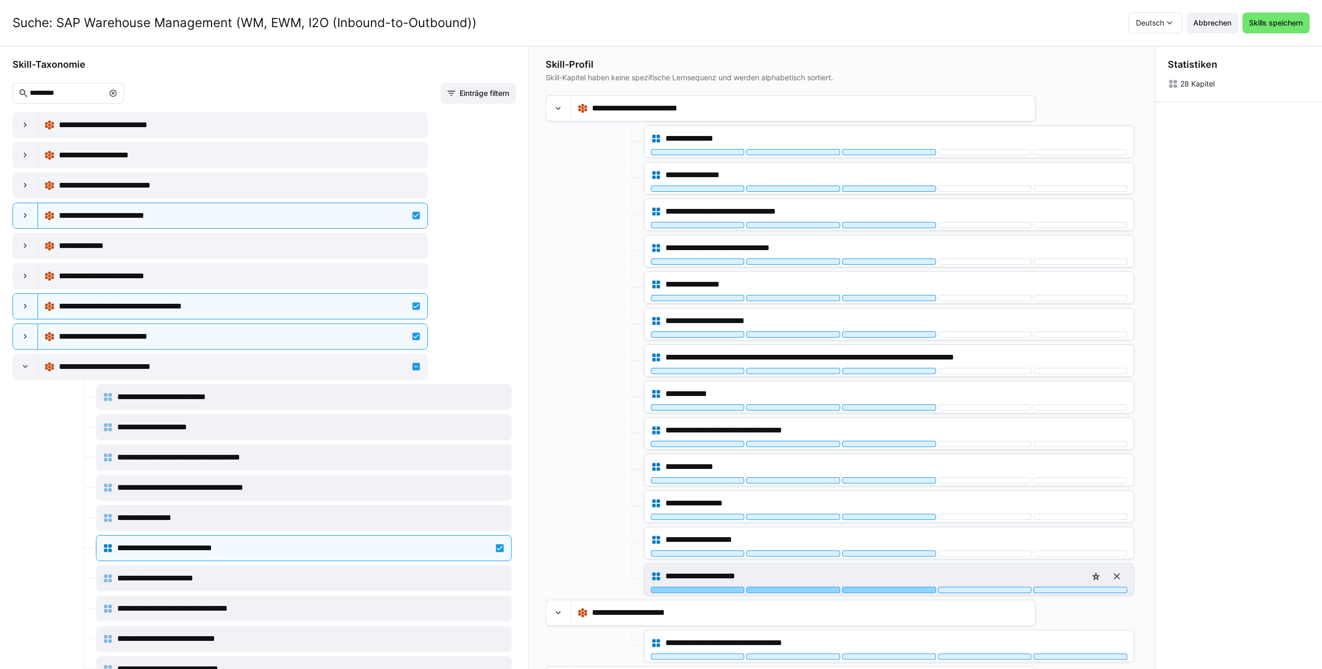
click at [882, 587] on div at bounding box center [889, 590] width 94 height 6
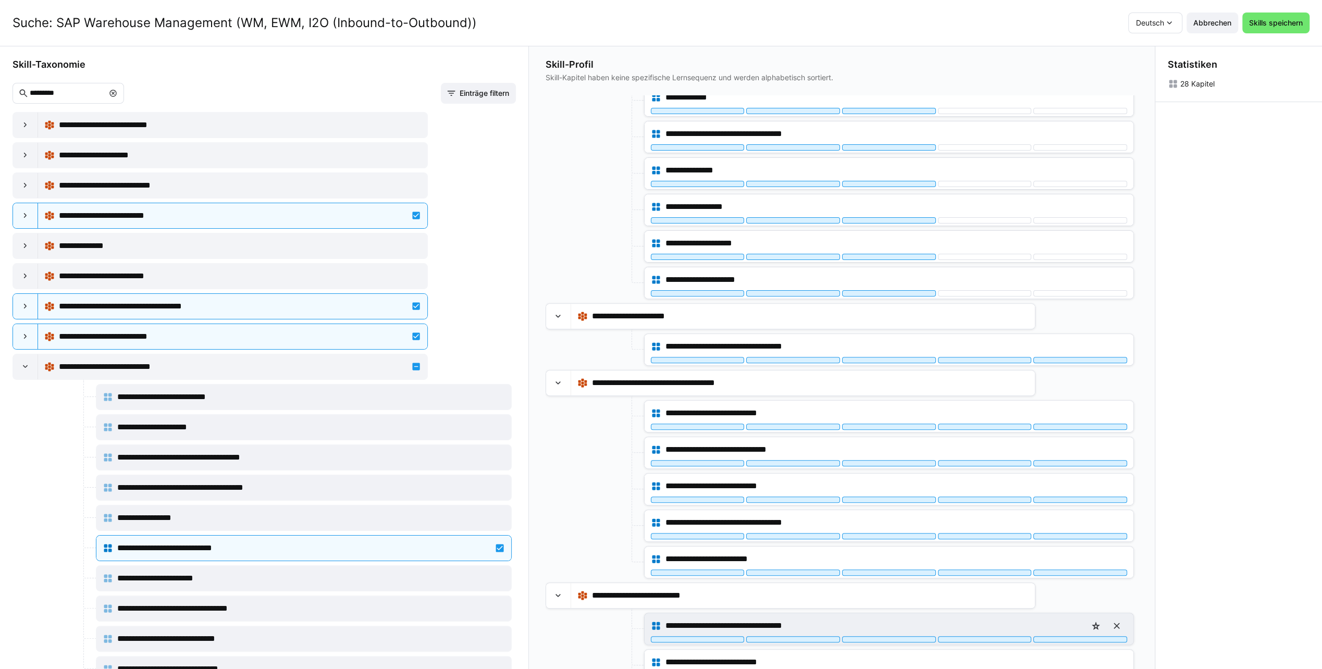
scroll to position [365, 0]
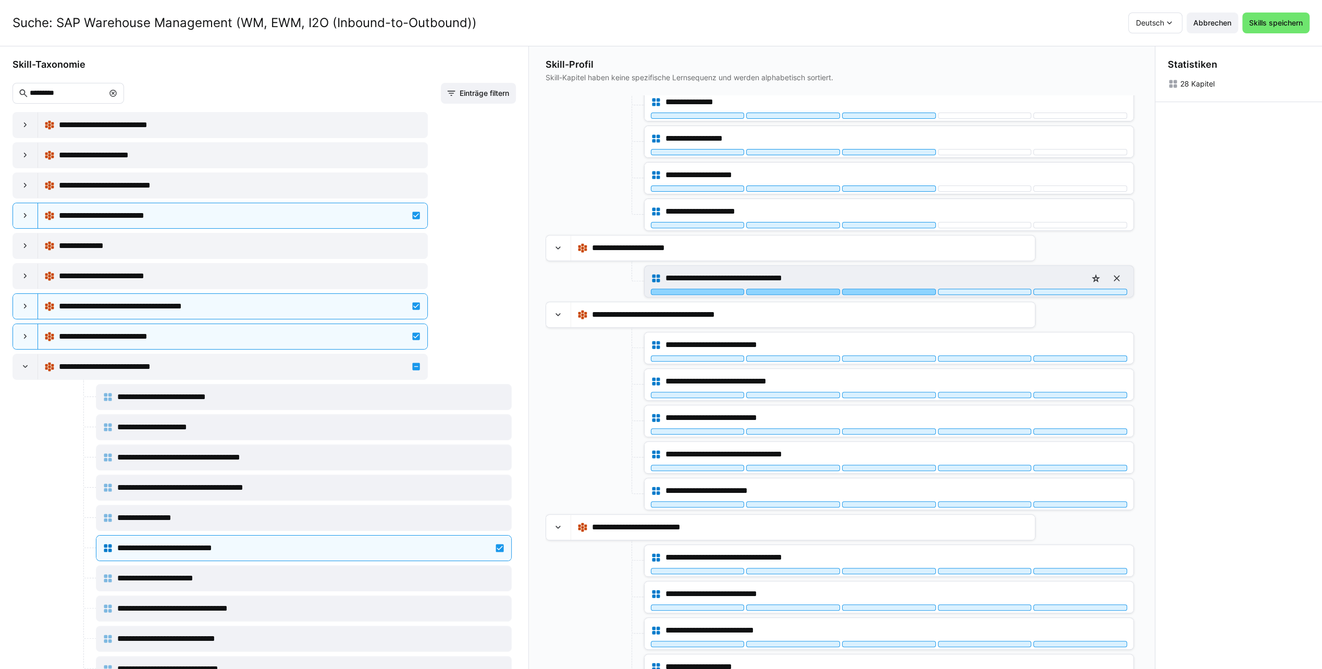
click at [885, 289] on div at bounding box center [889, 292] width 94 height 6
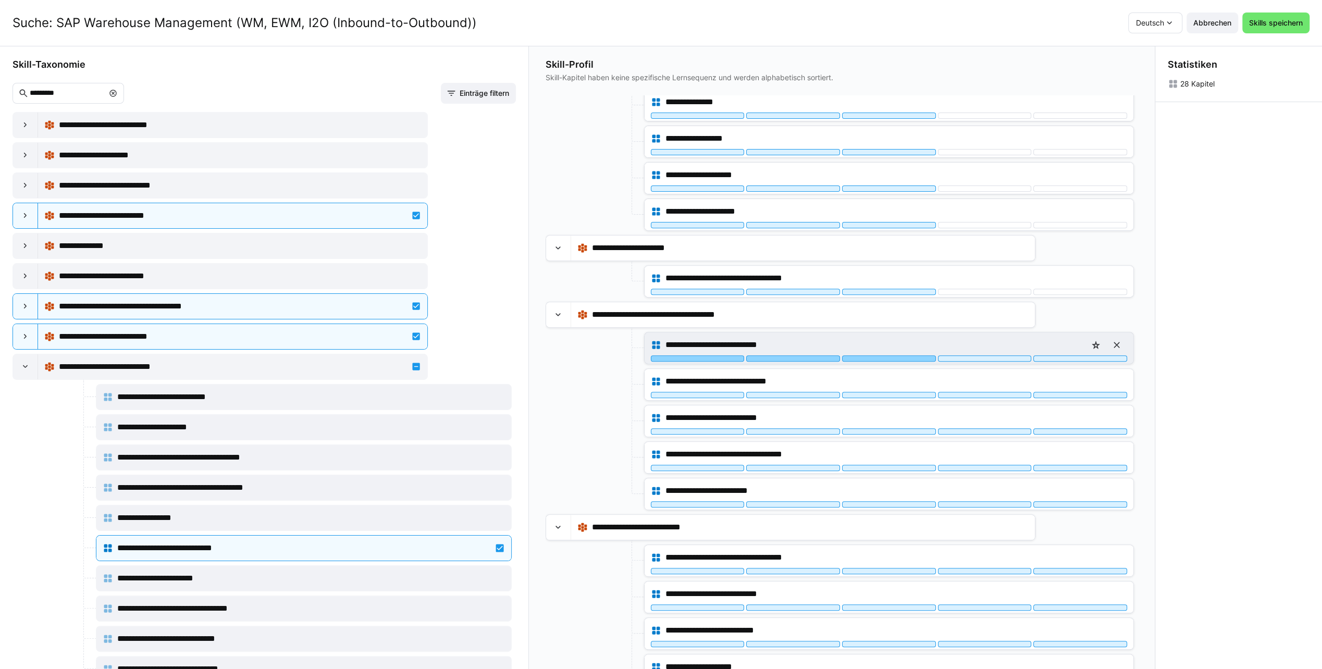
click at [883, 355] on div at bounding box center [889, 358] width 94 height 6
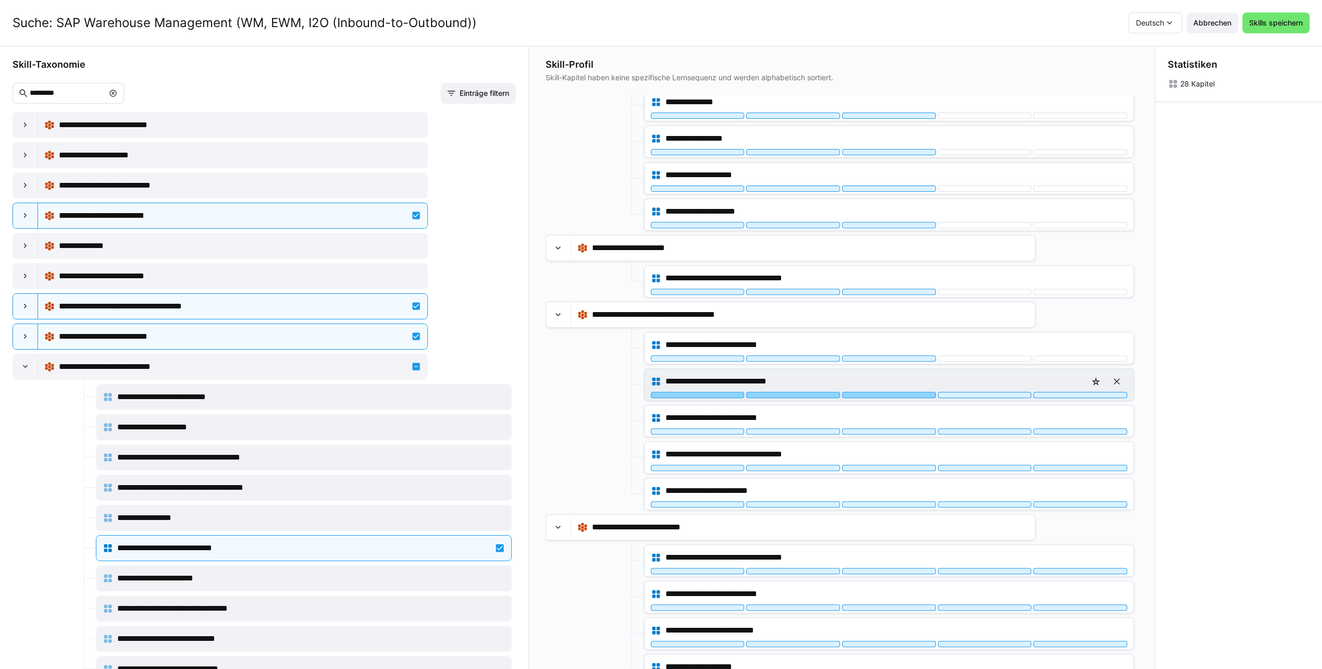
click at [879, 392] on div at bounding box center [889, 395] width 94 height 6
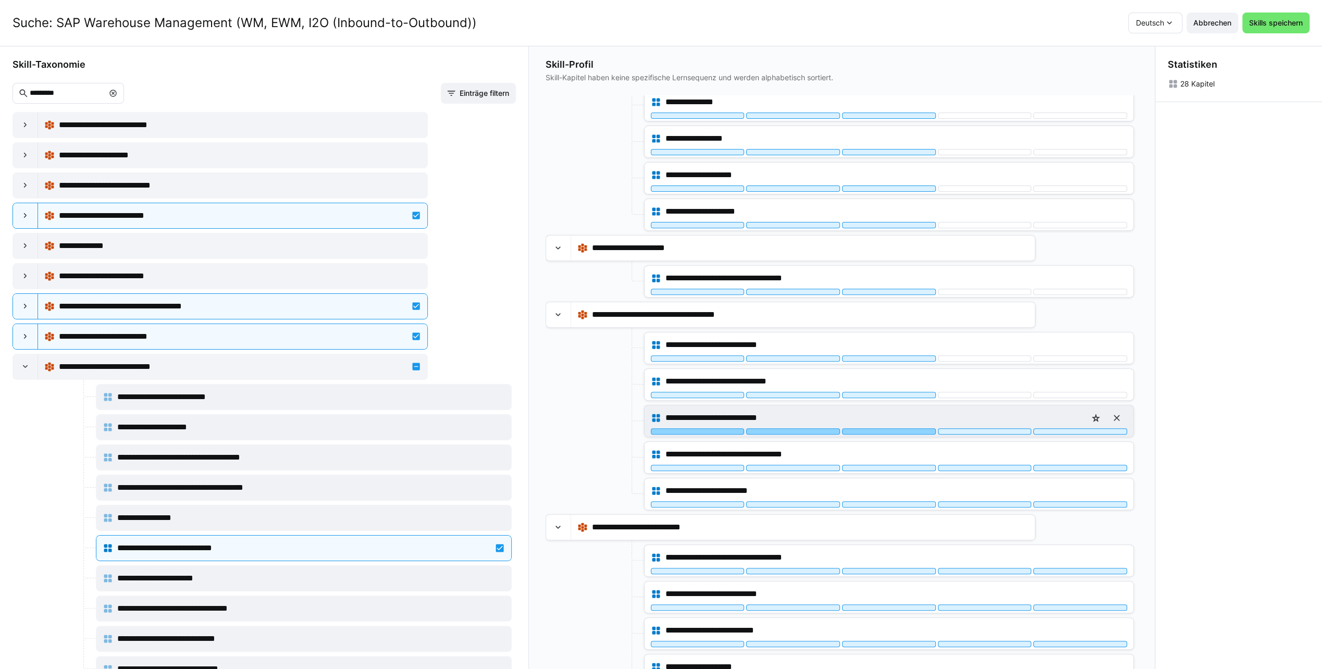
click at [877, 428] on div at bounding box center [889, 431] width 94 height 6
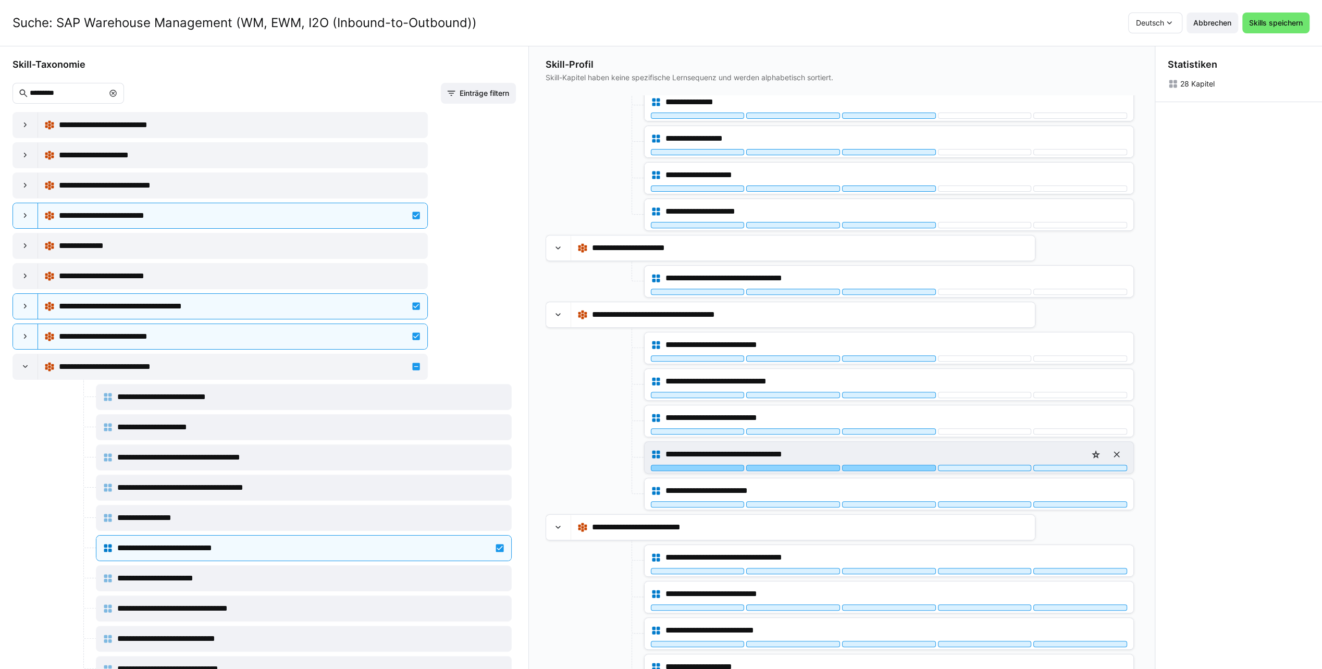
click at [876, 465] on div at bounding box center [889, 468] width 94 height 6
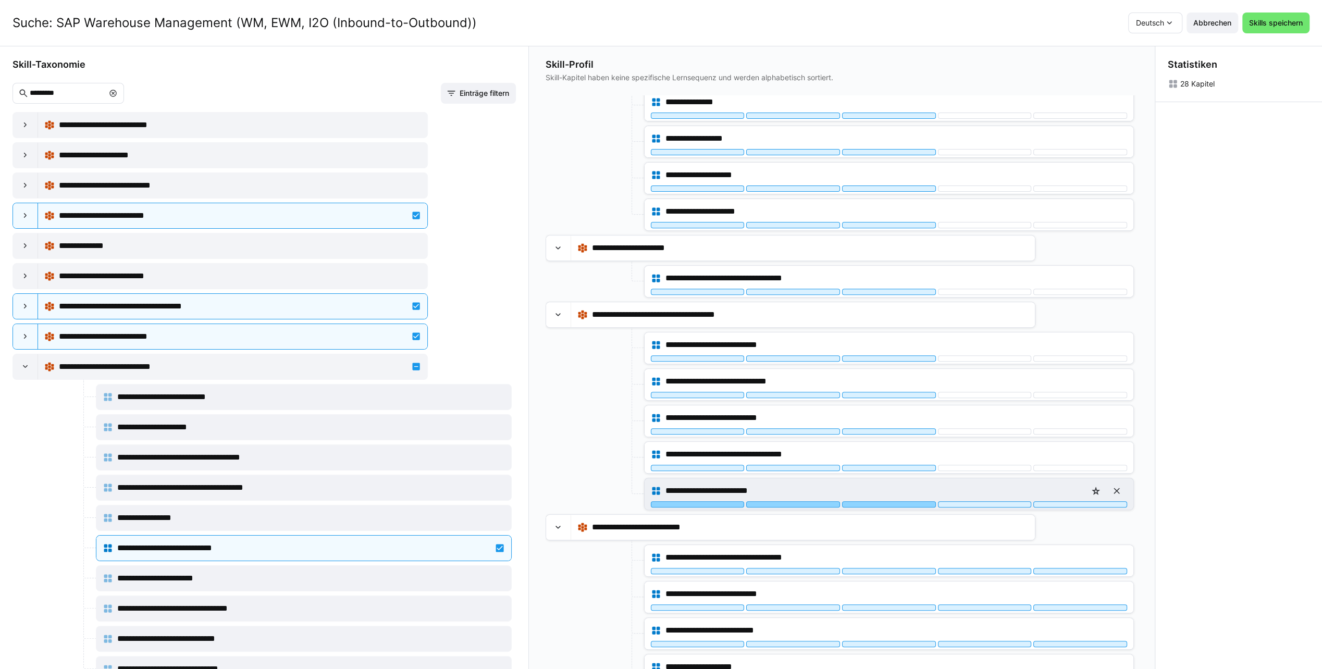
click at [876, 501] on div at bounding box center [889, 504] width 94 height 6
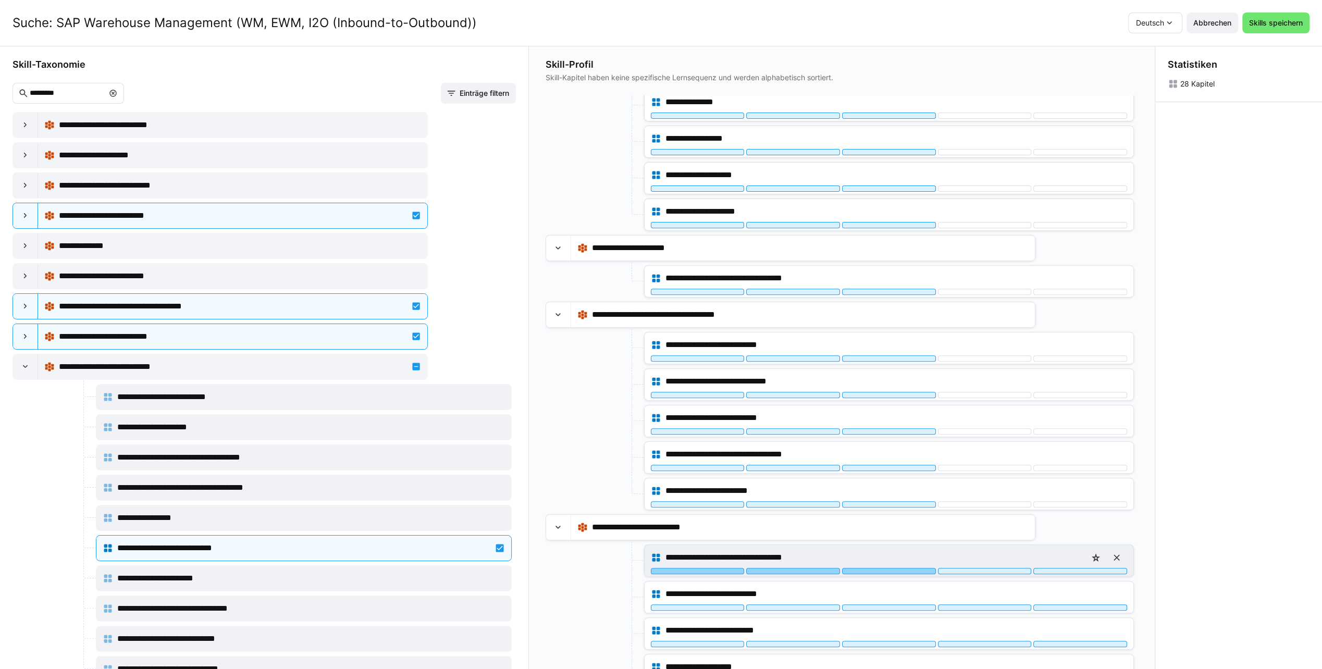
click at [871, 568] on div at bounding box center [889, 571] width 94 height 6
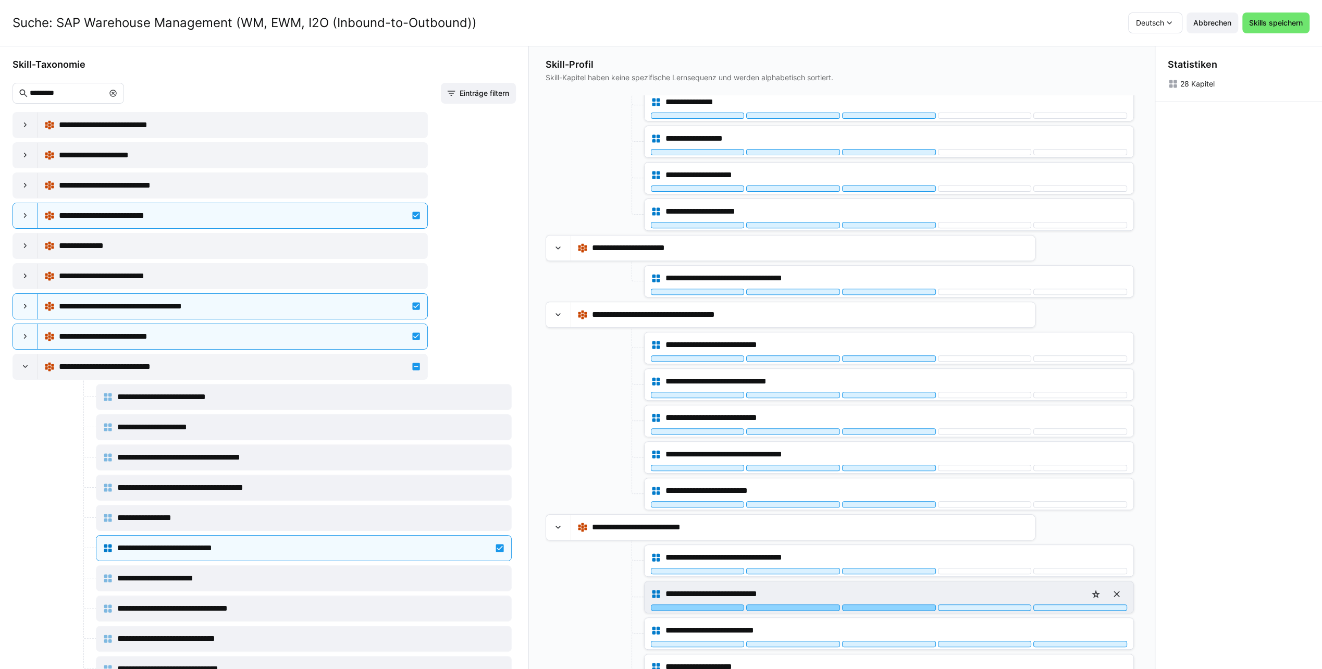
click at [869, 605] on div at bounding box center [889, 608] width 94 height 6
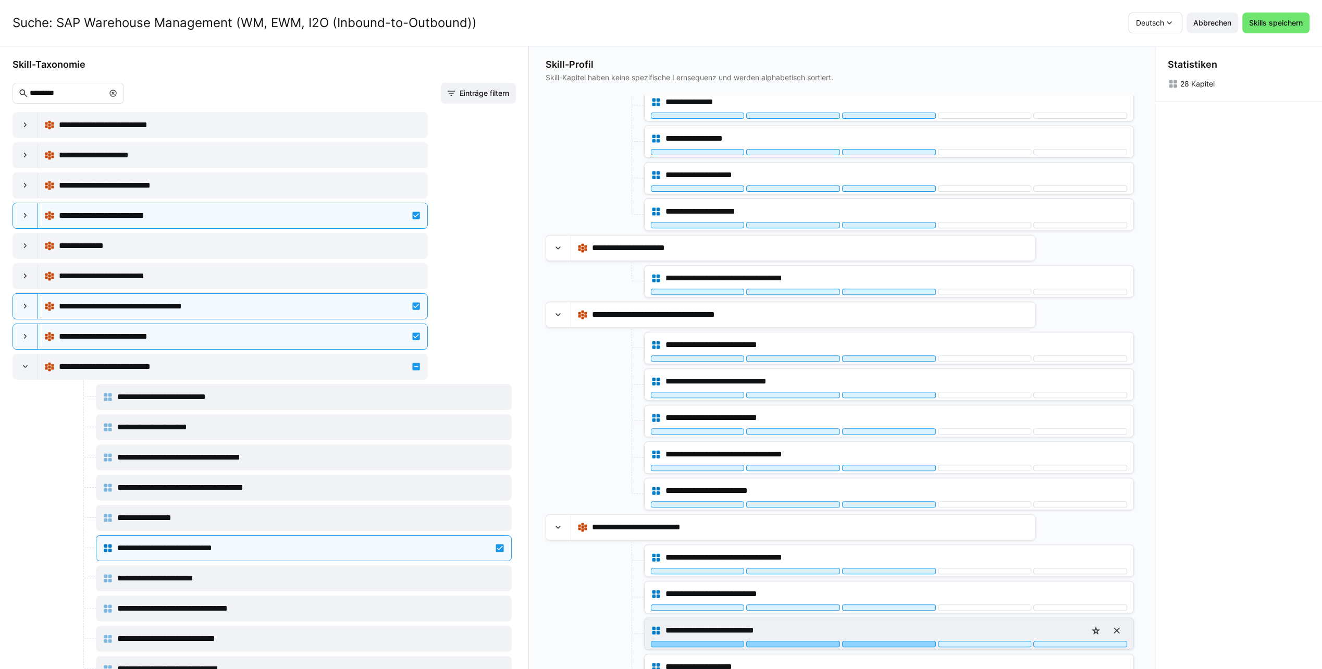
click at [871, 641] on div at bounding box center [889, 644] width 94 height 6
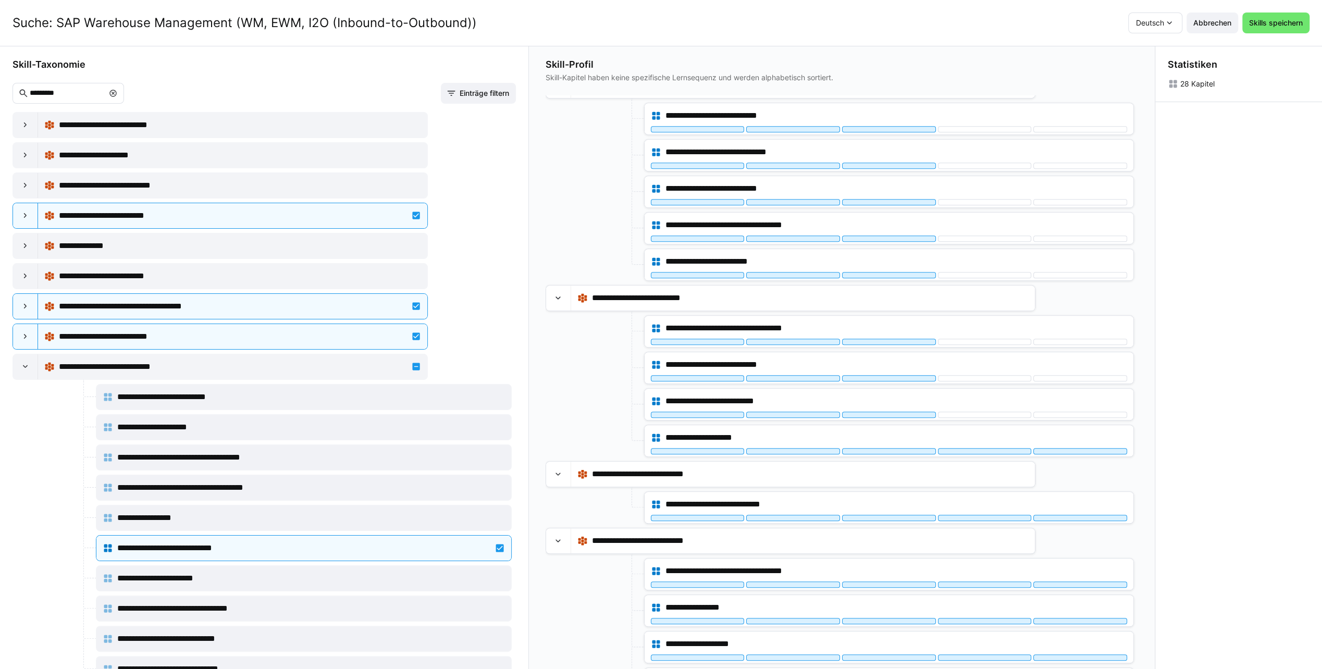
scroll to position [612, 0]
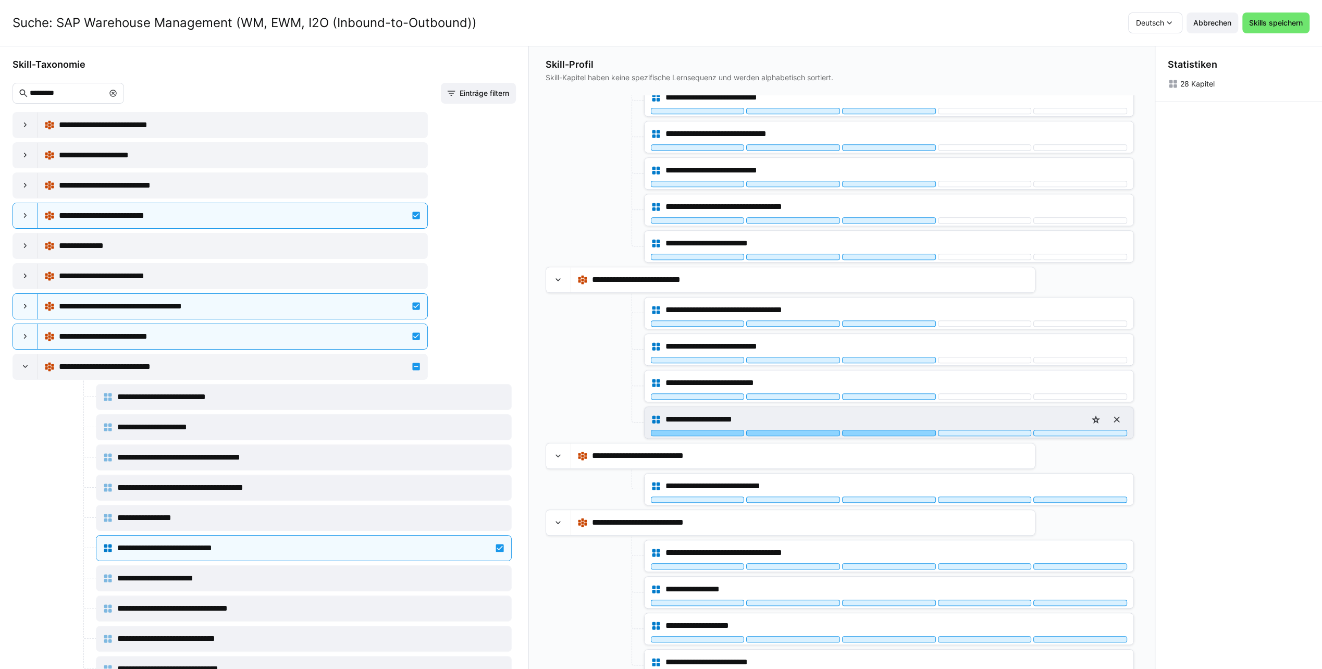
click at [891, 430] on div at bounding box center [889, 433] width 94 height 6
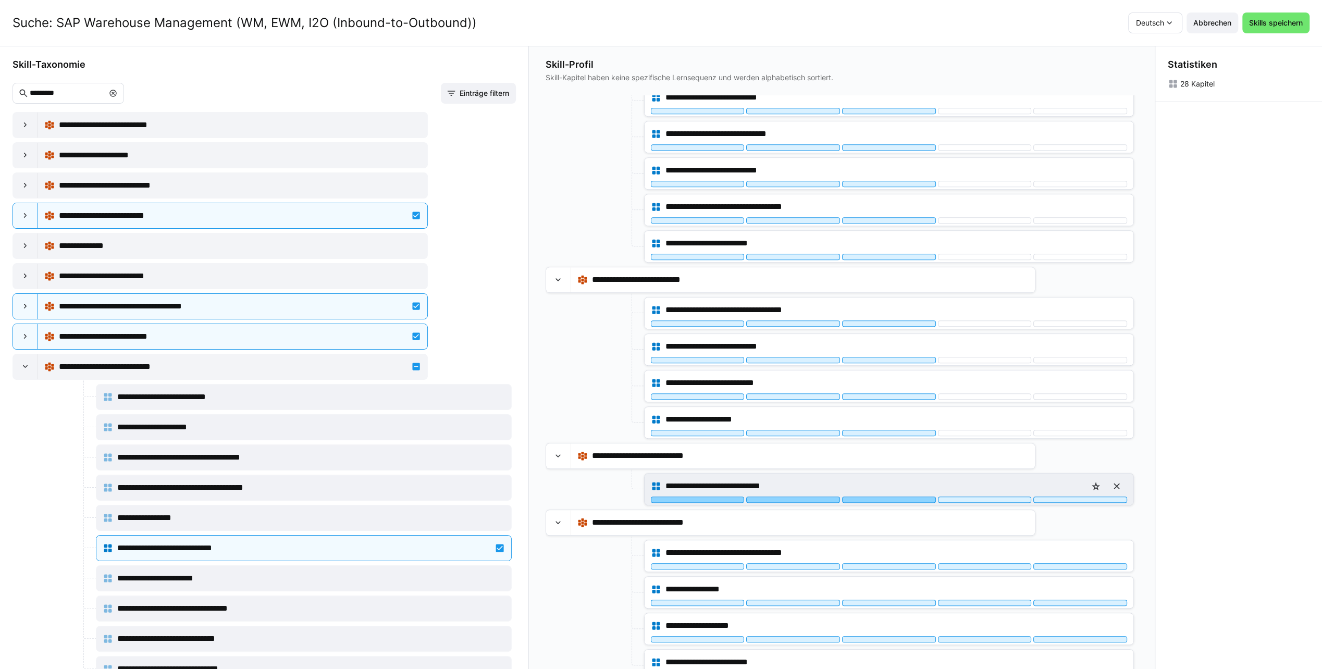
click at [888, 497] on div at bounding box center [889, 500] width 94 height 6
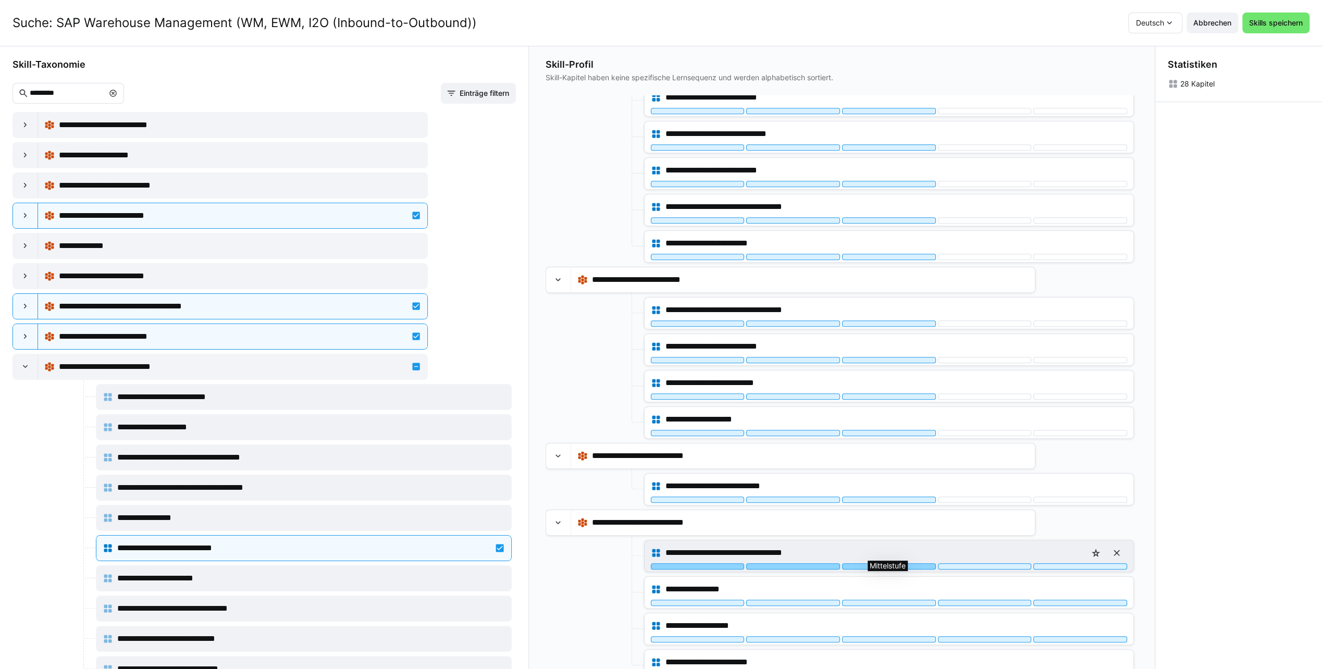
click at [870, 563] on div at bounding box center [889, 566] width 94 height 6
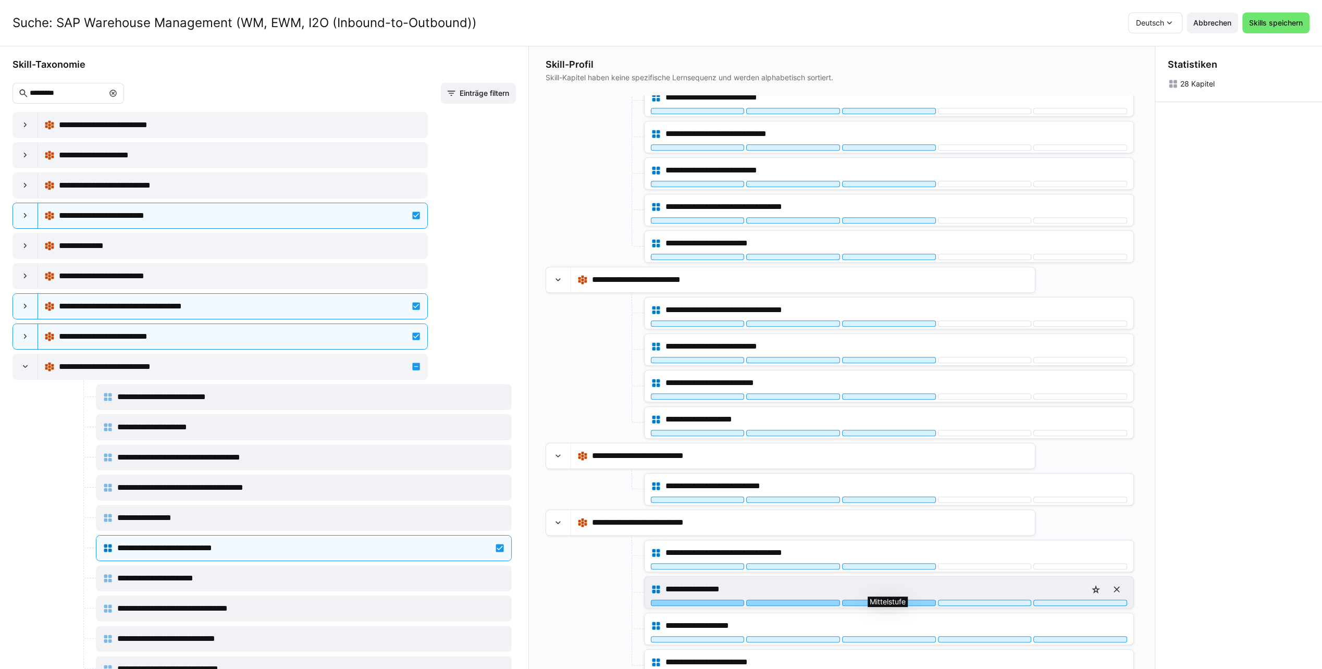
click at [875, 600] on div at bounding box center [889, 603] width 94 height 6
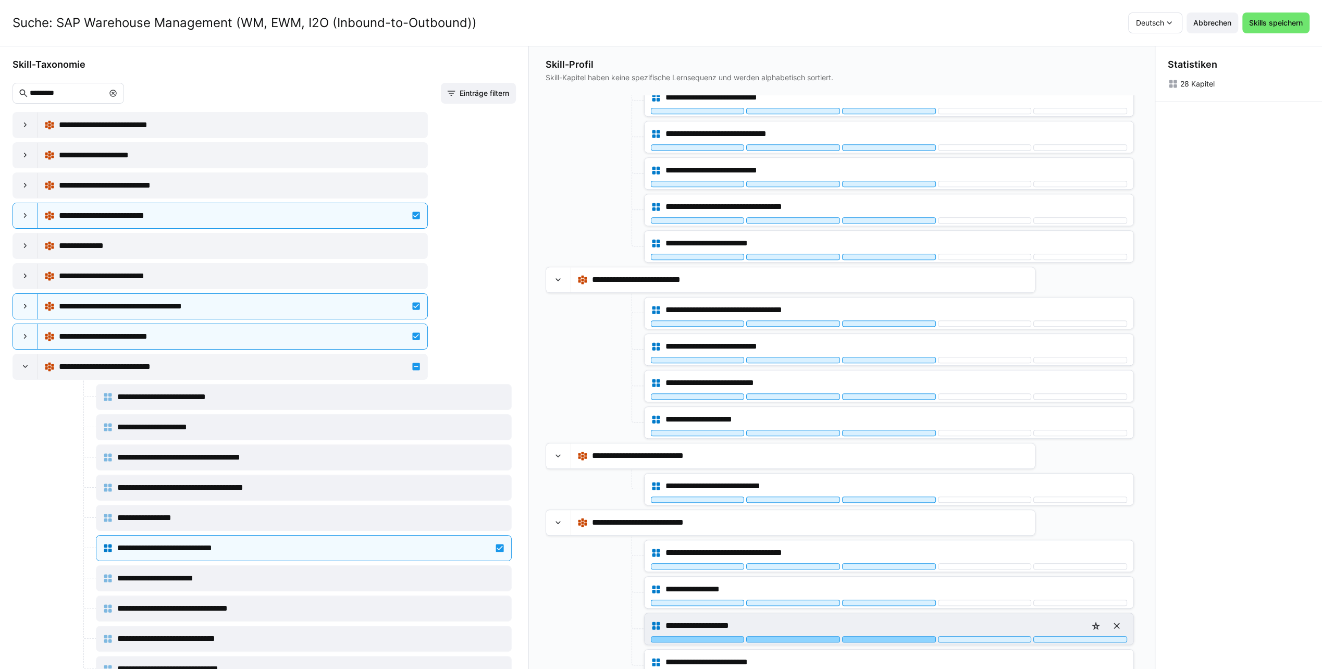
click at [875, 636] on div at bounding box center [889, 639] width 94 height 6
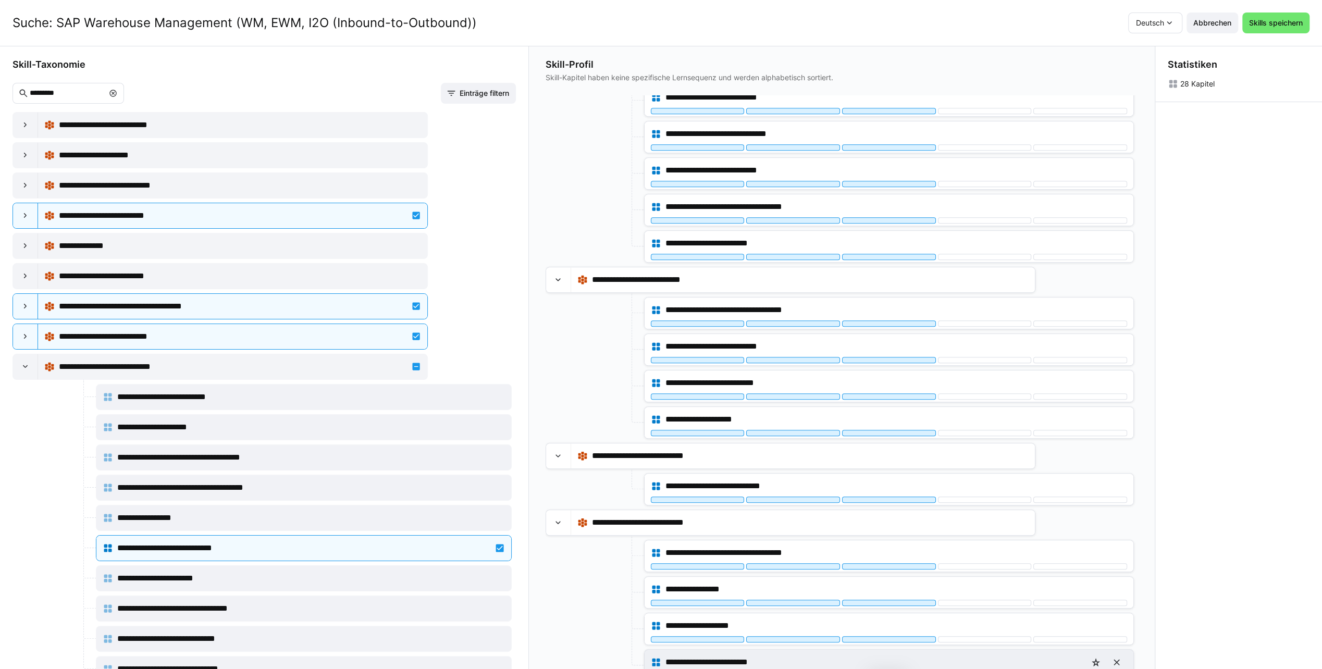
click at [877, 669] on div at bounding box center [889, 676] width 94 height 6
click at [1272, 25] on span "Skills speichern" at bounding box center [1276, 23] width 57 height 10
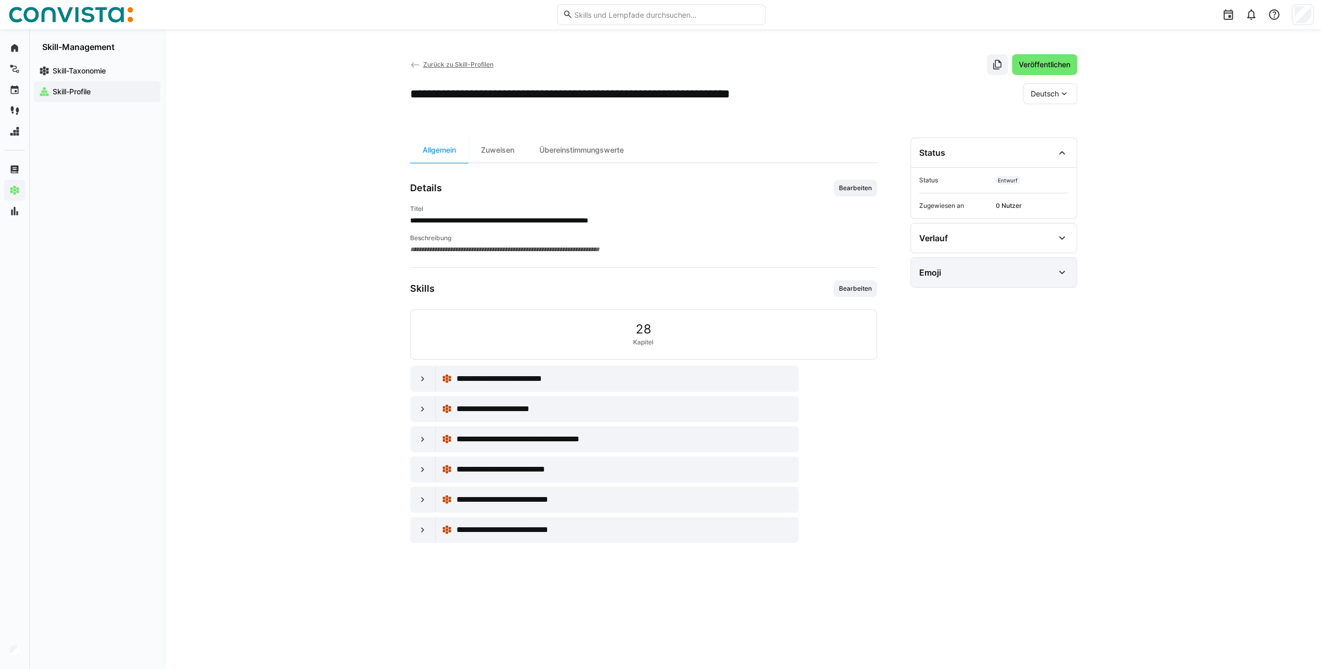
click at [1063, 274] on eds-icon at bounding box center [1062, 272] width 13 height 13
click at [958, 343] on span "Emoji bearbeiten" at bounding box center [949, 340] width 61 height 17
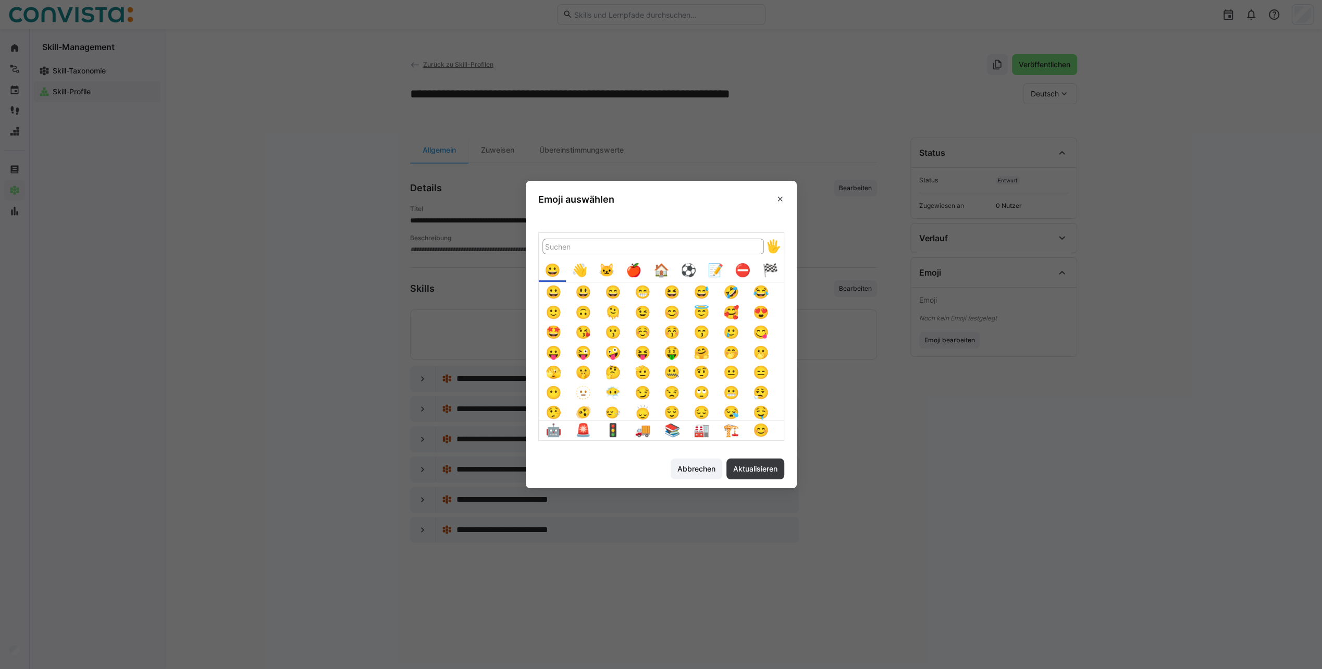
click at [660, 269] on div "🏠️" at bounding box center [661, 271] width 20 height 20
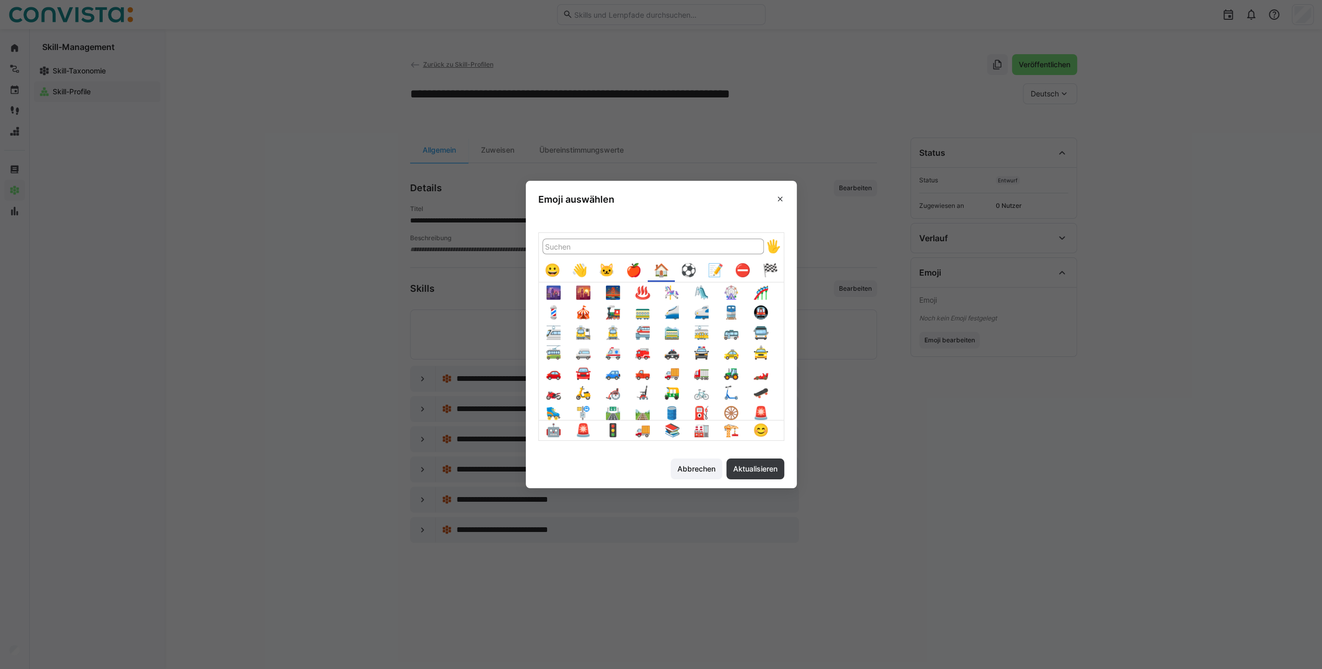
scroll to position [156, 0]
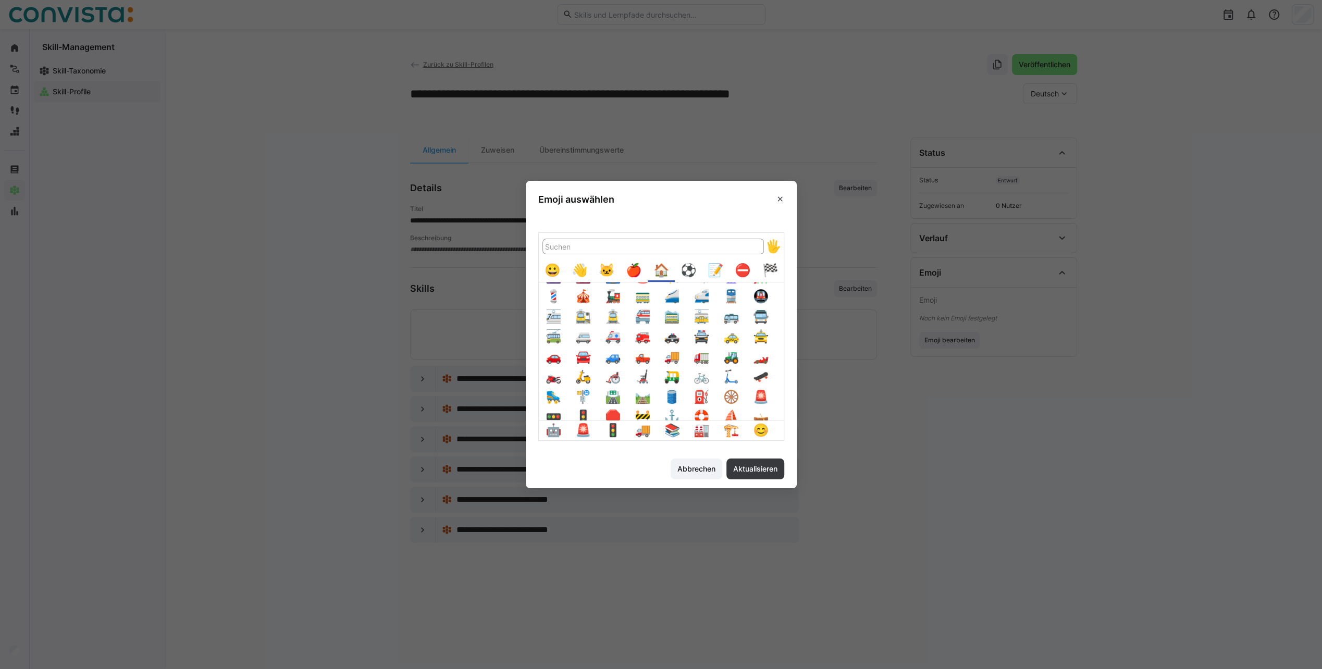
click at [637, 247] on input "Emoji auswählen" at bounding box center [654, 247] width 222 height 16
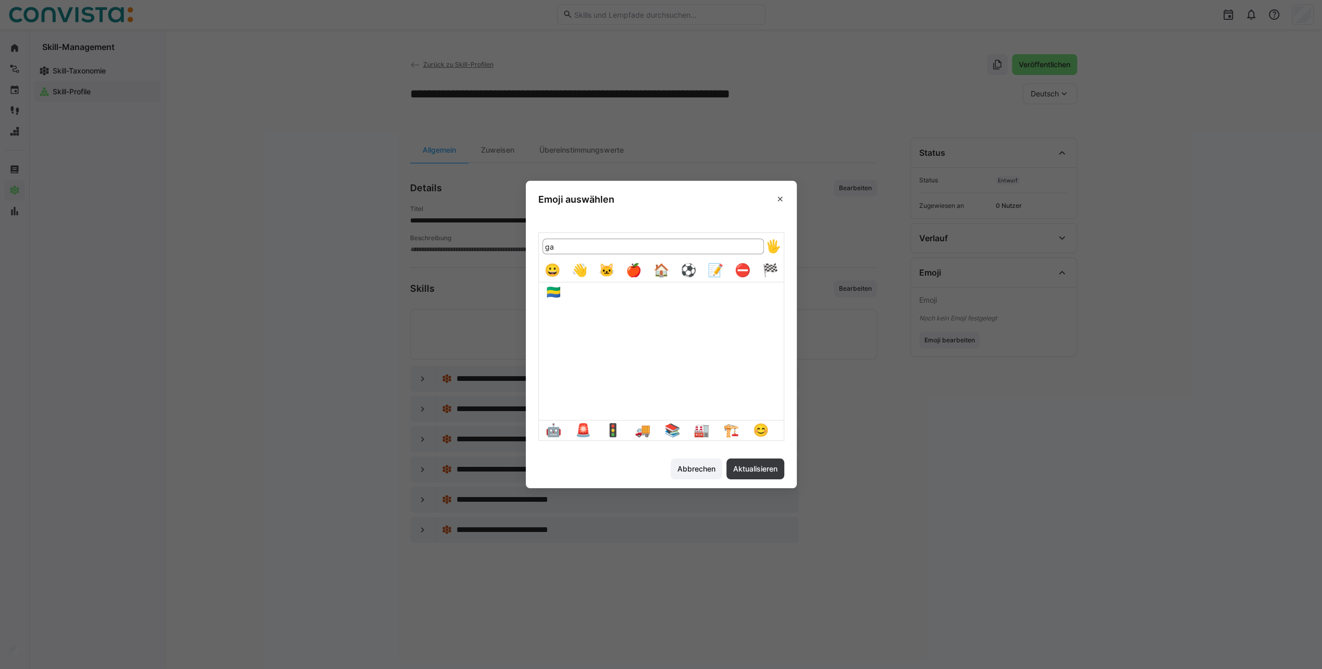
type input "g"
type input "l"
type input "r"
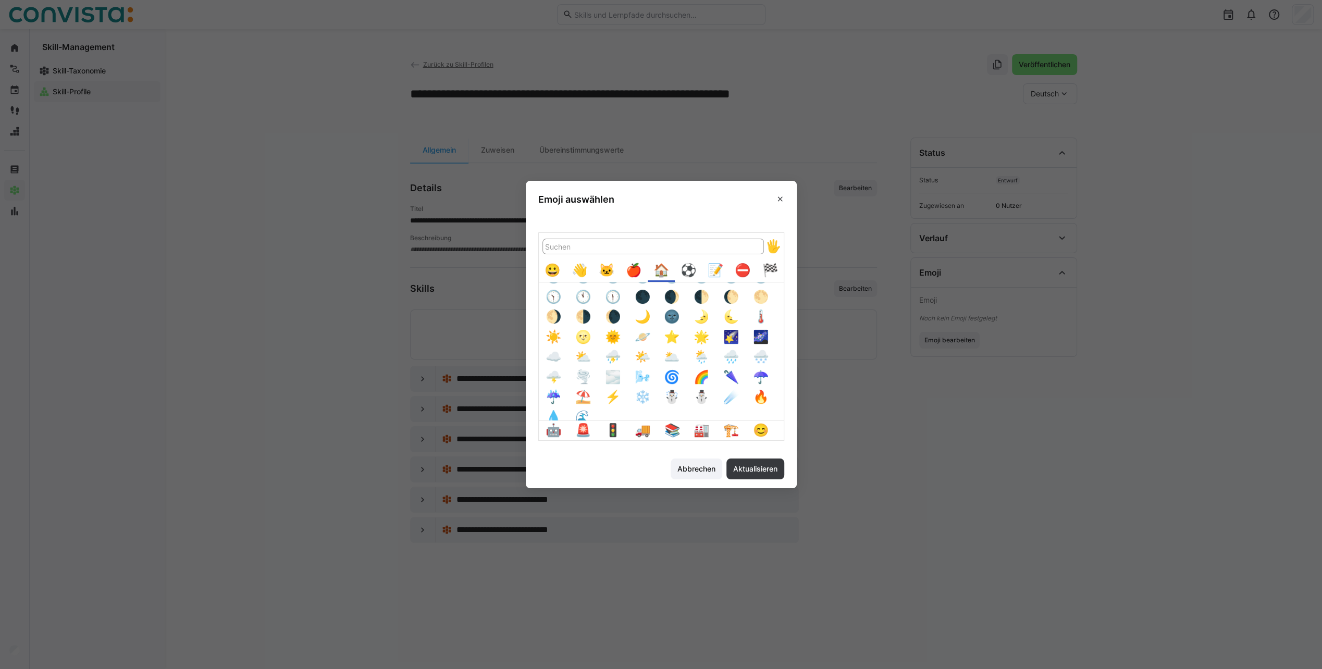
scroll to position [424, 0]
click at [696, 271] on div "⚽" at bounding box center [688, 271] width 20 height 20
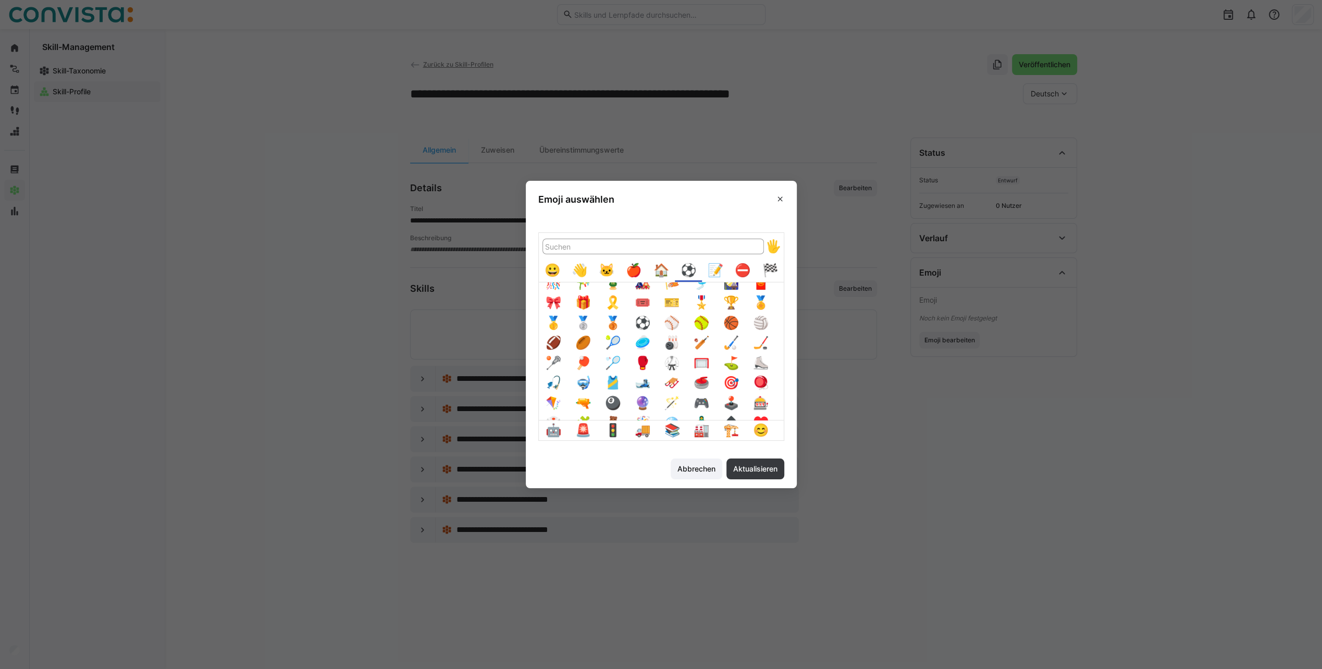
scroll to position [0, 0]
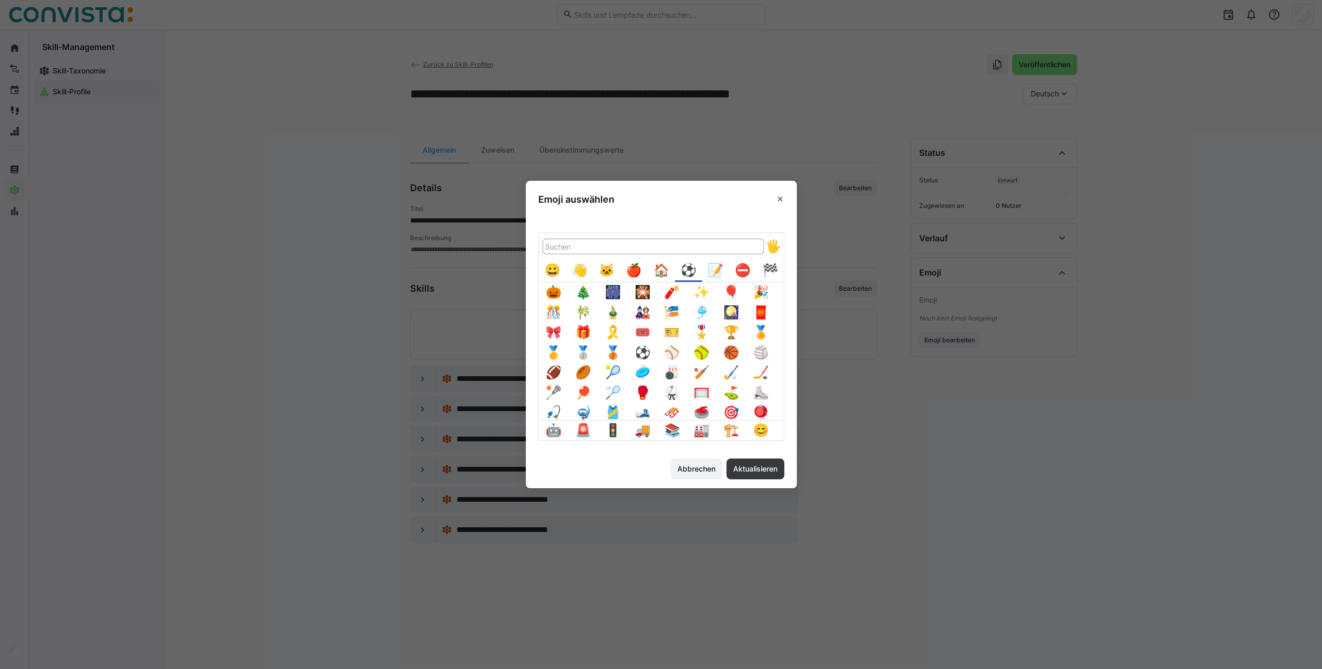
click at [667, 272] on div "🏠️" at bounding box center [661, 271] width 20 height 20
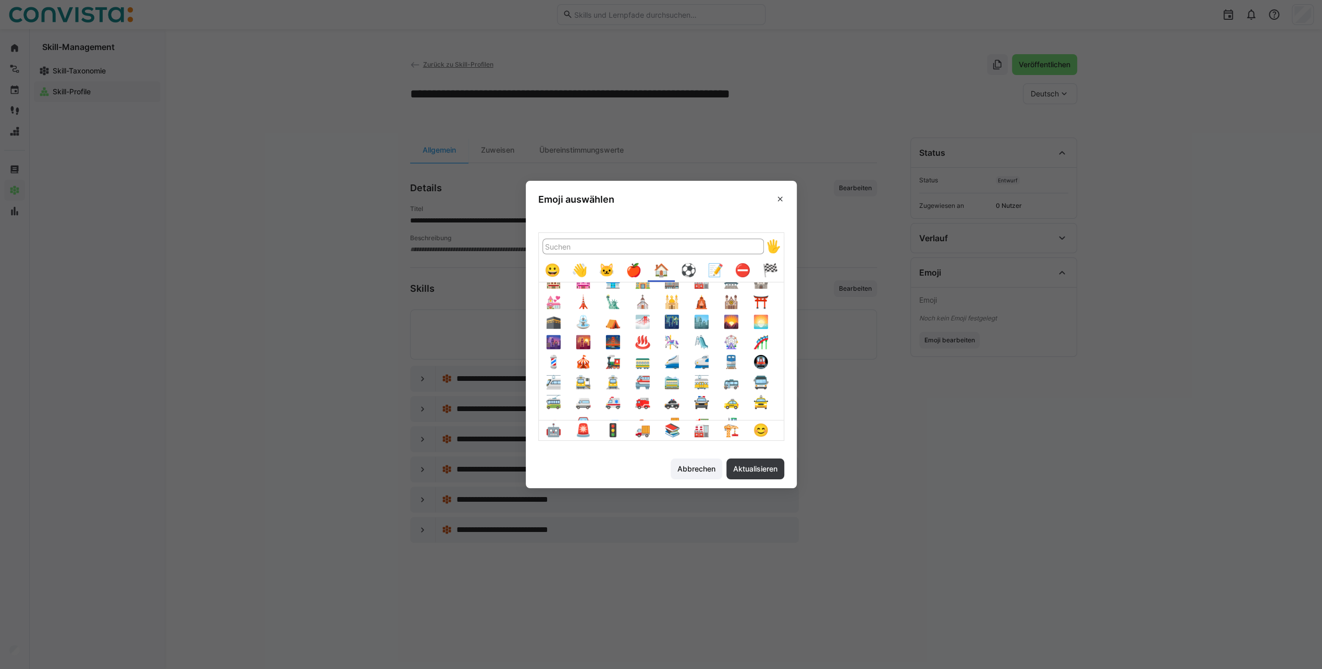
scroll to position [104, 0]
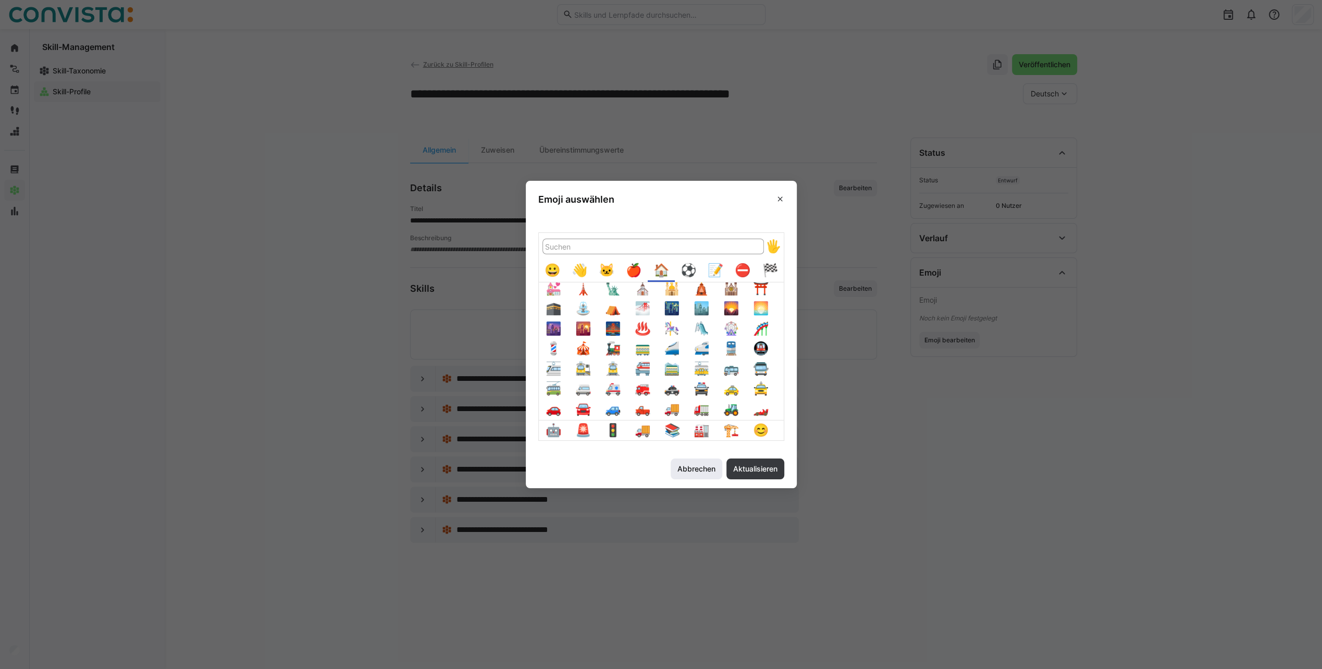
click at [692, 465] on span "Abbrechen" at bounding box center [696, 469] width 41 height 10
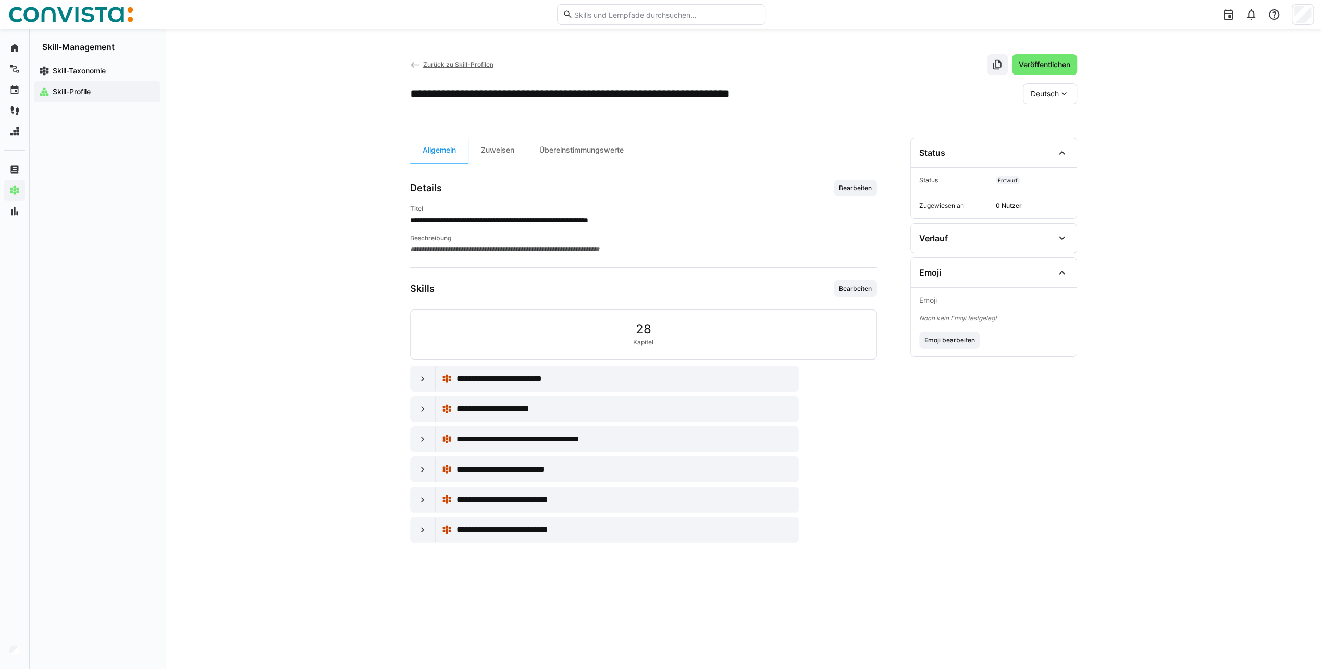
click at [450, 66] on span "Zurück zu Skill-Profilen" at bounding box center [458, 64] width 70 height 8
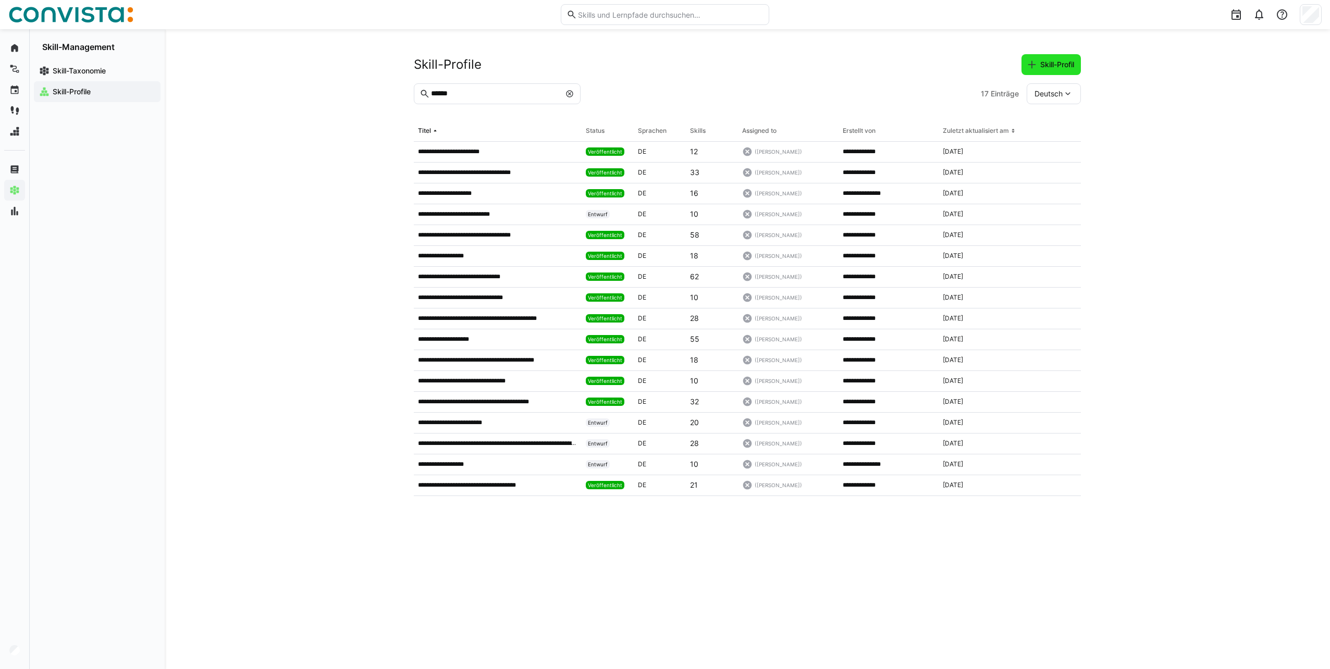
click at [1041, 66] on span "Skill-Profil" at bounding box center [1057, 64] width 37 height 10
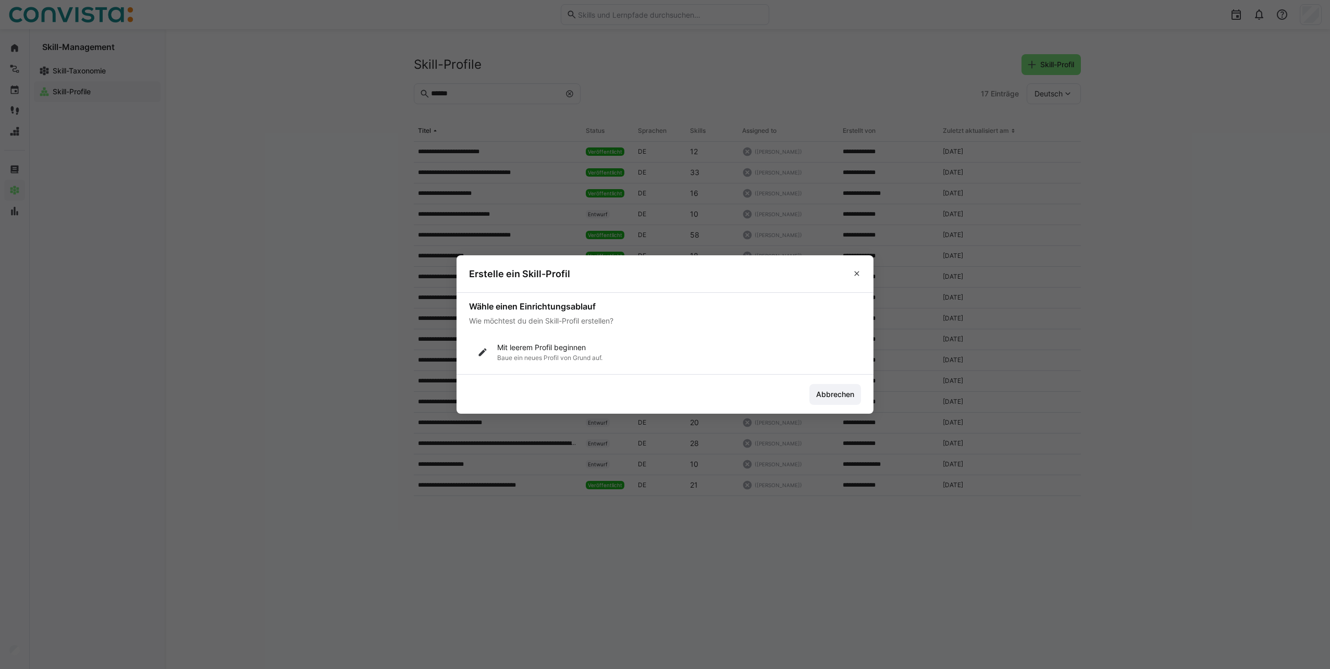
click at [540, 360] on p "Baue ein neues Profil von Grund auf." at bounding box center [549, 358] width 105 height 8
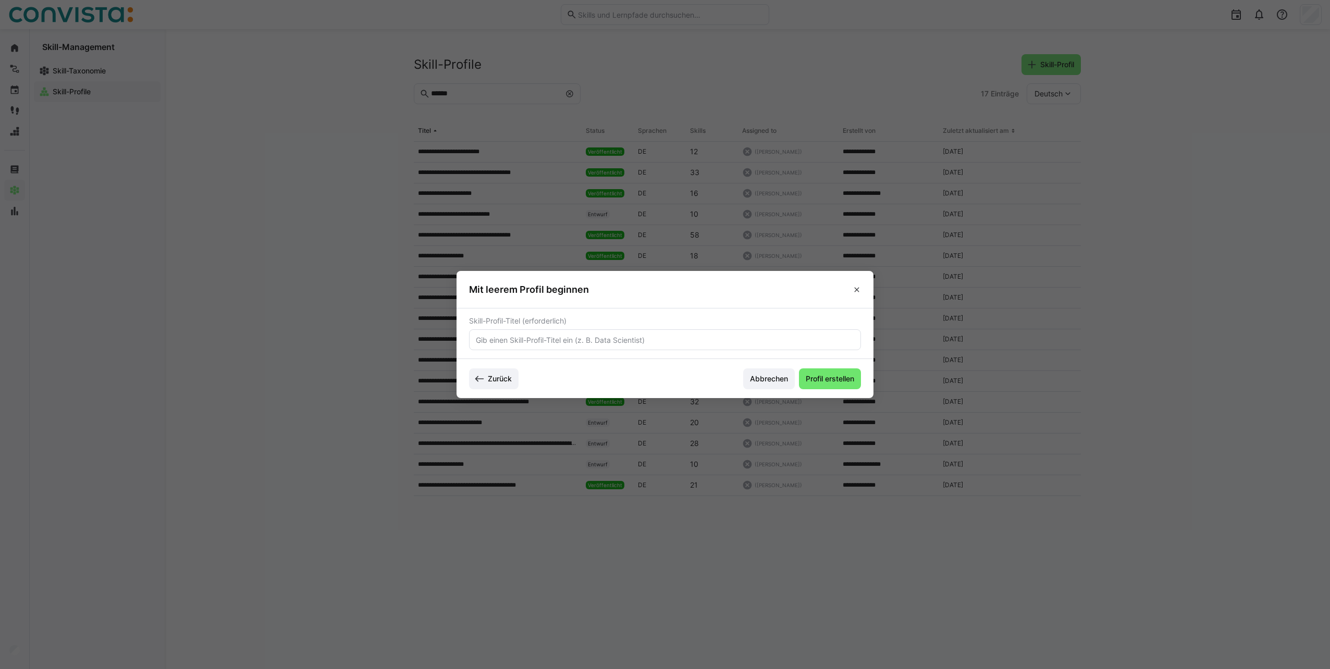
click at [522, 341] on input "text" at bounding box center [665, 339] width 380 height 9
type input "Suche: SAP Instandhaltung (PM, EAM, CS)"
click at [823, 379] on span "Profil erstellen" at bounding box center [830, 379] width 52 height 10
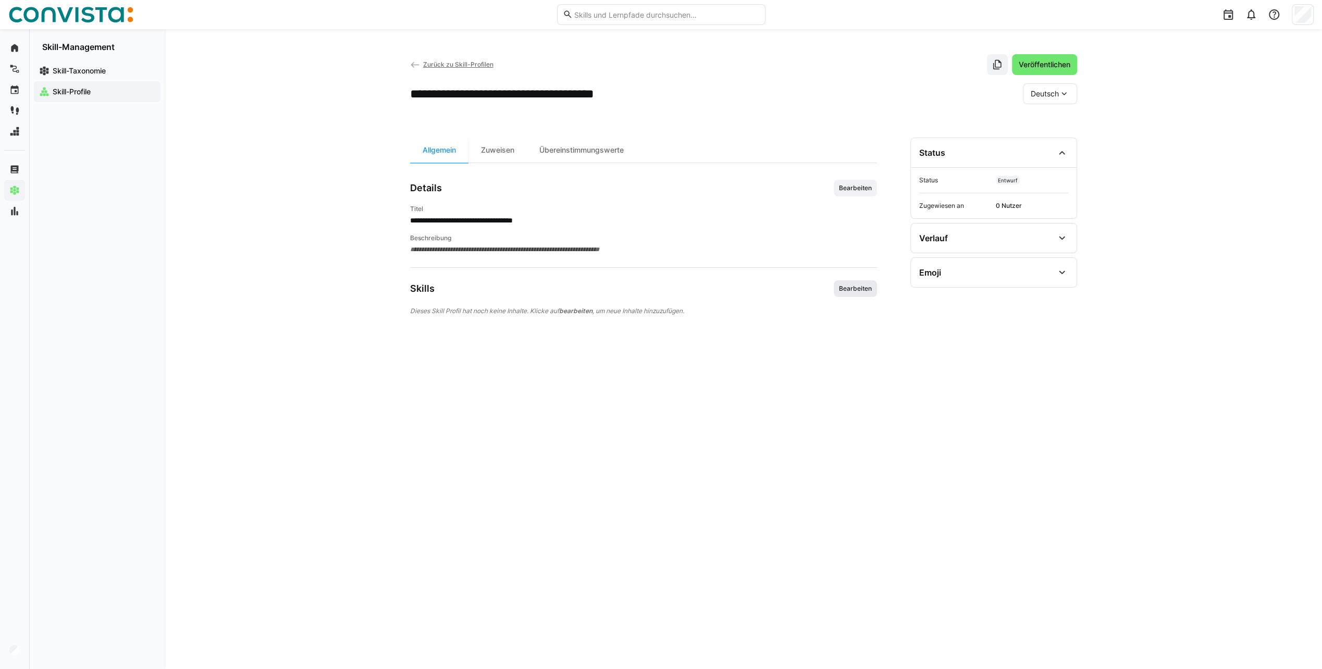
click at [857, 282] on span "Bearbeiten" at bounding box center [855, 288] width 43 height 17
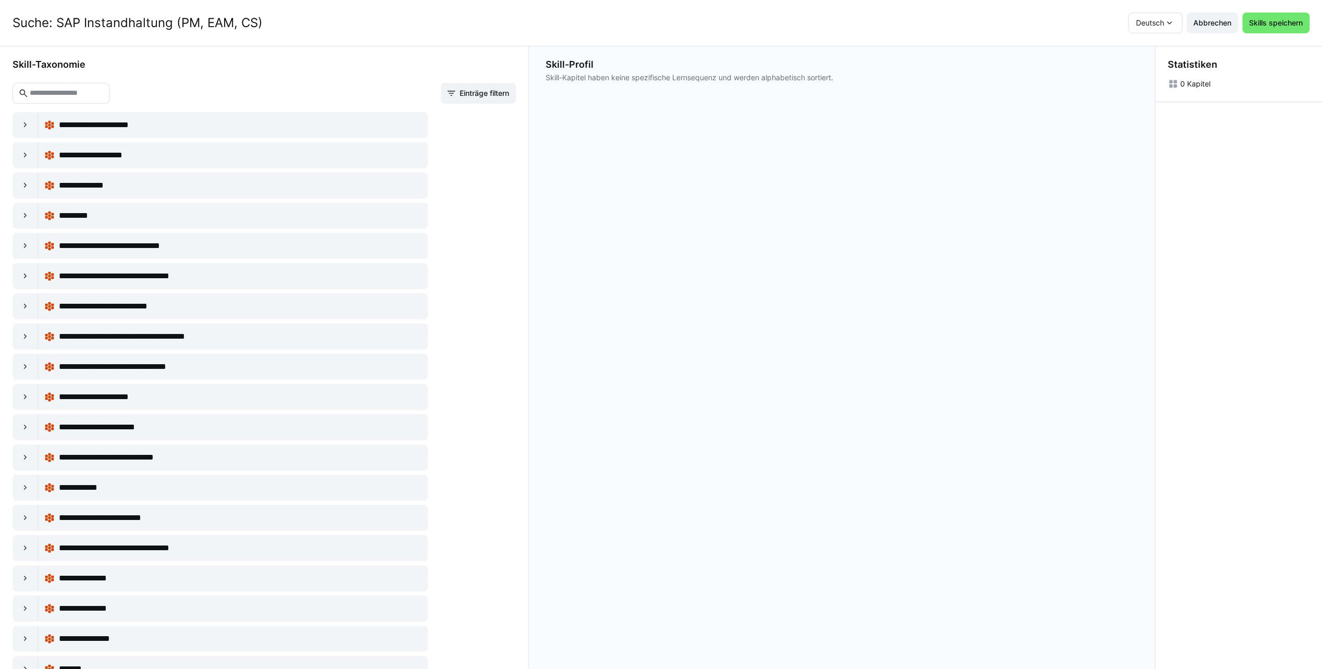
click at [95, 90] on input "text" at bounding box center [66, 93] width 75 height 9
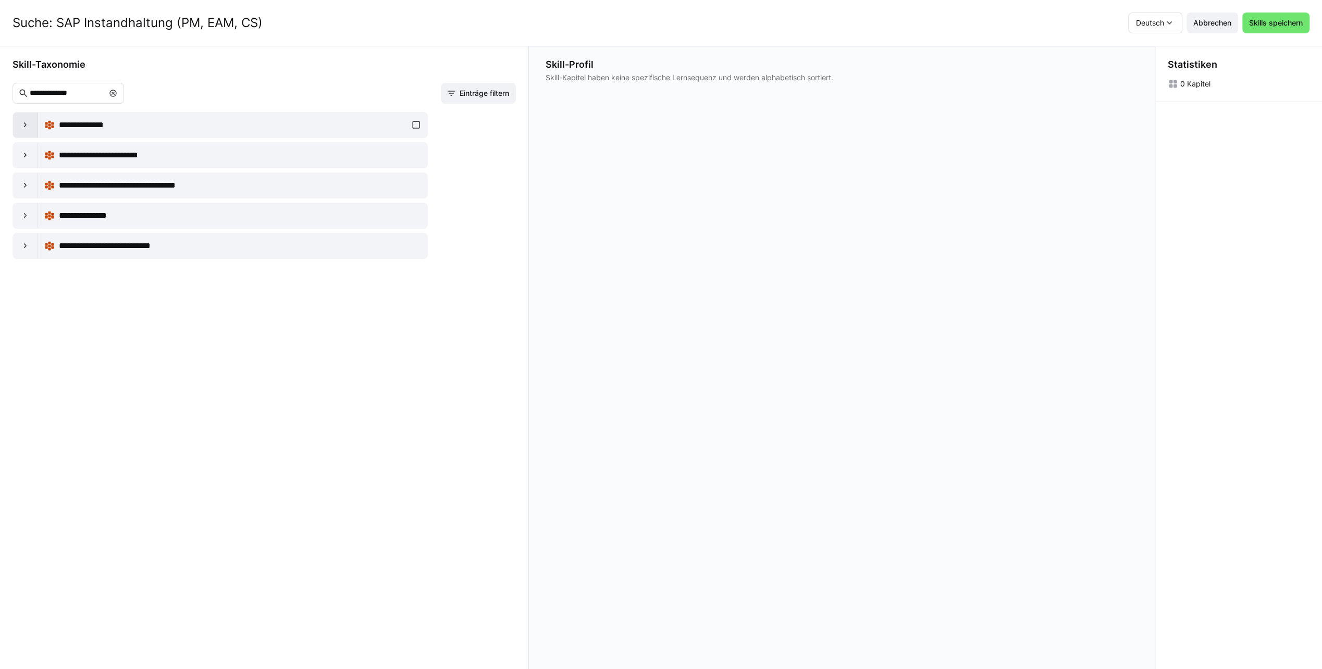
click at [25, 125] on eds-icon at bounding box center [25, 125] width 10 height 10
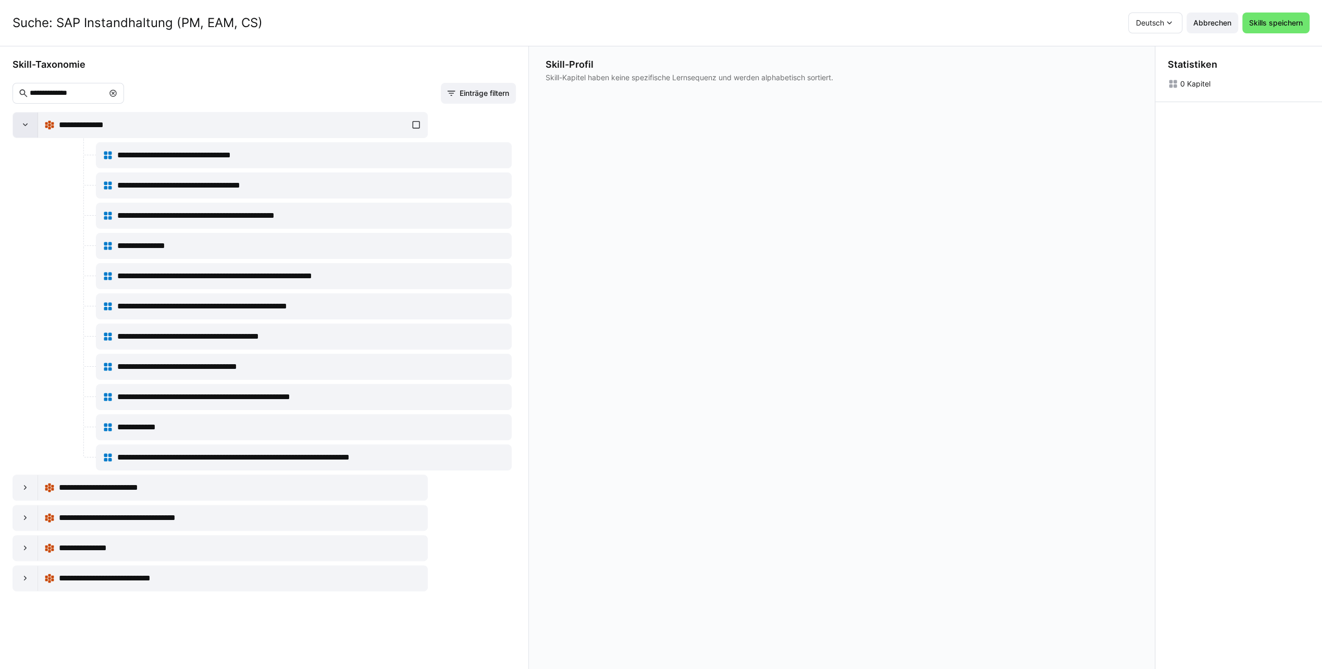
click at [26, 125] on eds-icon at bounding box center [25, 125] width 10 height 10
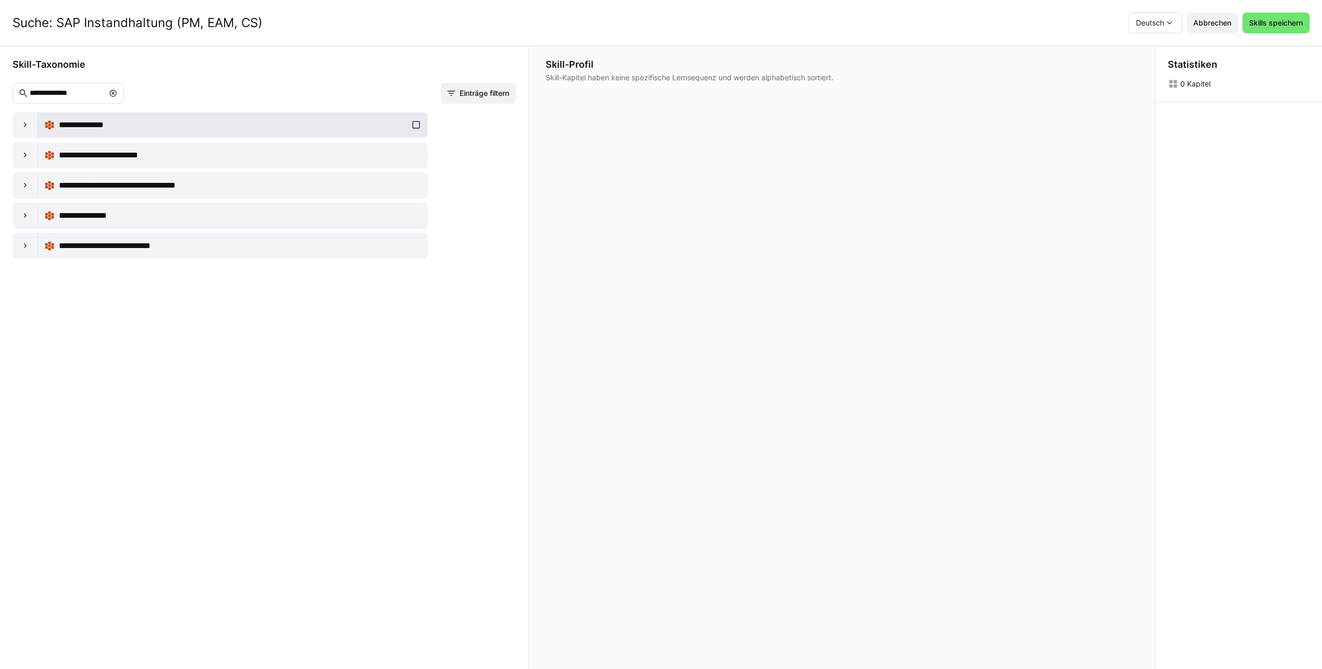
click at [414, 126] on div "**********" at bounding box center [232, 125] width 377 height 21
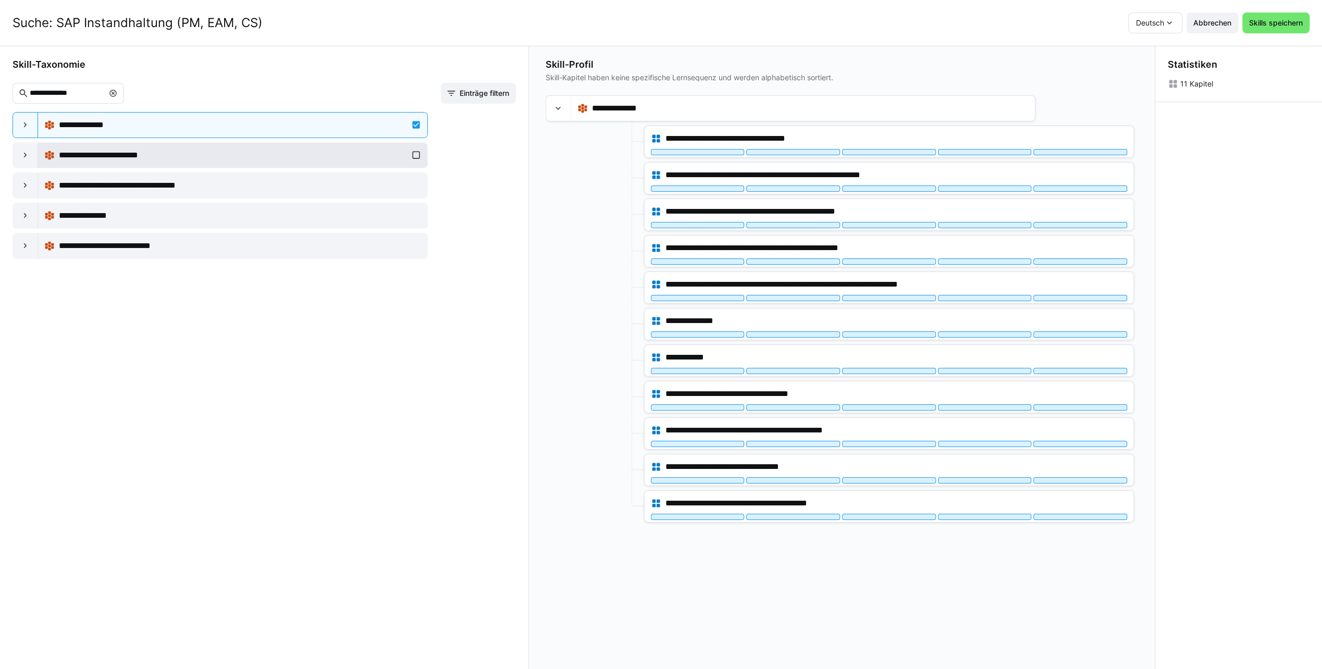
click at [417, 149] on div "**********" at bounding box center [232, 155] width 377 height 21
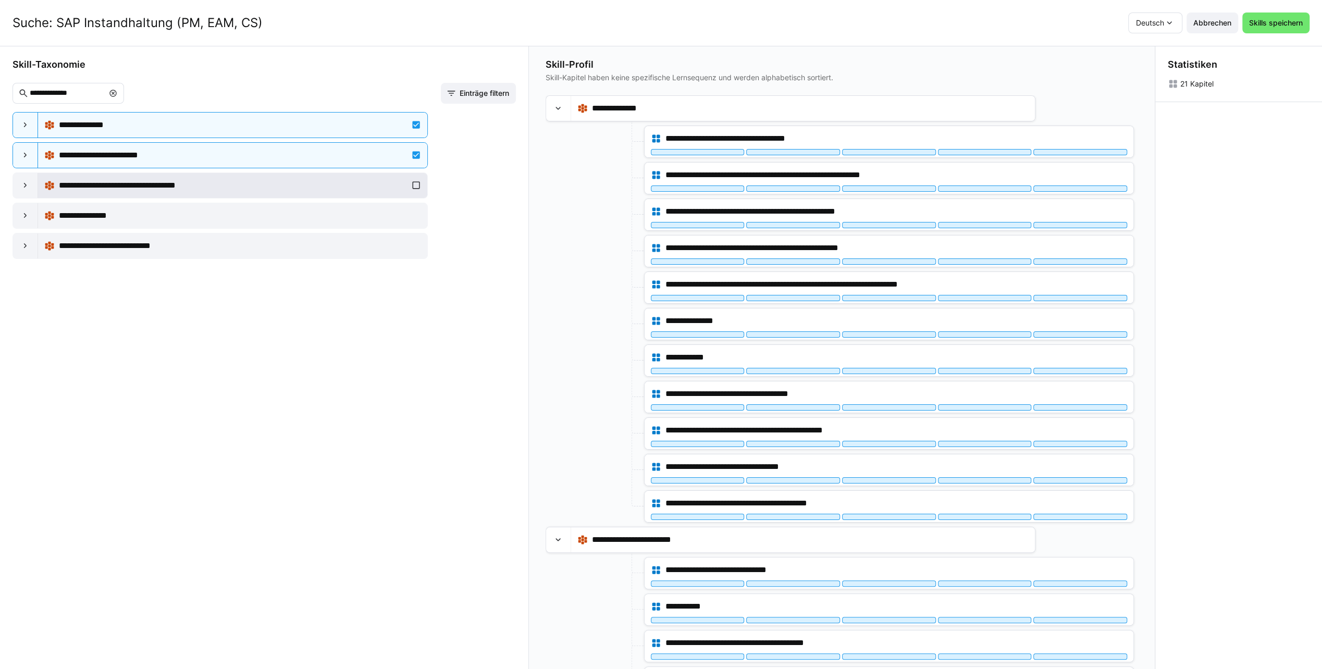
click at [413, 180] on div "**********" at bounding box center [232, 185] width 377 height 21
click at [27, 216] on eds-icon at bounding box center [25, 216] width 10 height 10
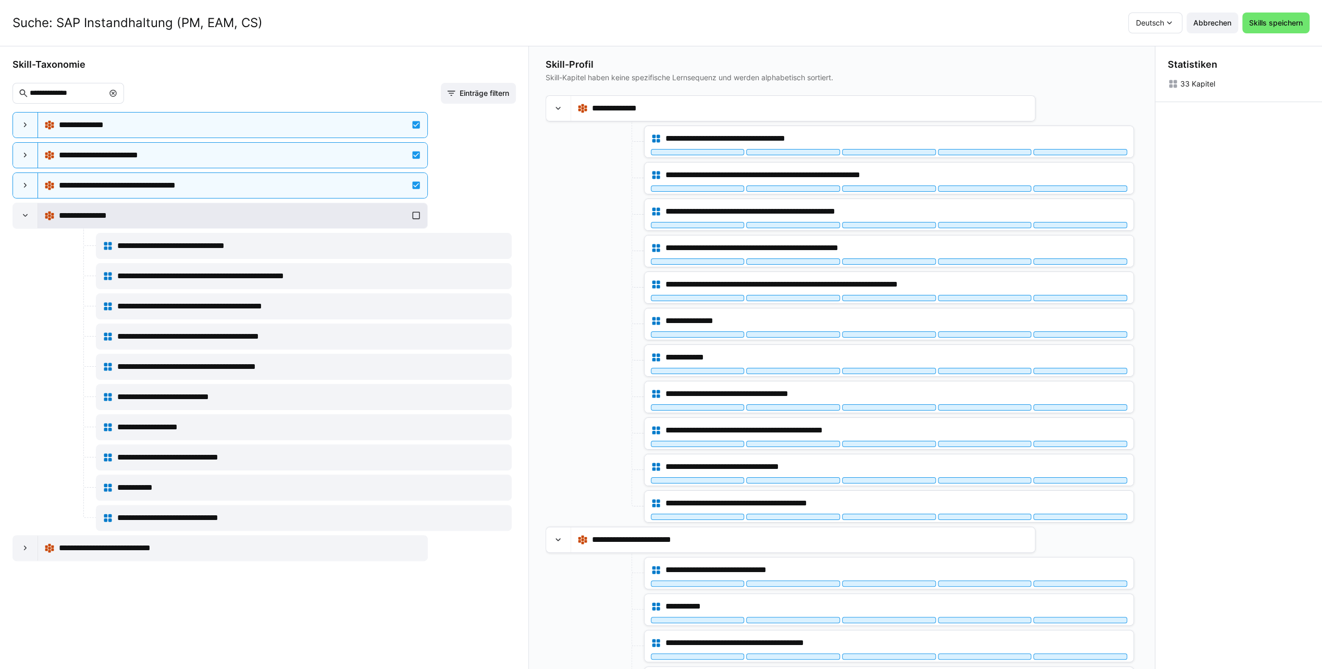
click at [411, 218] on div "**********" at bounding box center [232, 215] width 377 height 21
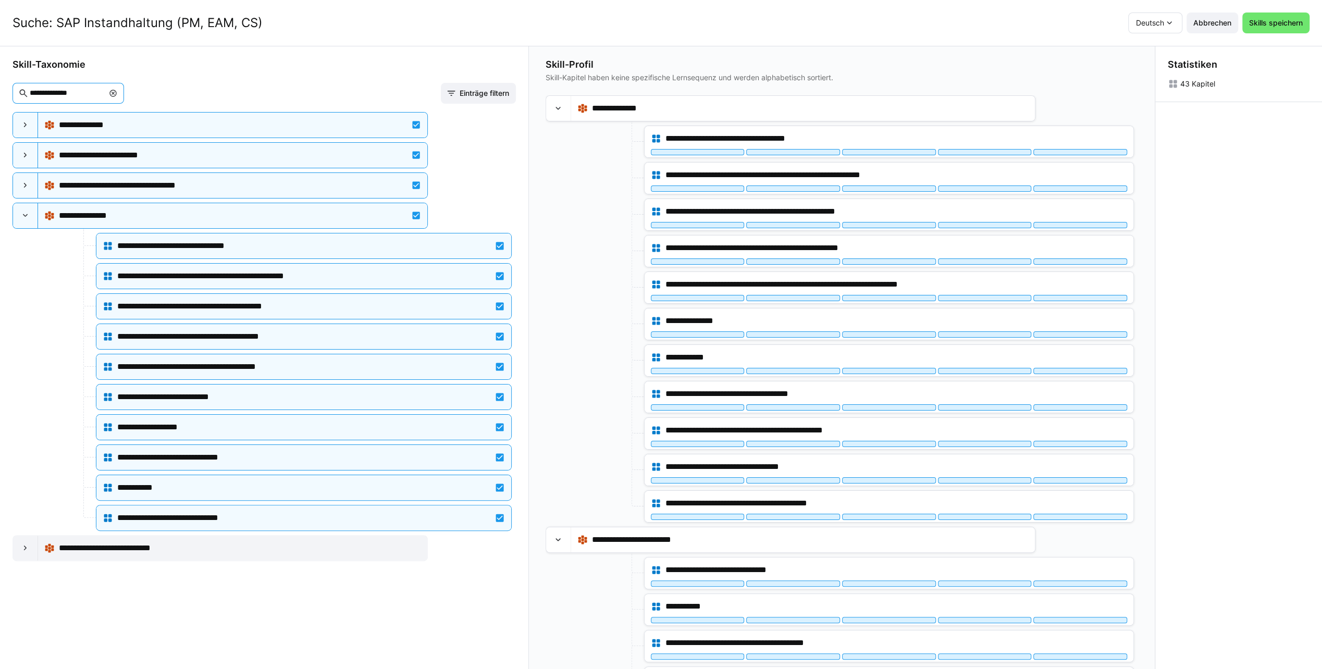
drag, startPoint x: 84, startPoint y: 93, endPoint x: 10, endPoint y: 95, distance: 74.6
click at [10, 95] on div "**********" at bounding box center [264, 357] width 529 height 623
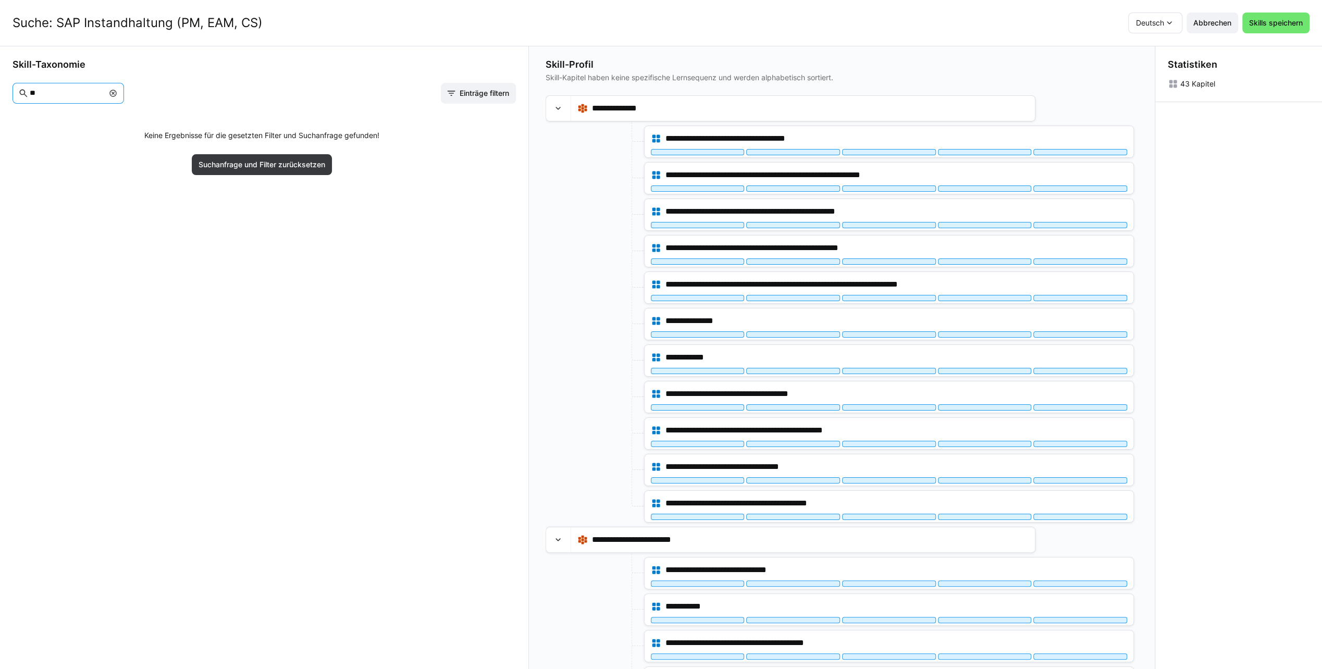
type input "*"
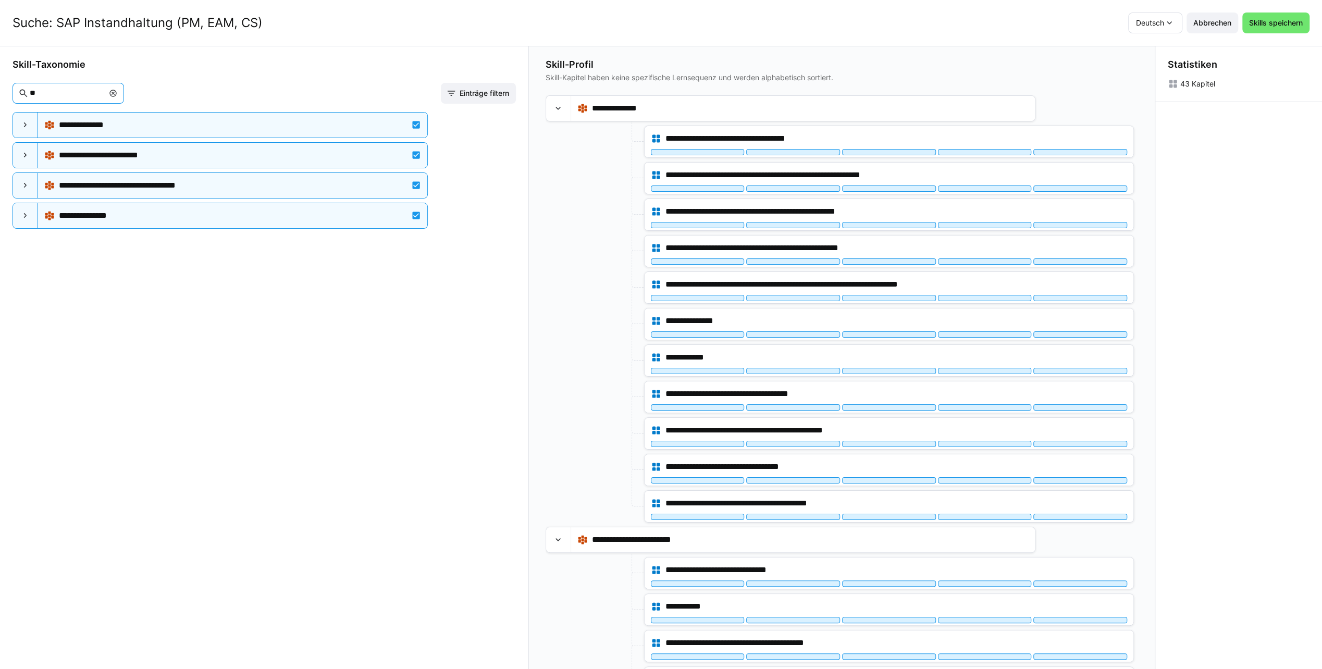
type input "*"
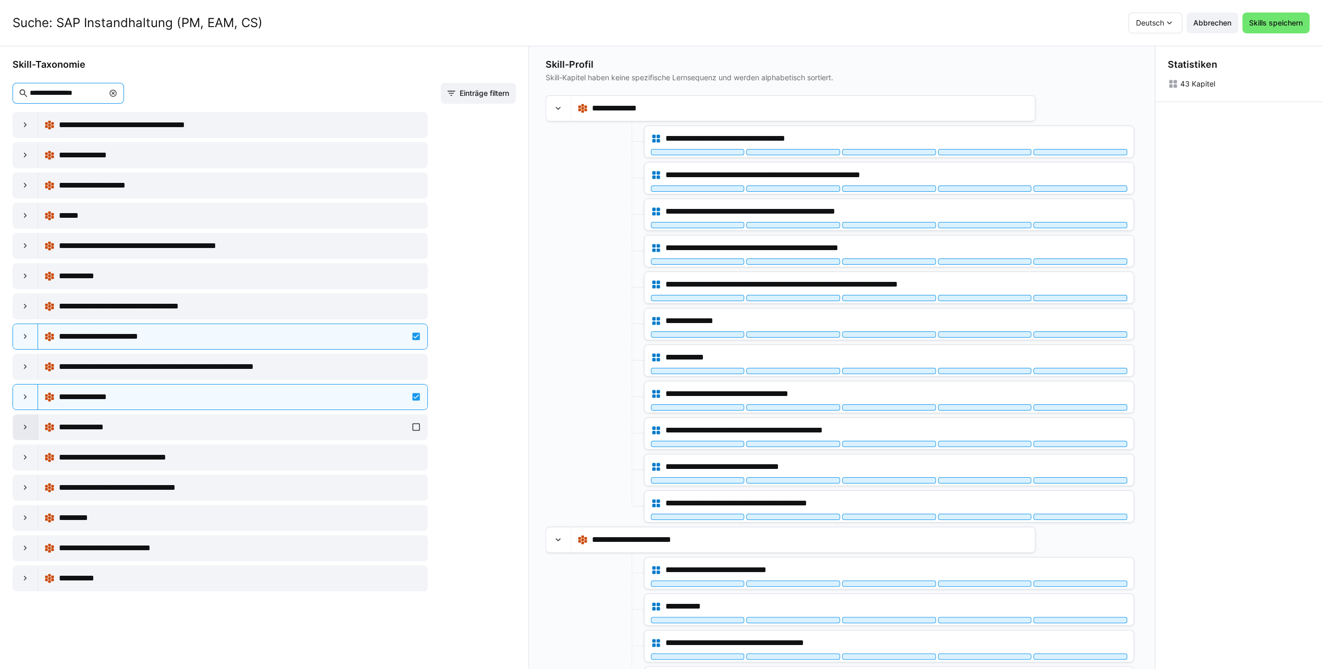
type input "**********"
click at [29, 422] on eds-icon at bounding box center [25, 427] width 10 height 10
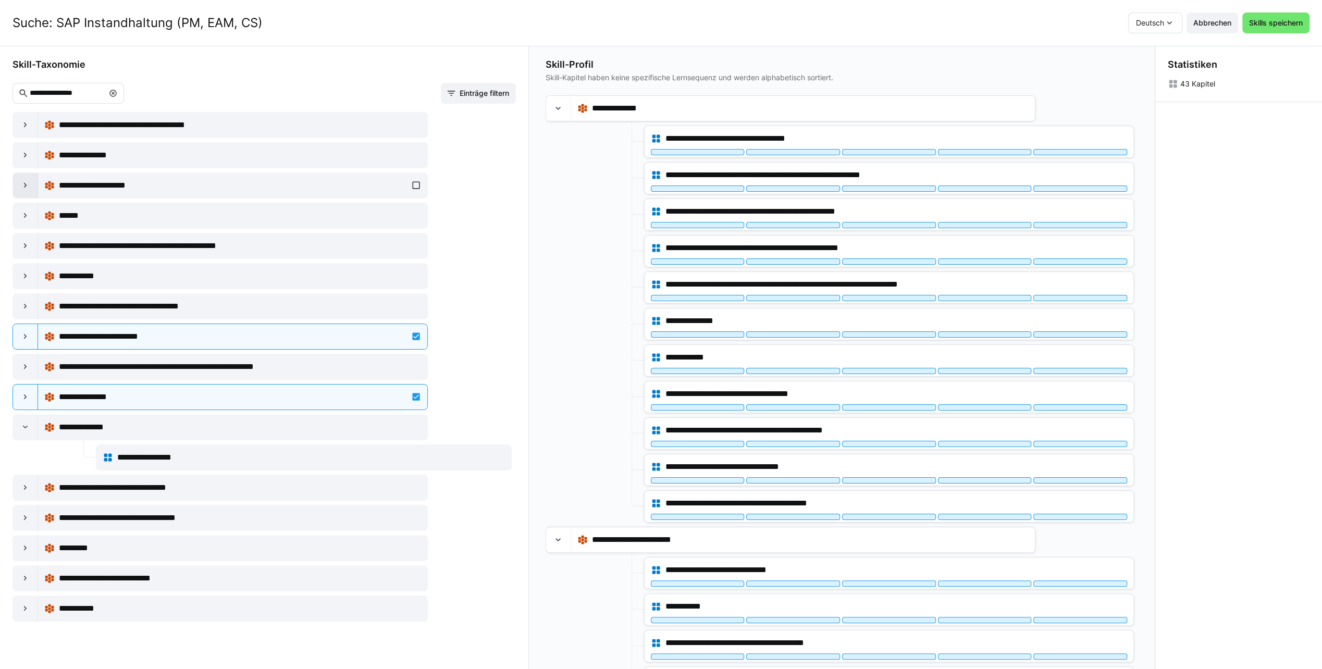
click at [29, 186] on eds-icon at bounding box center [25, 185] width 10 height 10
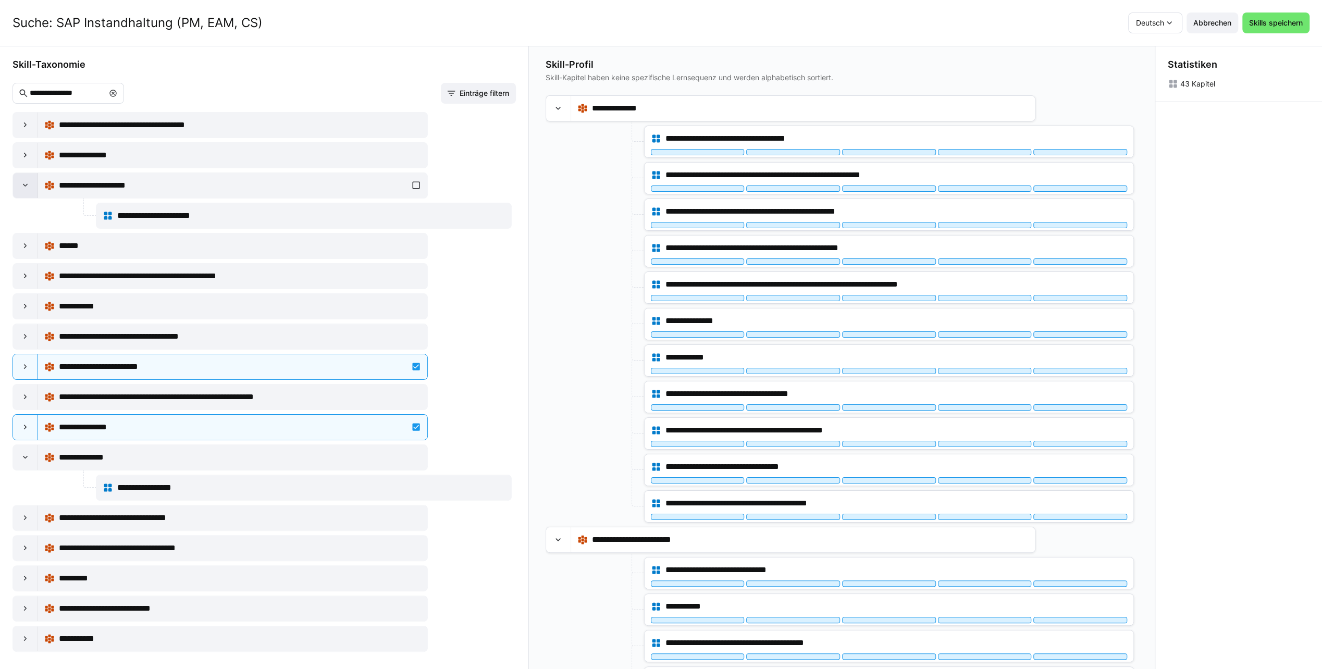
click at [29, 186] on eds-icon at bounding box center [25, 185] width 10 height 10
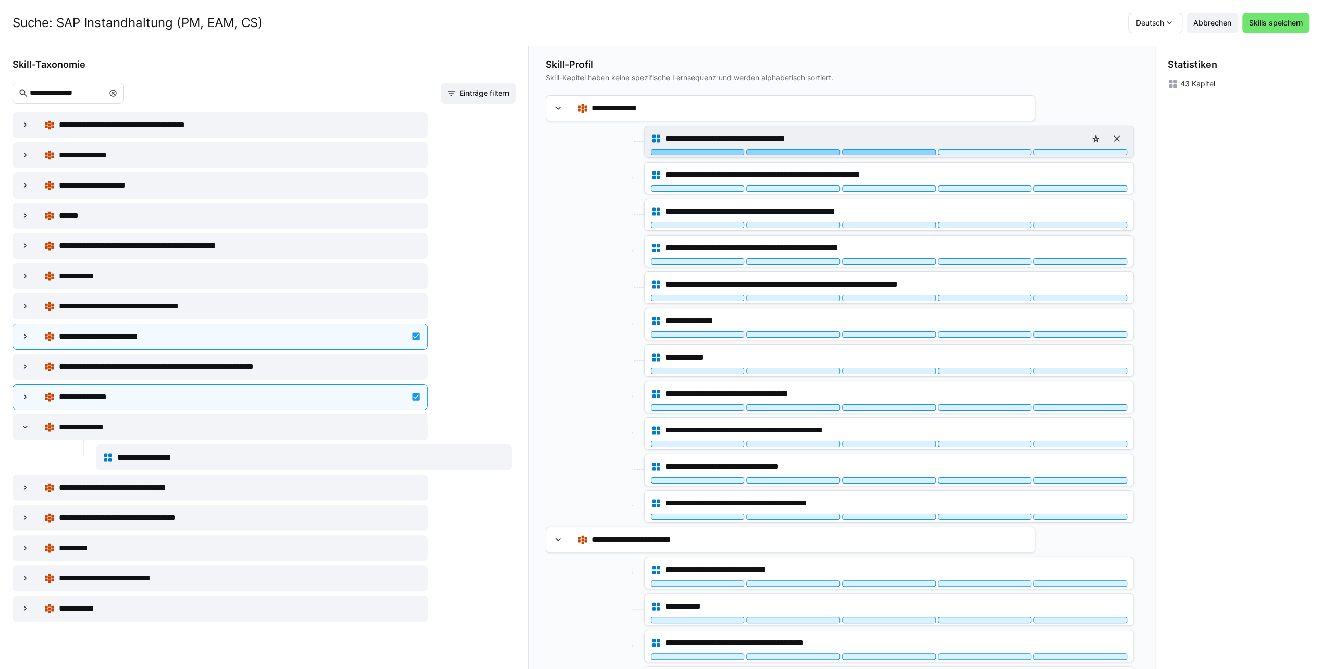
click at [870, 152] on div at bounding box center [889, 152] width 94 height 6
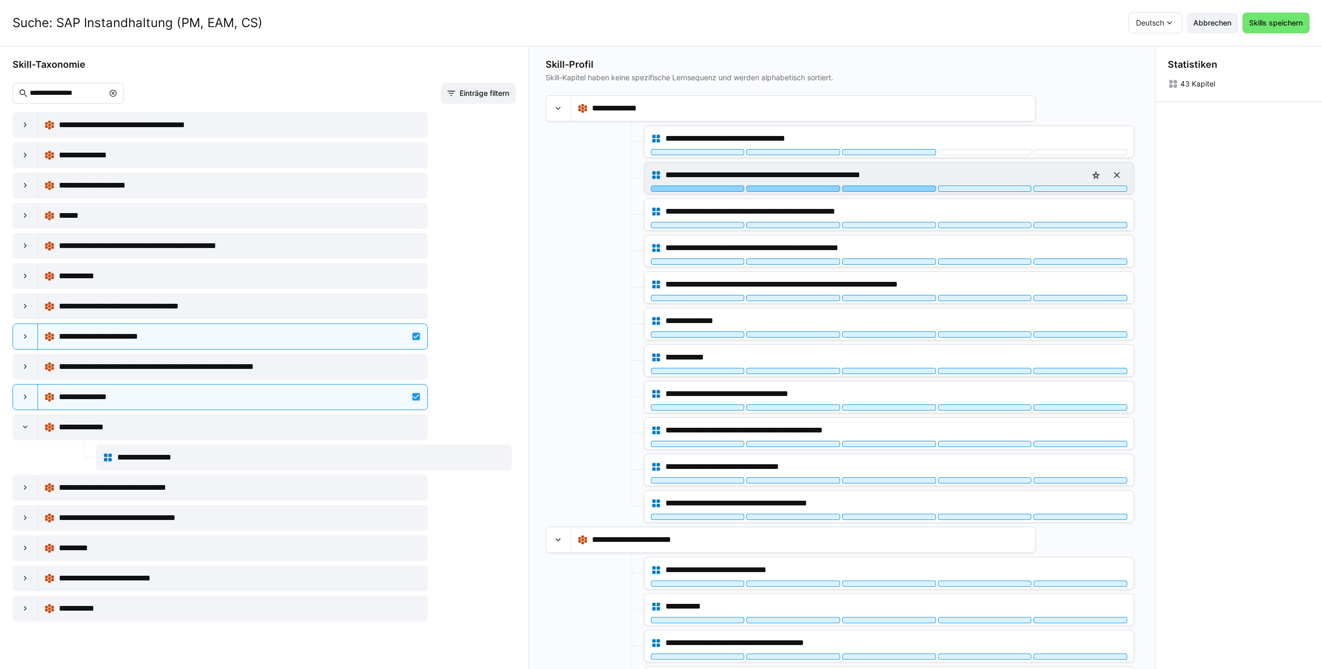
click at [878, 187] on div at bounding box center [889, 189] width 94 height 6
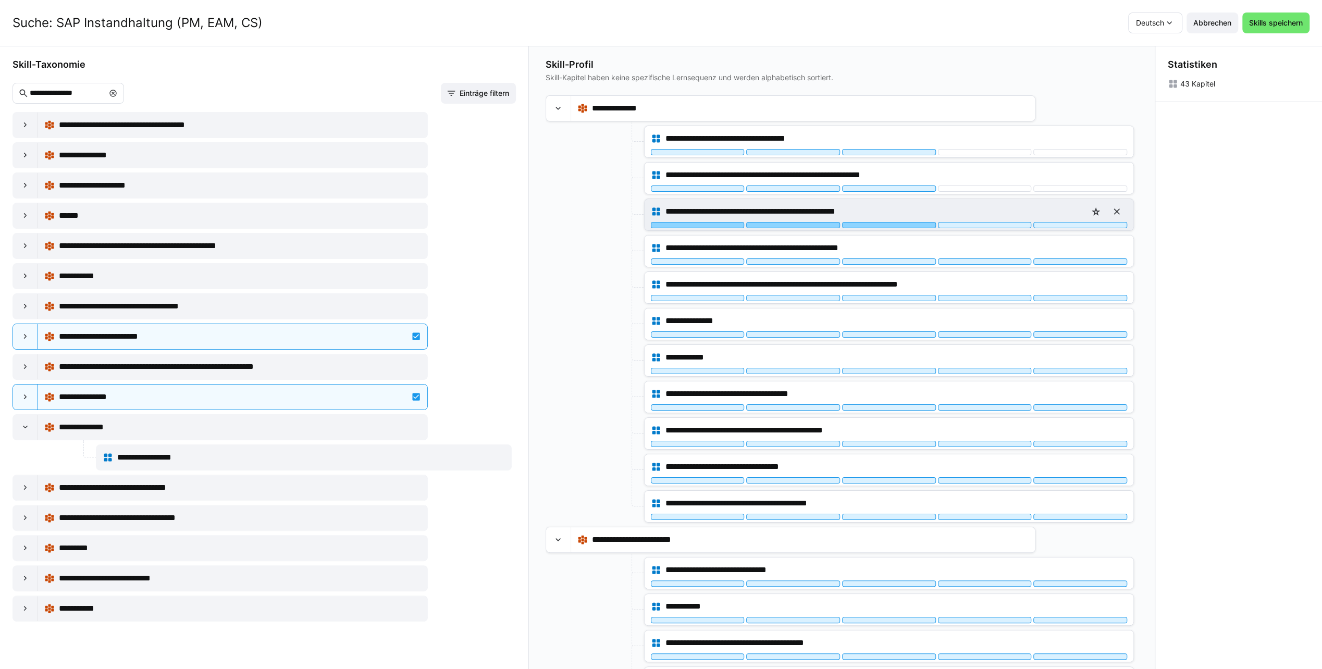
click at [876, 223] on div at bounding box center [889, 225] width 94 height 6
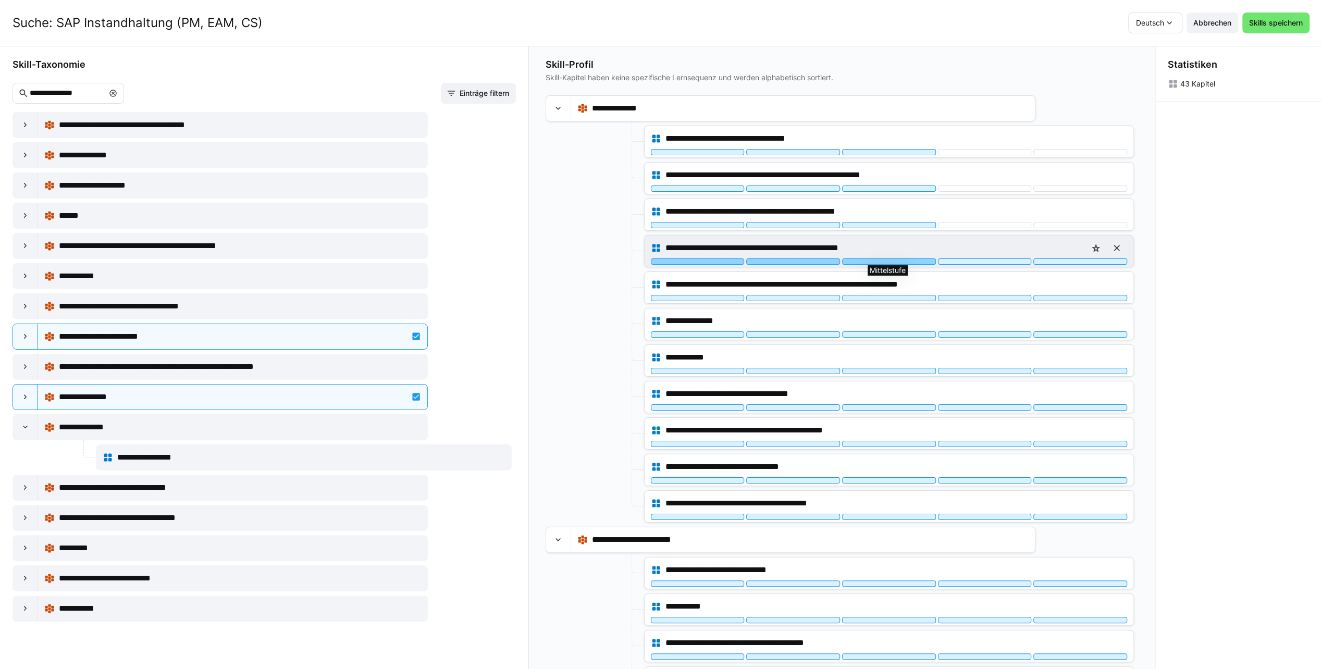
click at [874, 259] on div at bounding box center [889, 262] width 94 height 6
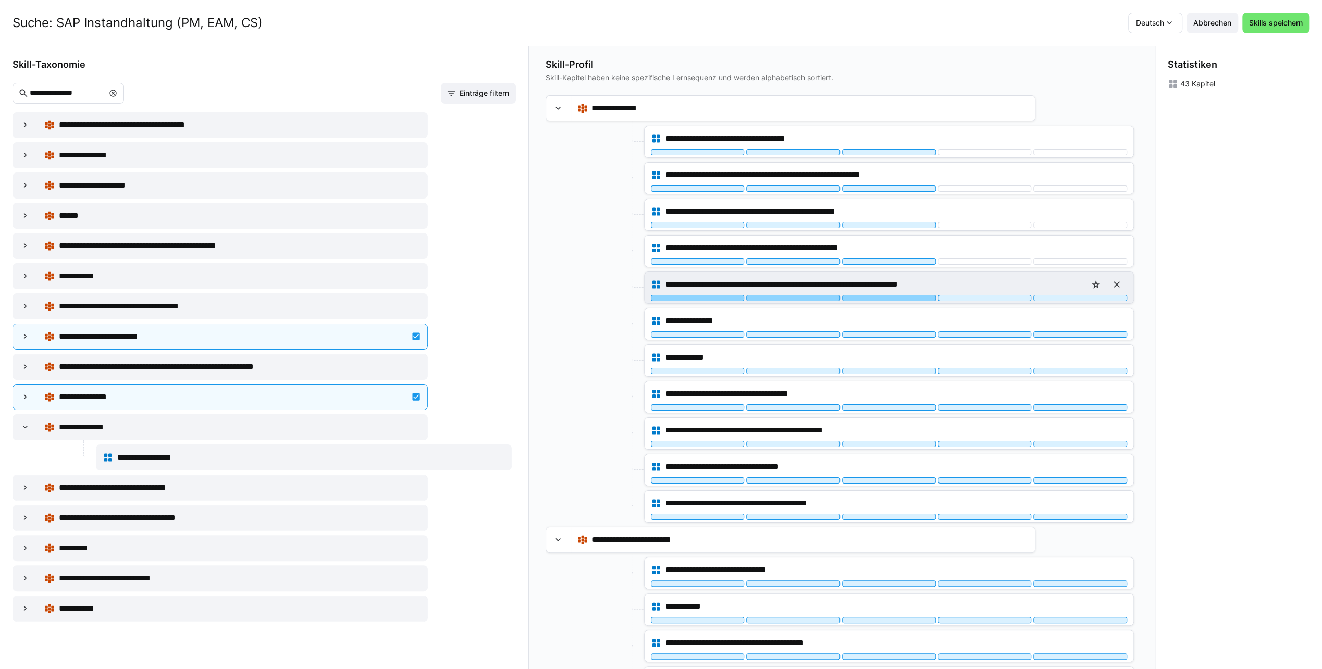
click at [874, 295] on div at bounding box center [889, 298] width 94 height 6
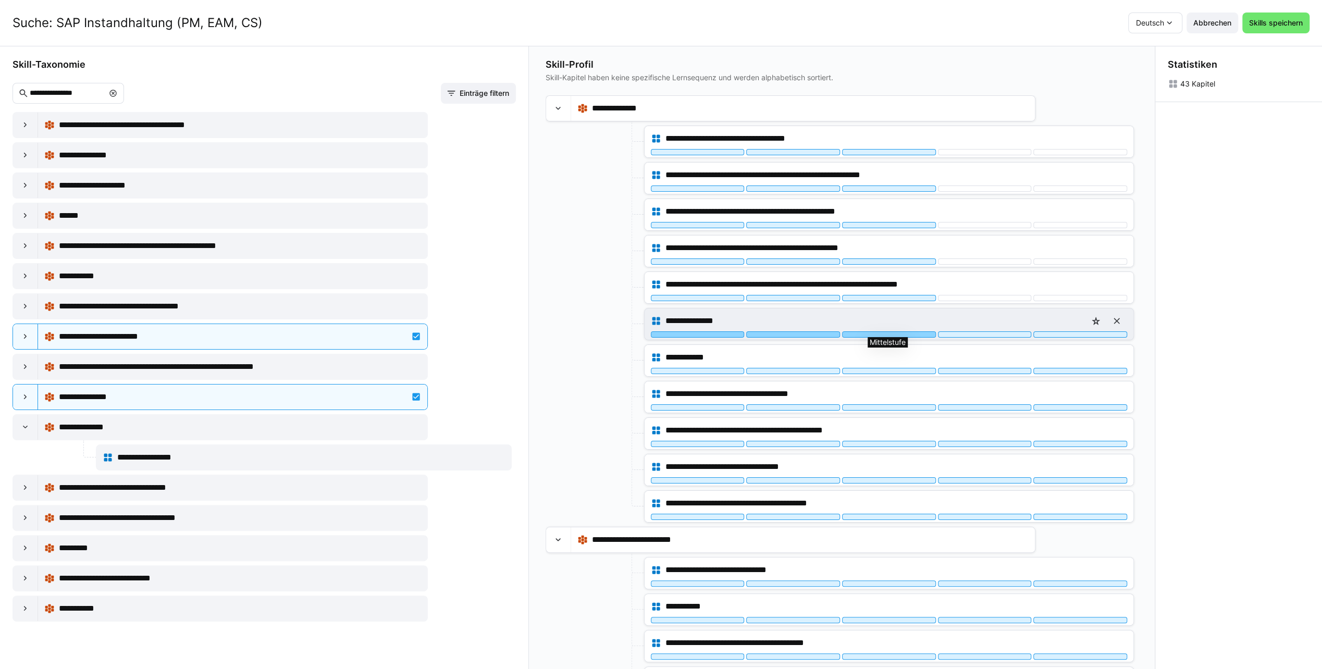
click at [846, 333] on div at bounding box center [889, 334] width 94 height 6
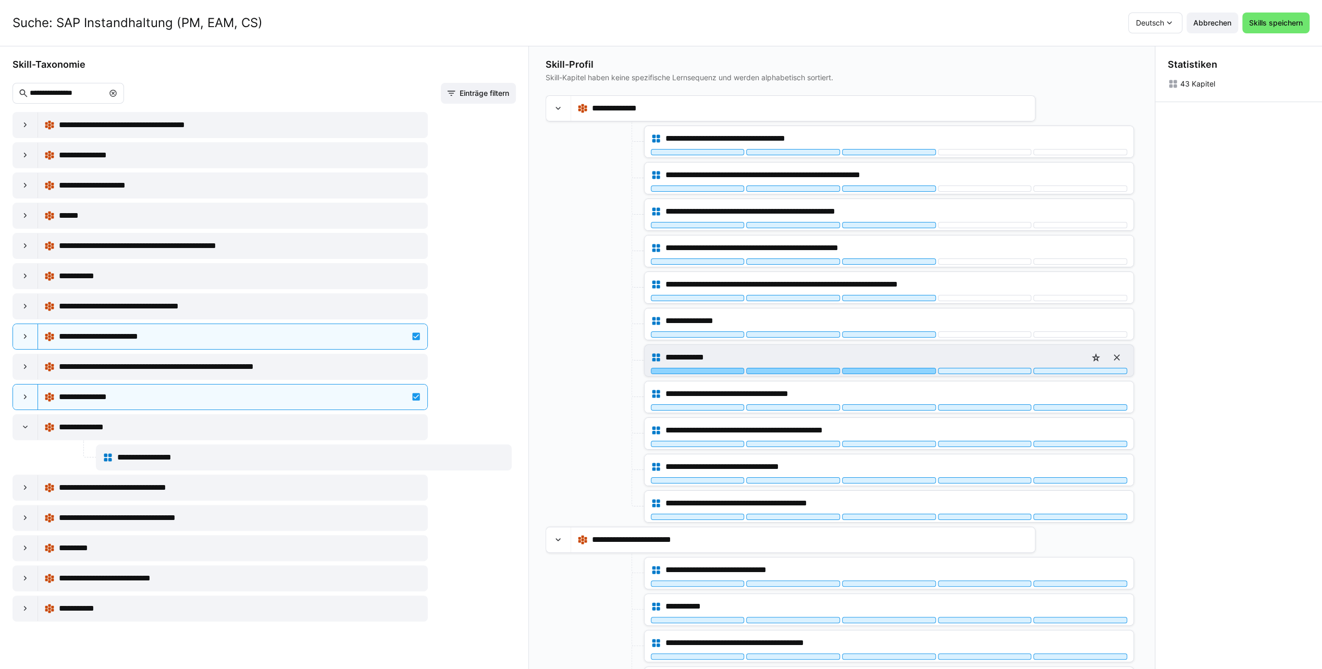
click at [851, 368] on div at bounding box center [889, 371] width 94 height 6
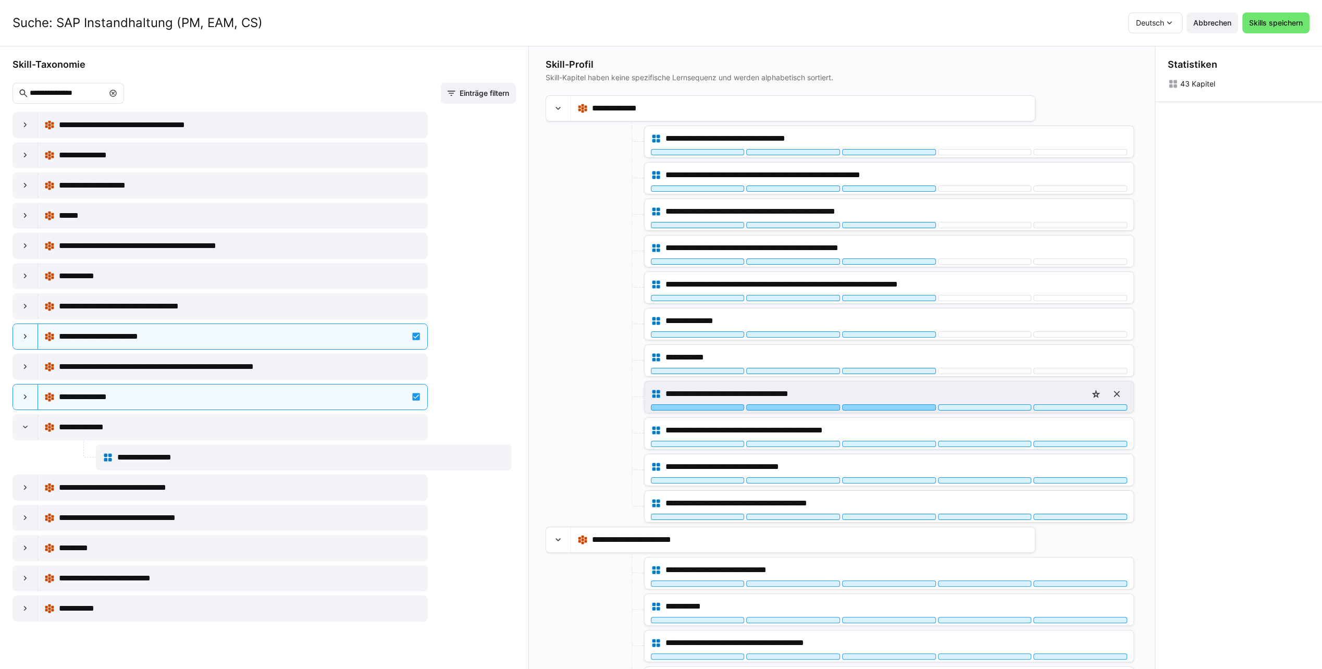
click at [858, 405] on div at bounding box center [889, 407] width 94 height 6
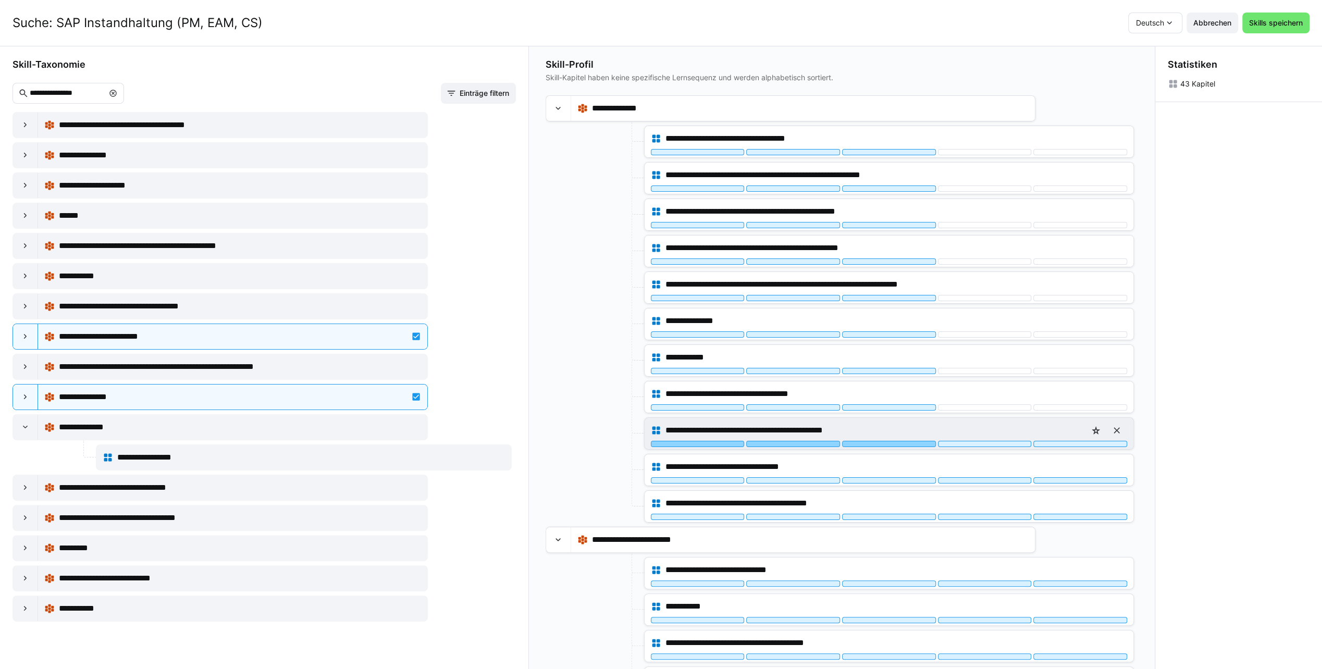
click at [856, 441] on div at bounding box center [889, 444] width 94 height 6
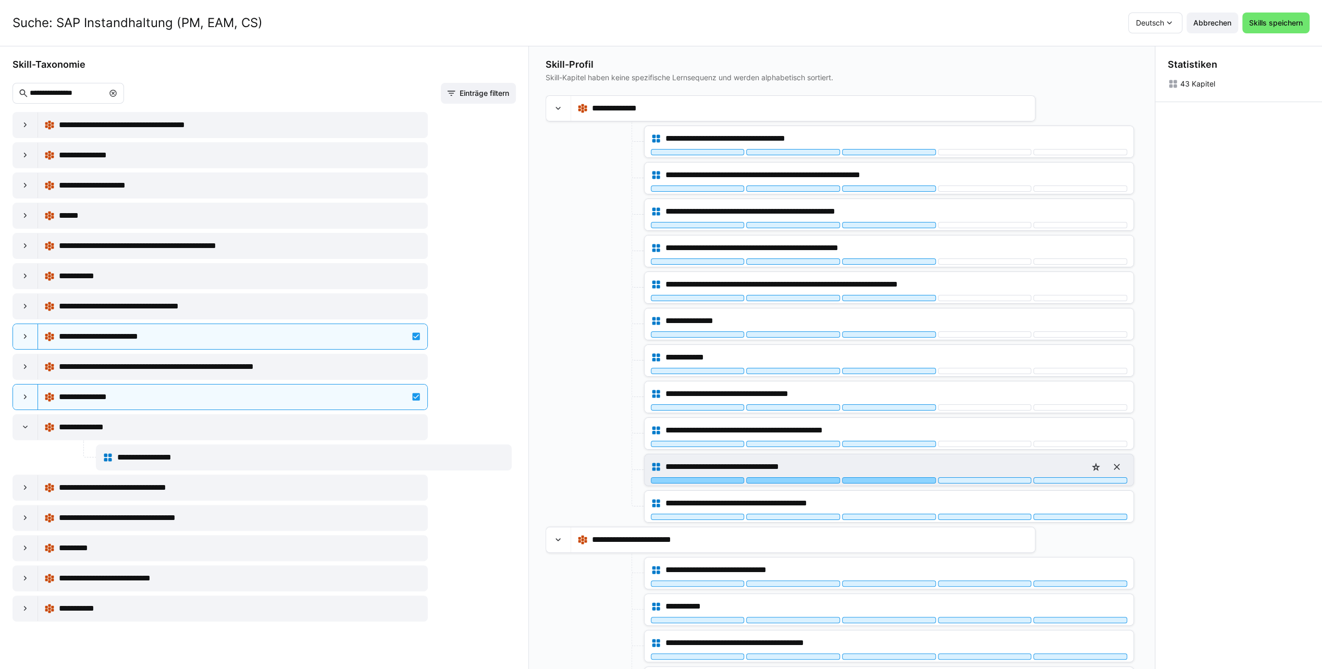
click at [866, 477] on div at bounding box center [889, 480] width 94 height 6
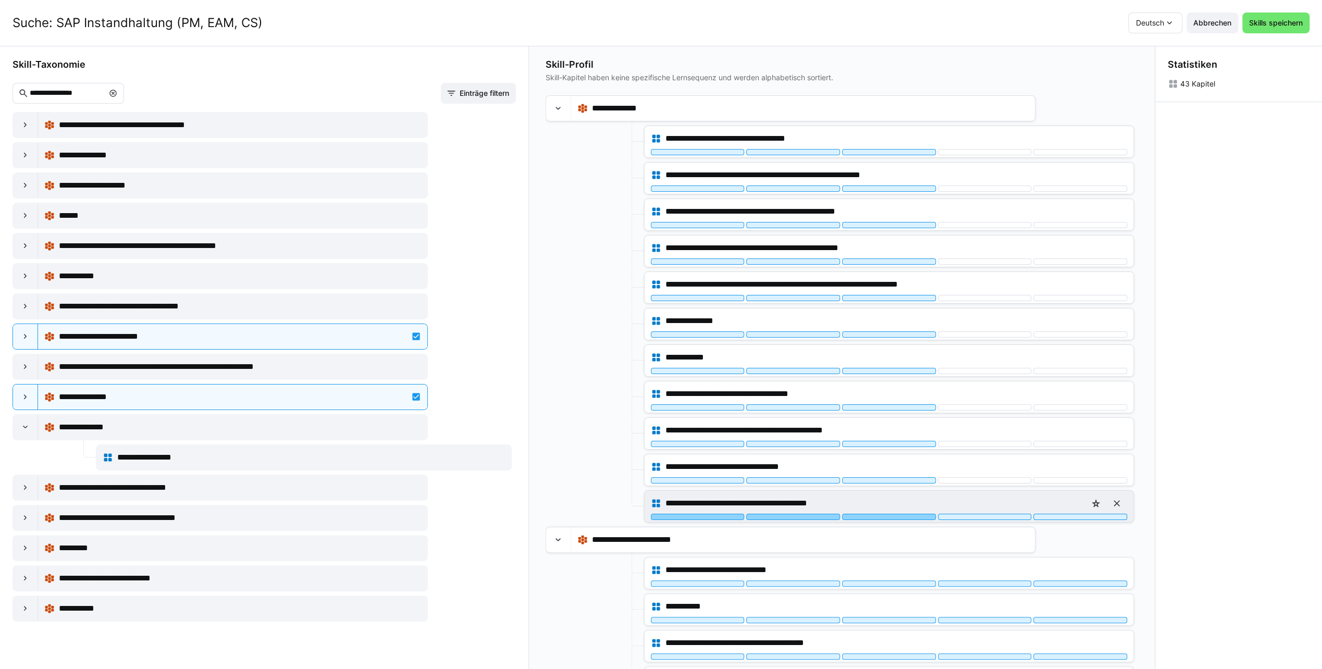
click at [859, 514] on div at bounding box center [889, 517] width 94 height 6
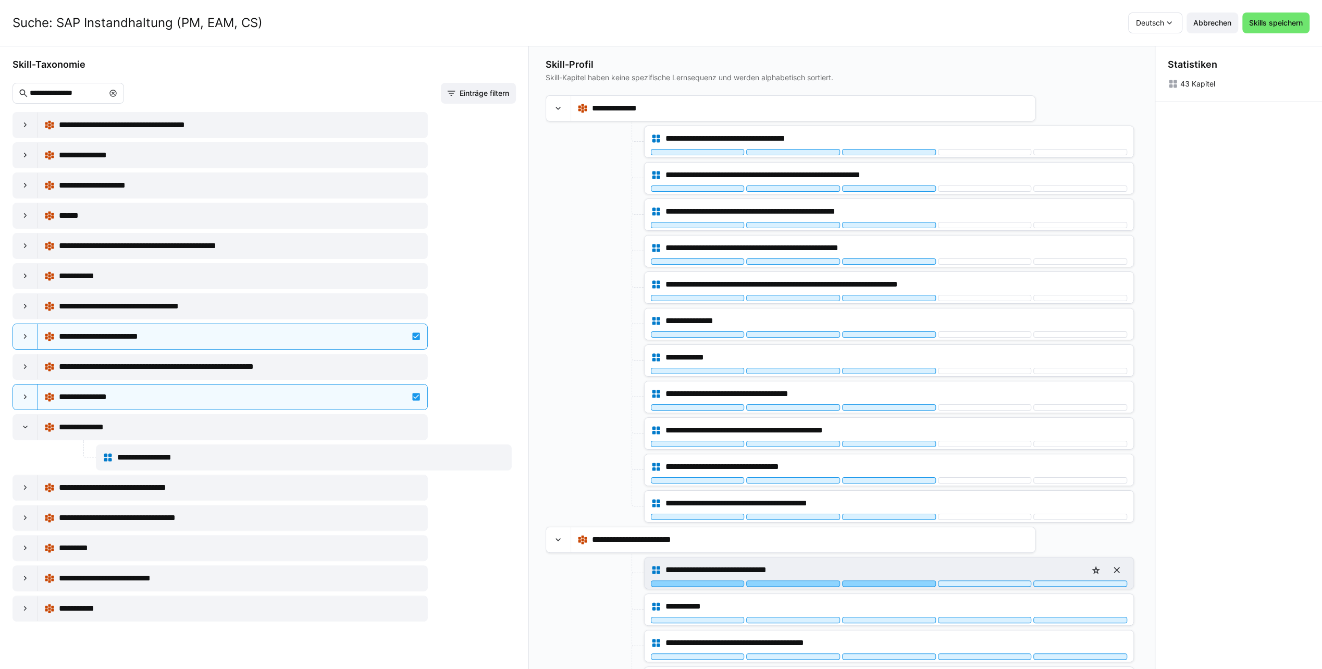
click at [866, 581] on div at bounding box center [889, 584] width 94 height 6
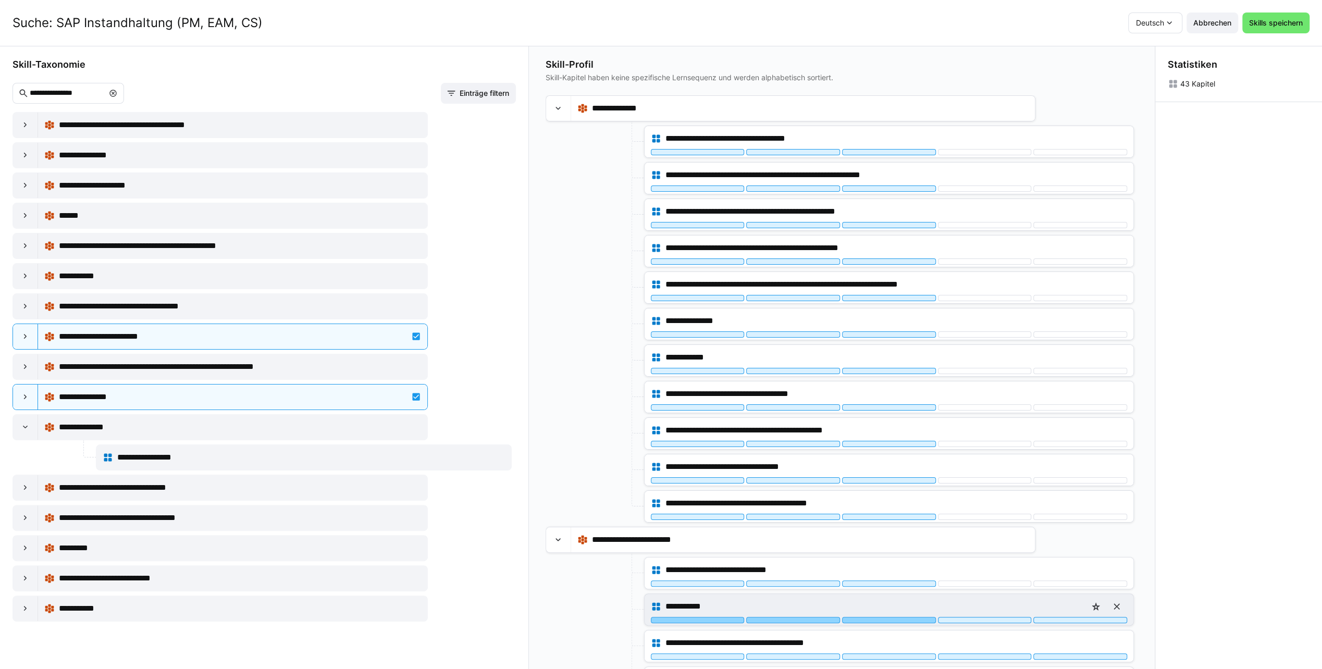
click at [866, 617] on div at bounding box center [889, 620] width 94 height 6
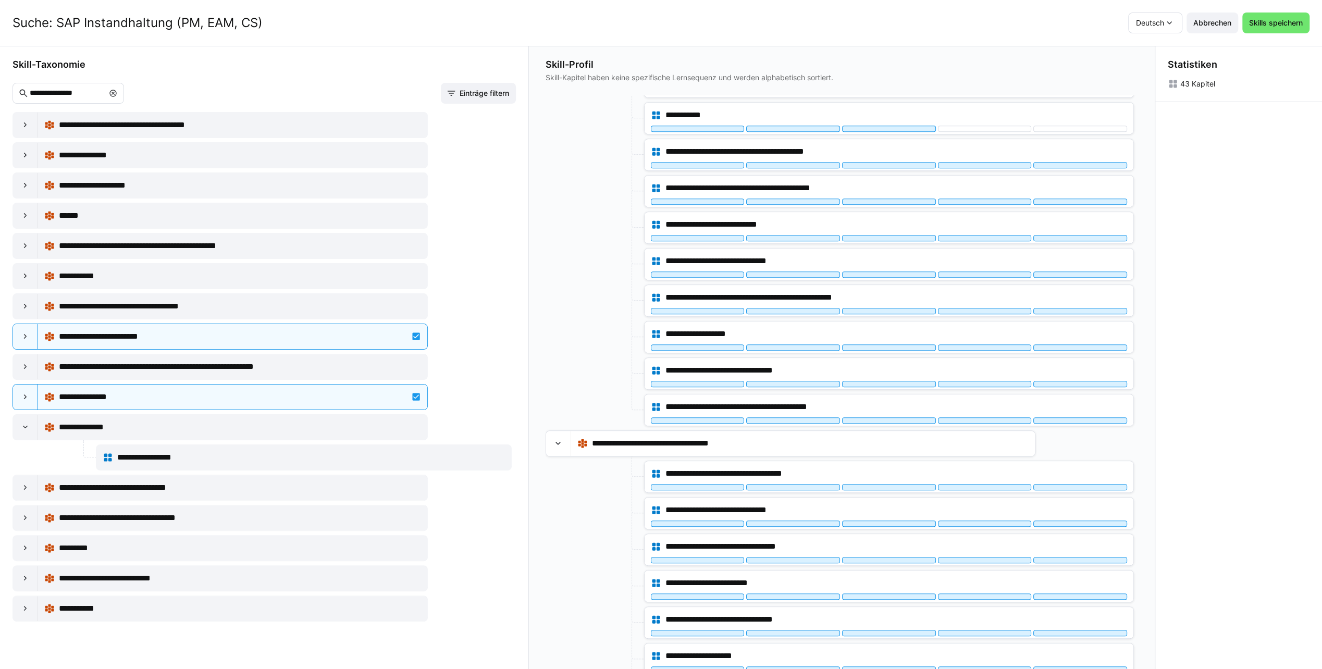
scroll to position [469, 0]
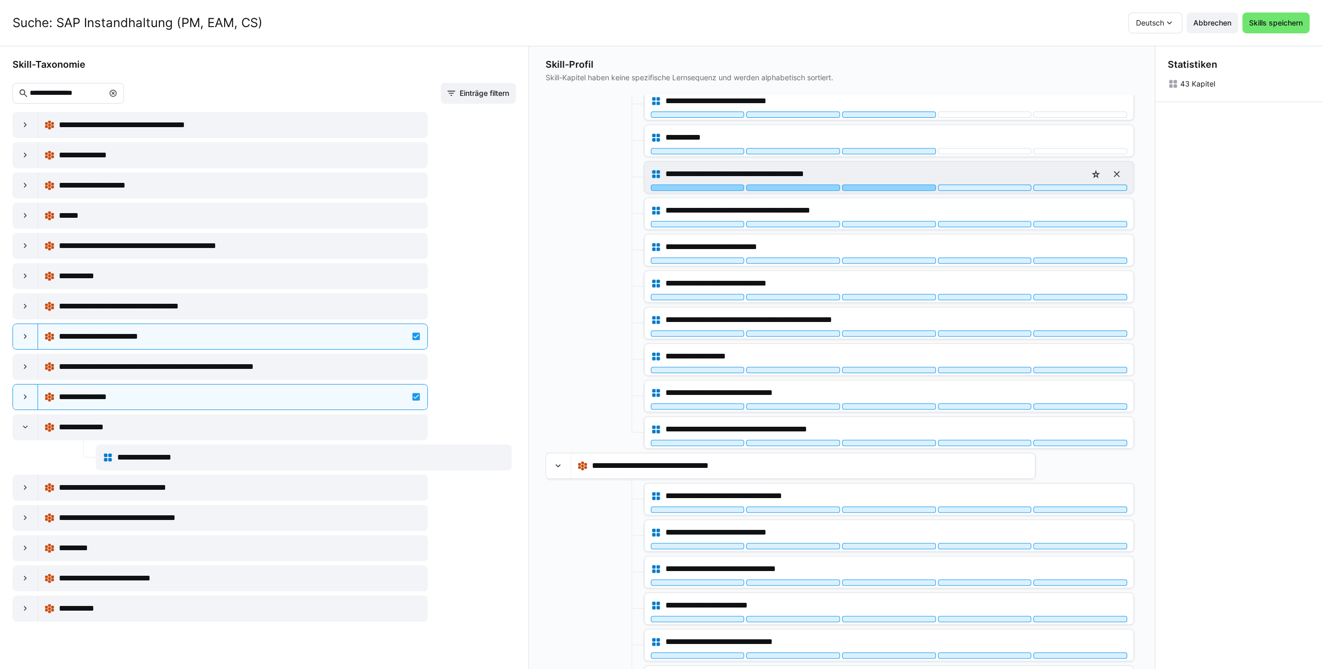
click at [881, 184] on div at bounding box center [889, 187] width 94 height 6
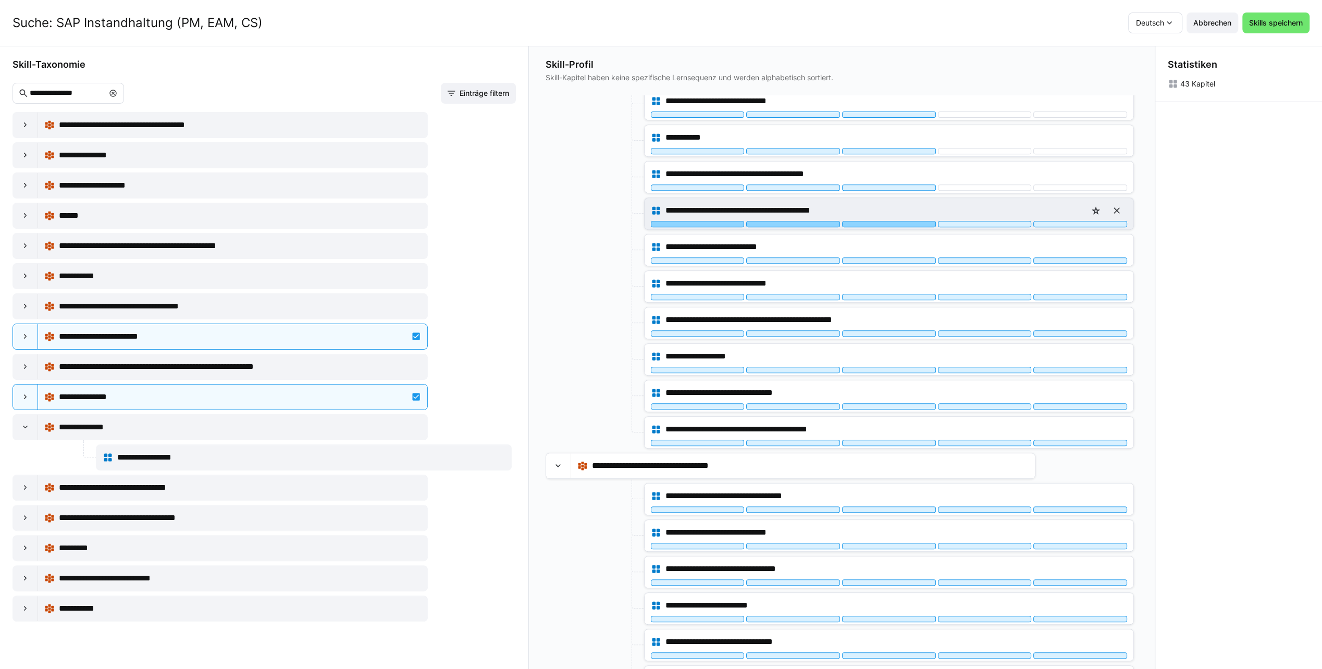
click at [881, 221] on div at bounding box center [889, 224] width 94 height 6
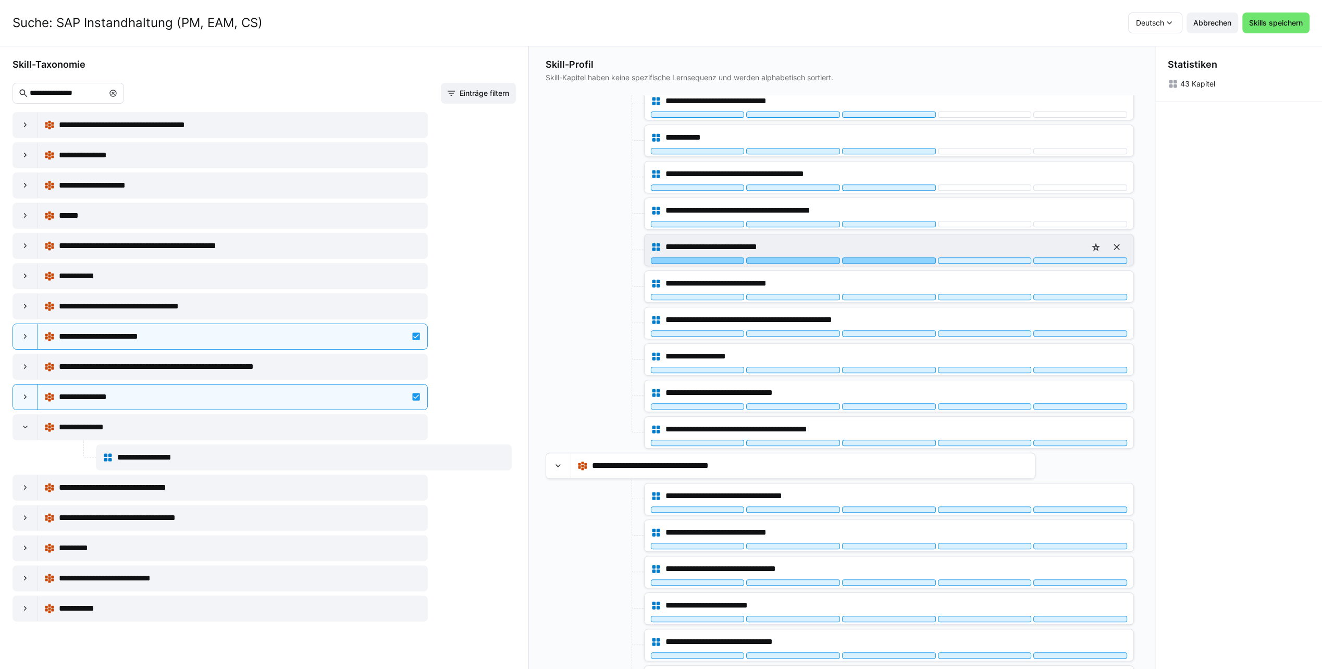
click at [878, 257] on div at bounding box center [889, 260] width 94 height 6
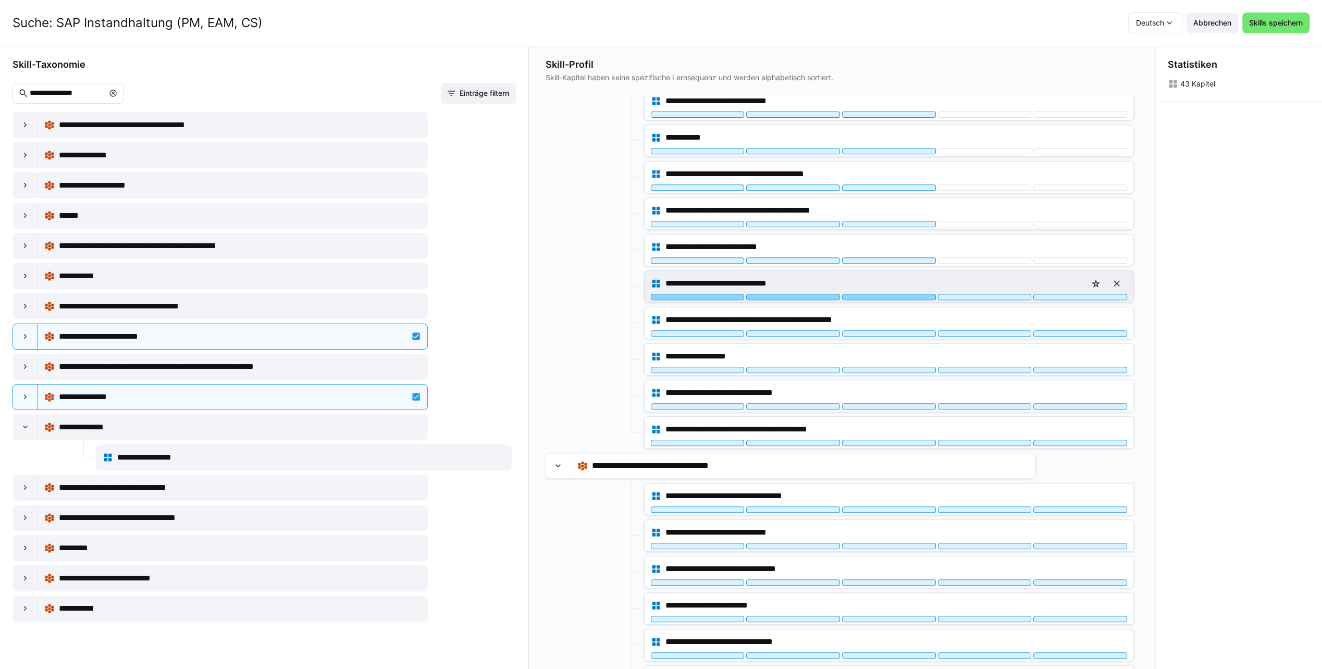
click at [872, 294] on div at bounding box center [889, 297] width 94 height 6
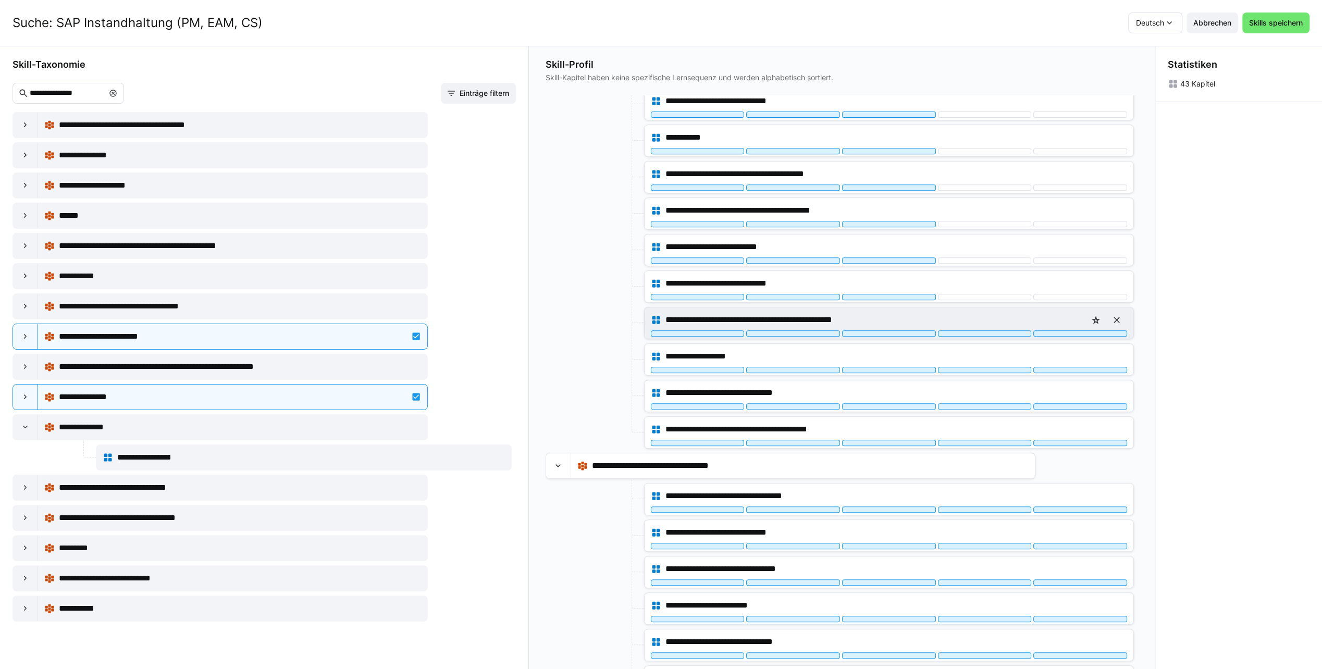
click at [869, 330] on div at bounding box center [889, 333] width 94 height 6
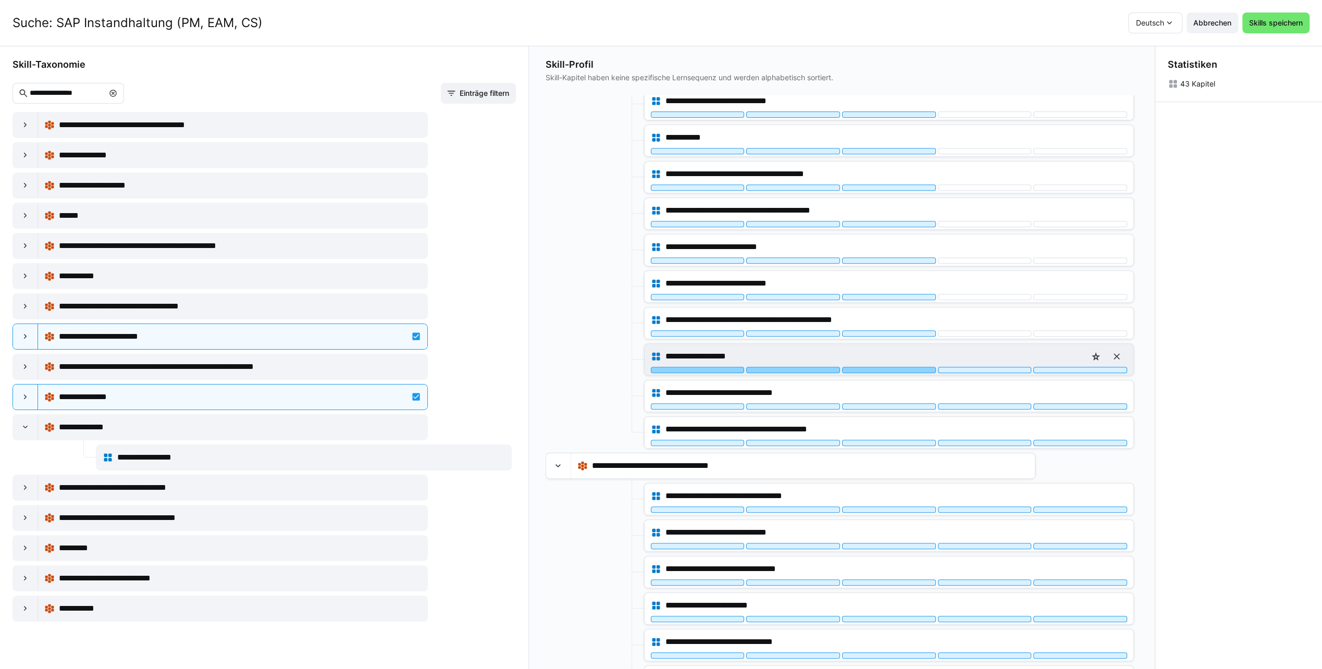
click at [870, 367] on div at bounding box center [889, 370] width 94 height 6
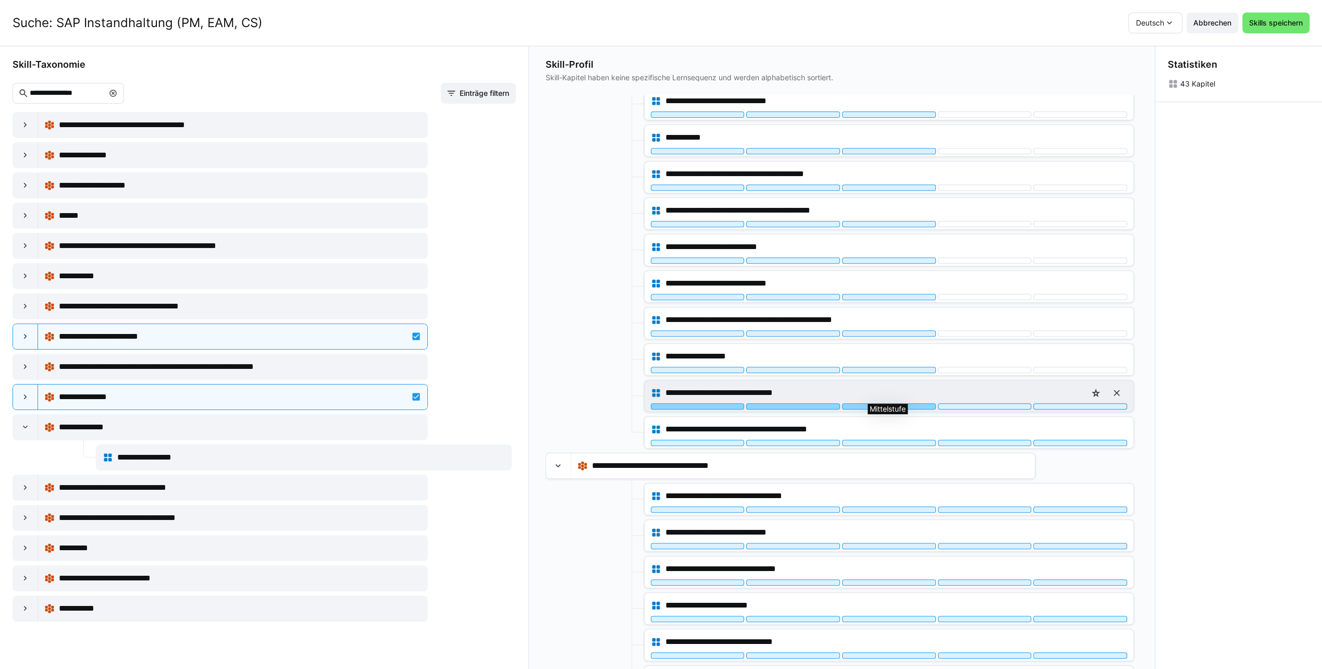
click at [867, 403] on div at bounding box center [889, 406] width 94 height 6
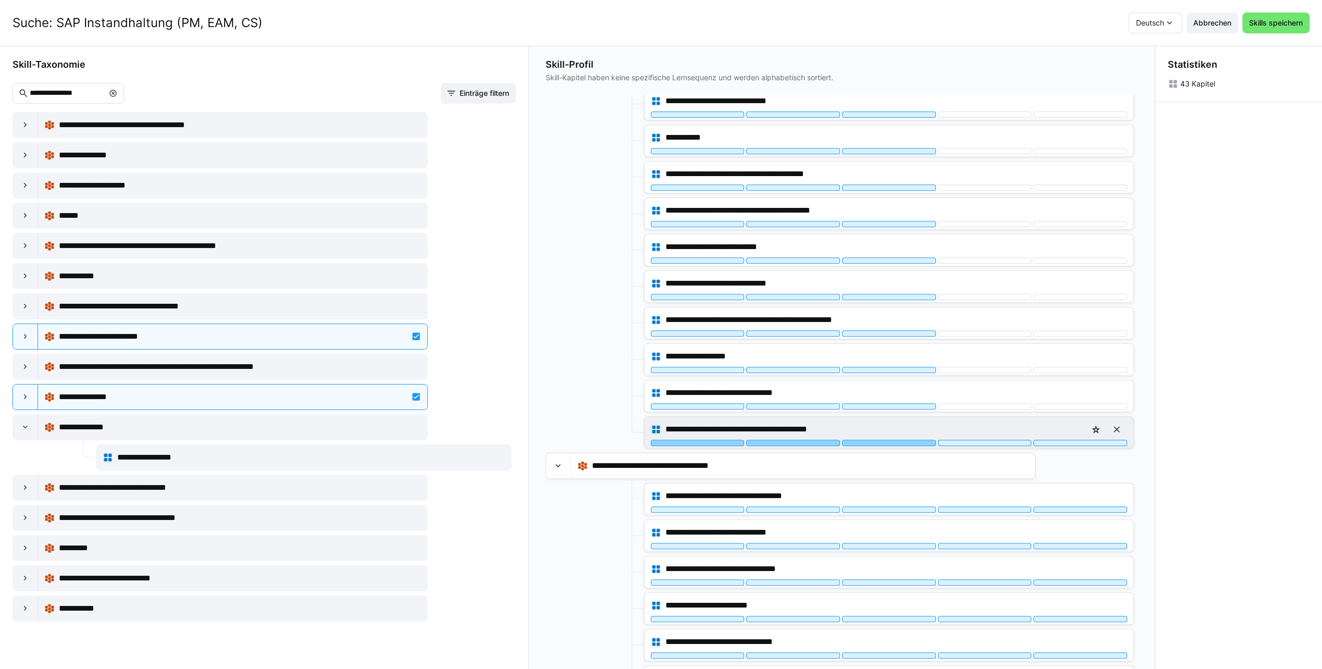
click at [866, 440] on div at bounding box center [889, 443] width 94 height 6
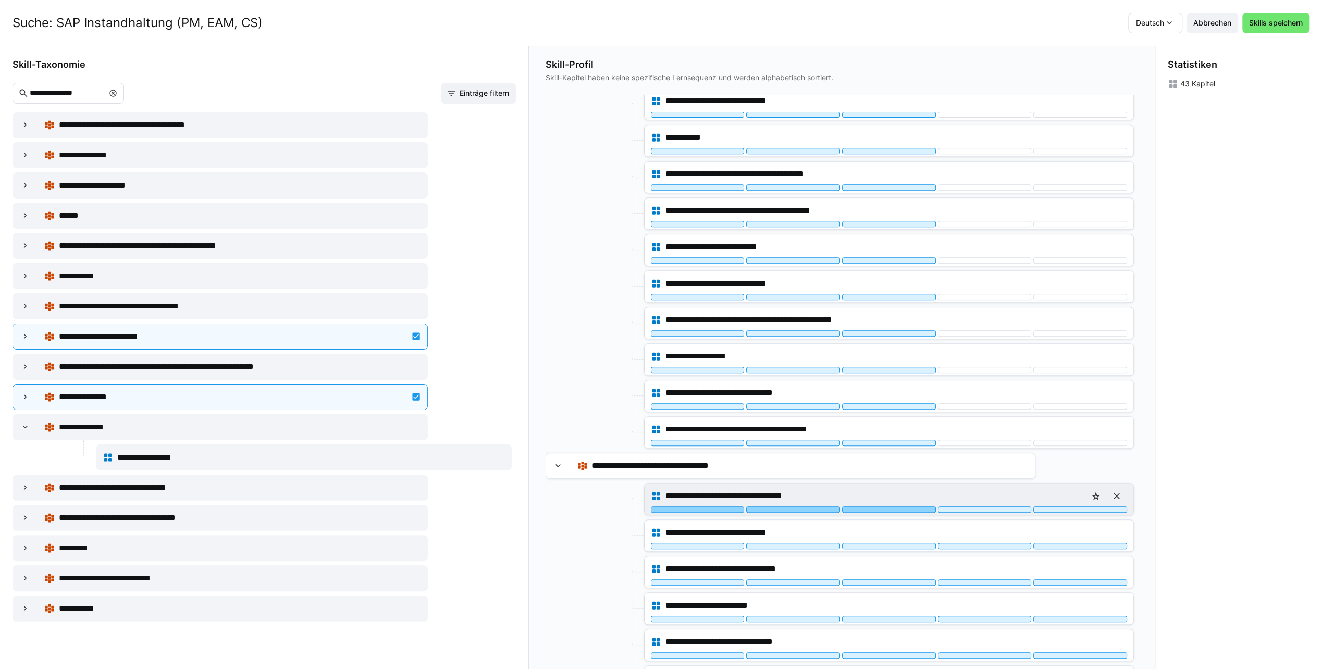
click at [858, 507] on div at bounding box center [889, 510] width 94 height 6
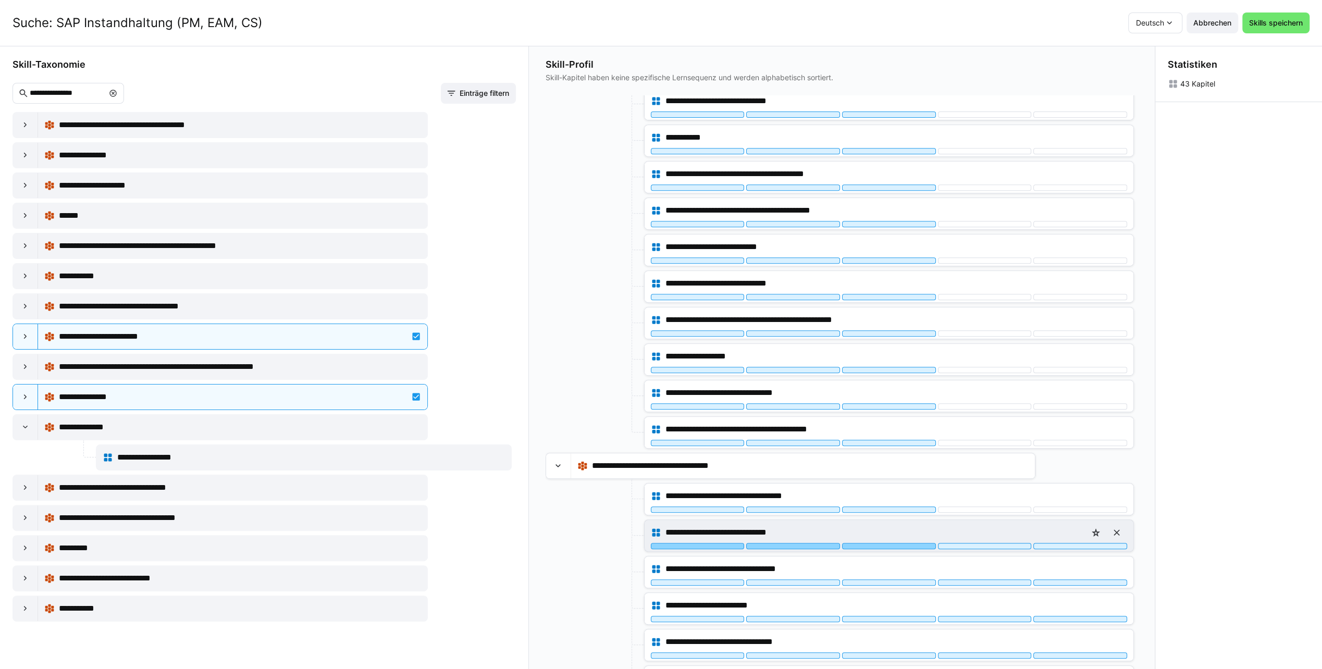
click at [857, 543] on div at bounding box center [889, 546] width 94 height 6
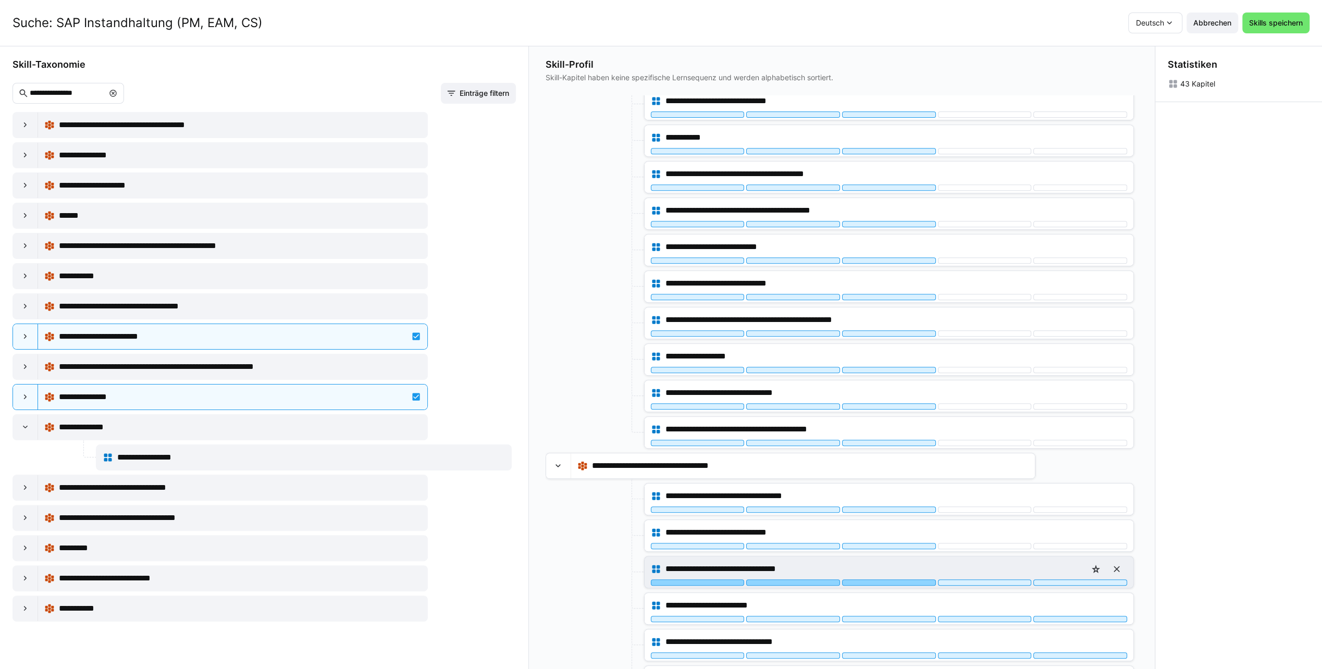
click at [860, 580] on div at bounding box center [889, 583] width 94 height 6
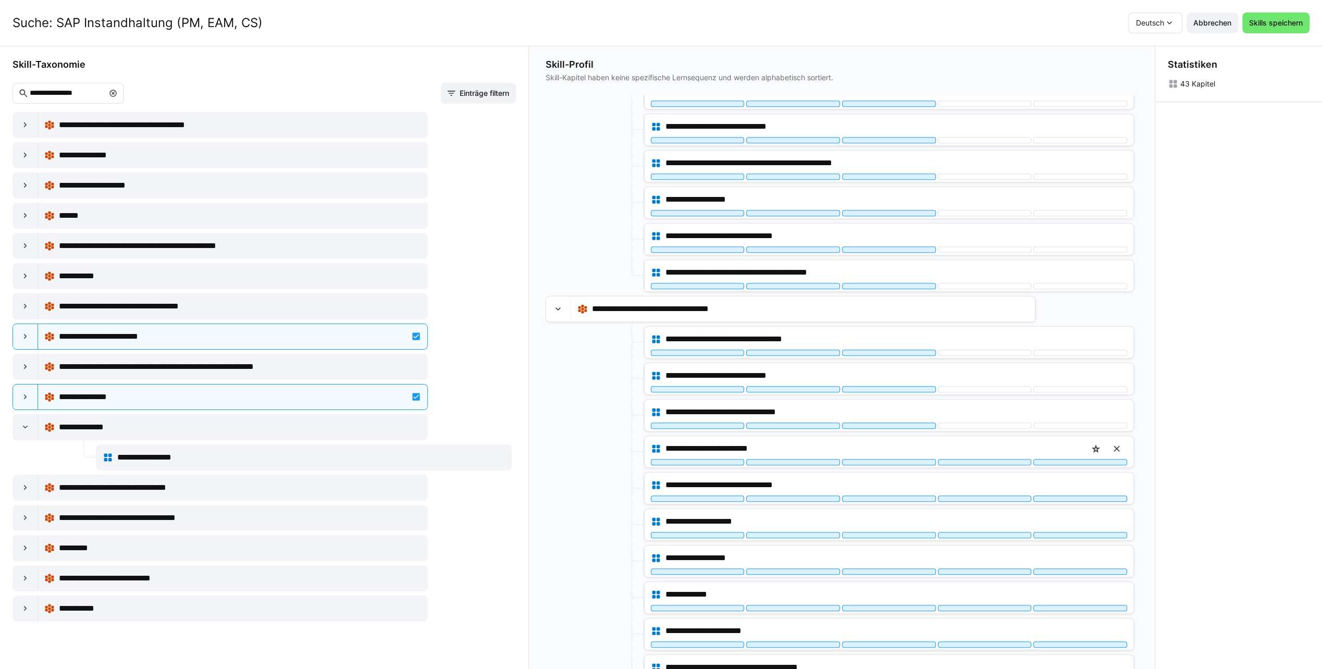
scroll to position [730, 0]
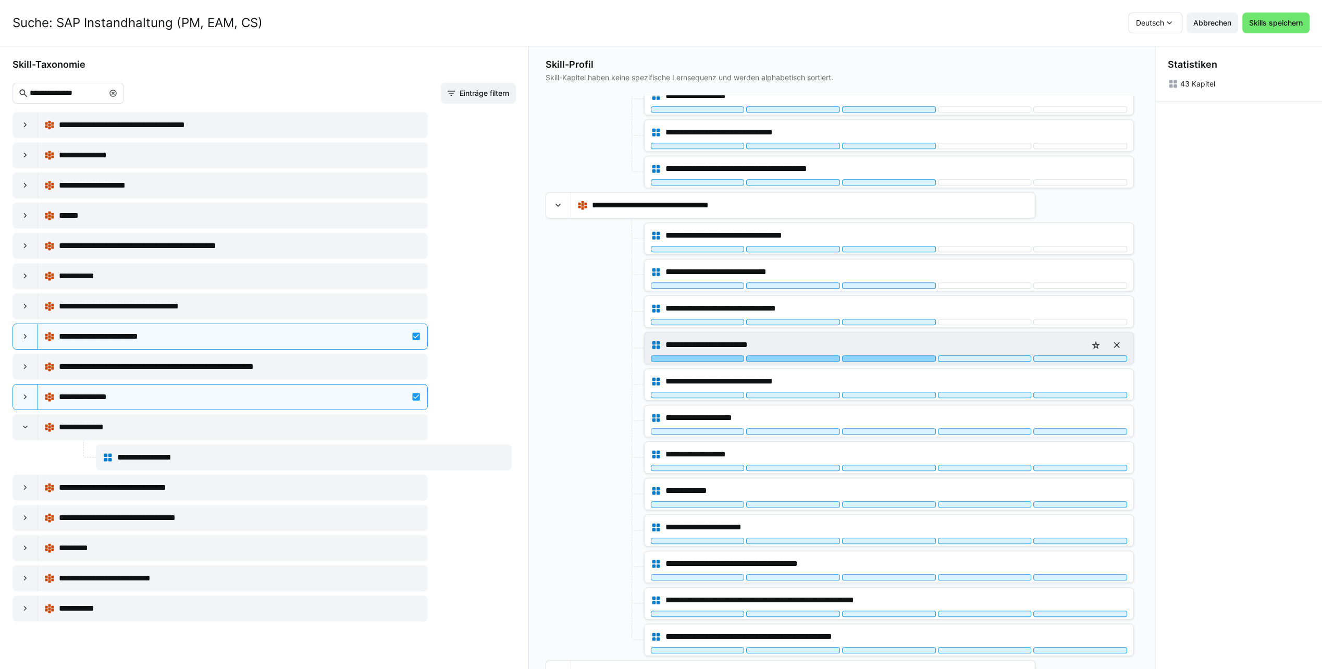
click at [878, 355] on div at bounding box center [889, 358] width 94 height 6
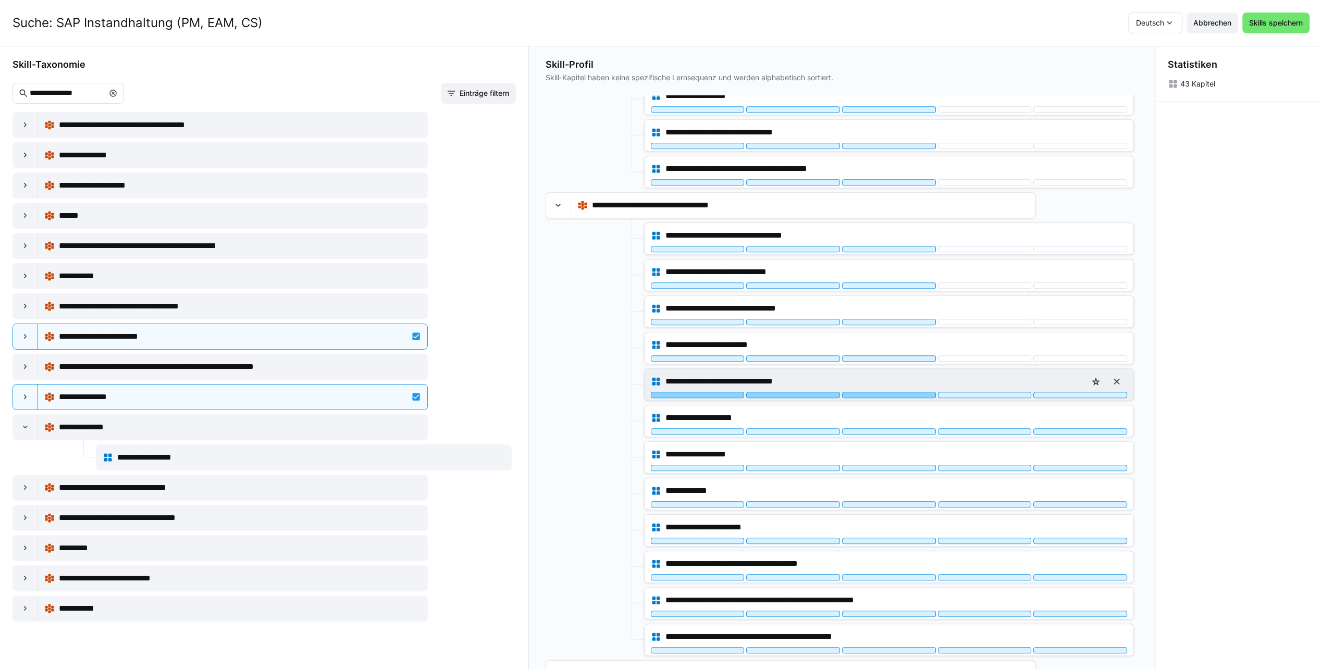
click at [877, 392] on div at bounding box center [889, 395] width 94 height 6
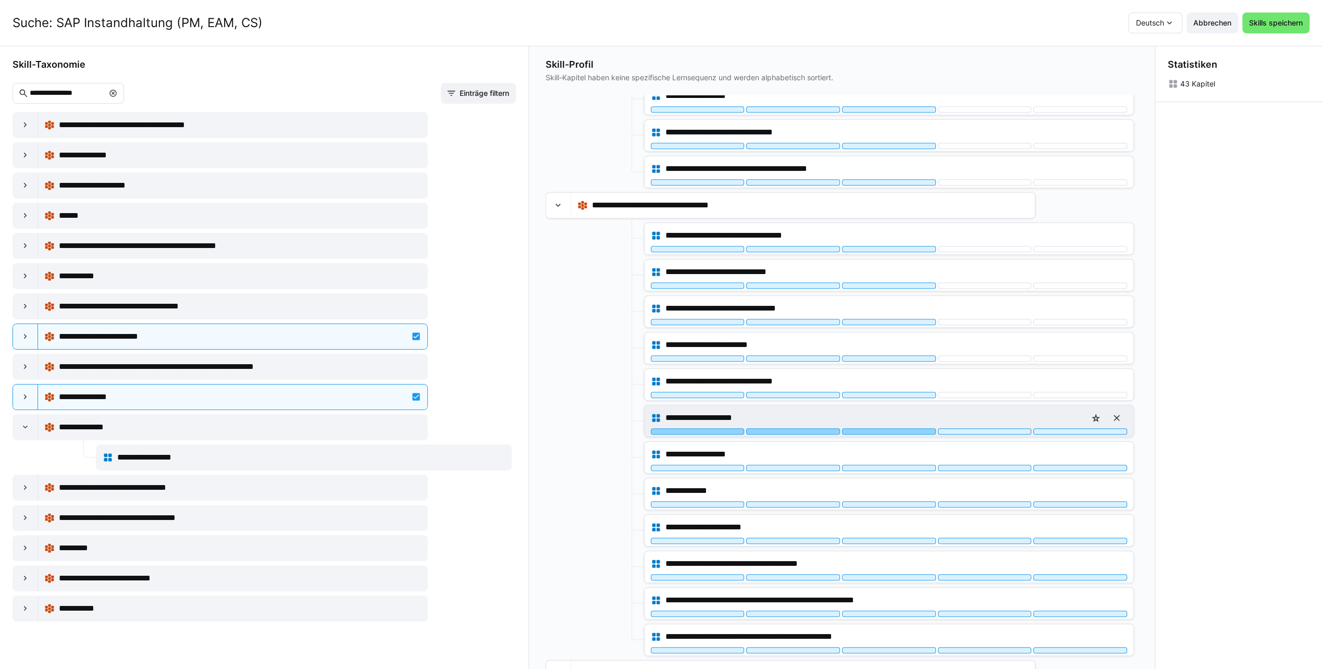
click at [871, 428] on div at bounding box center [889, 431] width 94 height 6
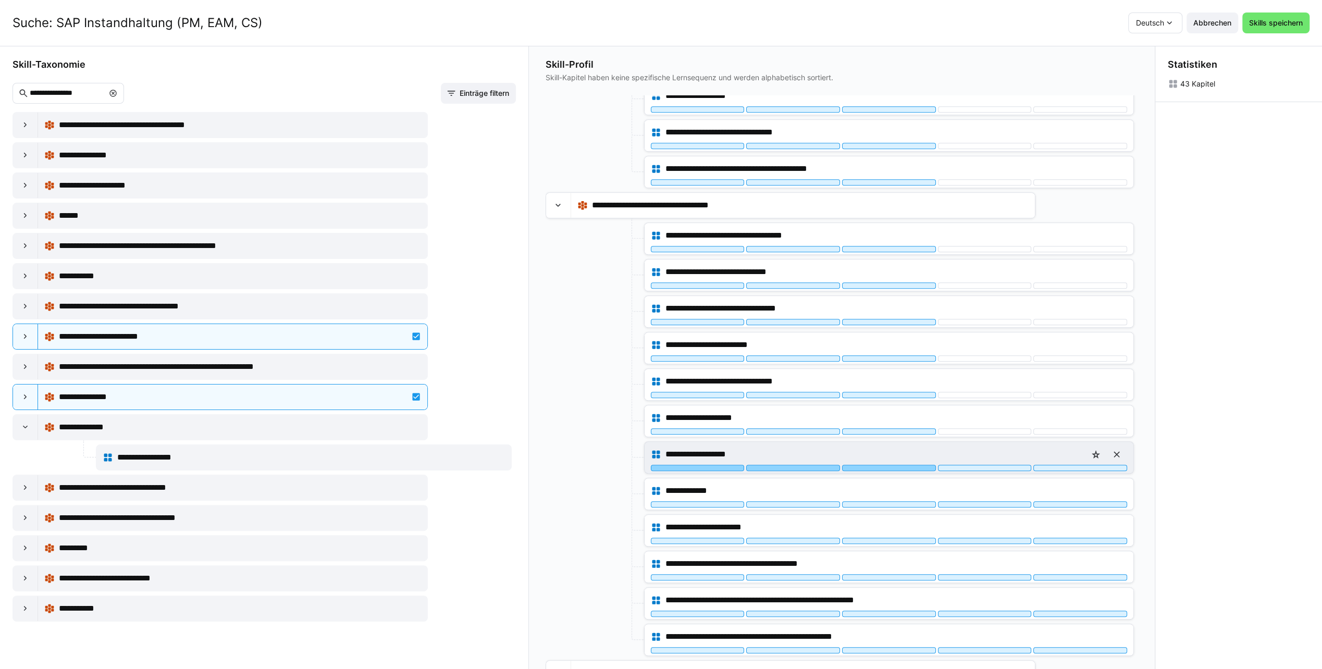
click at [866, 465] on div at bounding box center [889, 468] width 94 height 6
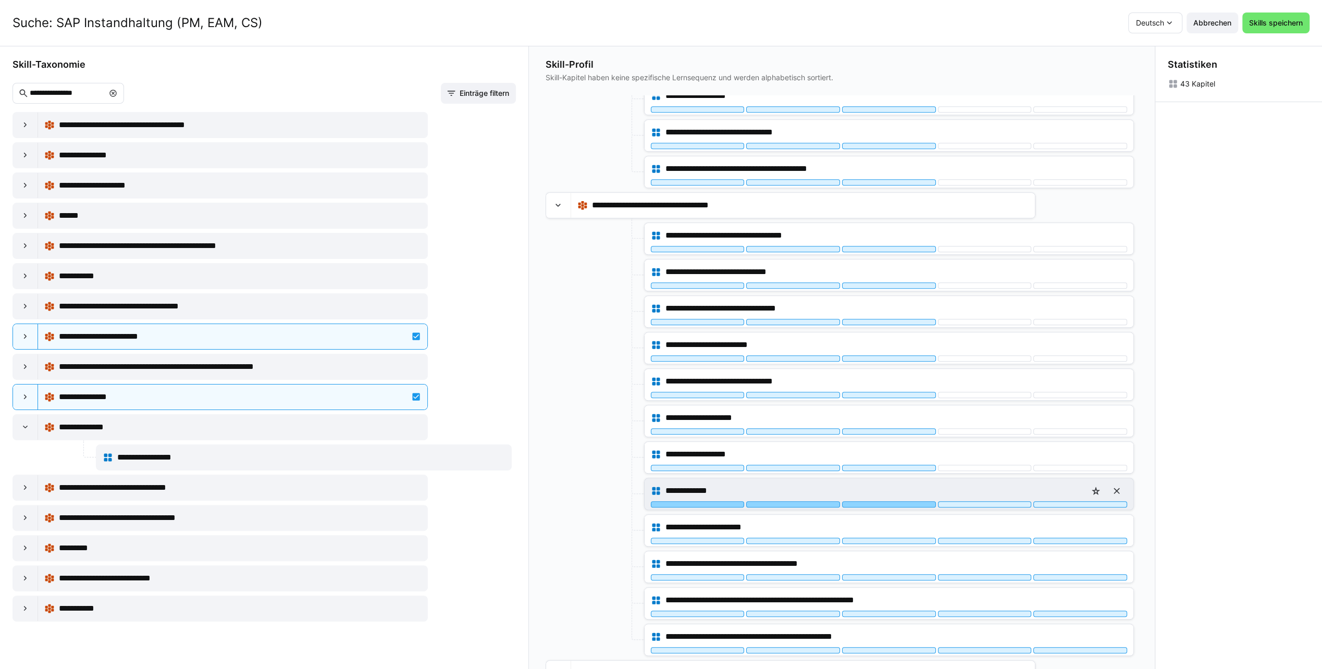
click at [863, 501] on div at bounding box center [889, 504] width 94 height 6
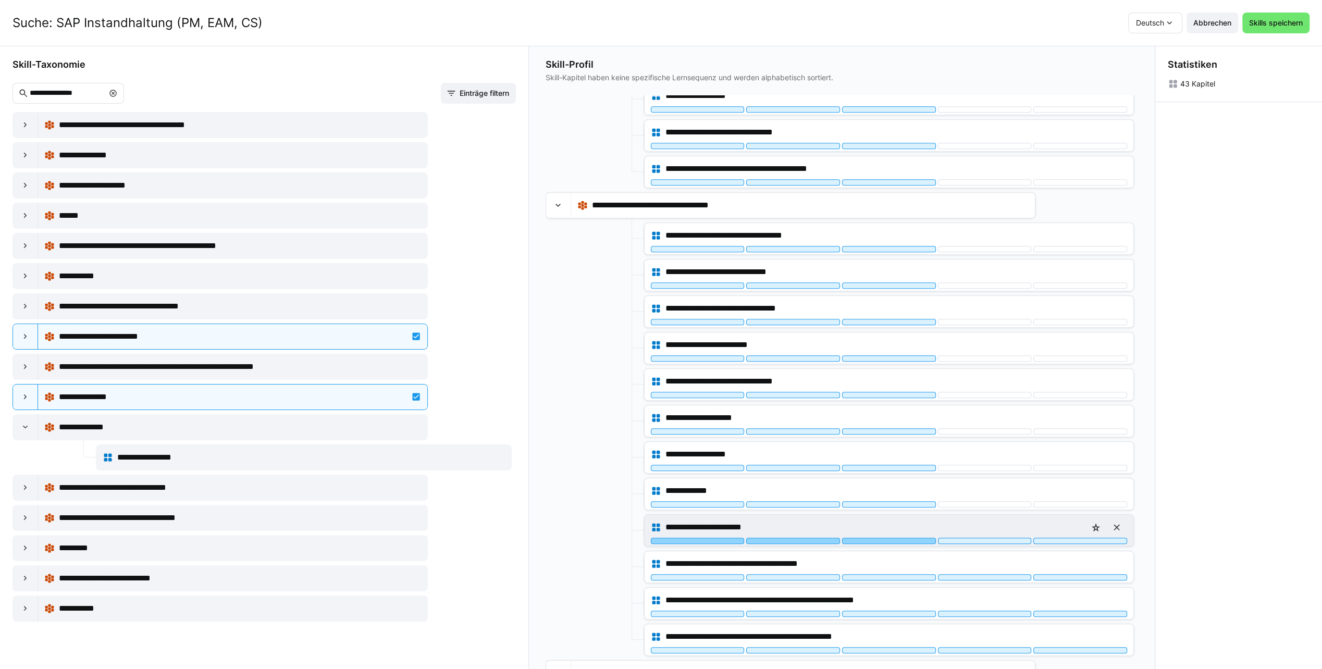
click at [864, 538] on div at bounding box center [889, 541] width 94 height 6
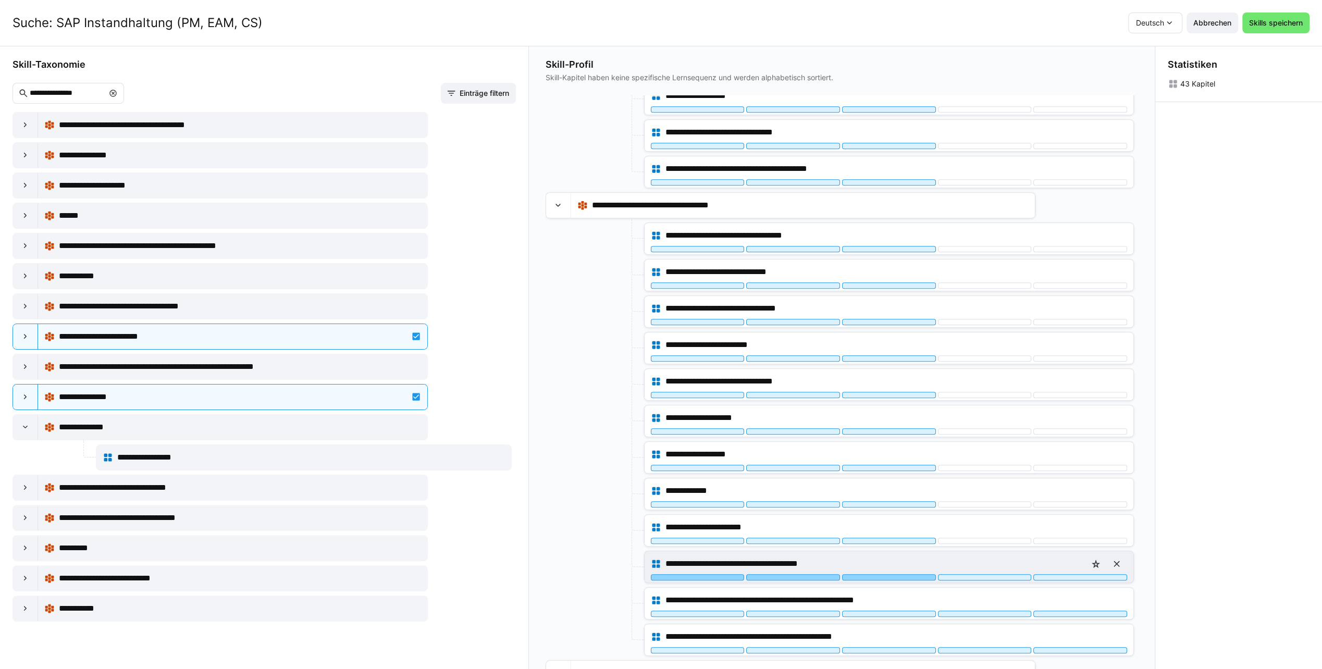
click at [868, 574] on div at bounding box center [889, 577] width 94 height 6
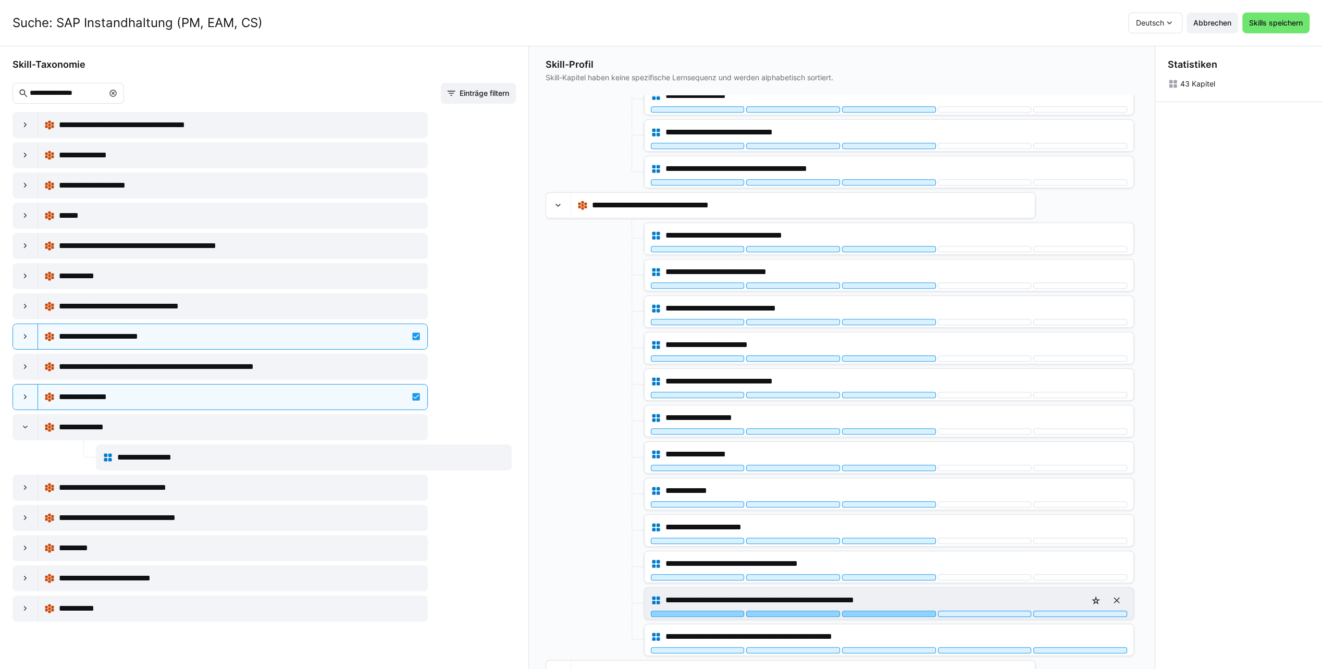
click at [865, 611] on div at bounding box center [889, 614] width 94 height 6
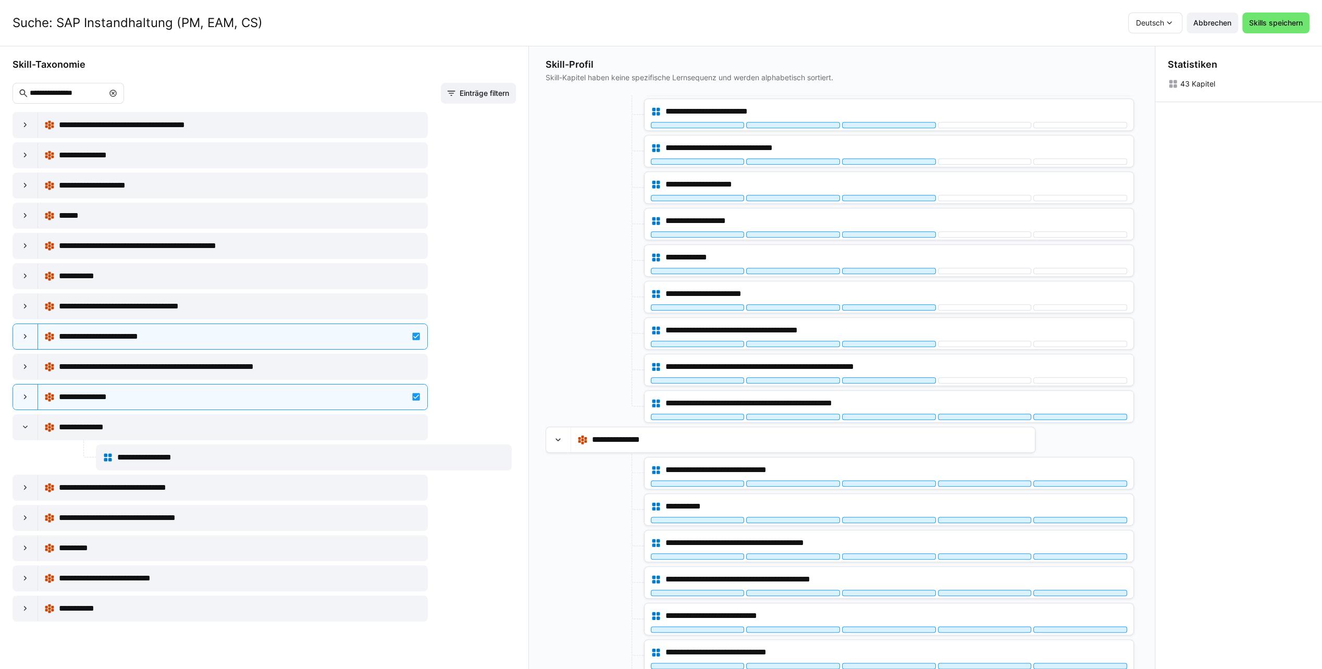
scroll to position [1094, 0]
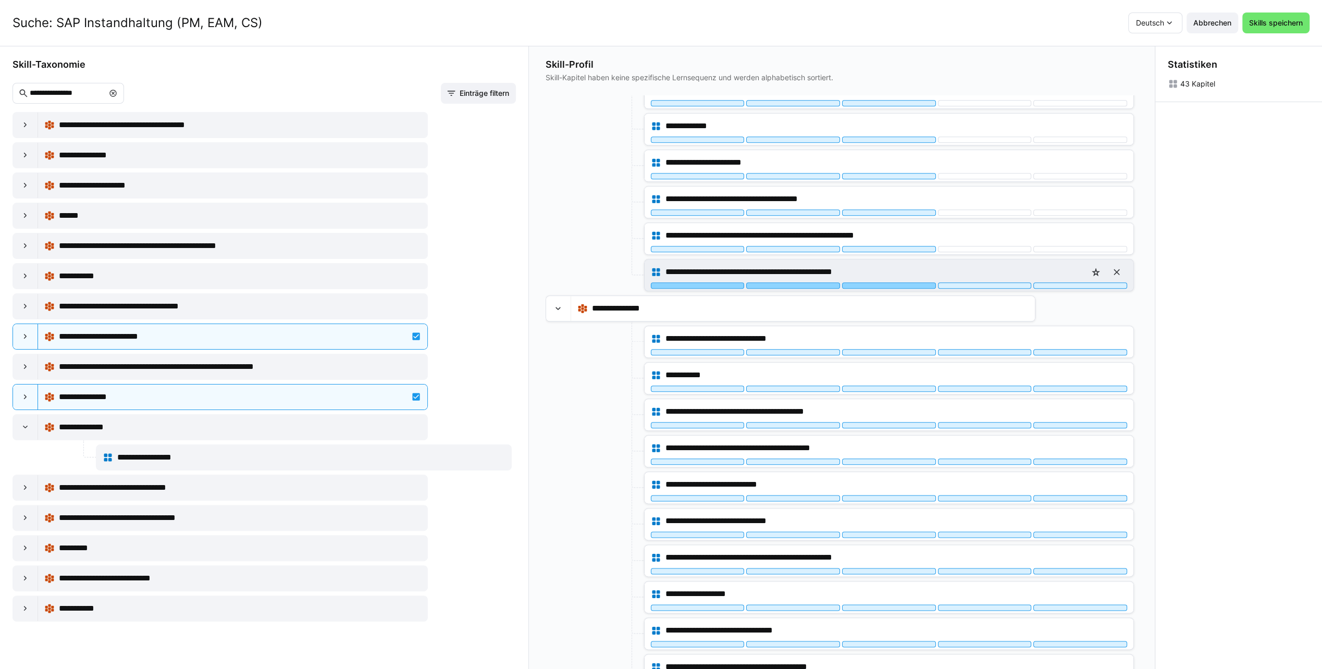
click at [870, 282] on div at bounding box center [889, 285] width 94 height 6
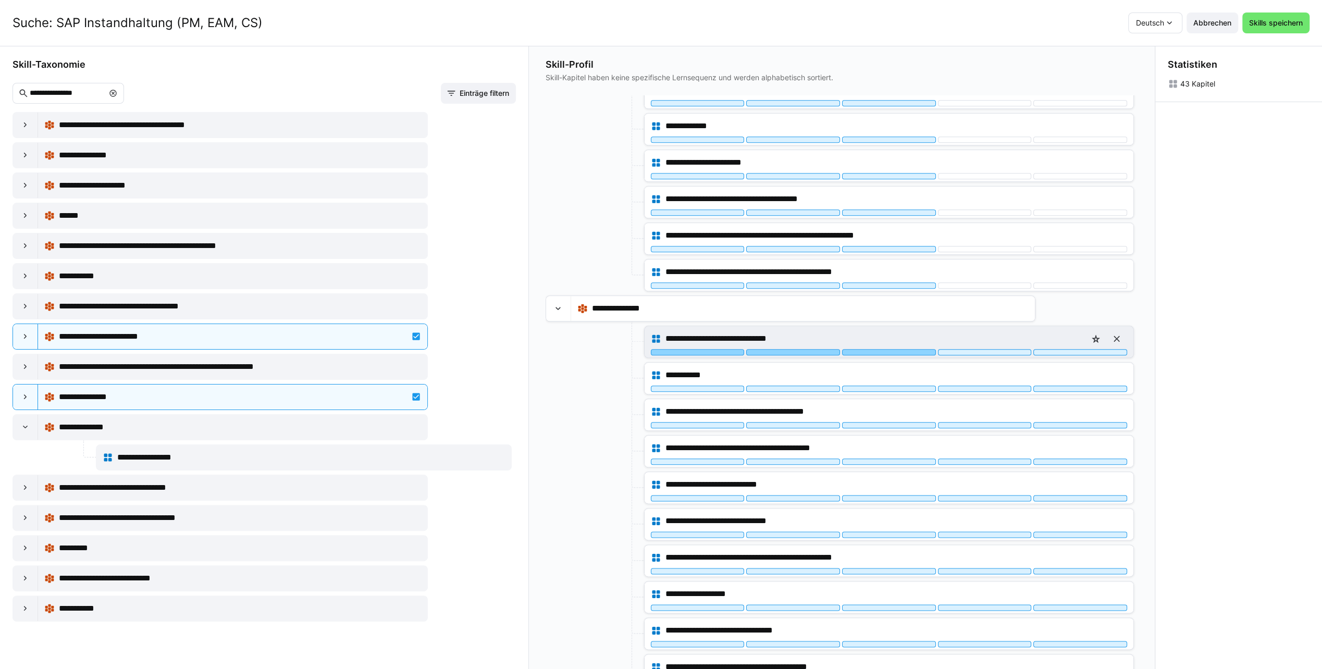
click at [872, 349] on div at bounding box center [889, 352] width 94 height 6
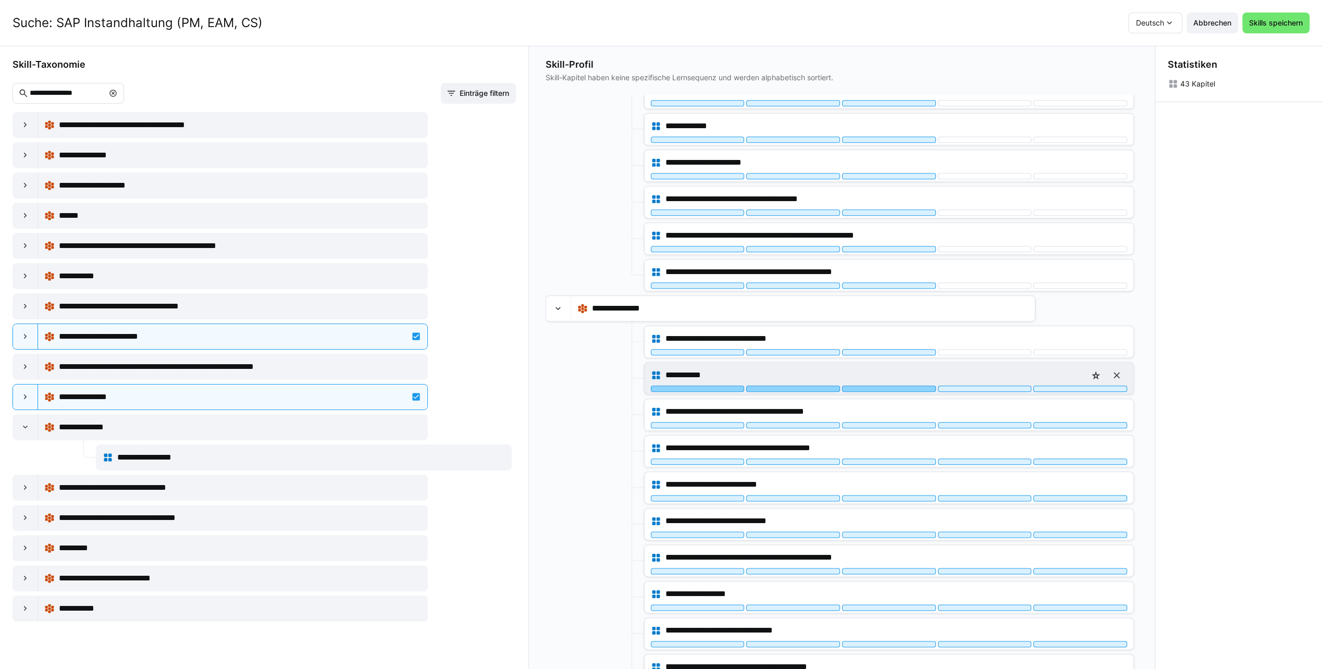
click at [869, 386] on div at bounding box center [889, 389] width 94 height 6
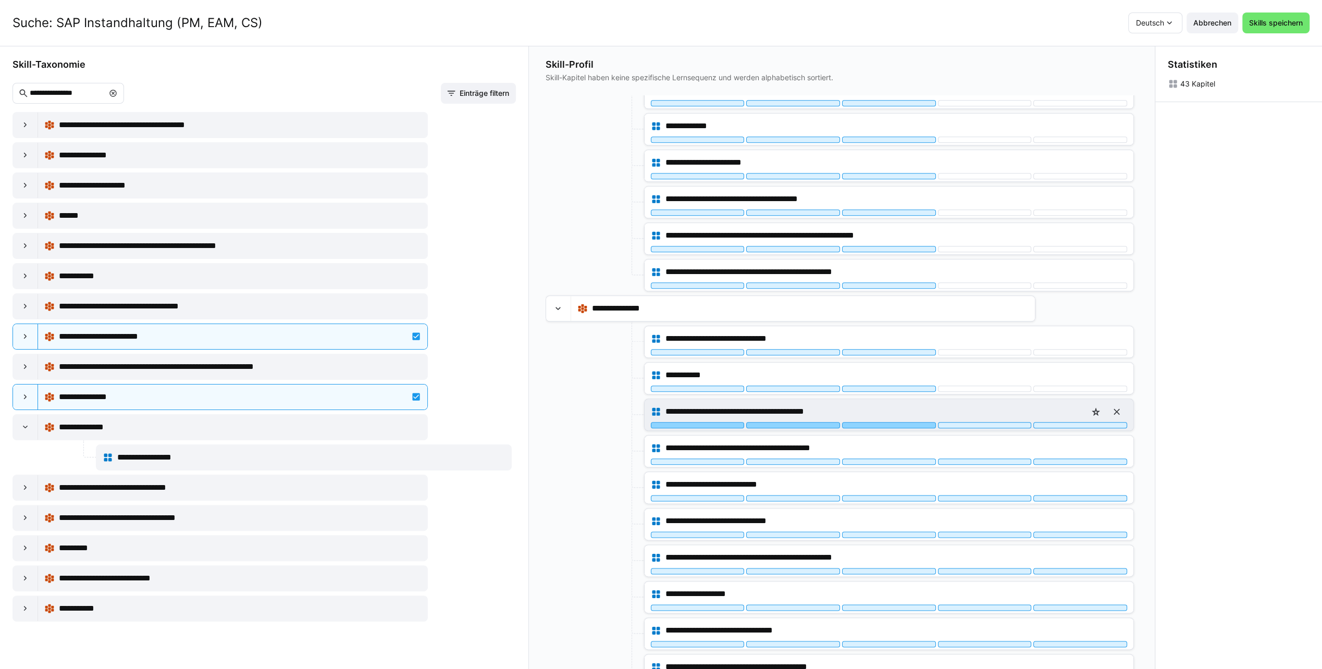
click at [870, 422] on div at bounding box center [889, 425] width 94 height 6
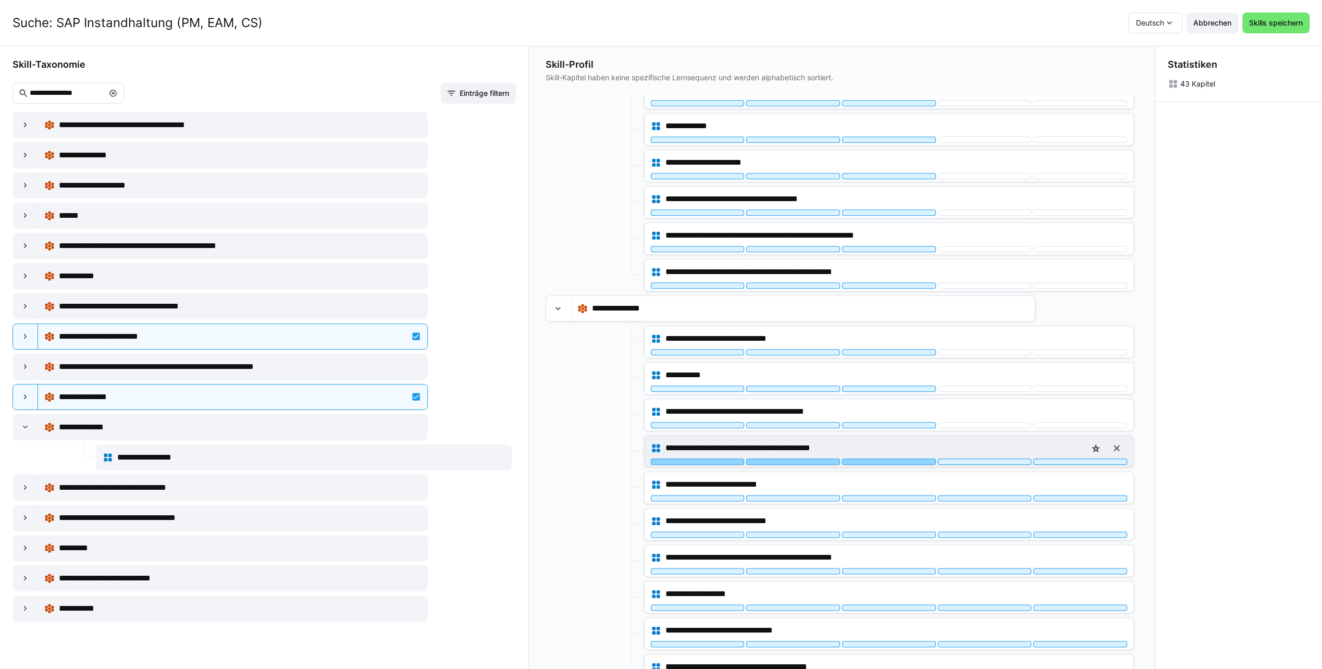
drag, startPoint x: 872, startPoint y: 446, endPoint x: 866, endPoint y: 449, distance: 7.0
click at [872, 459] on div at bounding box center [889, 462] width 94 height 6
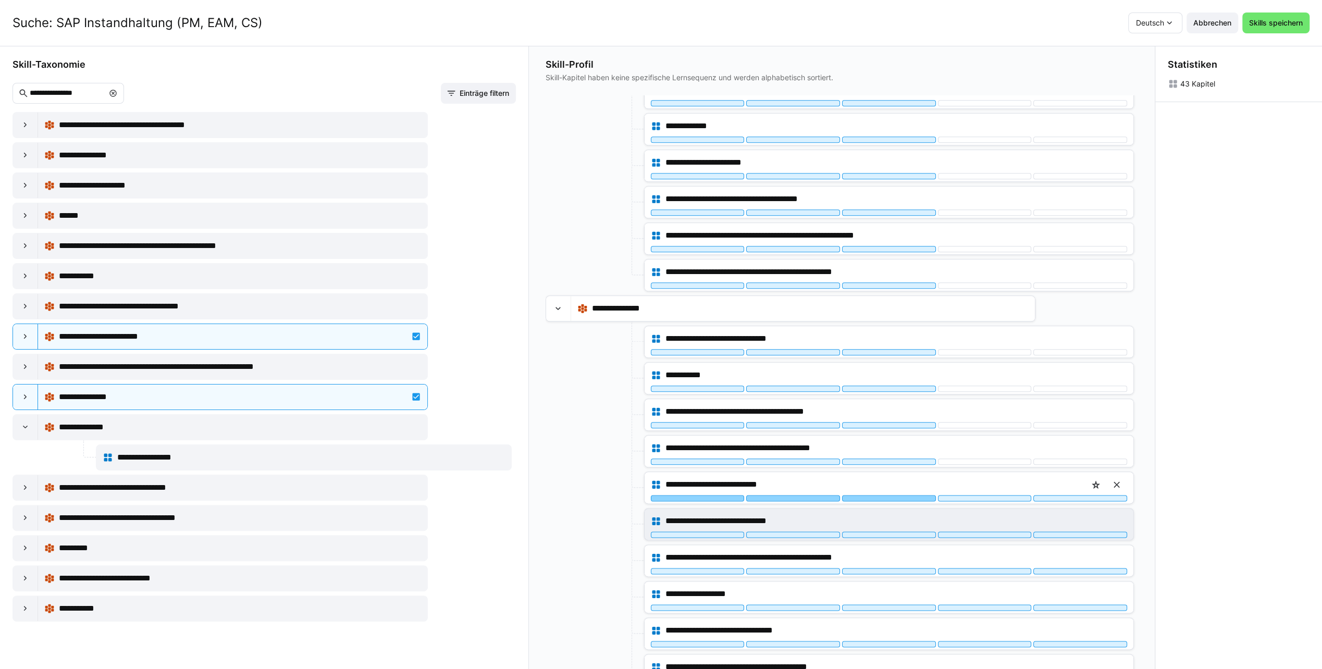
click at [852, 495] on div at bounding box center [889, 498] width 94 height 6
click at [854, 523] on div "**********" at bounding box center [889, 524] width 489 height 31
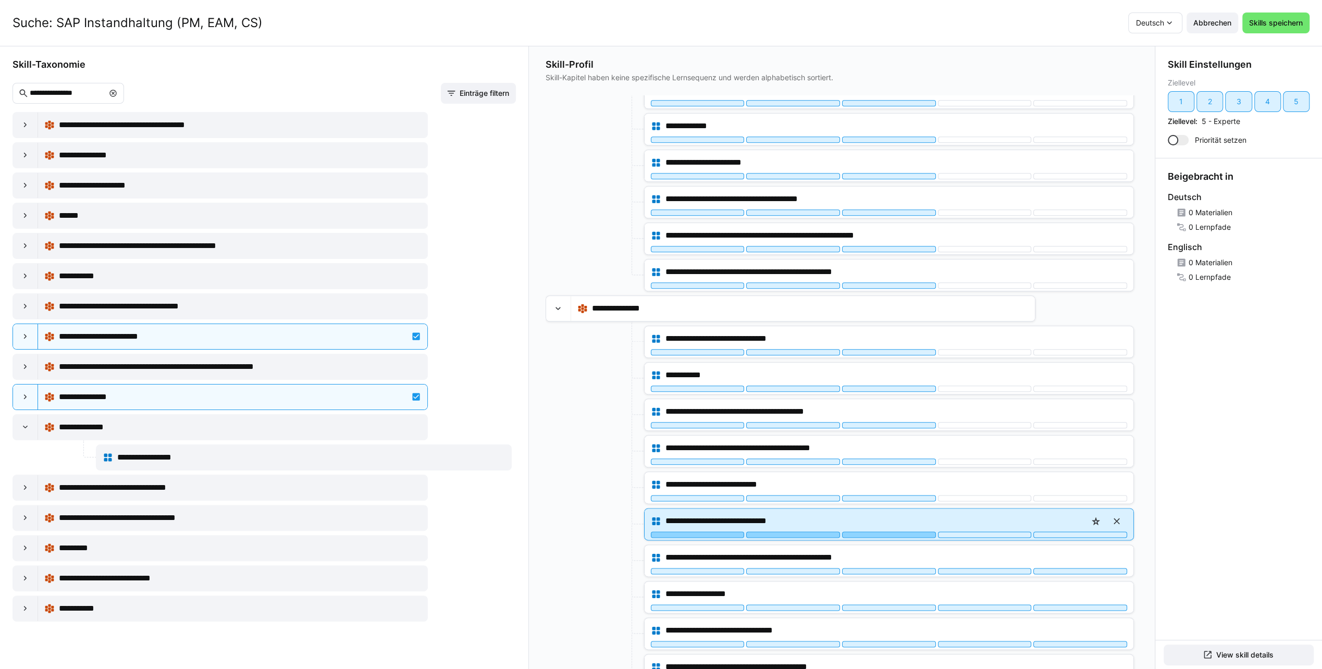
click at [854, 532] on div at bounding box center [889, 535] width 94 height 6
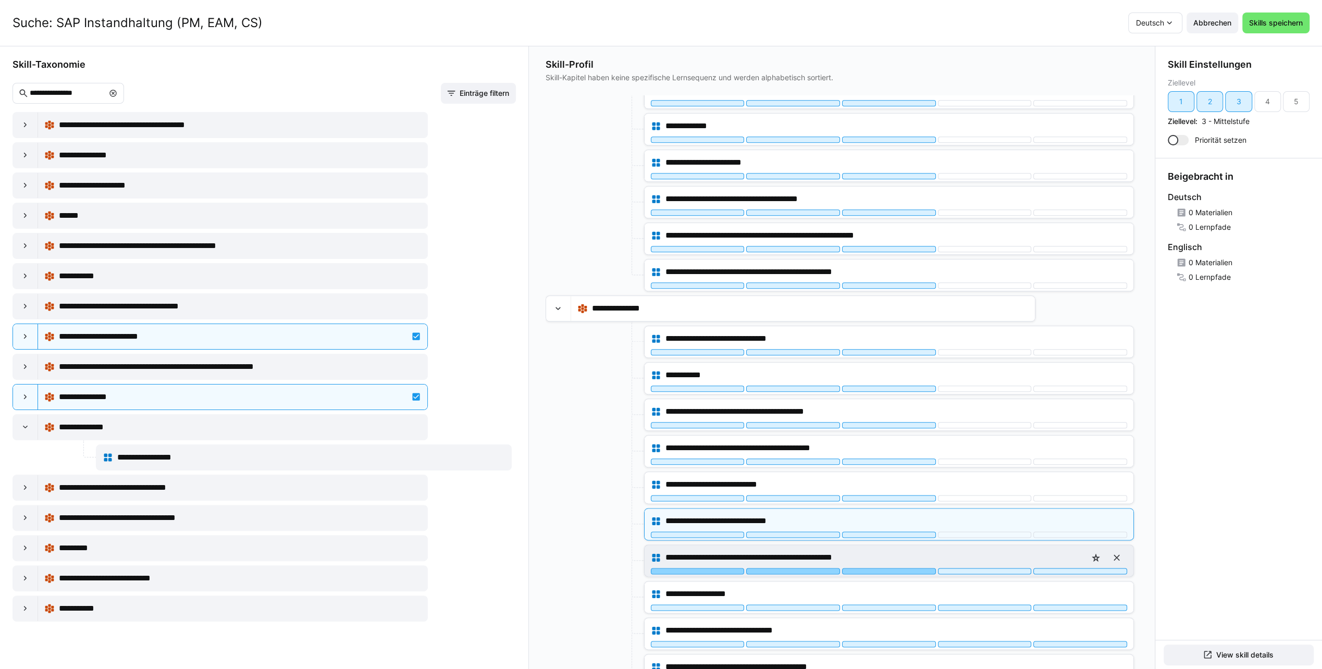
click at [857, 568] on div at bounding box center [889, 571] width 94 height 6
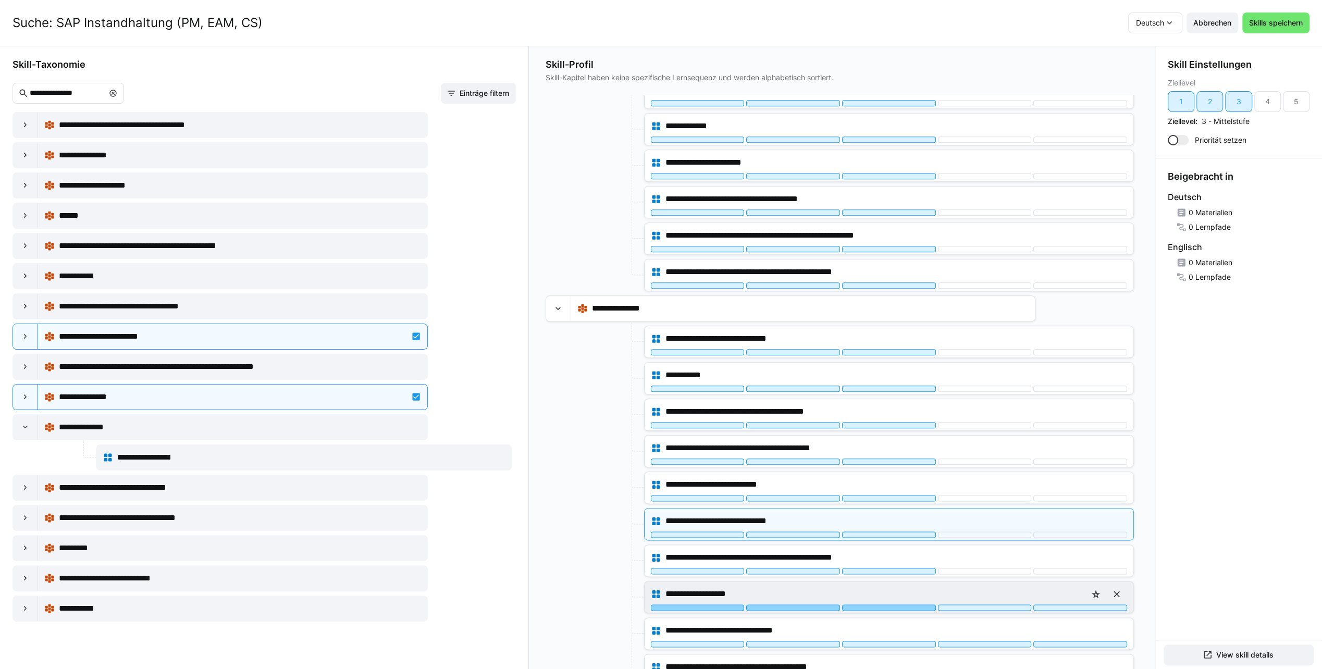
click at [861, 605] on div at bounding box center [889, 608] width 94 height 6
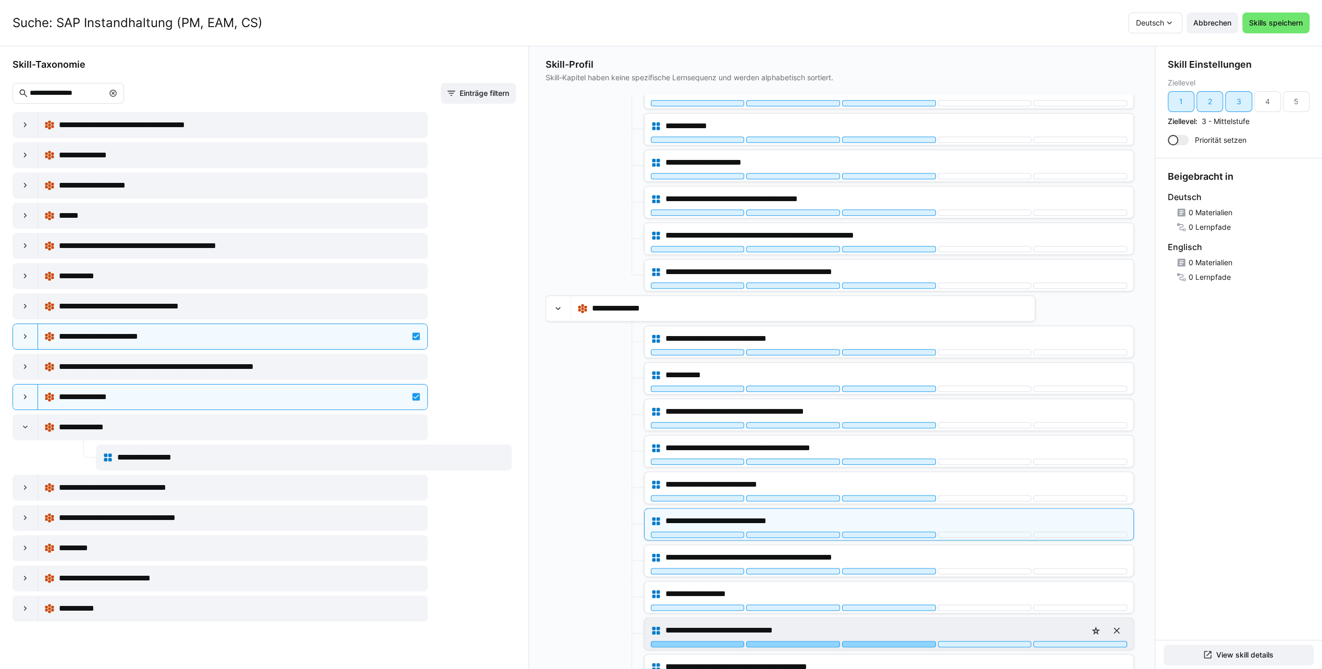
click at [862, 641] on div at bounding box center [889, 644] width 94 height 6
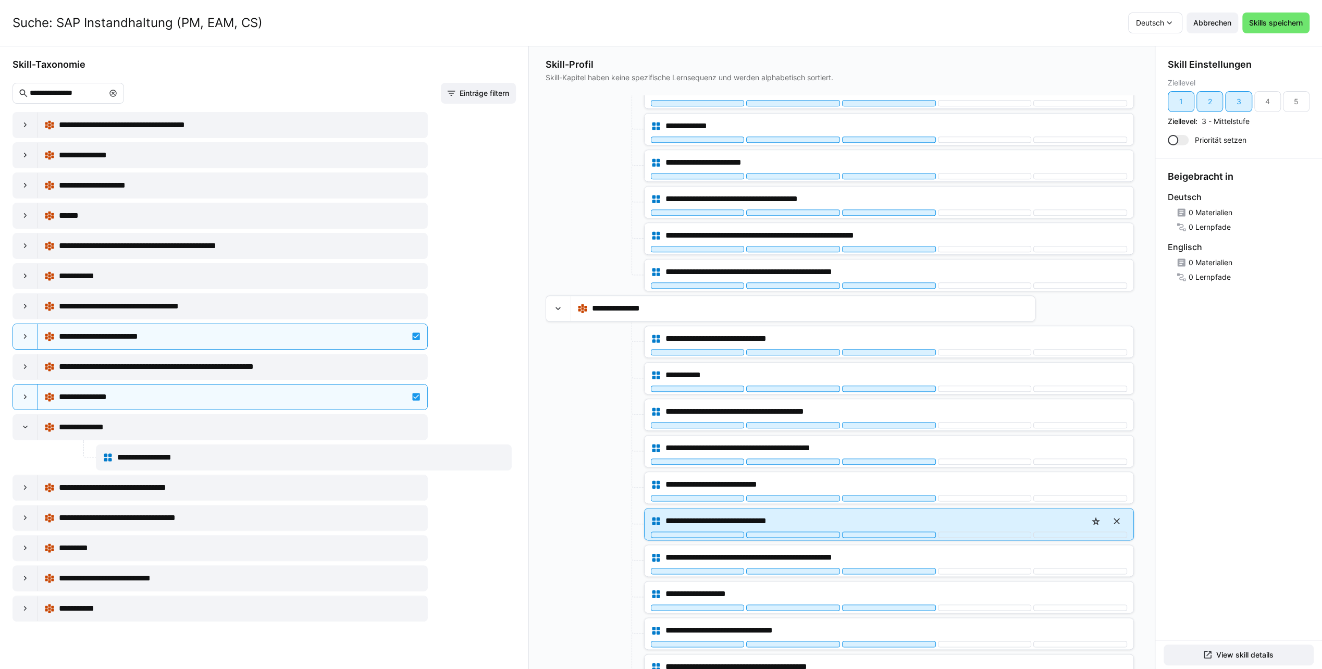
scroll to position [0, 0]
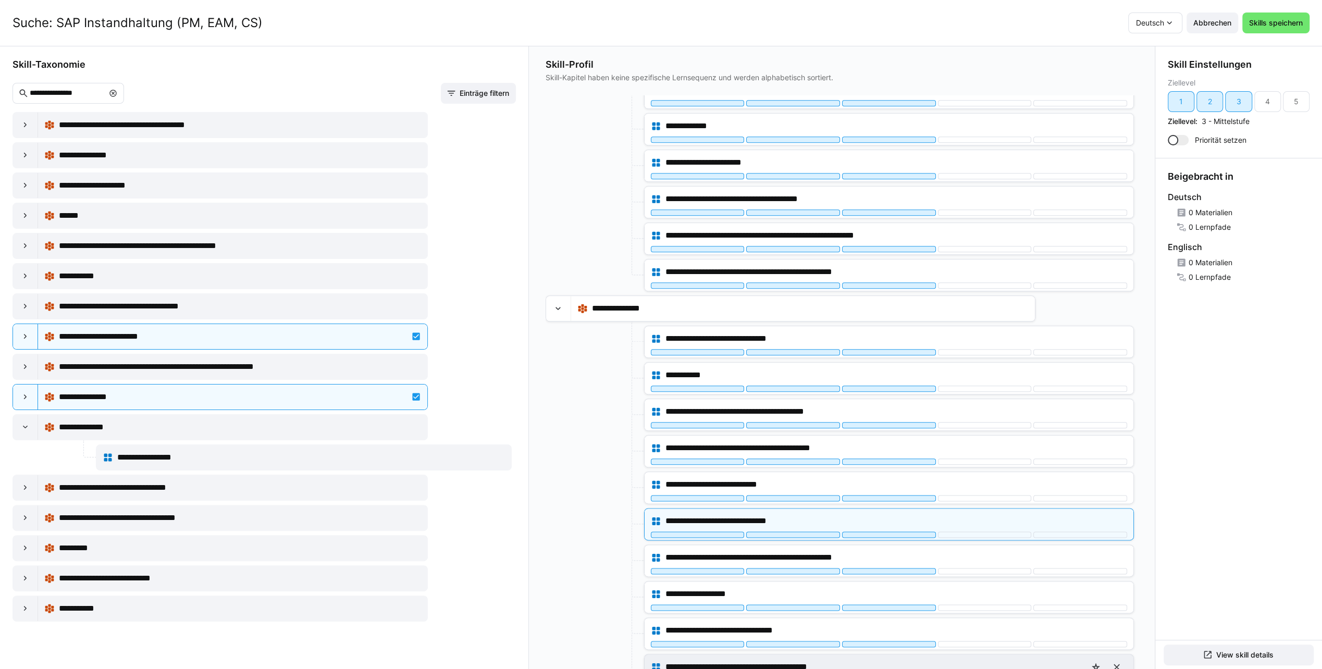
click at [885, 669] on div at bounding box center [889, 681] width 94 height 6
click at [1284, 23] on span "Skills speichern" at bounding box center [1276, 23] width 57 height 10
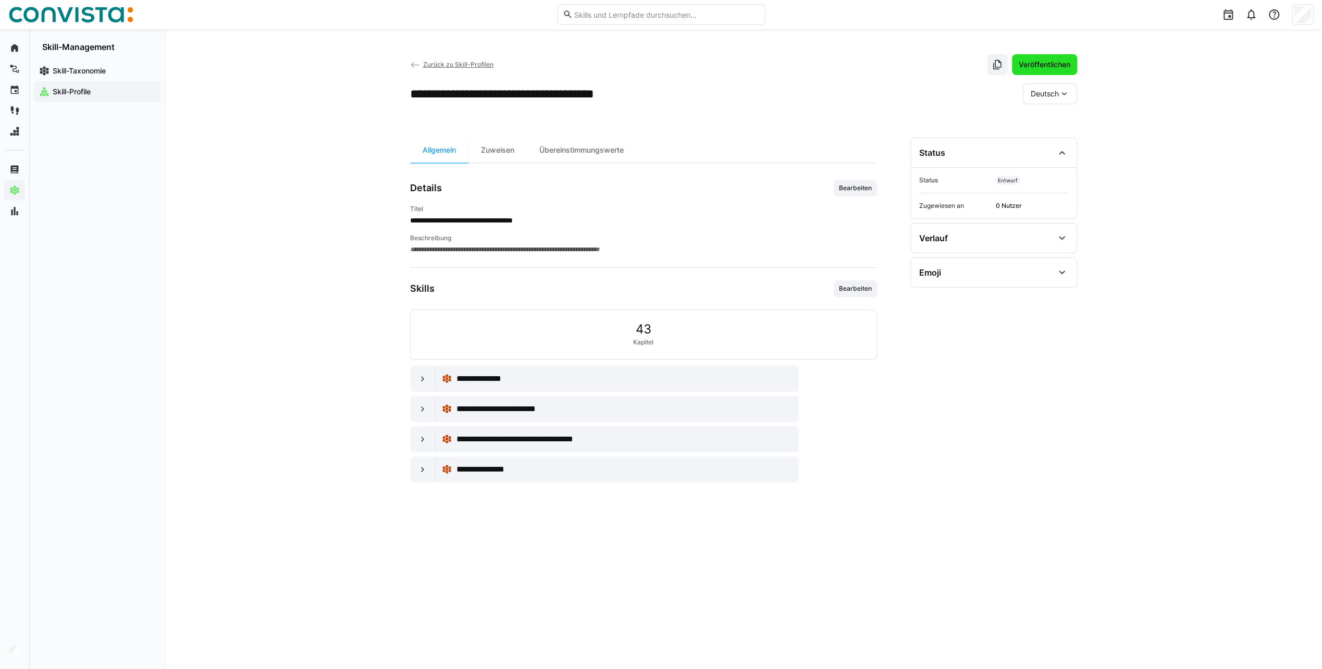
click at [1043, 59] on span "Veröffentlichen" at bounding box center [1044, 64] width 55 height 10
click at [457, 64] on span "Zurück zu Skill-Profilen" at bounding box center [458, 64] width 70 height 8
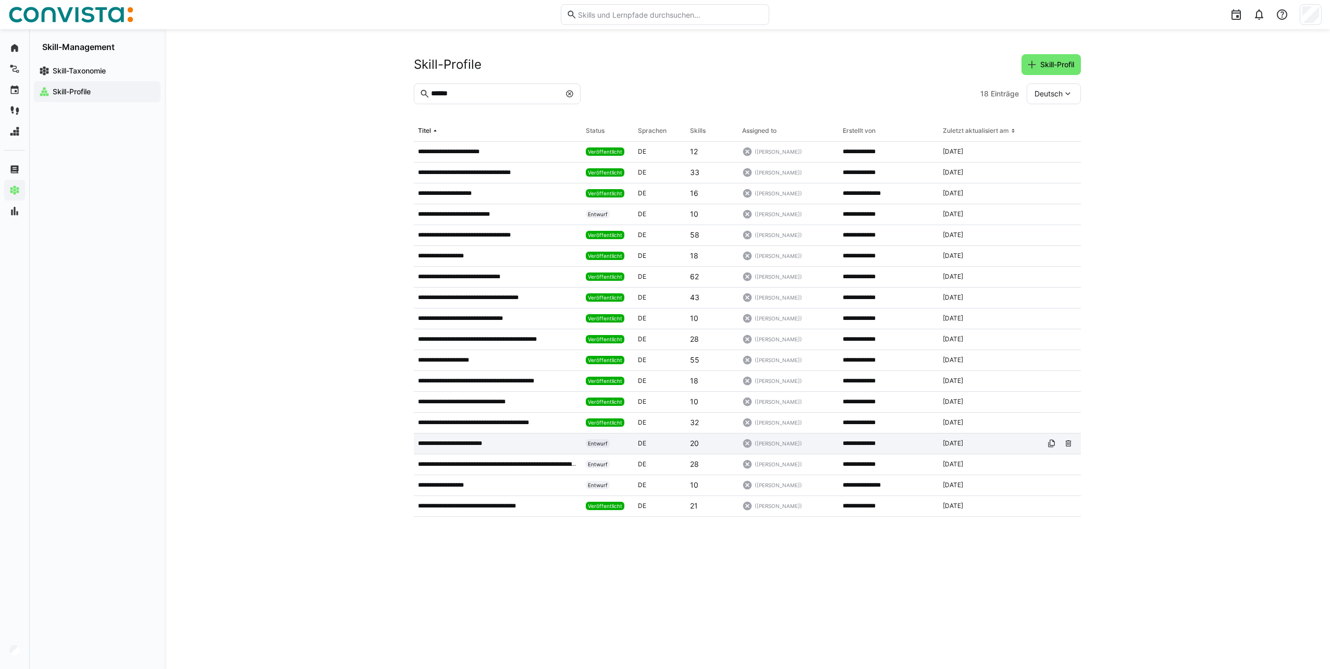
click at [474, 443] on p "**********" at bounding box center [458, 443] width 81 height 8
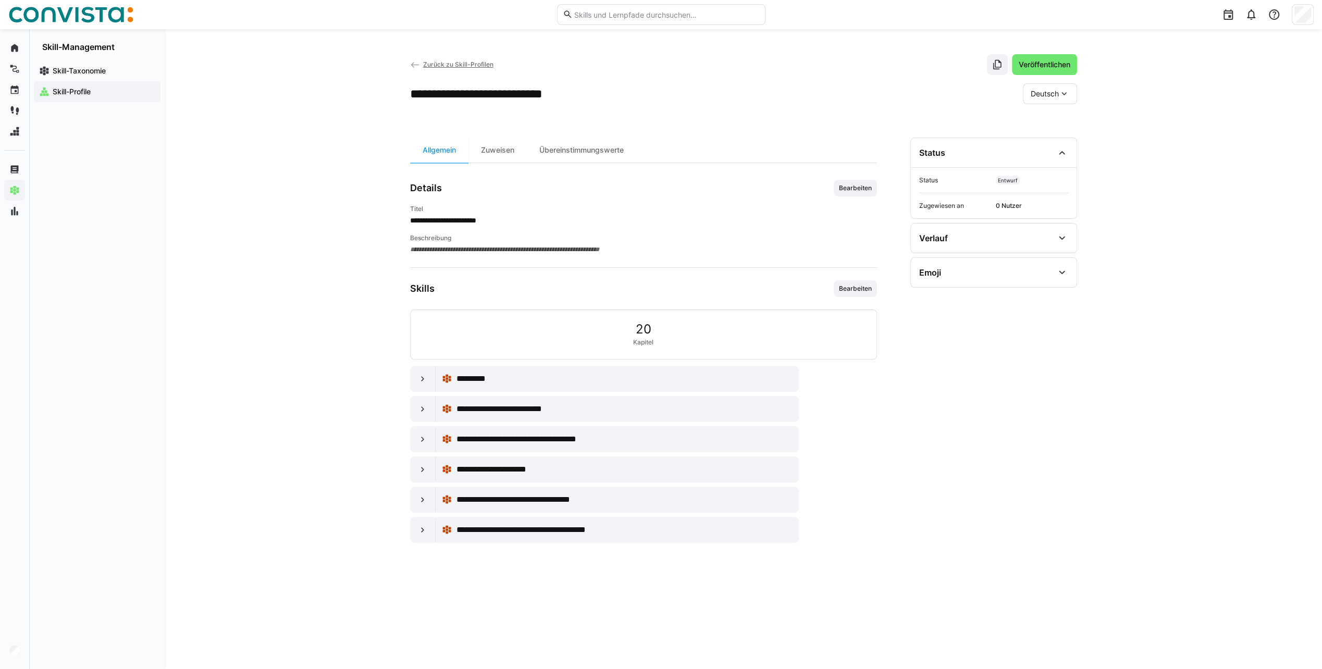
click at [1075, 58] on span "Veröffentlichen" at bounding box center [1044, 64] width 65 height 21
click at [453, 61] on span "Zurück zu Skill-Profilen" at bounding box center [458, 64] width 70 height 8
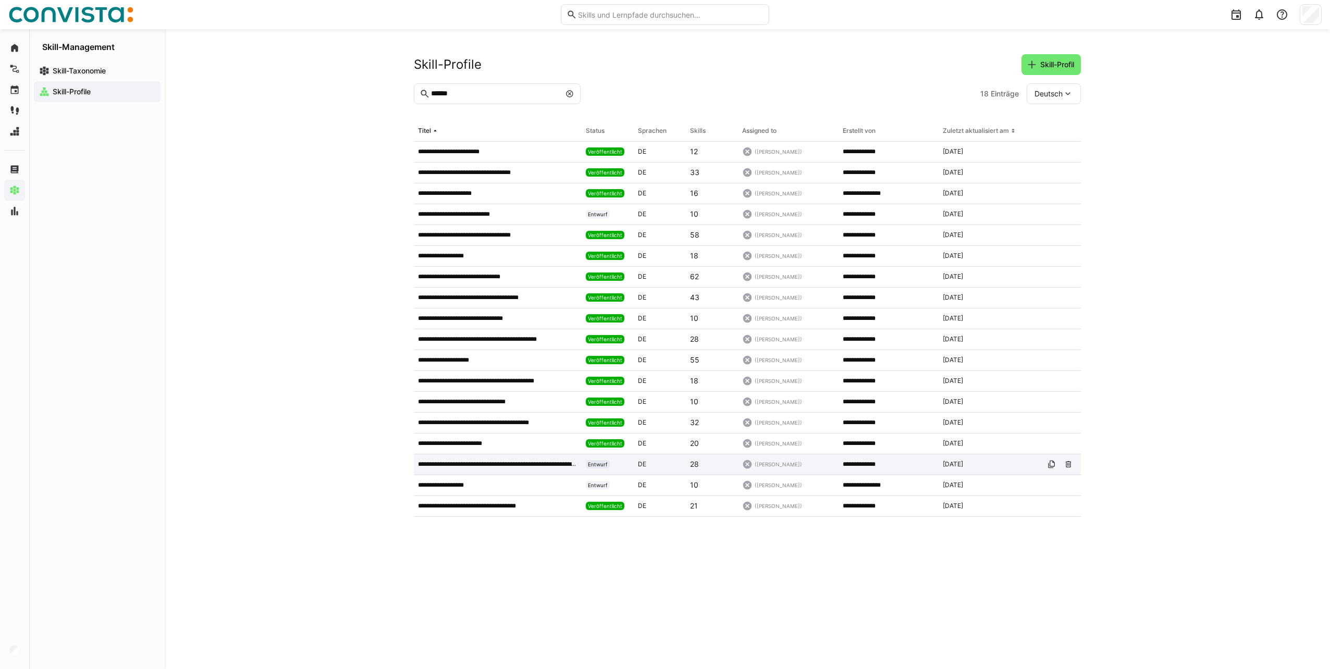
click at [484, 459] on div "**********" at bounding box center [498, 464] width 168 height 21
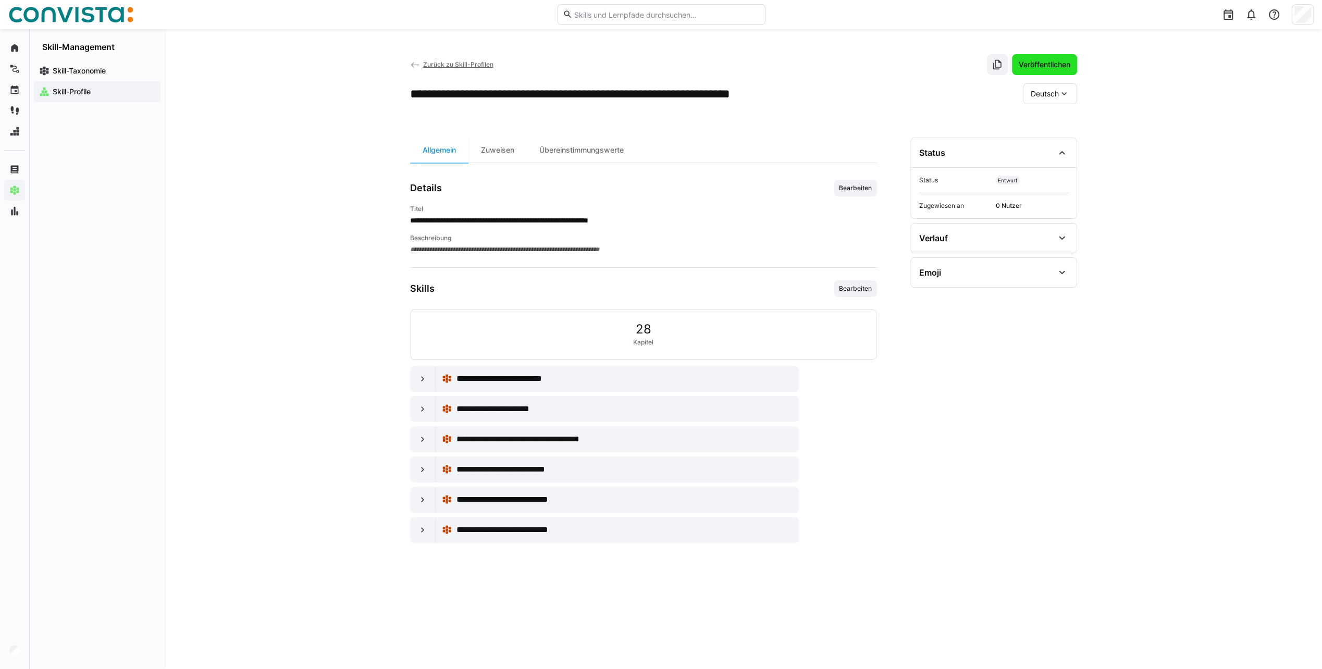
click at [1031, 68] on span "Veröffentlichen" at bounding box center [1044, 64] width 55 height 10
click at [469, 65] on span "Zurück zu Skill-Profilen" at bounding box center [458, 64] width 70 height 8
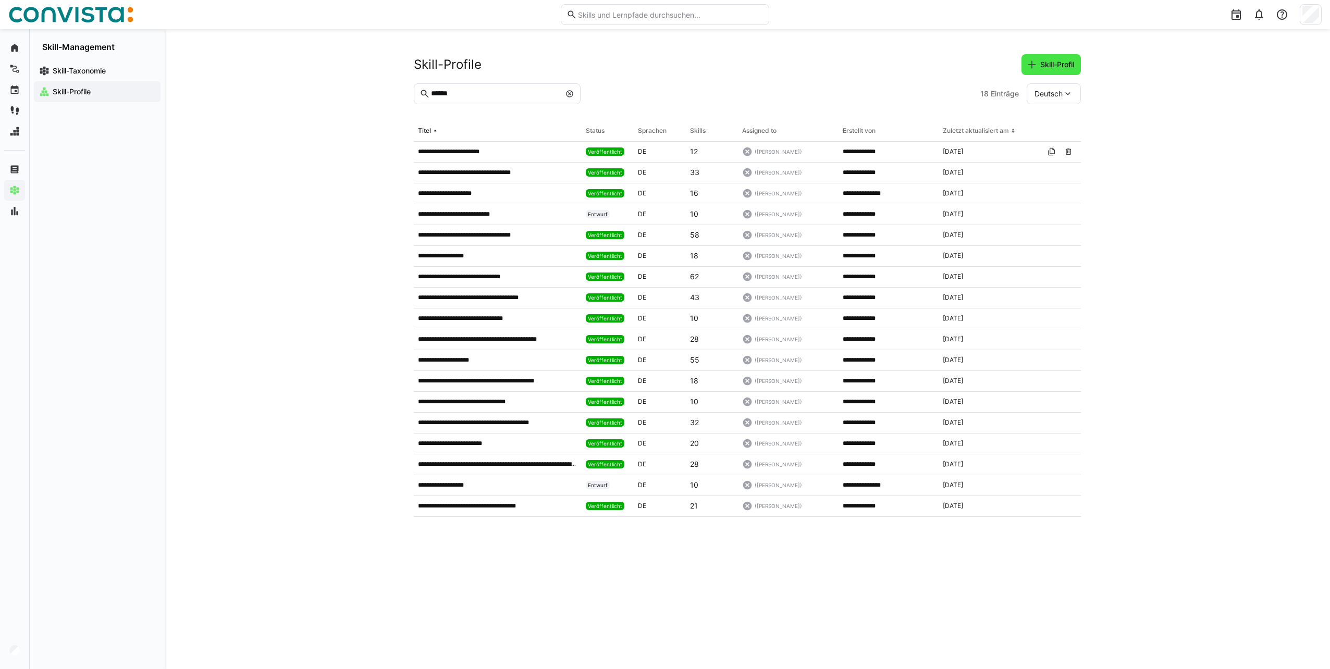
click at [1054, 65] on span "Skill-Profil" at bounding box center [1057, 64] width 37 height 10
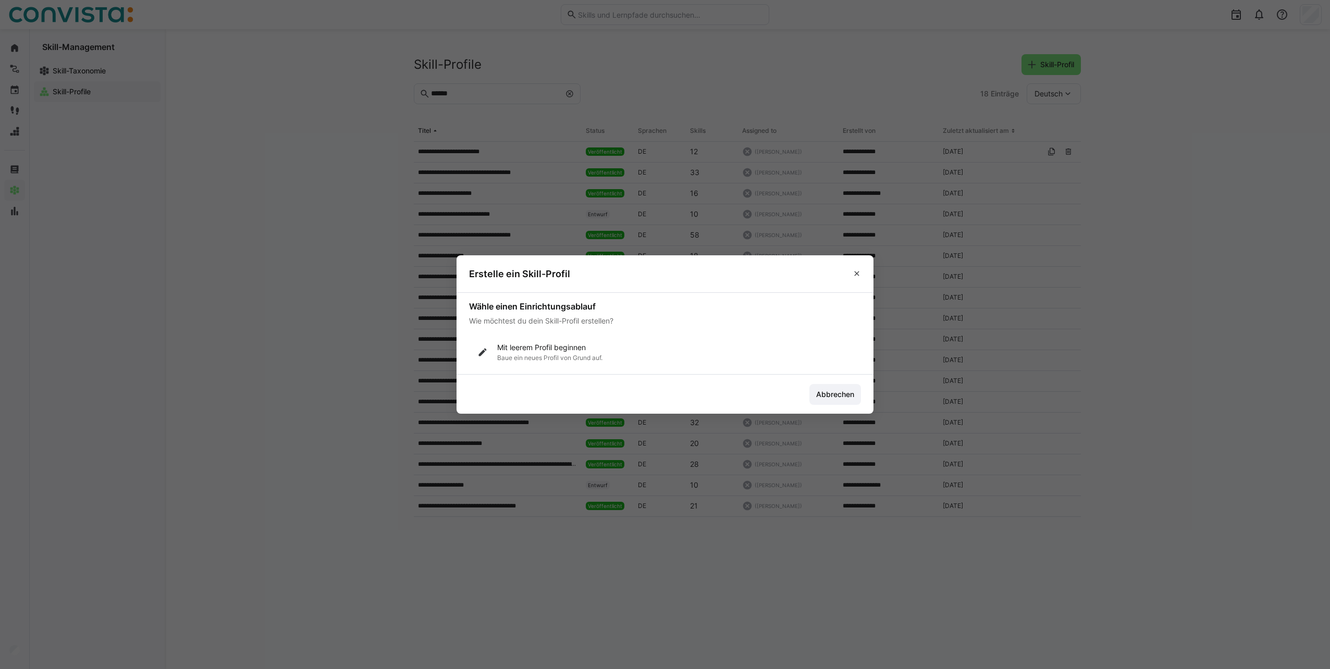
click at [546, 361] on p "Baue ein neues Profil von Grund auf." at bounding box center [549, 358] width 105 height 8
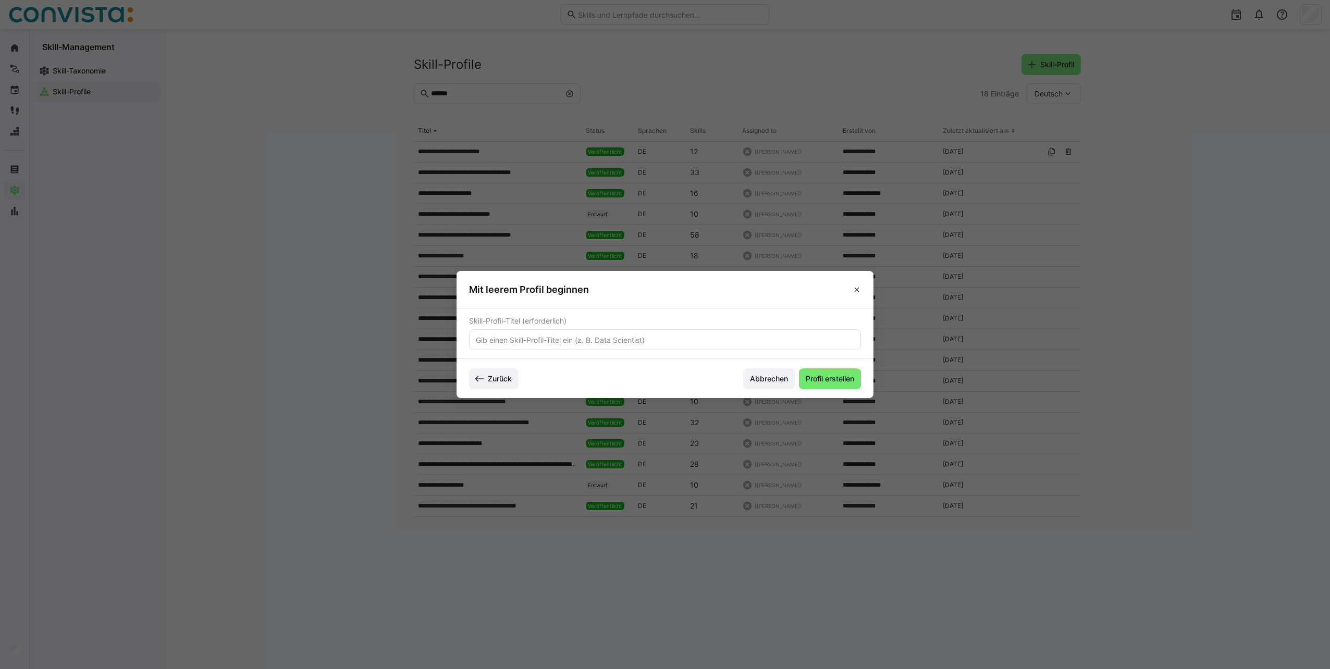
click at [526, 338] on input "text" at bounding box center [665, 339] width 380 height 9
type input "Suche: SAP Stammdatenmanagement (MDM, MDG)"
click at [834, 380] on span "Profil erstellen" at bounding box center [830, 379] width 52 height 10
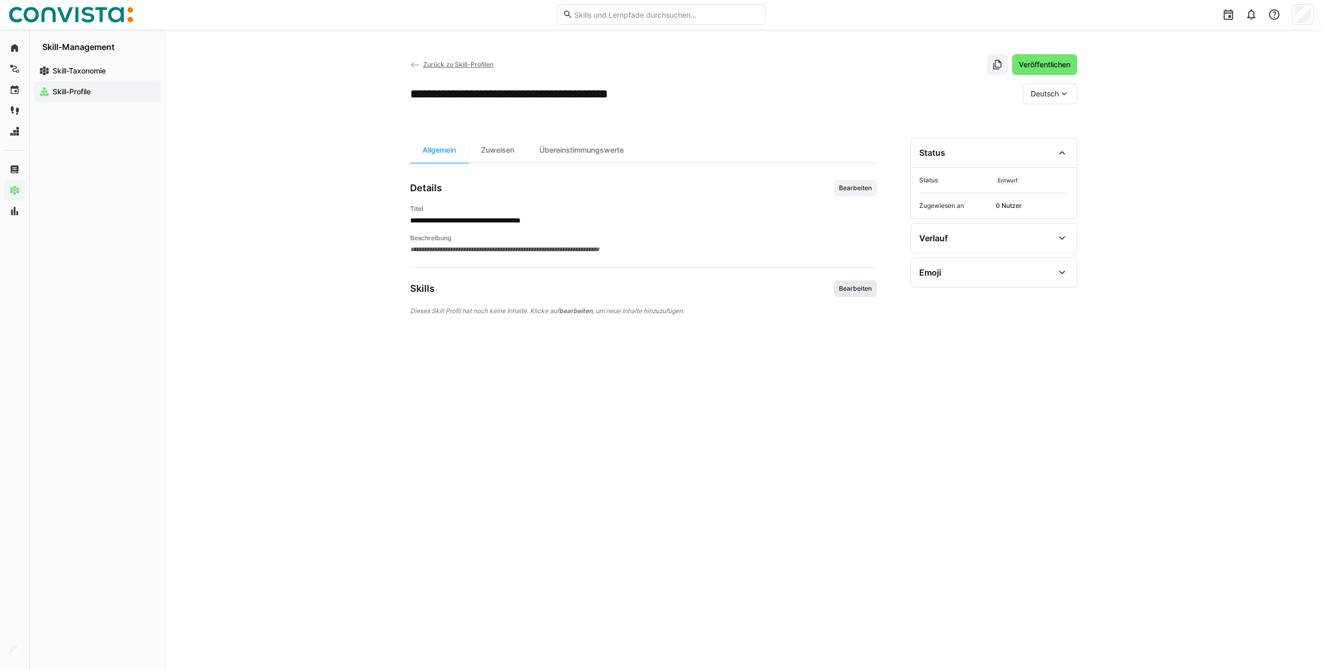
click at [859, 285] on span "Bearbeiten" at bounding box center [855, 289] width 35 height 8
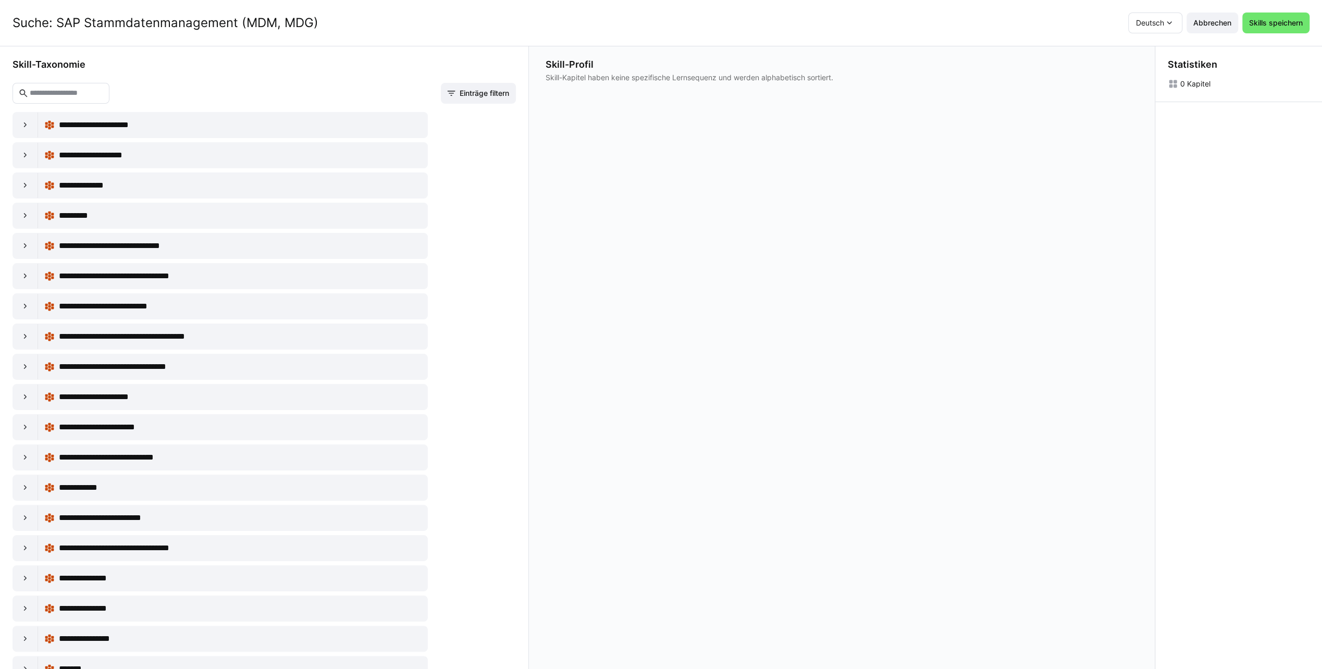
click at [75, 92] on input "text" at bounding box center [66, 93] width 75 height 9
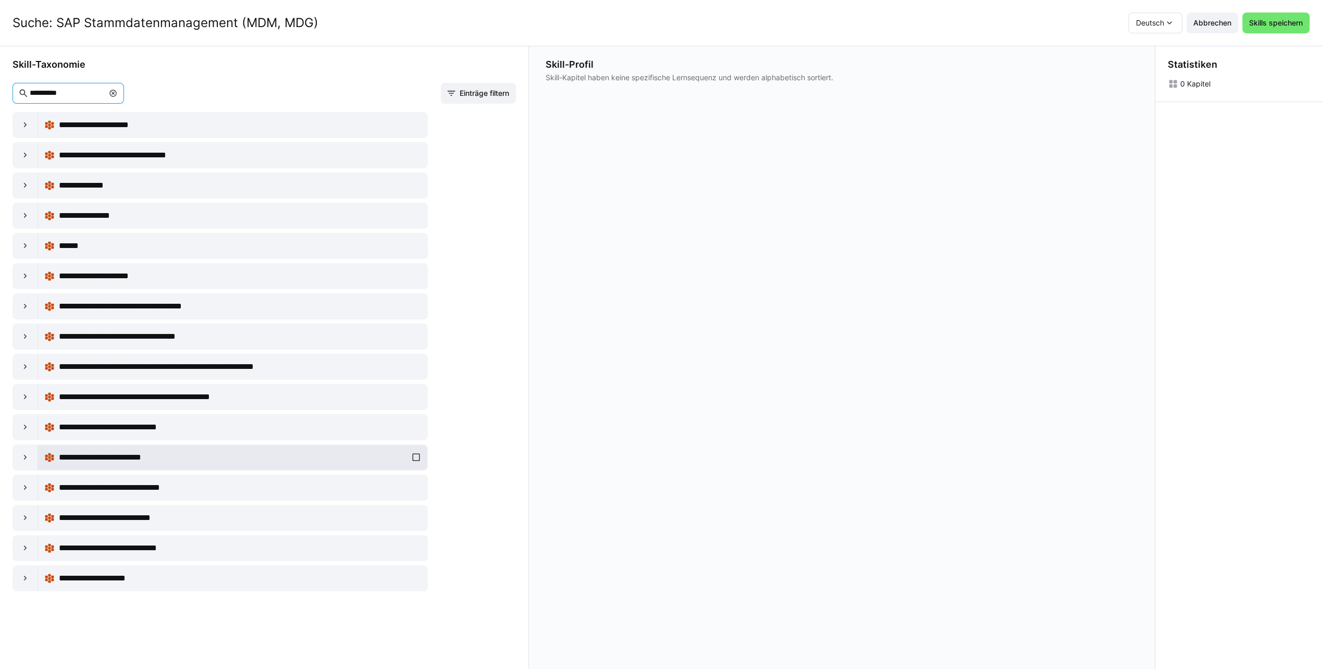
click at [411, 453] on div "**********" at bounding box center [232, 457] width 377 height 21
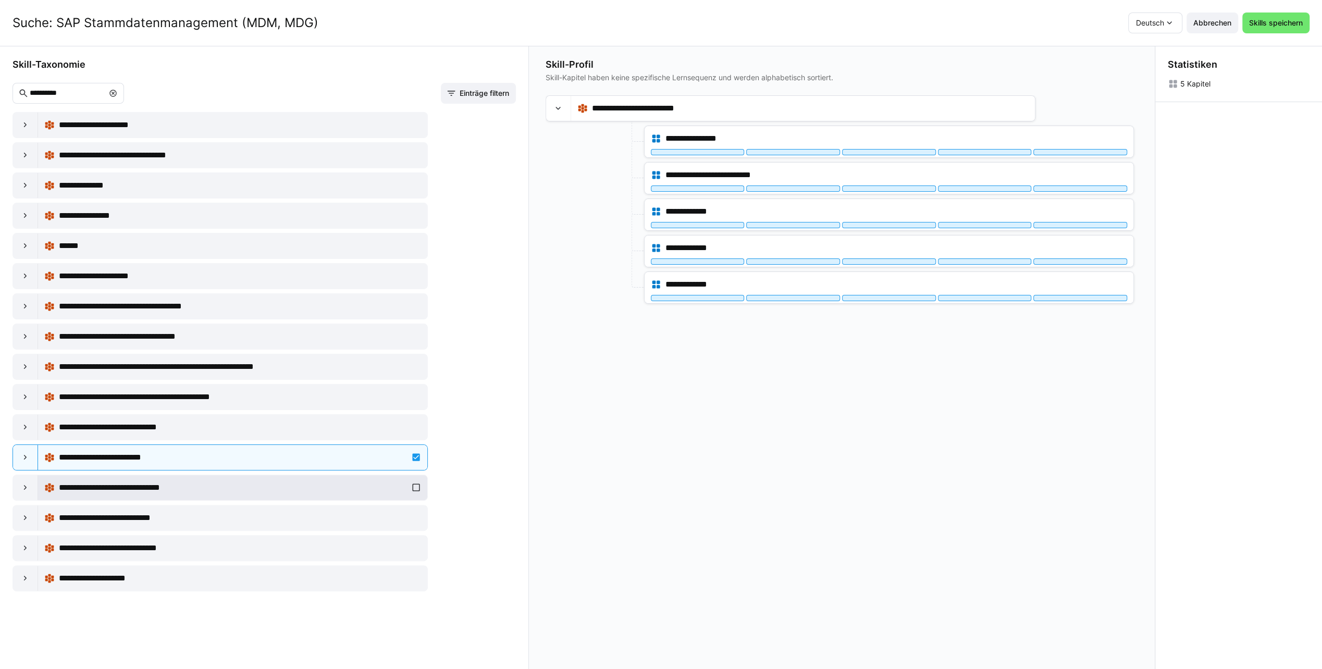
click at [416, 479] on div "**********" at bounding box center [232, 487] width 377 height 21
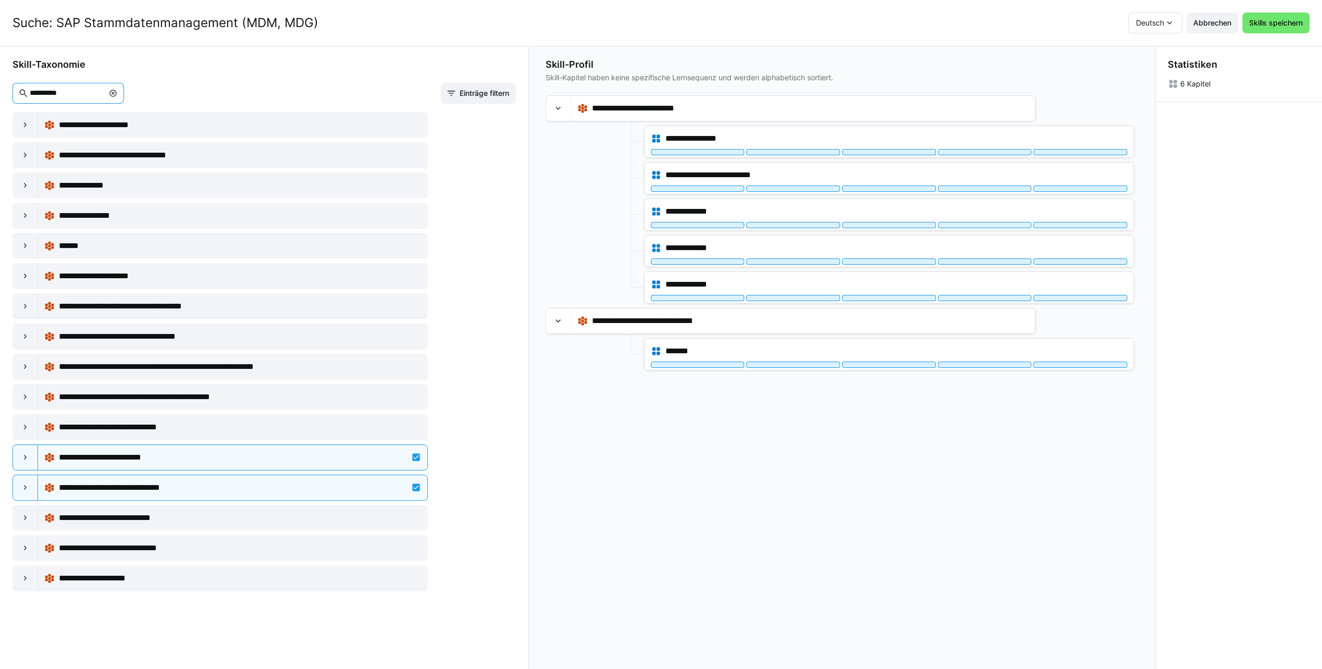
drag, startPoint x: 86, startPoint y: 91, endPoint x: 3, endPoint y: 94, distance: 82.9
click at [3, 94] on div "**********" at bounding box center [264, 357] width 529 height 623
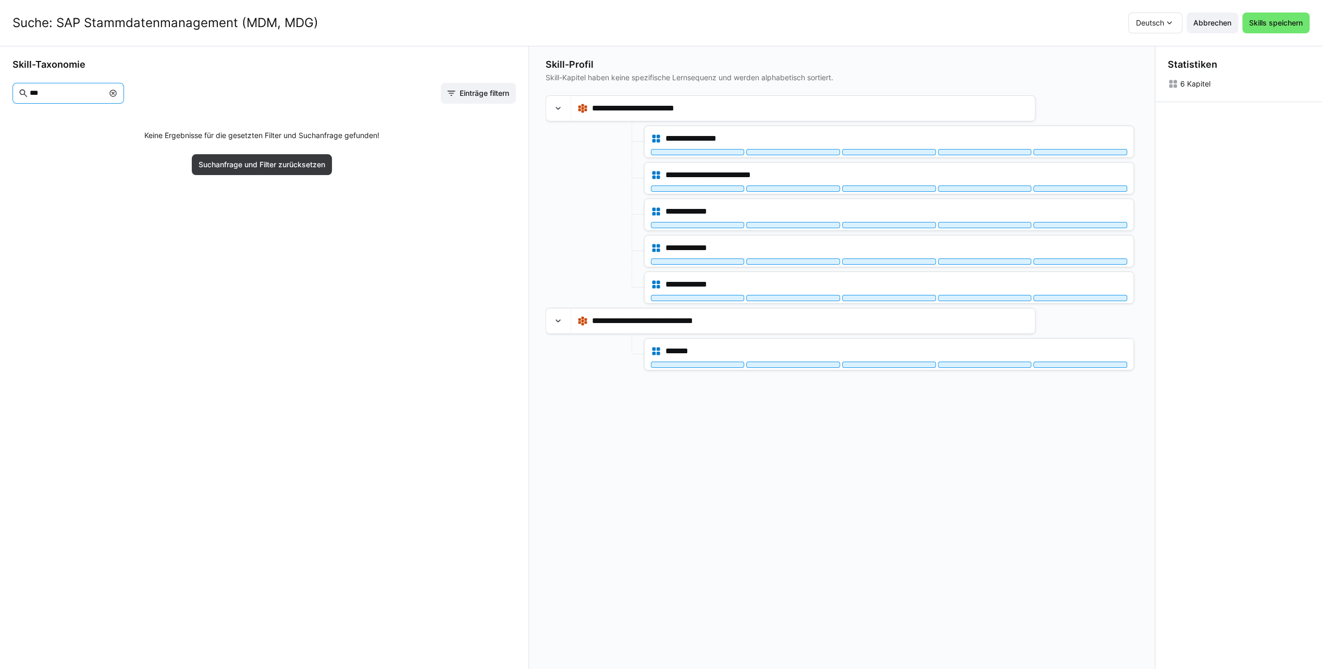
drag, startPoint x: 55, startPoint y: 91, endPoint x: 30, endPoint y: 94, distance: 24.6
click at [30, 94] on input "***" at bounding box center [66, 93] width 75 height 9
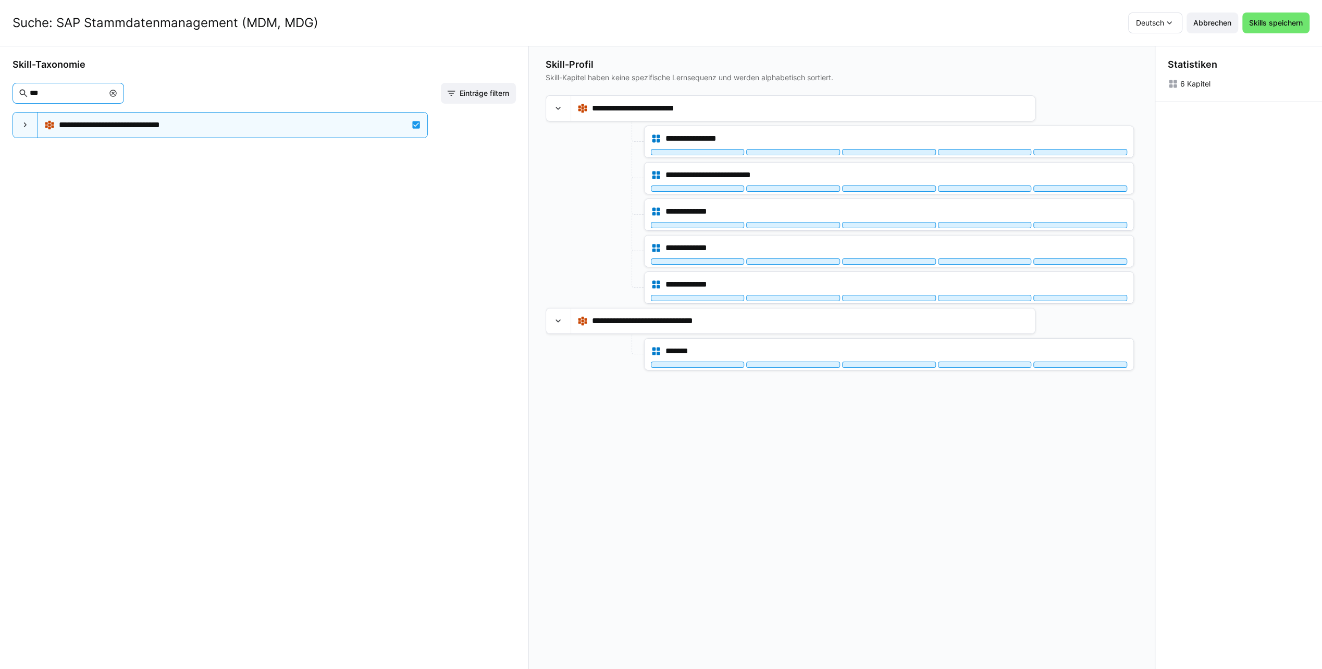
drag, startPoint x: 50, startPoint y: 93, endPoint x: 24, endPoint y: 92, distance: 25.5
click at [24, 92] on eds-input "***" at bounding box center [69, 93] width 112 height 21
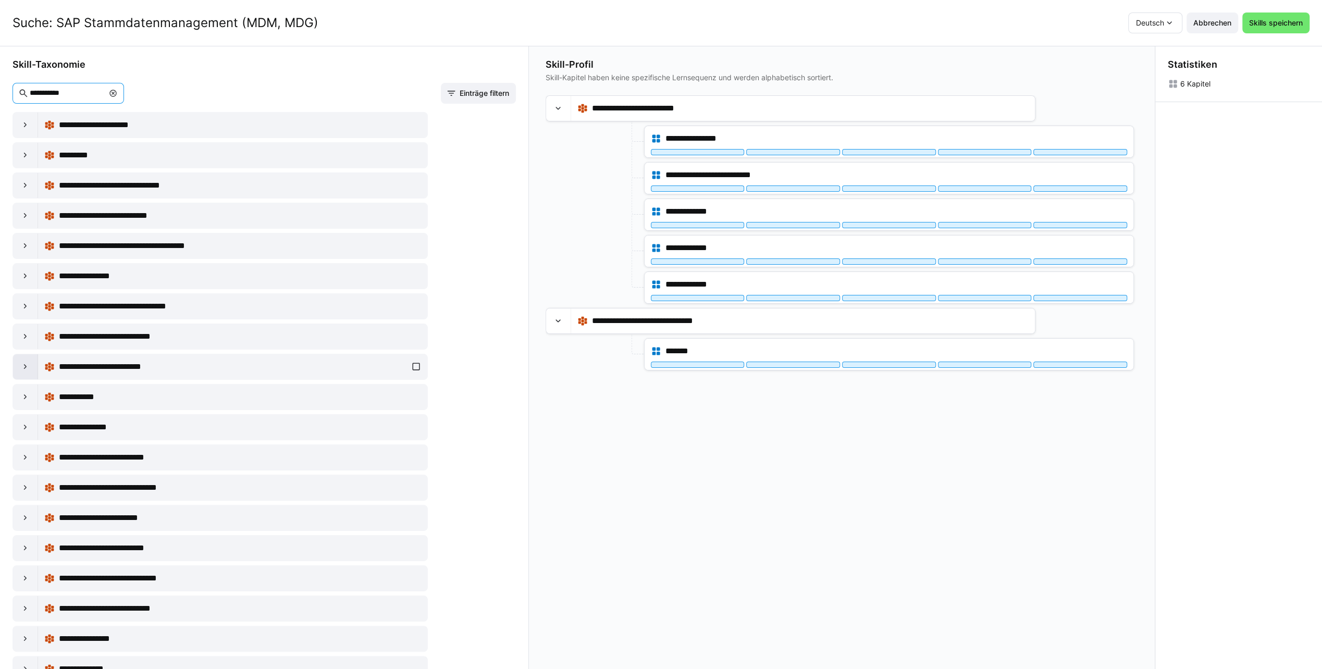
type input "**********"
click at [28, 362] on eds-icon at bounding box center [25, 367] width 10 height 10
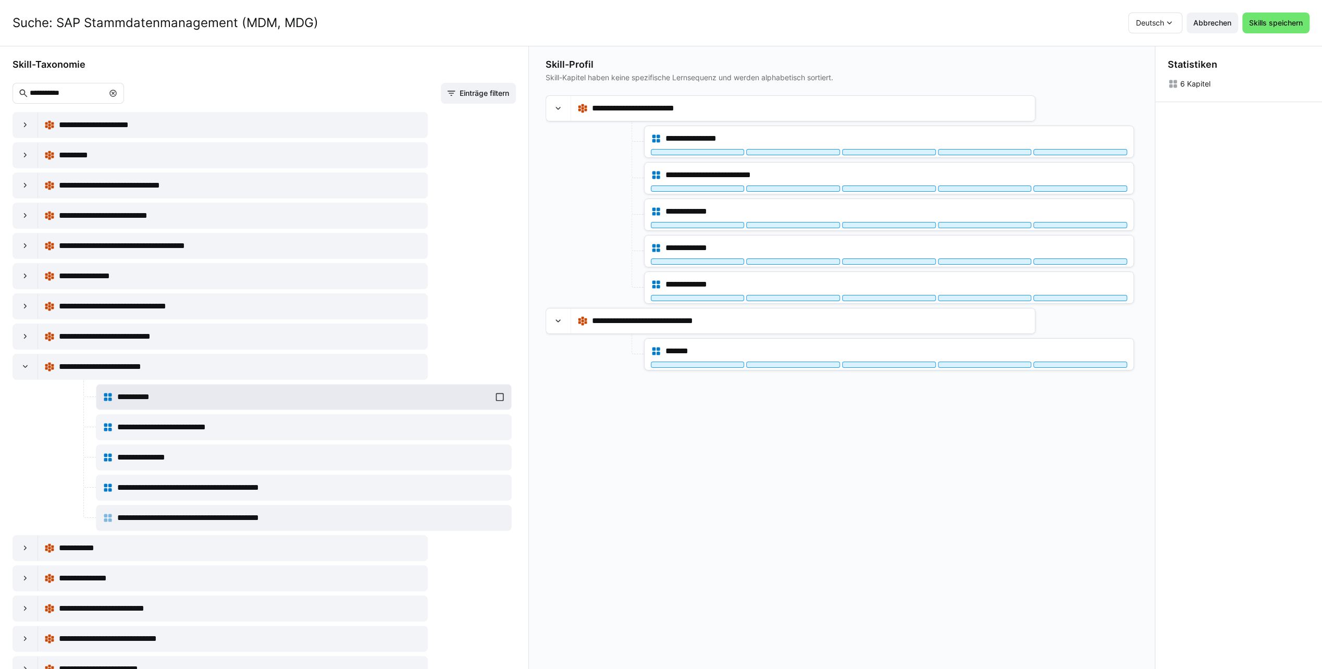
click at [499, 395] on div "**********" at bounding box center [304, 397] width 402 height 21
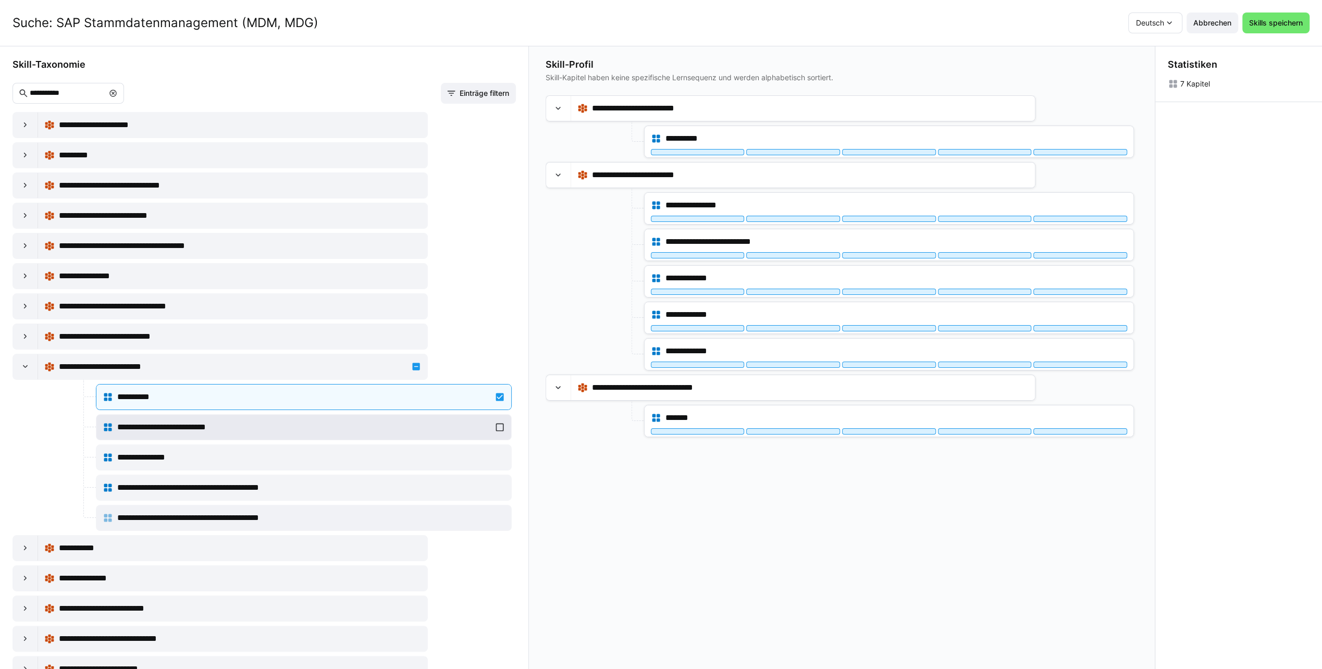
click at [497, 425] on div "**********" at bounding box center [304, 427] width 402 height 21
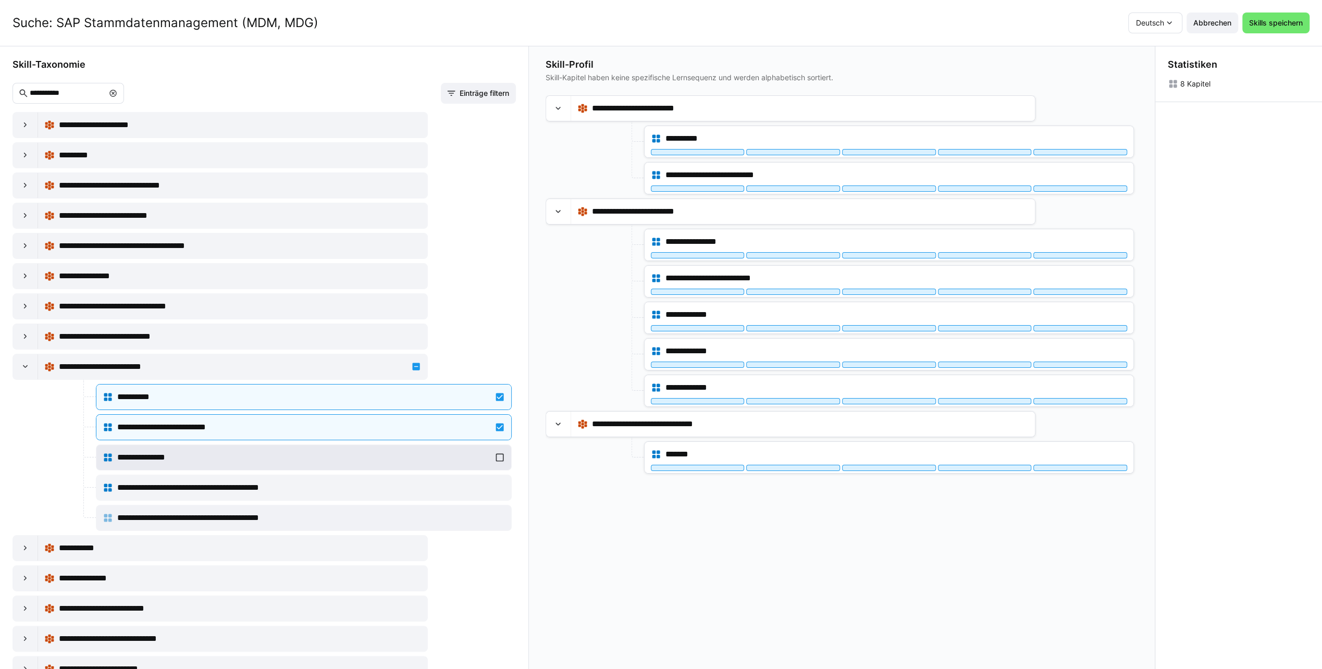
click at [496, 453] on div "**********" at bounding box center [304, 457] width 402 height 21
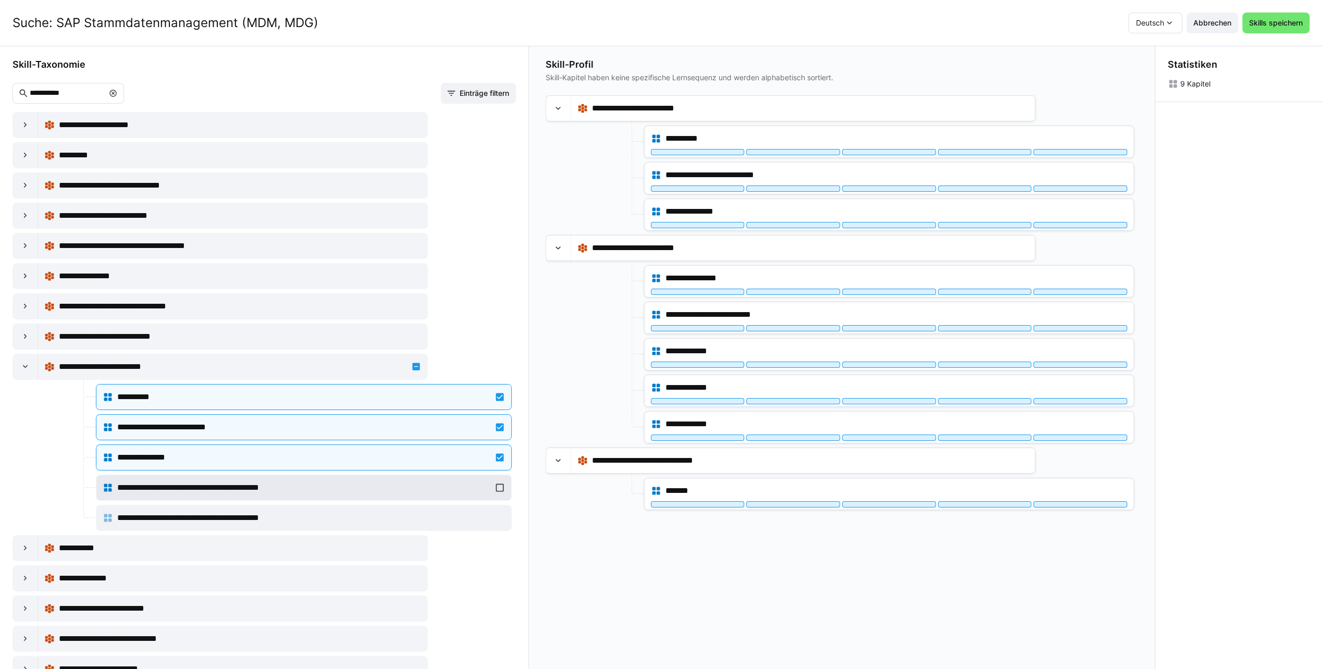
click at [496, 485] on div "**********" at bounding box center [304, 487] width 402 height 21
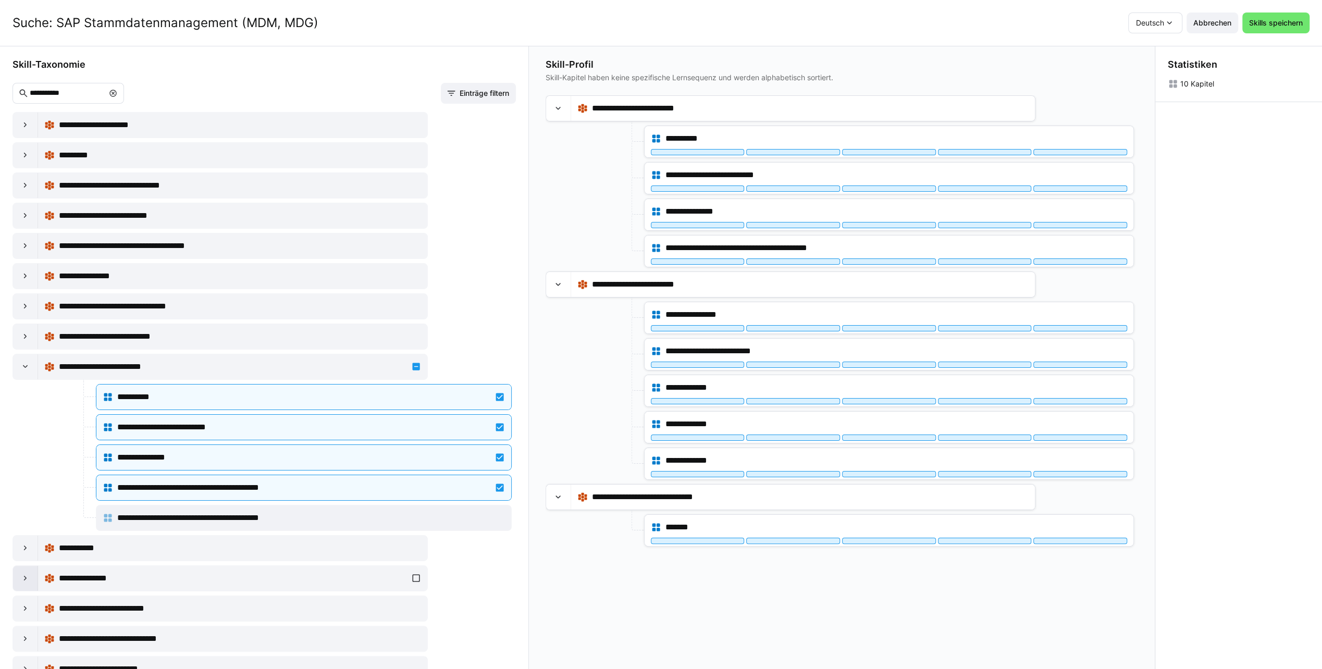
click at [30, 573] on eds-icon at bounding box center [25, 578] width 10 height 10
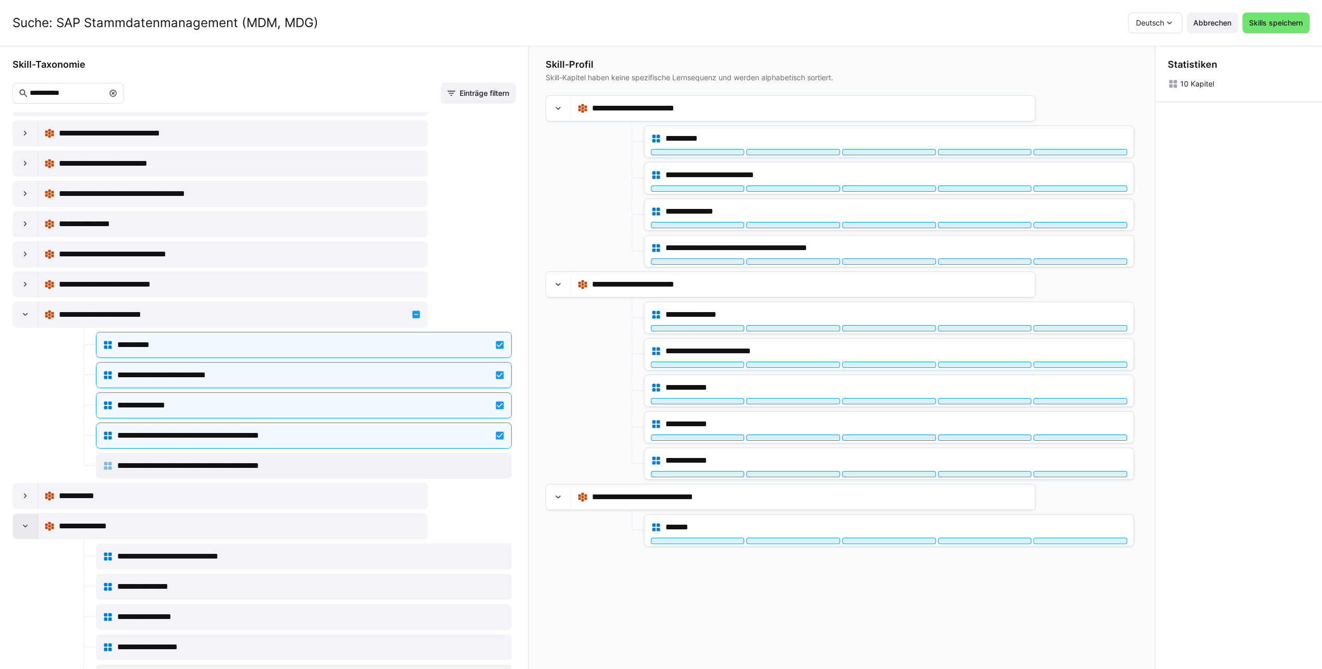
scroll to position [104, 0]
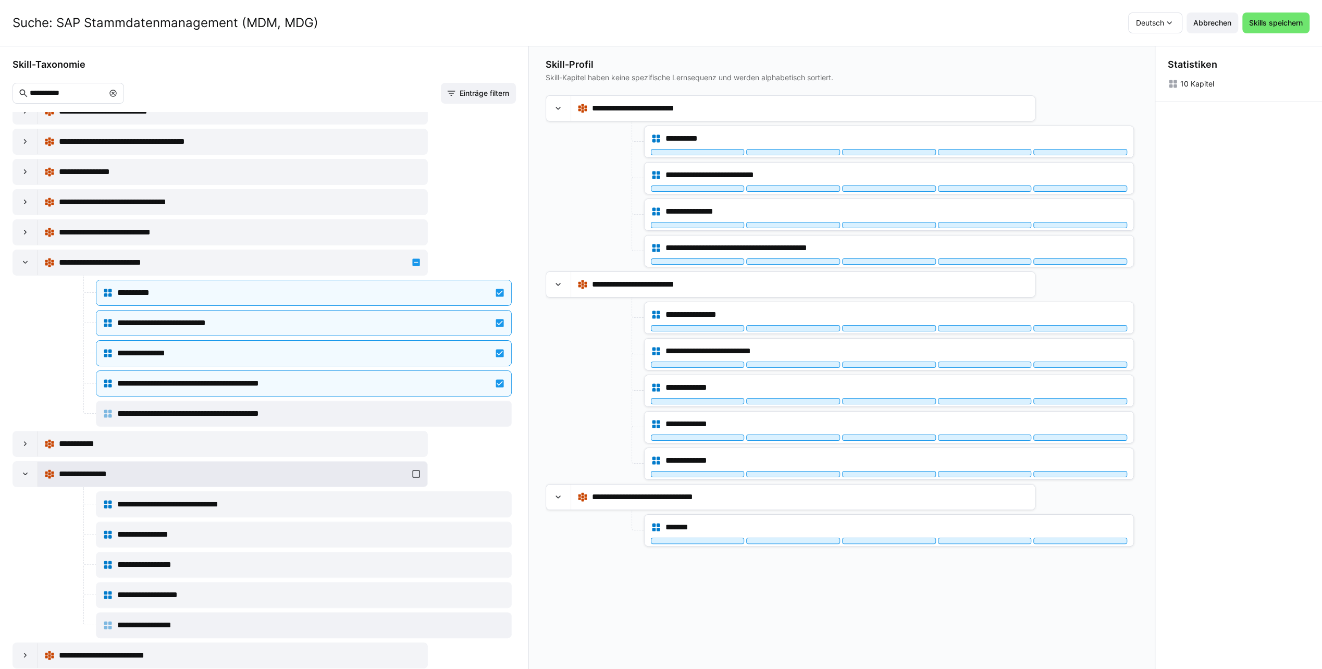
click at [412, 470] on div "**********" at bounding box center [232, 474] width 377 height 21
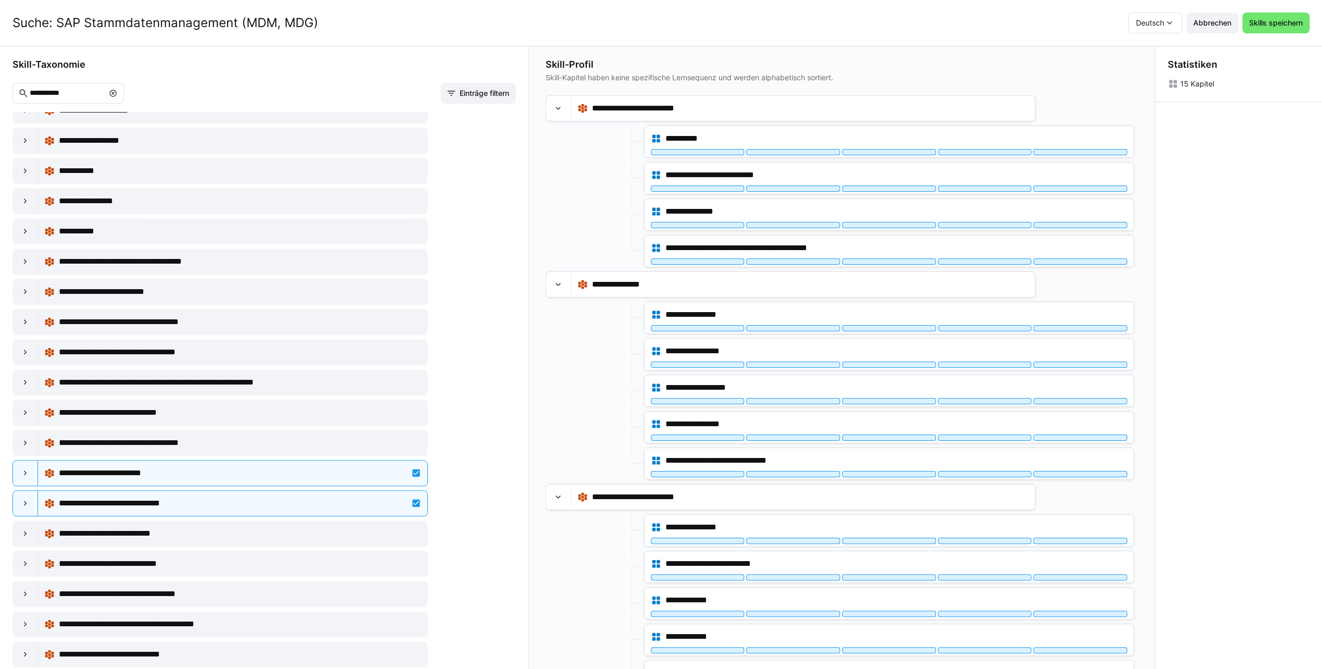
scroll to position [1086, 0]
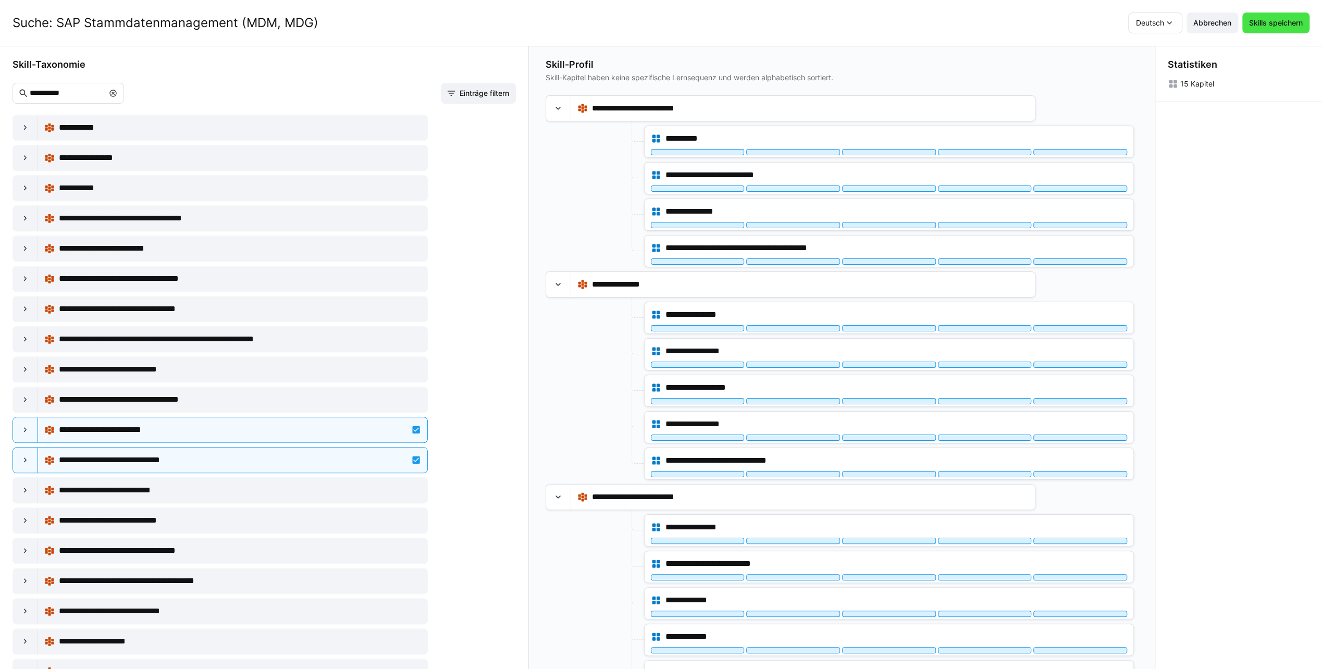
click at [1294, 15] on span "Skills speichern" at bounding box center [1276, 23] width 67 height 21
